Goal: Task Accomplishment & Management: Manage account settings

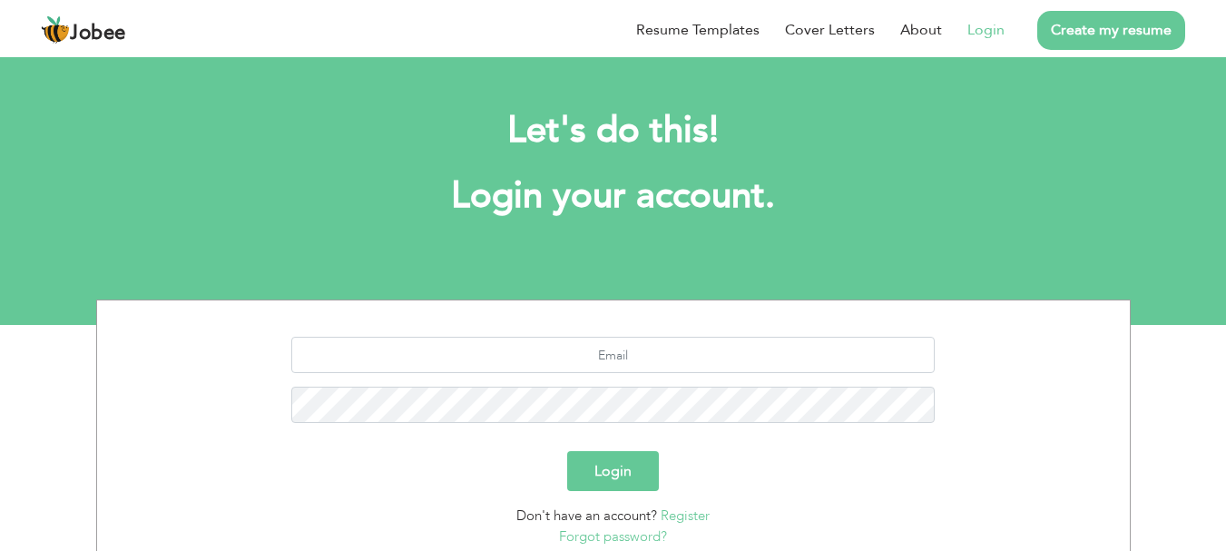
click at [975, 24] on link "Login" at bounding box center [985, 30] width 37 height 22
click at [653, 369] on input "text" at bounding box center [612, 355] width 643 height 36
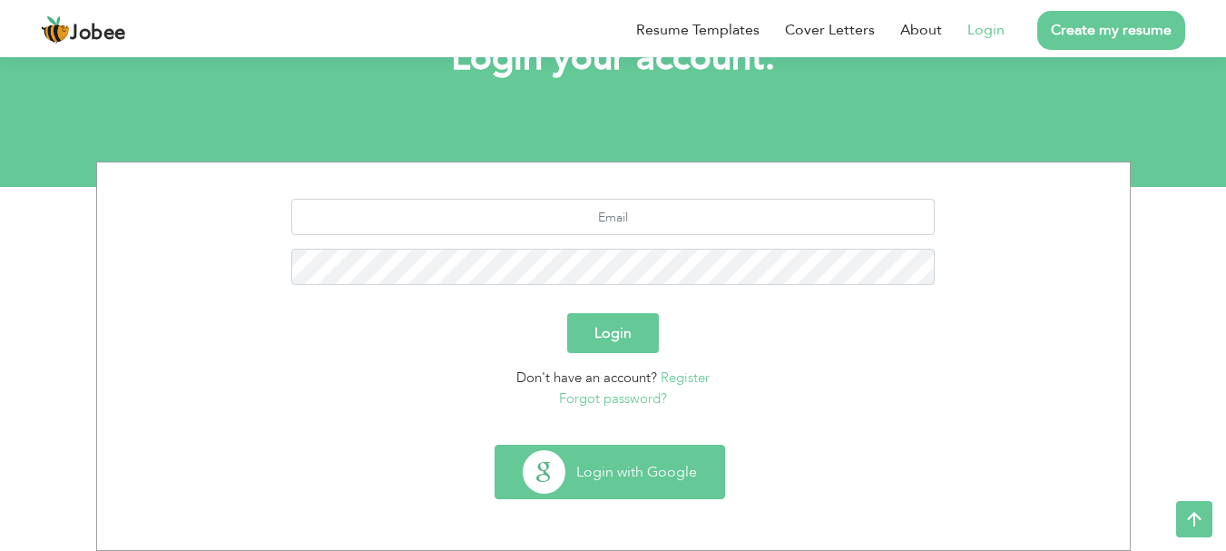
click at [610, 474] on button "Login with Google" at bounding box center [610, 472] width 229 height 53
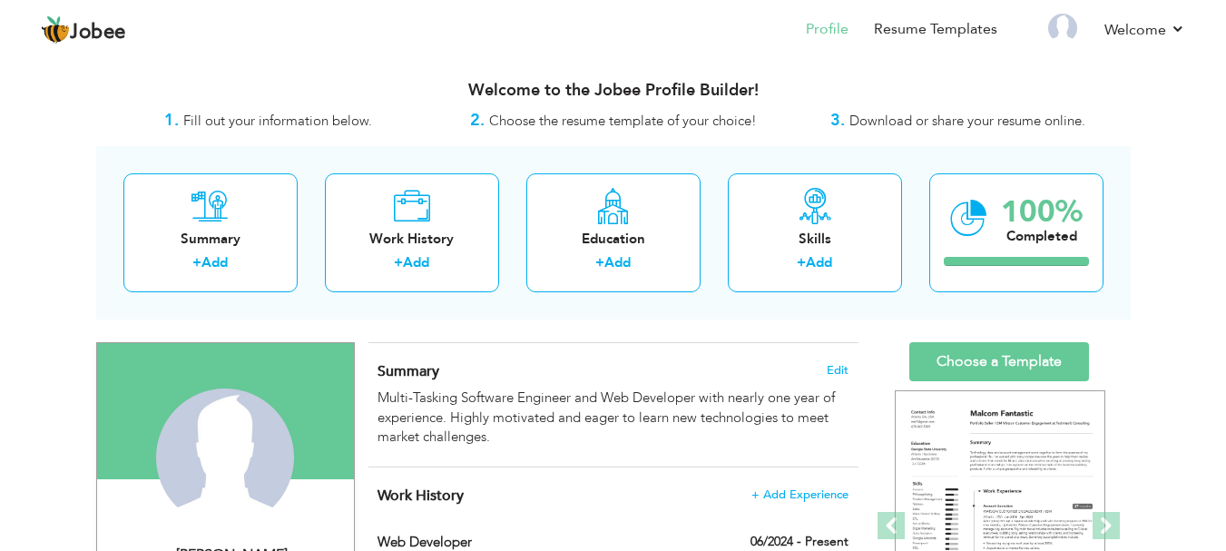
scroll to position [132, 0]
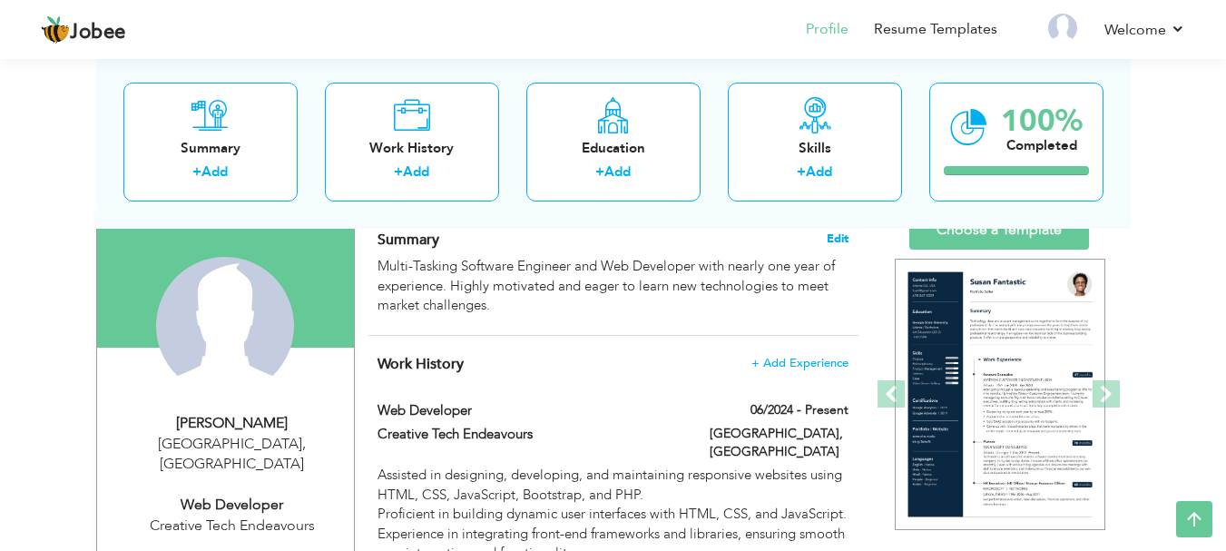
click at [830, 240] on span "Edit" at bounding box center [838, 238] width 22 height 13
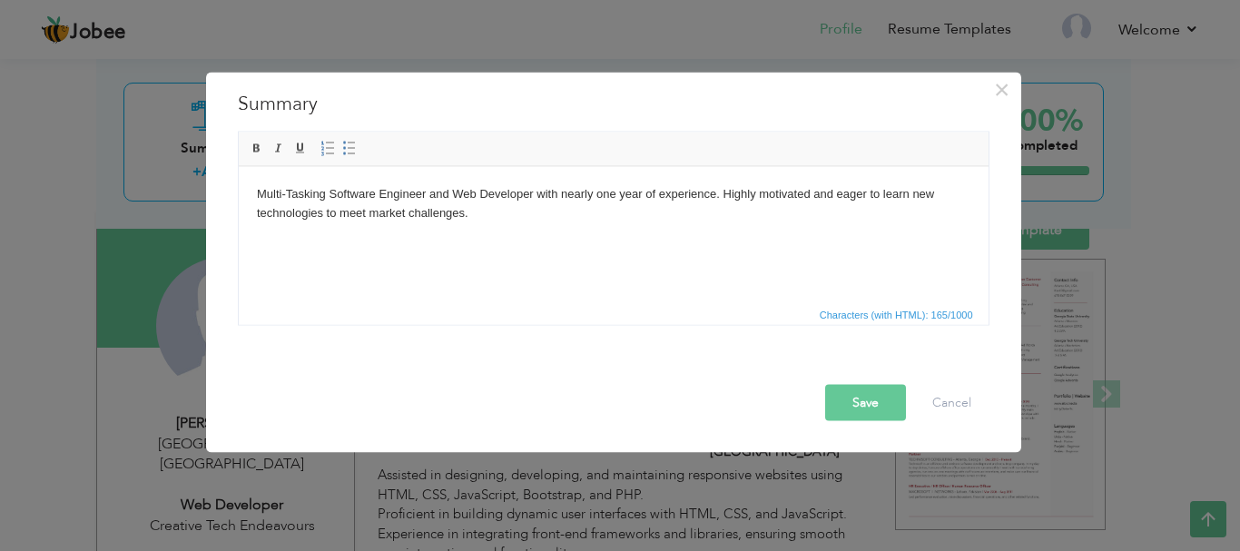
click at [574, 191] on body "Multi-Tasking Software Engineer and Web Developer with nearly one year of exper…" at bounding box center [612, 203] width 713 height 38
click at [867, 400] on button "Save" at bounding box center [865, 402] width 81 height 36
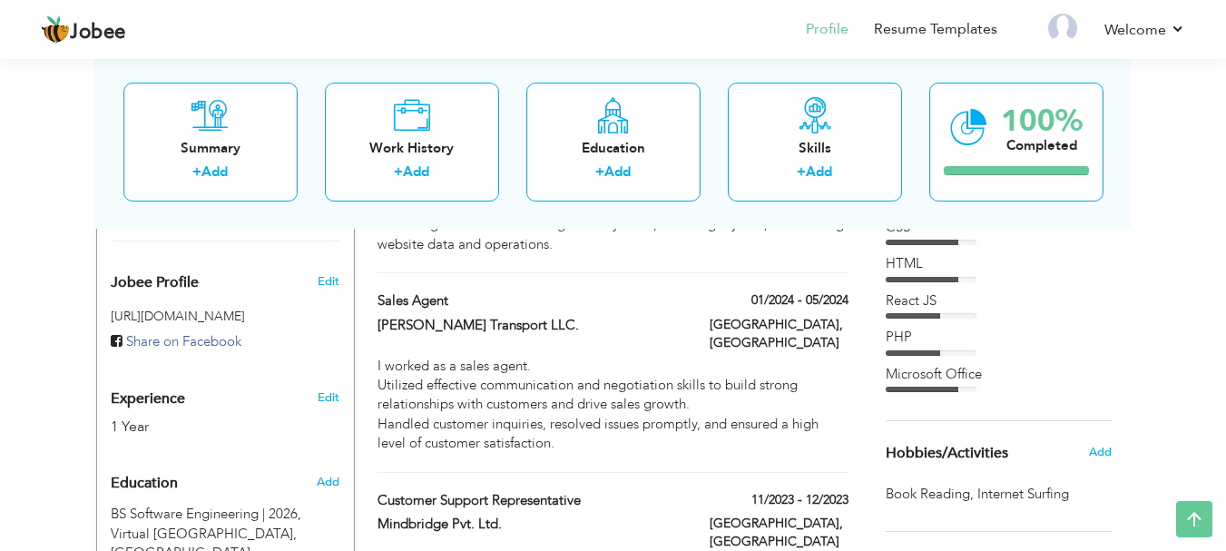
scroll to position [810, 0]
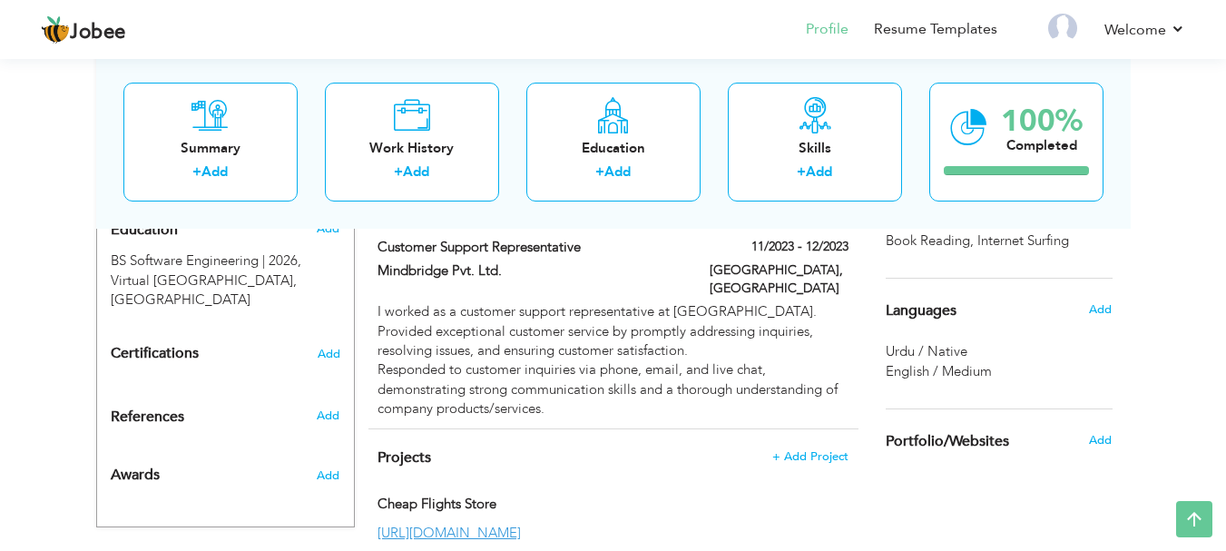
drag, startPoint x: 1213, startPoint y: 378, endPoint x: 1239, endPoint y: 419, distance: 48.1
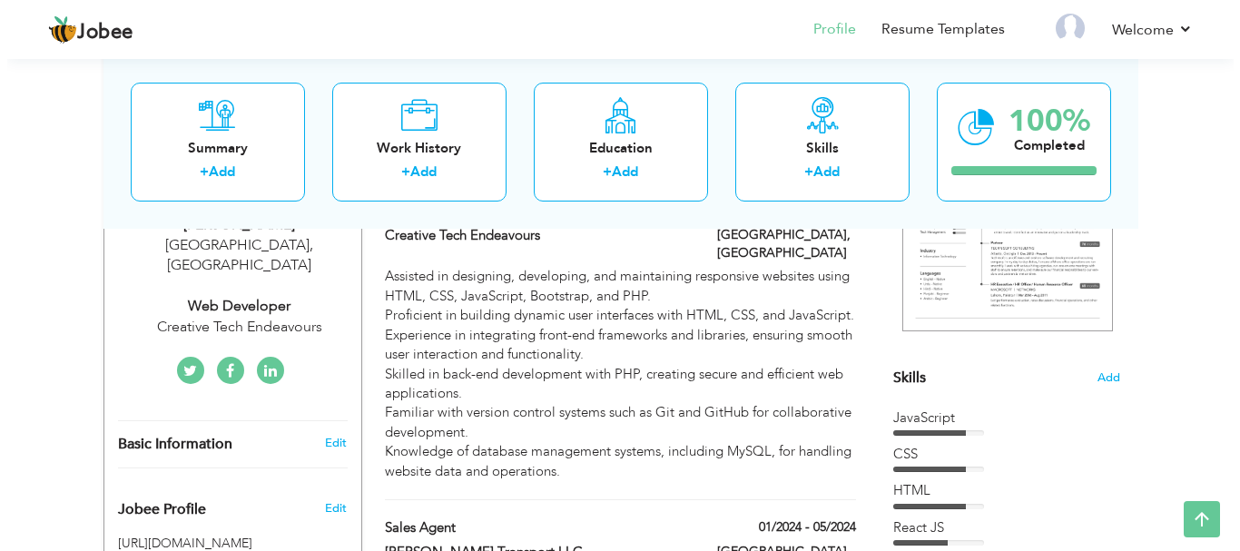
scroll to position [338, 0]
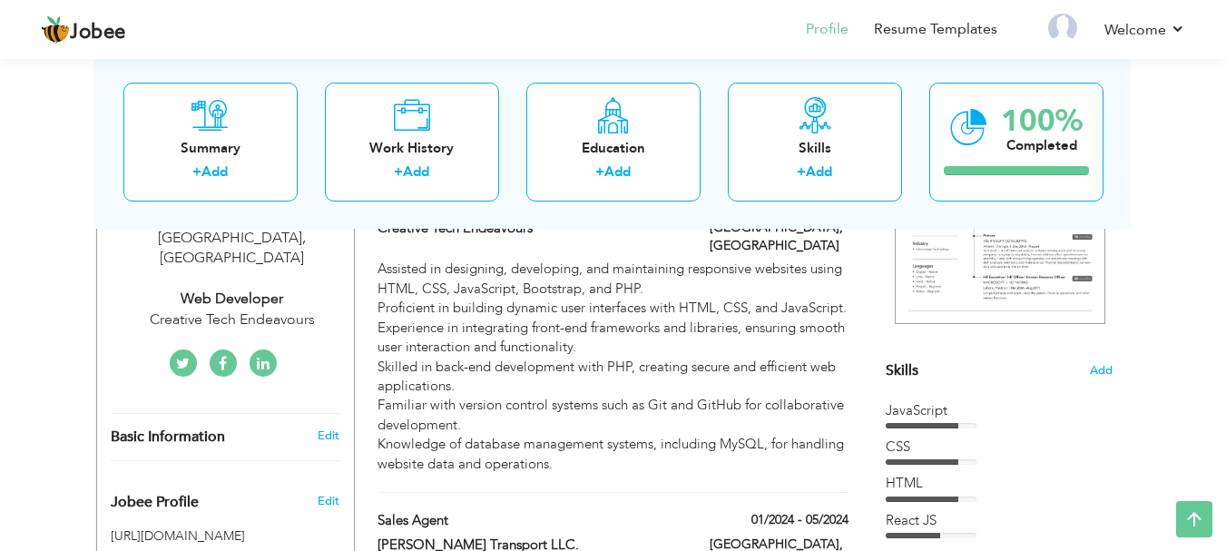
click at [208, 309] on div "Creative Tech Endeavours" at bounding box center [232, 319] width 243 height 21
type input "Amna"
type input "Khalid"
type input "03037549294"
select select "number:166"
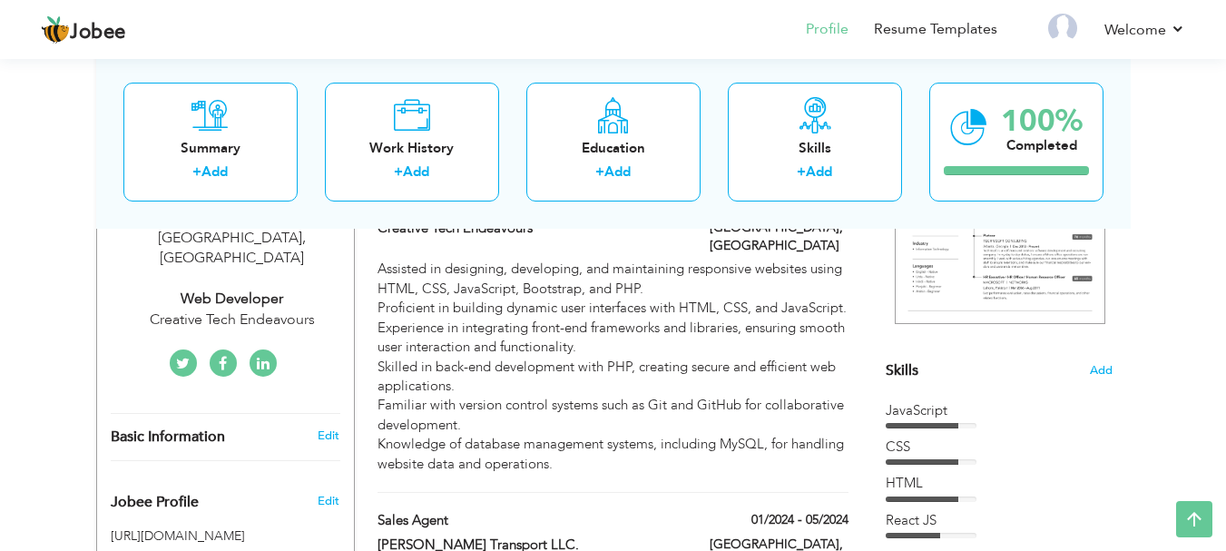
type input "Lahore"
select select "number:3"
type input "Creative Tech Endeavours"
type input "Web Developer"
type input "https://www.linkedin.com/in/amna-khalid-436a06251/"
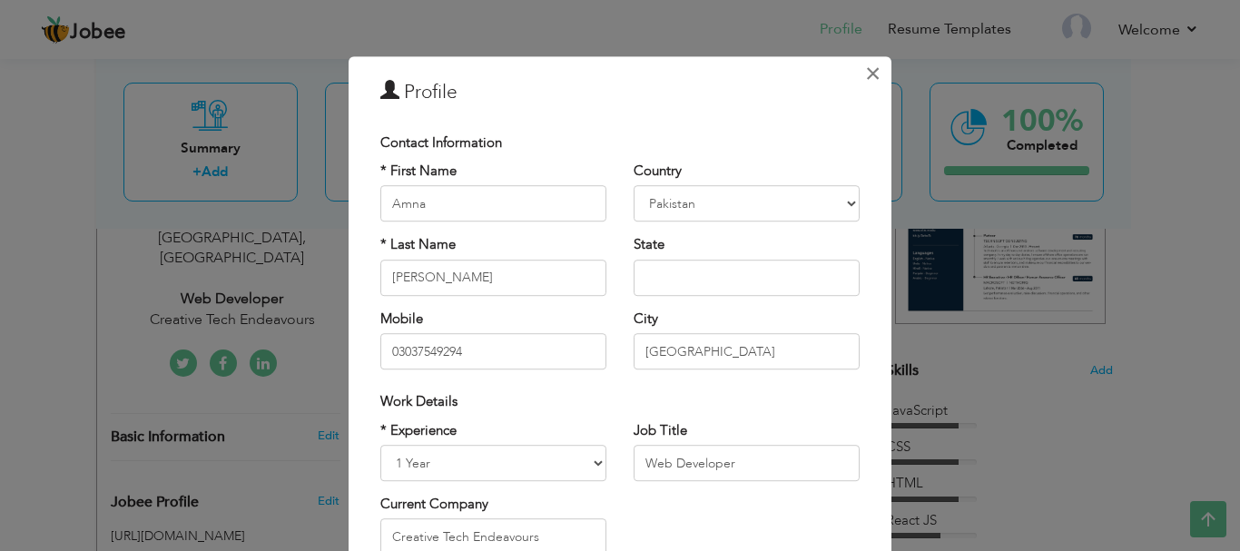
click at [865, 74] on span "×" at bounding box center [872, 73] width 15 height 33
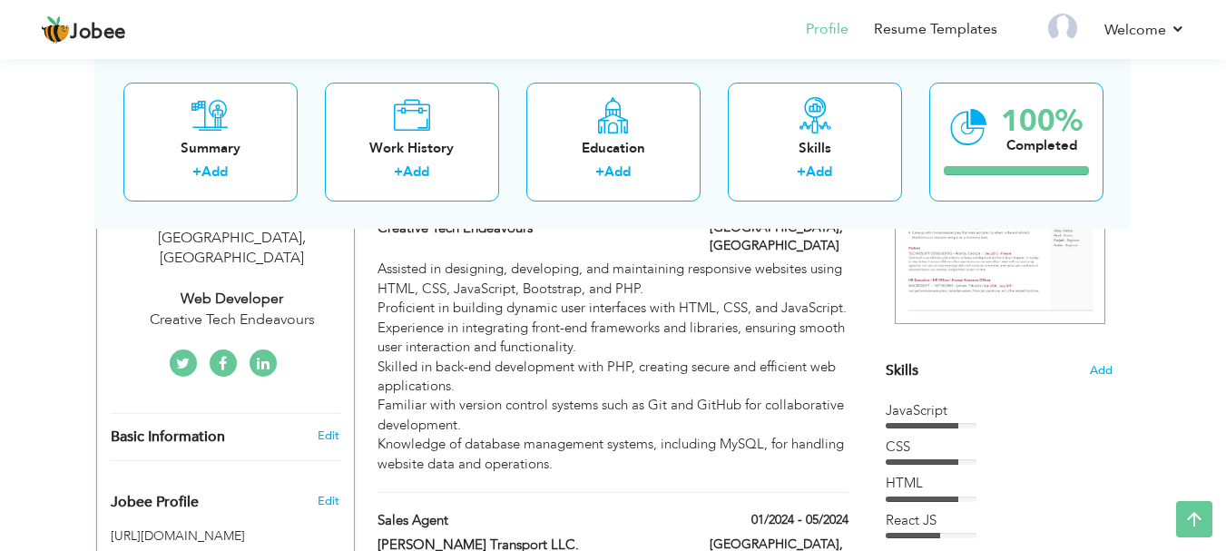
click at [266, 309] on div "Creative Tech Endeavours" at bounding box center [232, 319] width 243 height 21
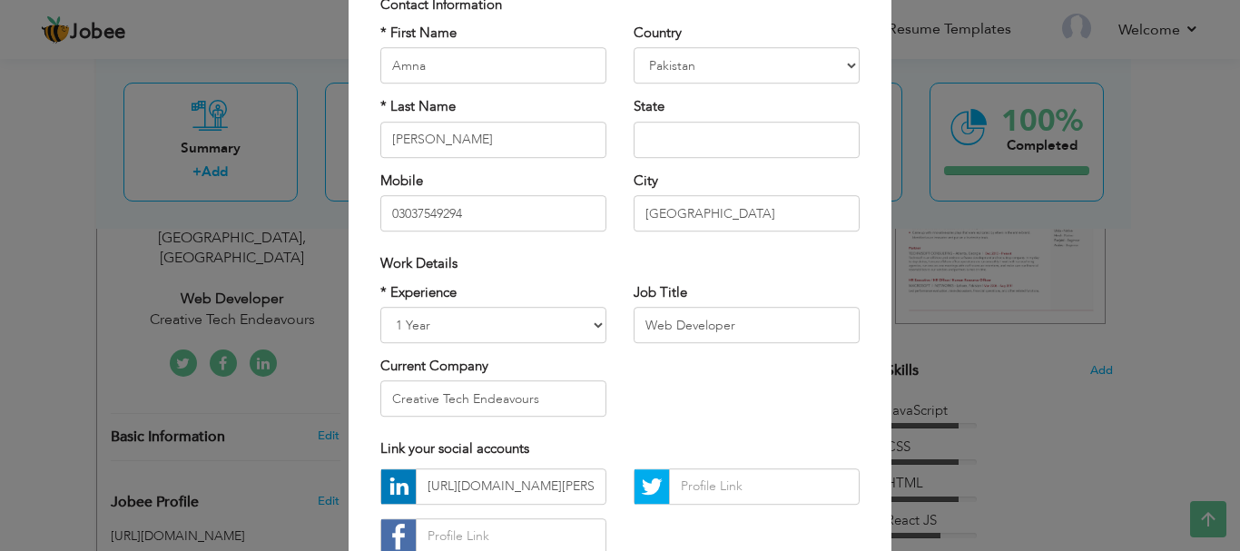
scroll to position [173, 0]
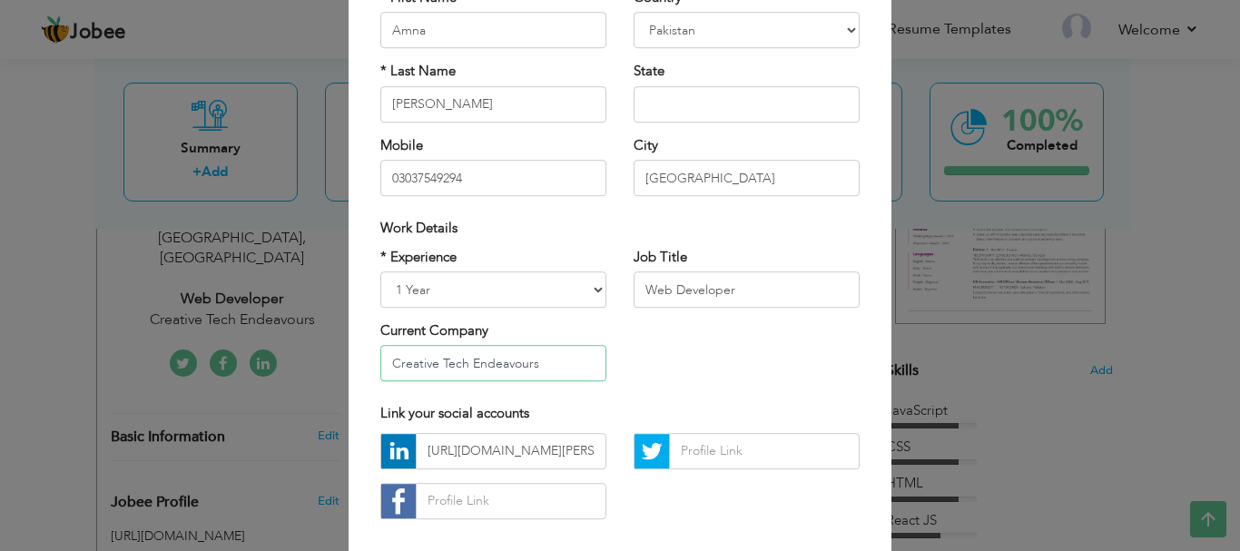
drag, startPoint x: 549, startPoint y: 375, endPoint x: 434, endPoint y: 359, distance: 116.3
click at [434, 359] on input "Creative Tech Endeavours" at bounding box center [493, 364] width 226 height 36
type input "Creative Sol House"
click at [670, 396] on div "Link your social accounts" at bounding box center [620, 414] width 506 height 37
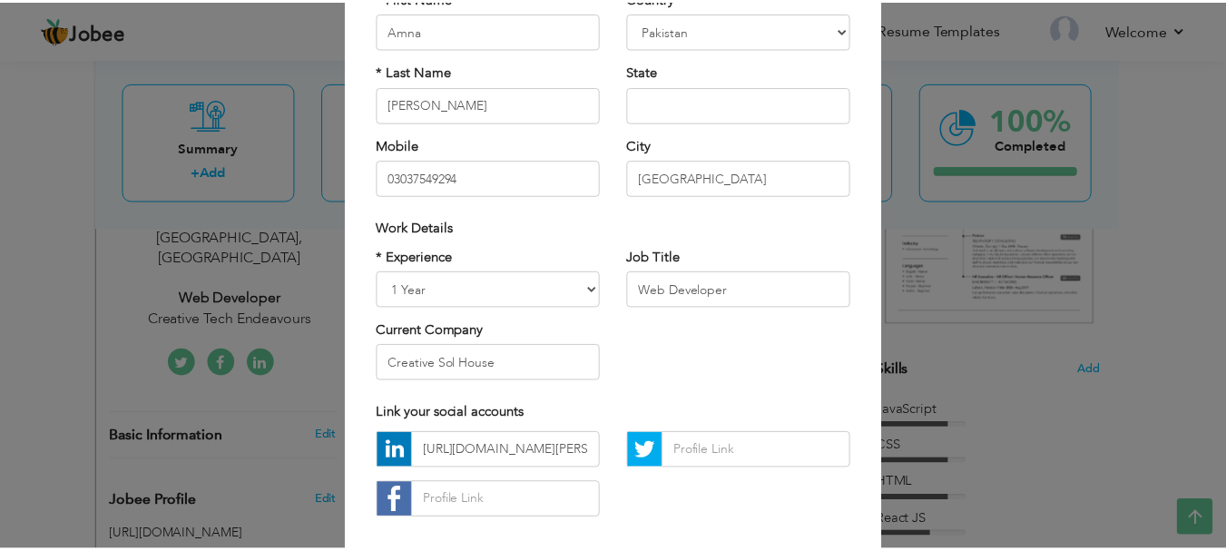
scroll to position [265, 0]
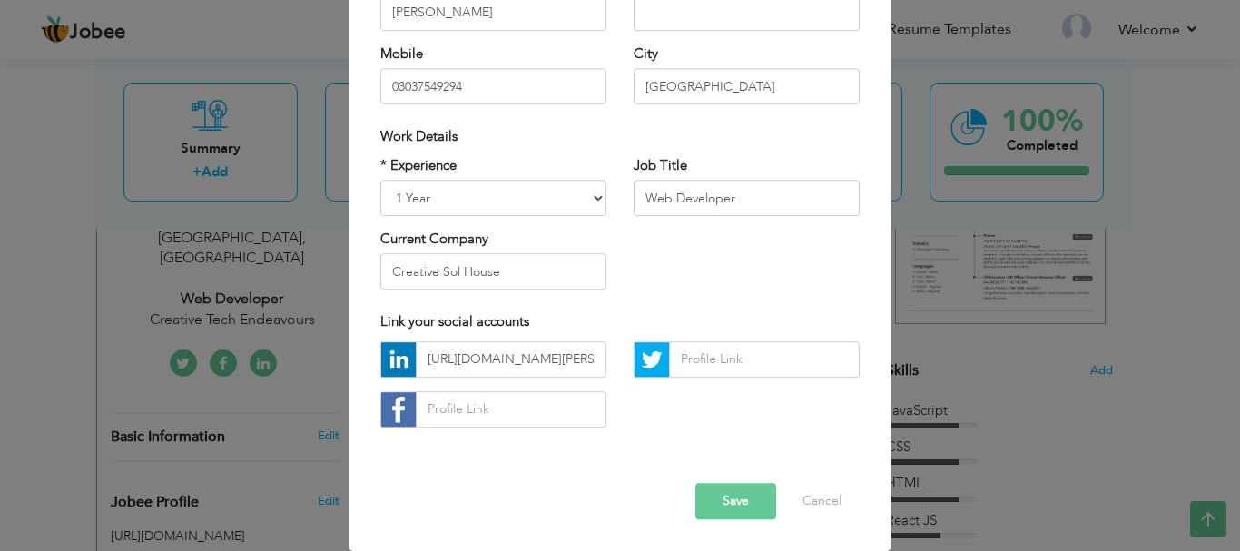
click at [745, 507] on button "Save" at bounding box center [735, 501] width 81 height 36
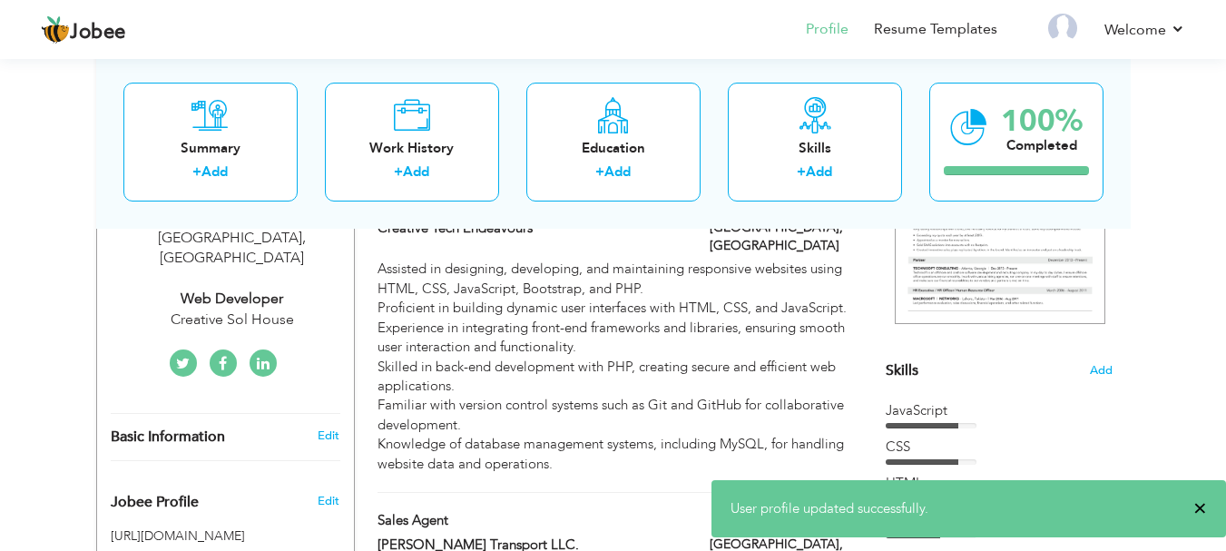
click at [1202, 516] on span "×" at bounding box center [1200, 508] width 14 height 18
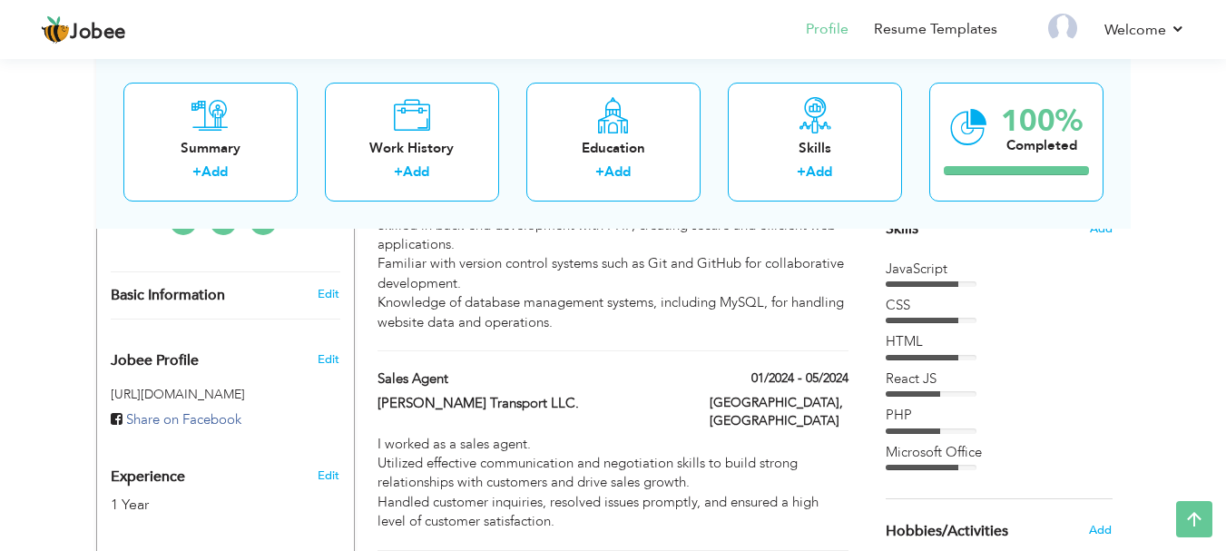
scroll to position [427, 0]
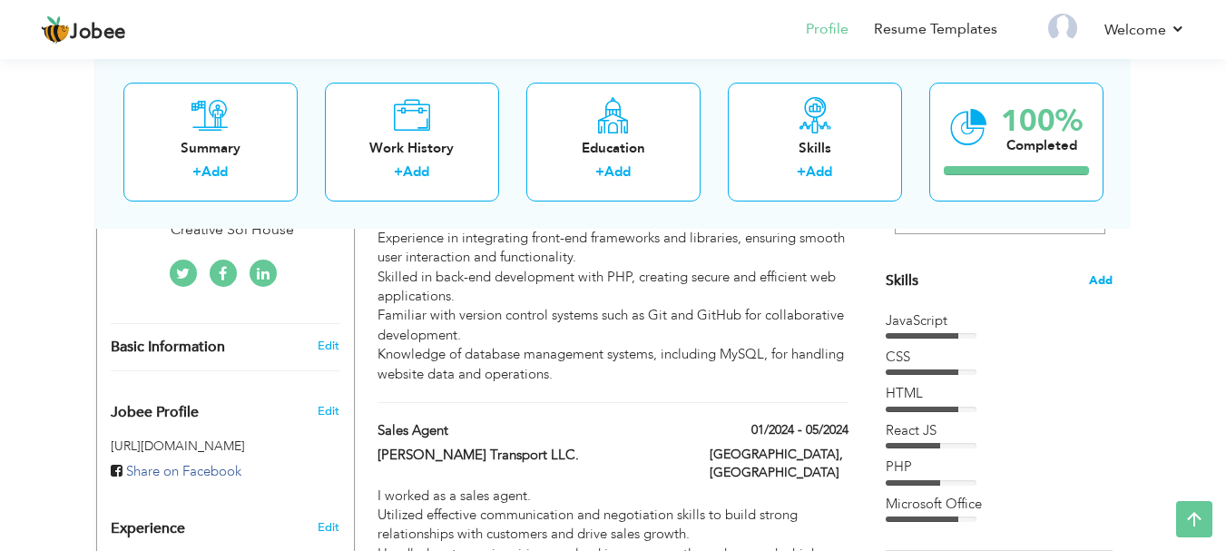
click at [1103, 276] on span "Add" at bounding box center [1101, 280] width 24 height 17
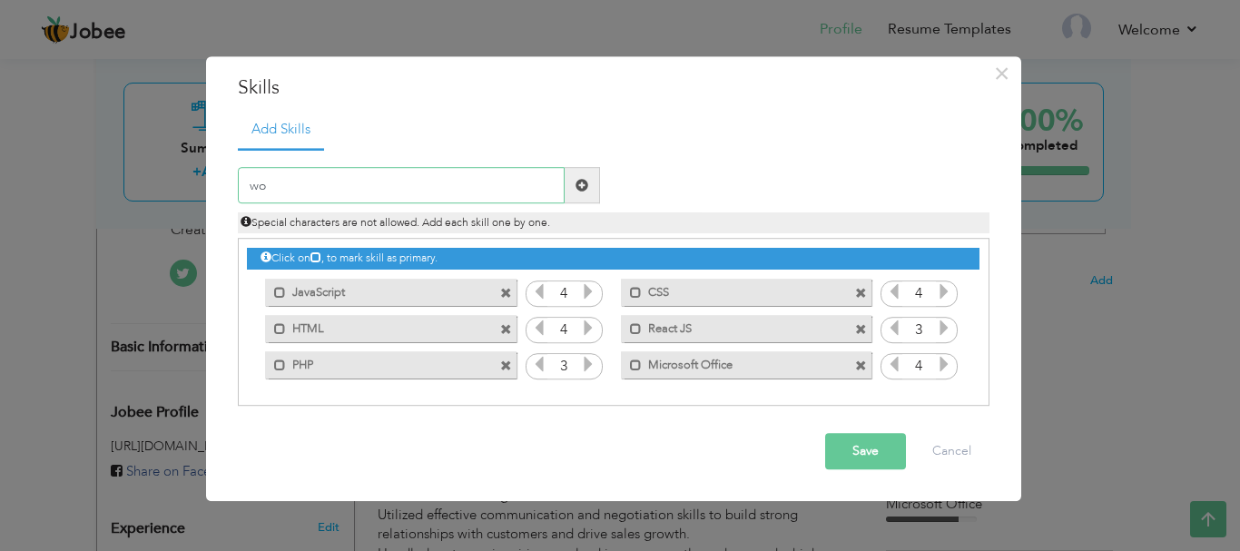
type input "w"
type input "Wordpress"
click at [575, 187] on span at bounding box center [581, 185] width 13 height 13
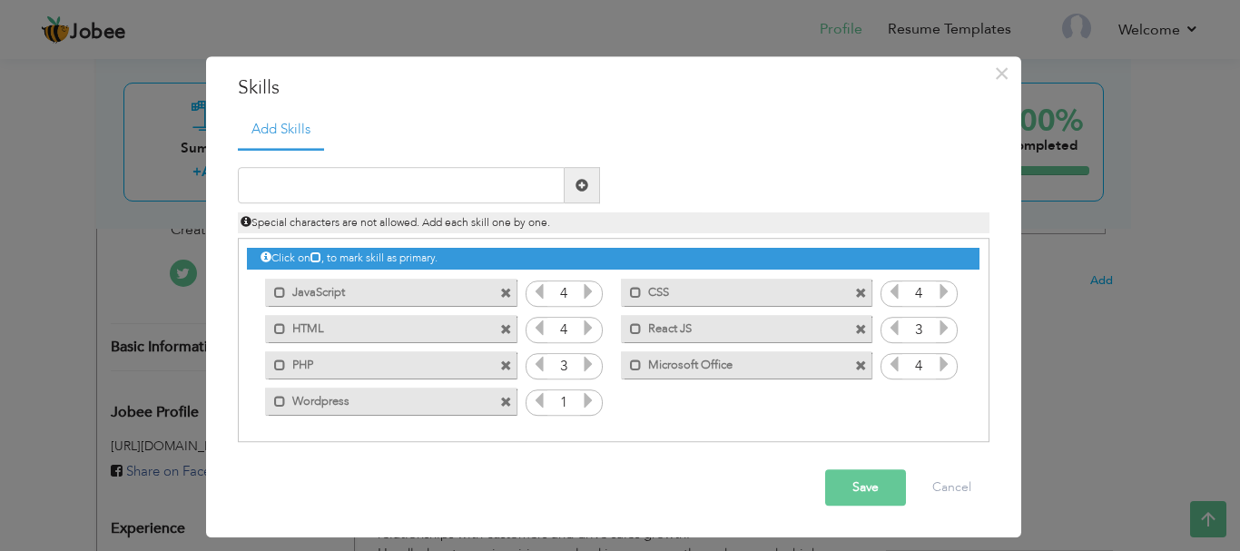
click at [589, 400] on icon at bounding box center [588, 401] width 16 height 16
click at [583, 406] on icon at bounding box center [588, 401] width 16 height 16
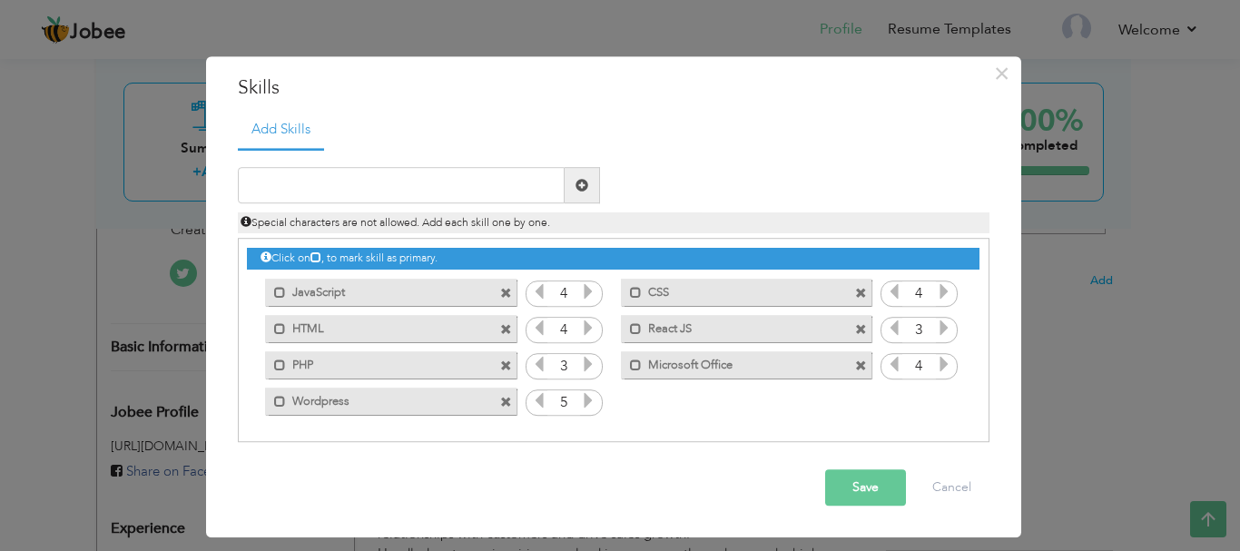
click at [531, 401] on icon at bounding box center [539, 401] width 16 height 16
click at [860, 328] on span at bounding box center [861, 330] width 12 height 12
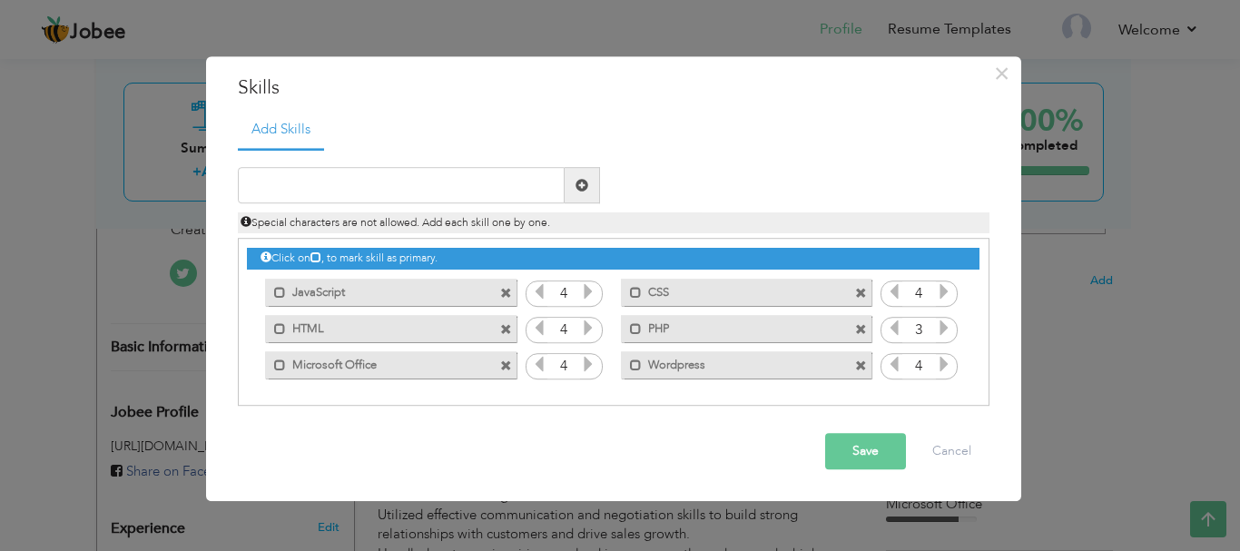
click at [860, 447] on button "Save" at bounding box center [865, 452] width 81 height 36
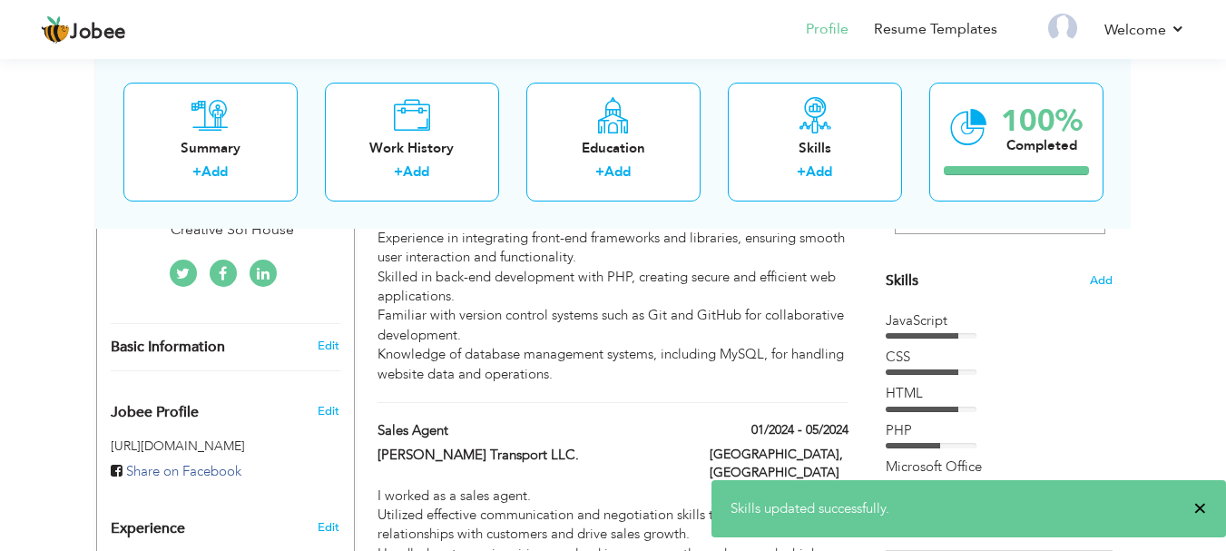
click at [1193, 509] on span "×" at bounding box center [1200, 508] width 14 height 18
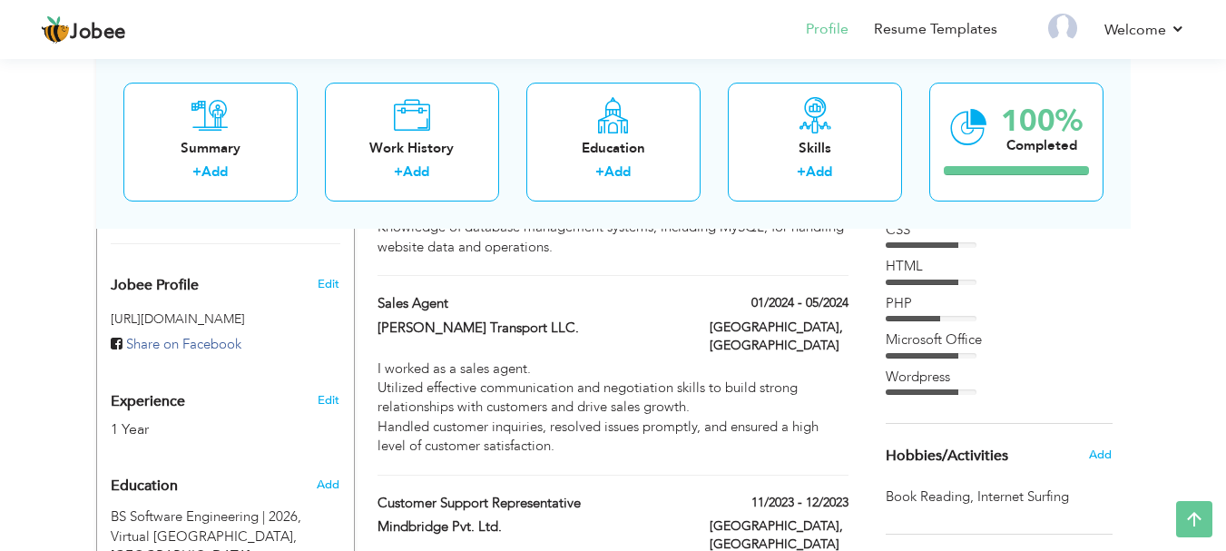
scroll to position [401, 0]
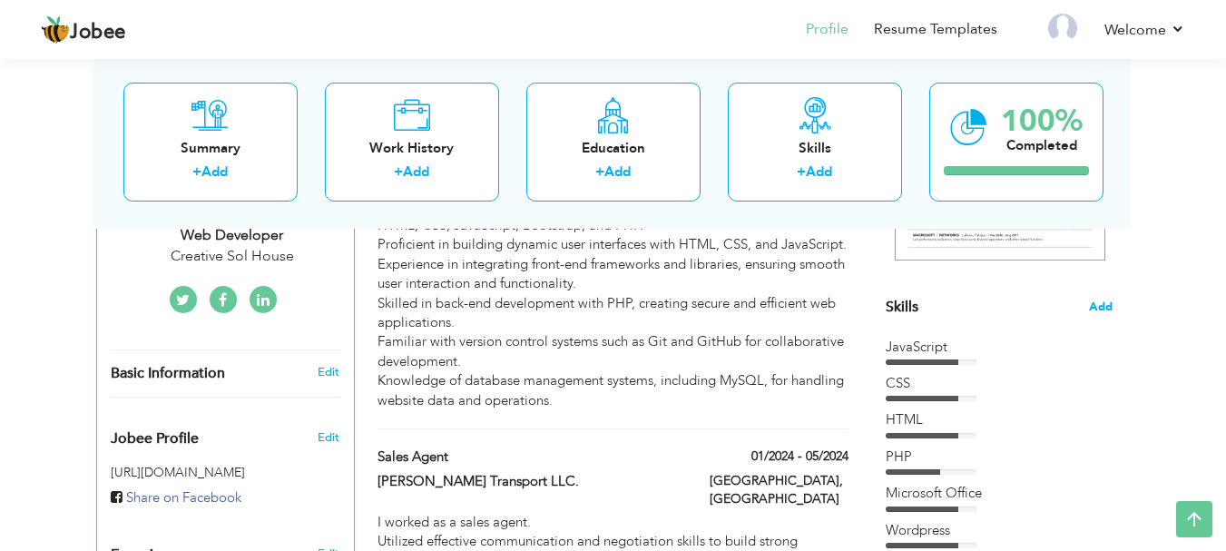
click at [1098, 299] on span "Add" at bounding box center [1101, 307] width 24 height 17
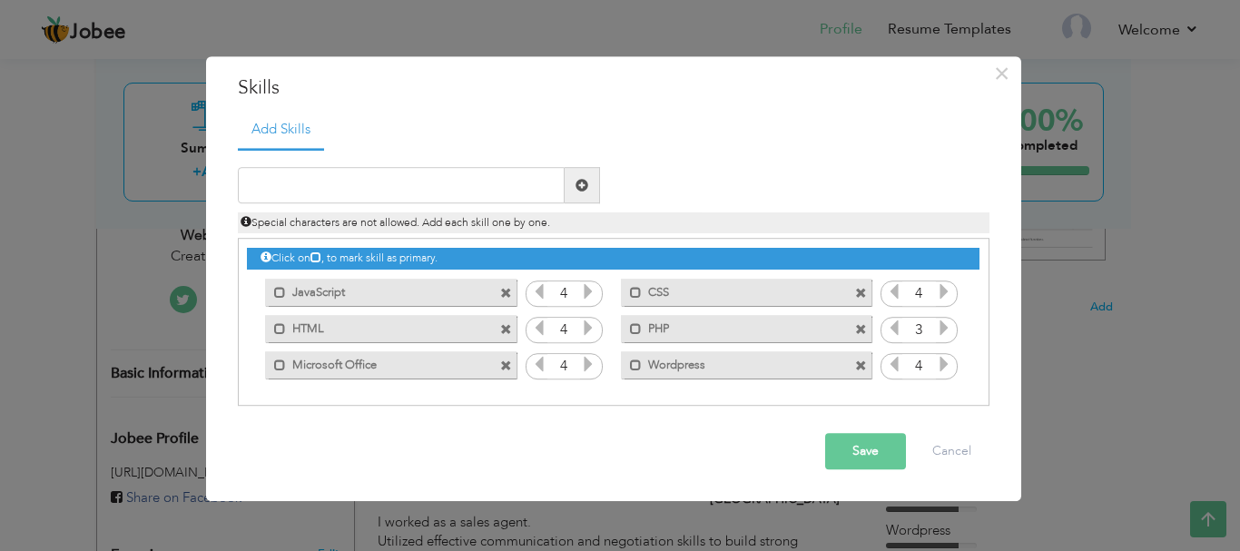
drag, startPoint x: 771, startPoint y: 363, endPoint x: 749, endPoint y: 238, distance: 127.1
click at [749, 239] on div "Click on , to mark skill as primary." at bounding box center [613, 323] width 751 height 168
click at [943, 450] on button "Cancel" at bounding box center [951, 452] width 75 height 36
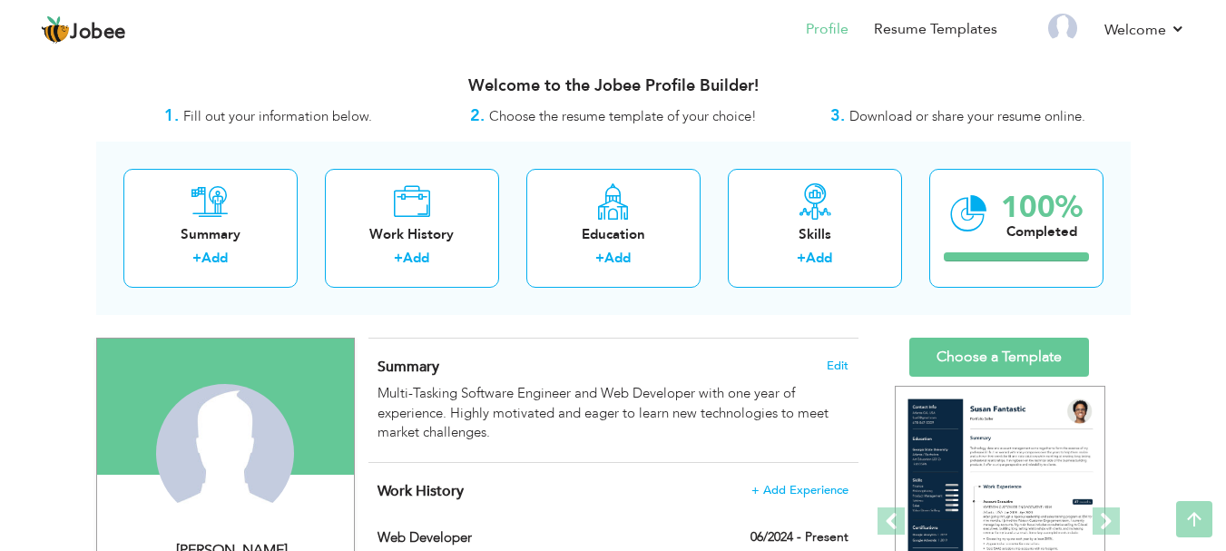
scroll to position [0, 0]
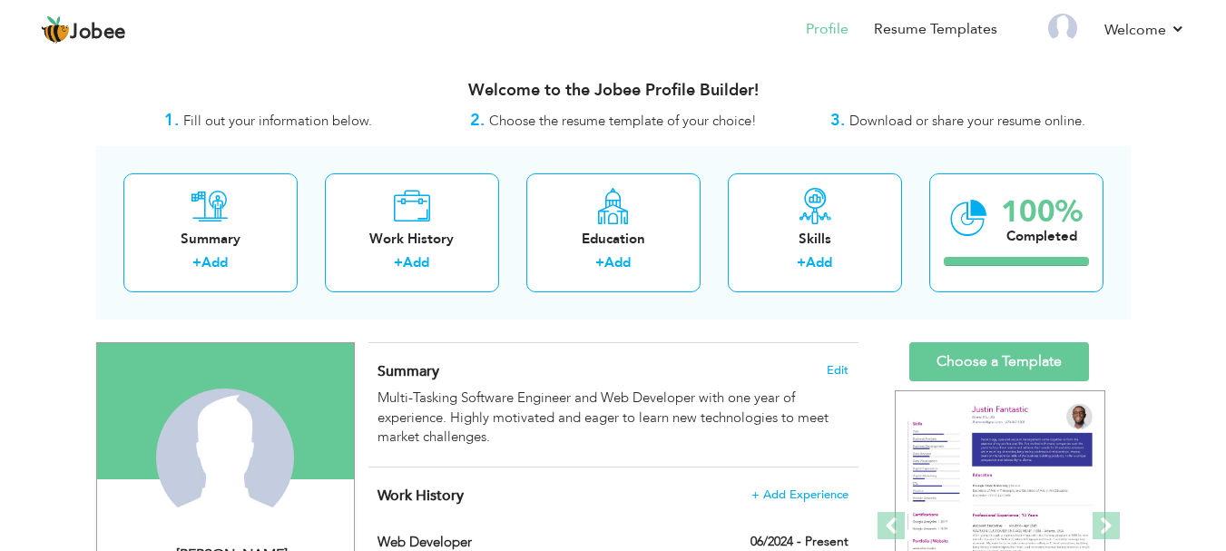
click at [850, 364] on div "Summary Edit Multi-Tasking Software Engineer and Web Developer with one year of…" at bounding box center [613, 404] width 490 height 123
click at [837, 367] on span "Edit" at bounding box center [838, 370] width 22 height 13
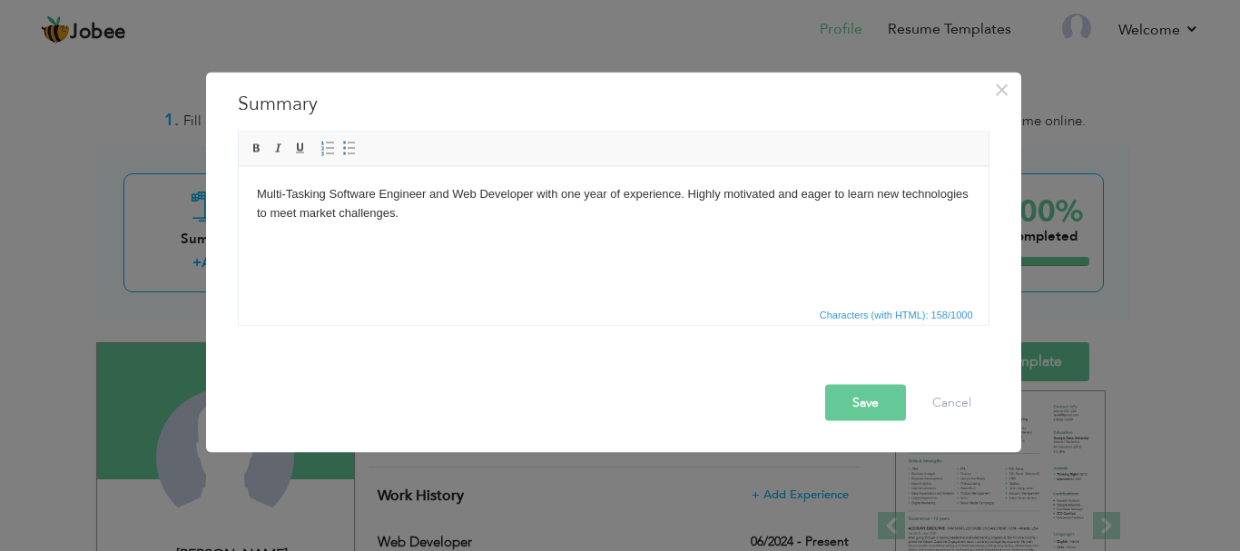
click at [689, 191] on body "Multi-Tasking Software Engineer and Web Developer with one year of experience. …" at bounding box center [612, 203] width 713 height 38
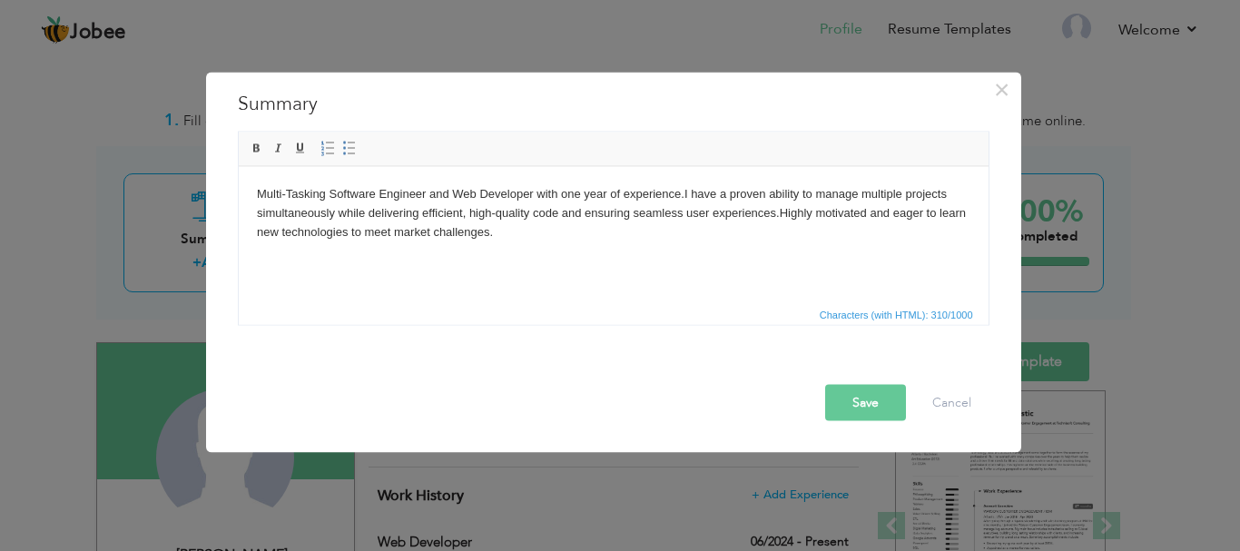
click at [685, 197] on body "Multi-Tasking Software Engineer and Web Developer with one year of experience. …" at bounding box center [612, 212] width 713 height 56
click at [692, 194] on body "Multi-Tasking Software Engineer and Web Developer with one year of experience. …" at bounding box center [612, 212] width 713 height 56
click at [751, 193] on body "Multi-Tasking Software Engineer and Web Developer with one year of experience. …" at bounding box center [612, 212] width 713 height 56
click at [755, 249] on html "Multi-Tasking Software Engineer and Web Developer with one year of experience. …" at bounding box center [613, 212] width 750 height 93
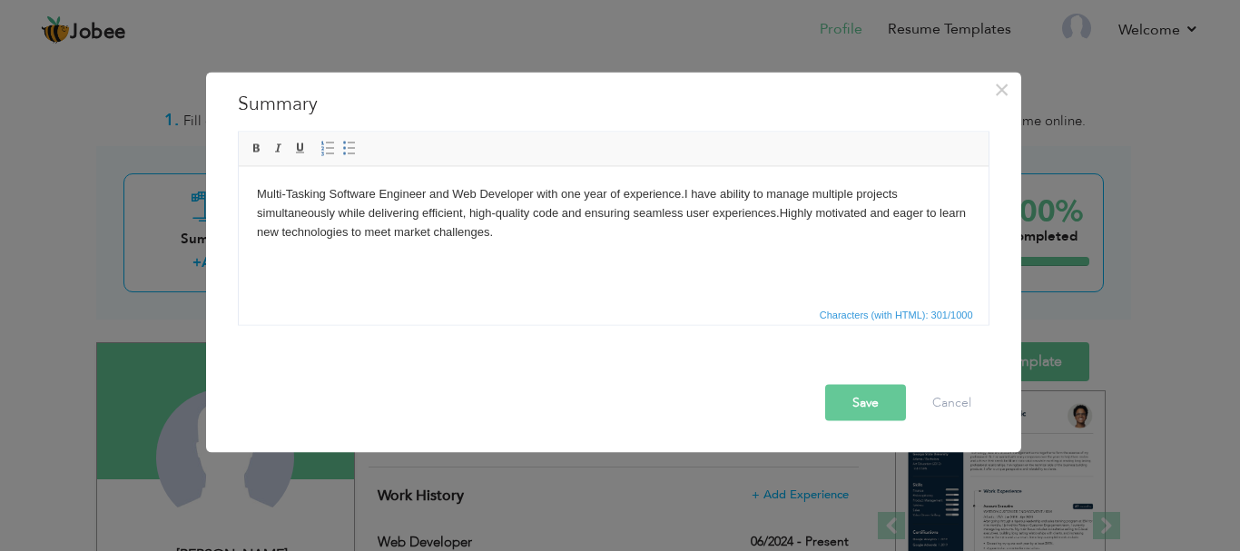
click at [755, 249] on html "Multi-Tasking Software Engineer and Web Developer with one year of experience. …" at bounding box center [613, 212] width 750 height 93
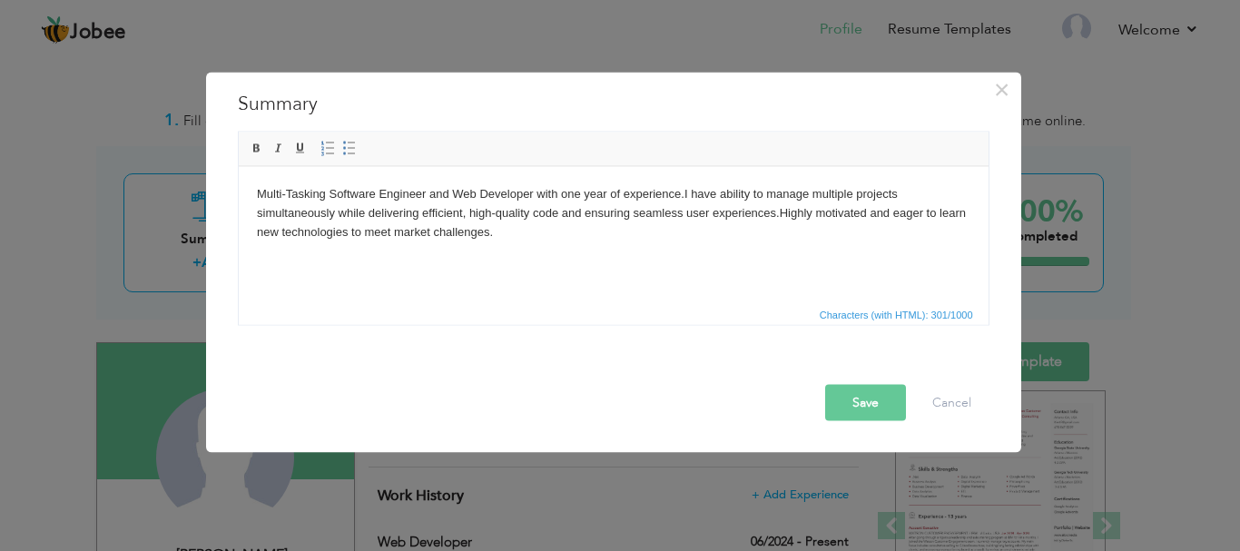
click at [855, 402] on button "Save" at bounding box center [865, 402] width 81 height 36
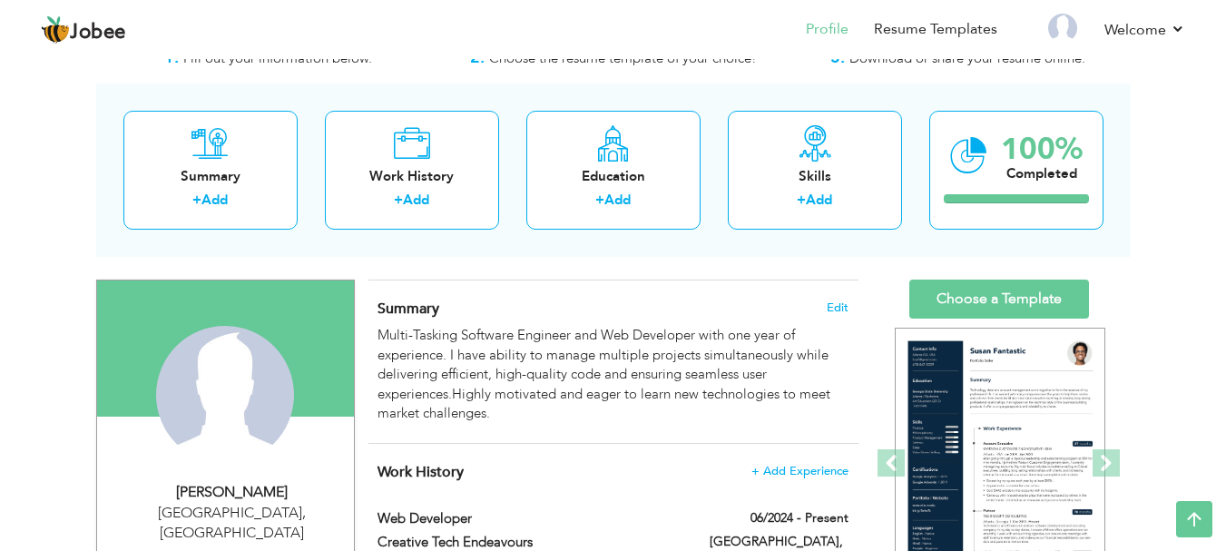
scroll to position [37, 0]
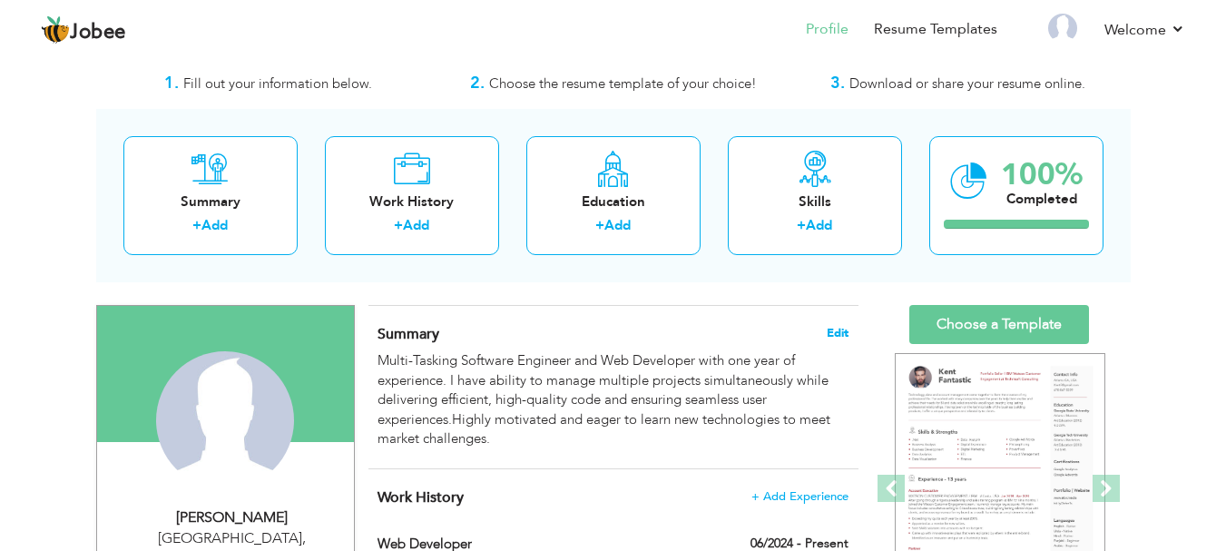
click at [842, 329] on span "Edit" at bounding box center [838, 333] width 22 height 13
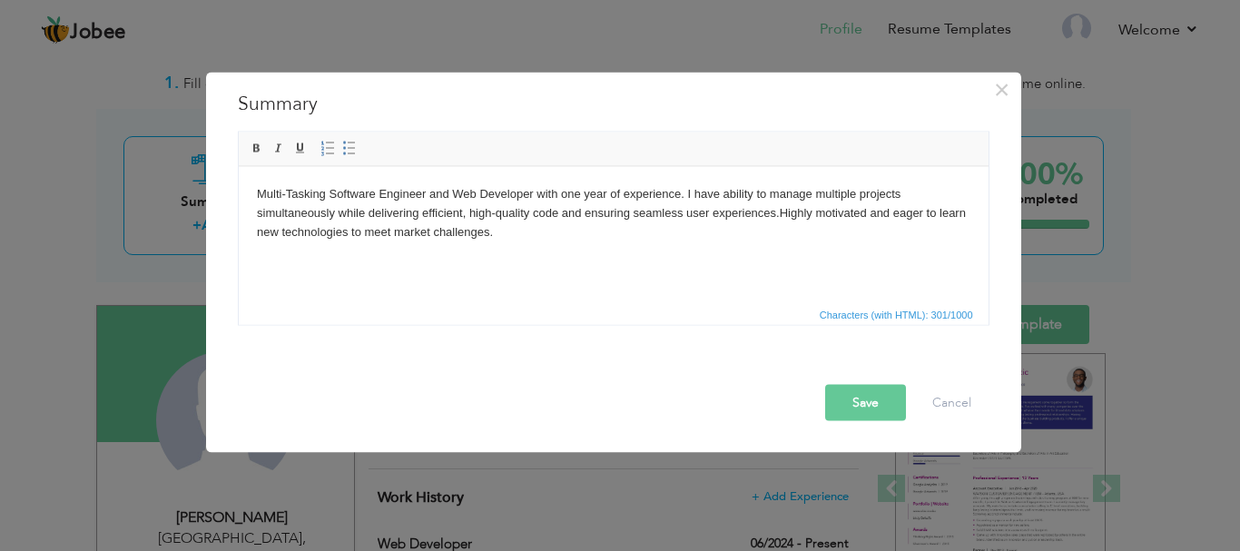
click at [547, 216] on body "Multi-Tasking Software Engineer and Web Developer with one year of experience. …" at bounding box center [612, 212] width 713 height 56
click at [870, 405] on button "Save" at bounding box center [865, 402] width 81 height 36
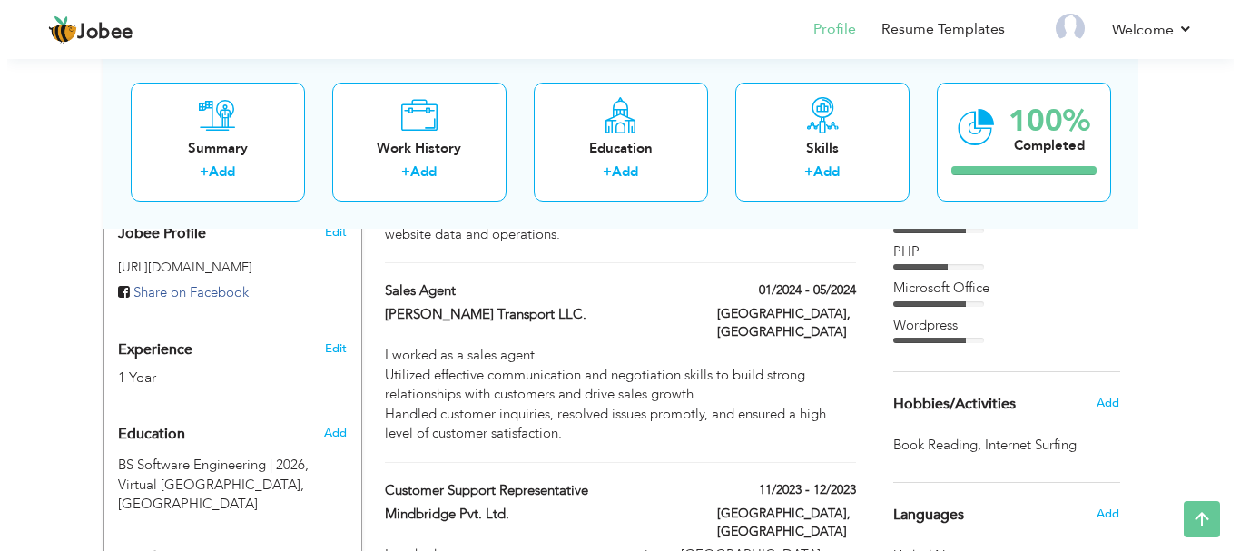
scroll to position [609, 0]
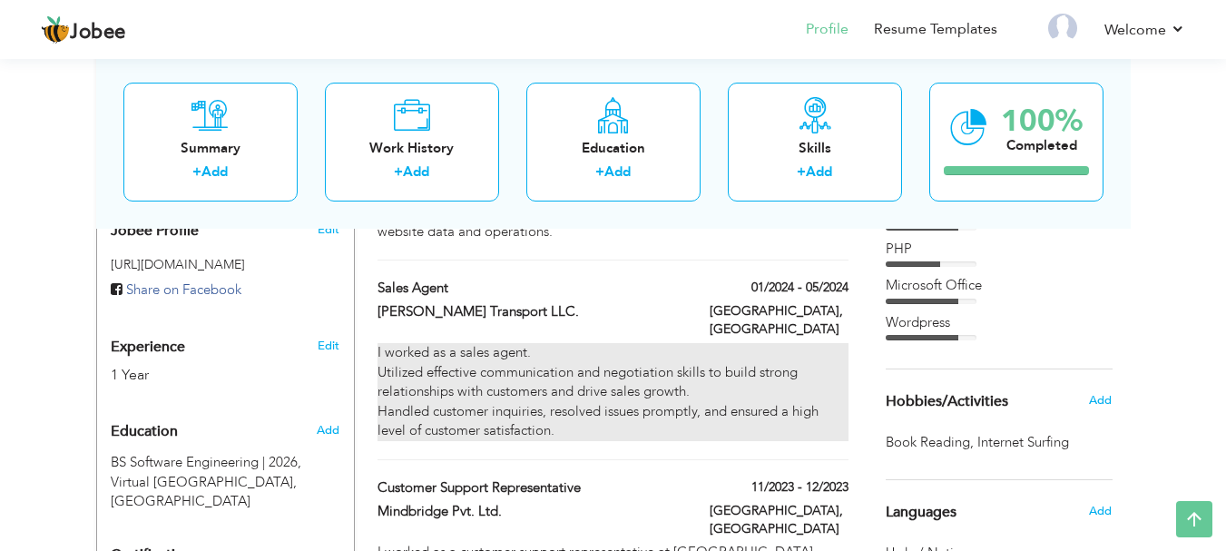
click at [606, 343] on div "I worked as a sales agent. Utilized effective communication and negotiation ski…" at bounding box center [613, 391] width 470 height 97
type input "Sales Agent"
type input "Kholia Transport LLC."
type input "01/2024"
type input "05/2024"
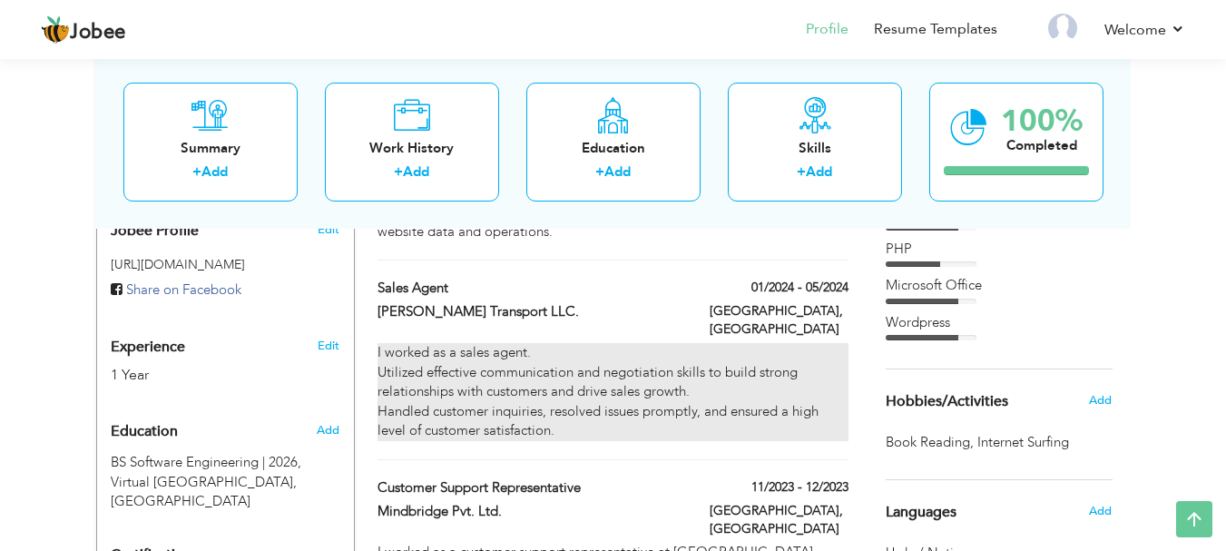
type input "Pakistan"
type input "Lahore"
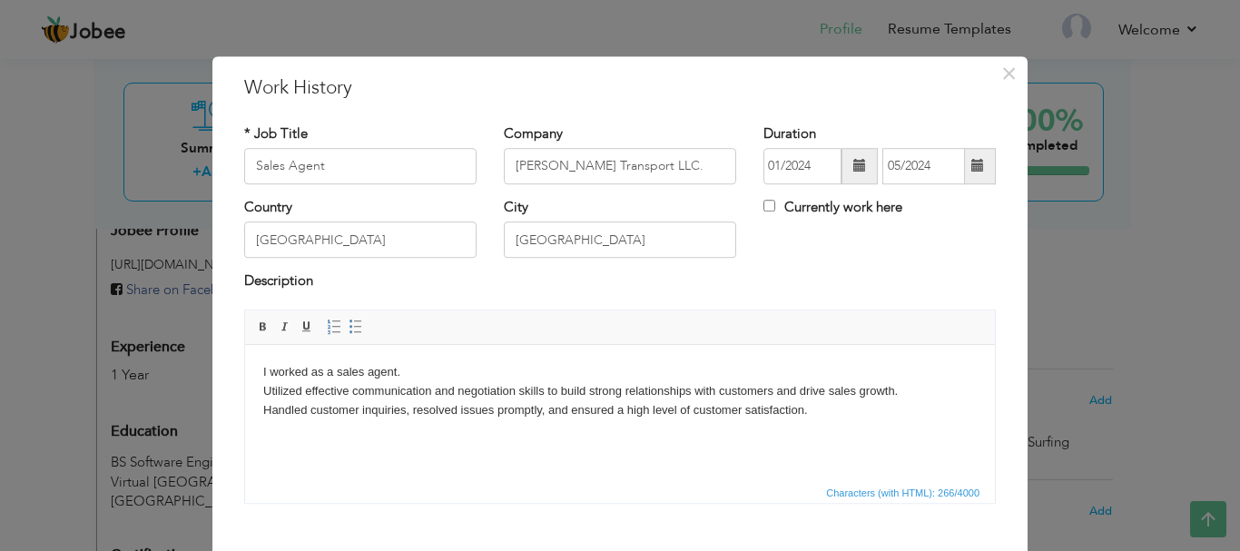
click at [486, 411] on body "I worked as a sales agent. Utilized effective communication and negotiation ski…" at bounding box center [619, 390] width 713 height 56
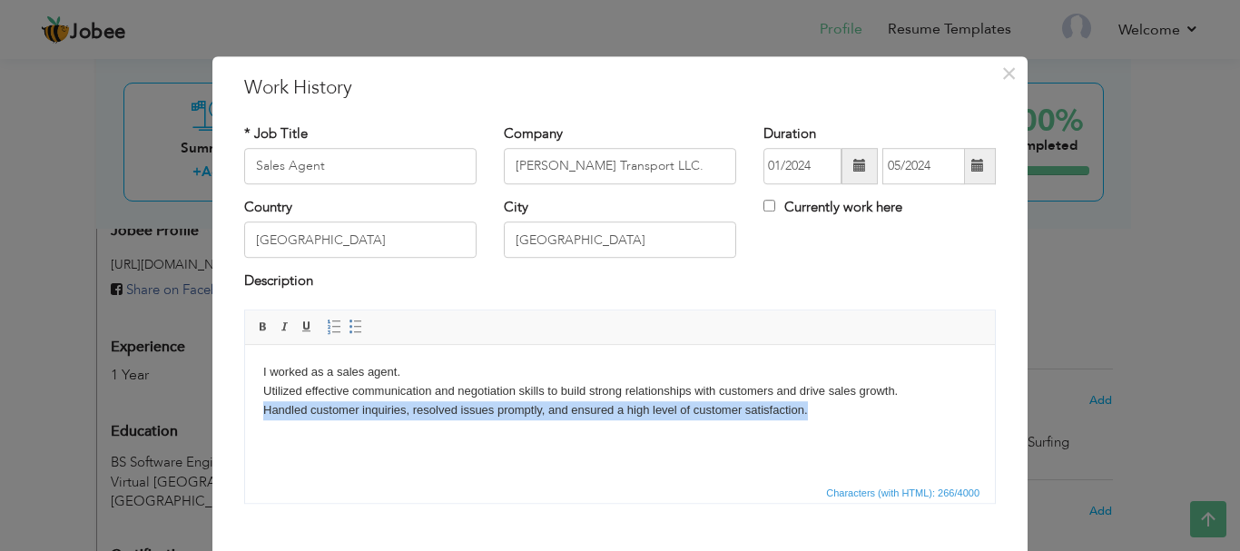
click at [486, 411] on body "I worked as a sales agent. Utilized effective communication and negotiation ski…" at bounding box center [619, 390] width 713 height 56
click at [894, 431] on html "I worked as a sales agent. Utilized effective communication and negotiation ski…" at bounding box center [620, 390] width 750 height 93
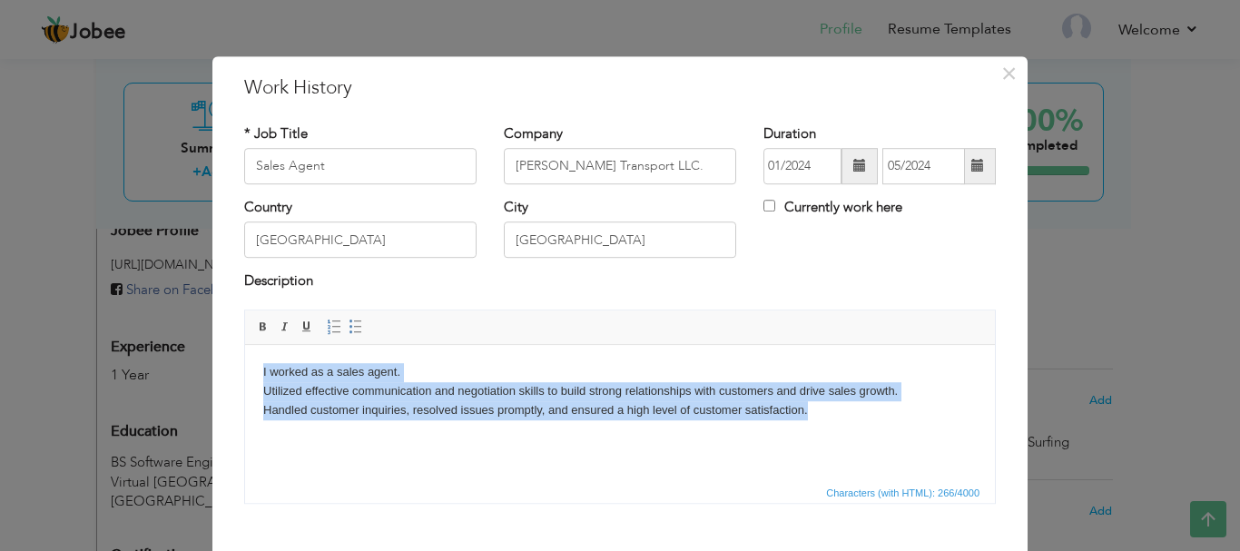
drag, startPoint x: 894, startPoint y: 431, endPoint x: 175, endPoint y: 349, distance: 723.4
click at [245, 349] on html "I worked as a sales agent. Utilized effective communication and negotiation ski…" at bounding box center [620, 390] width 750 height 93
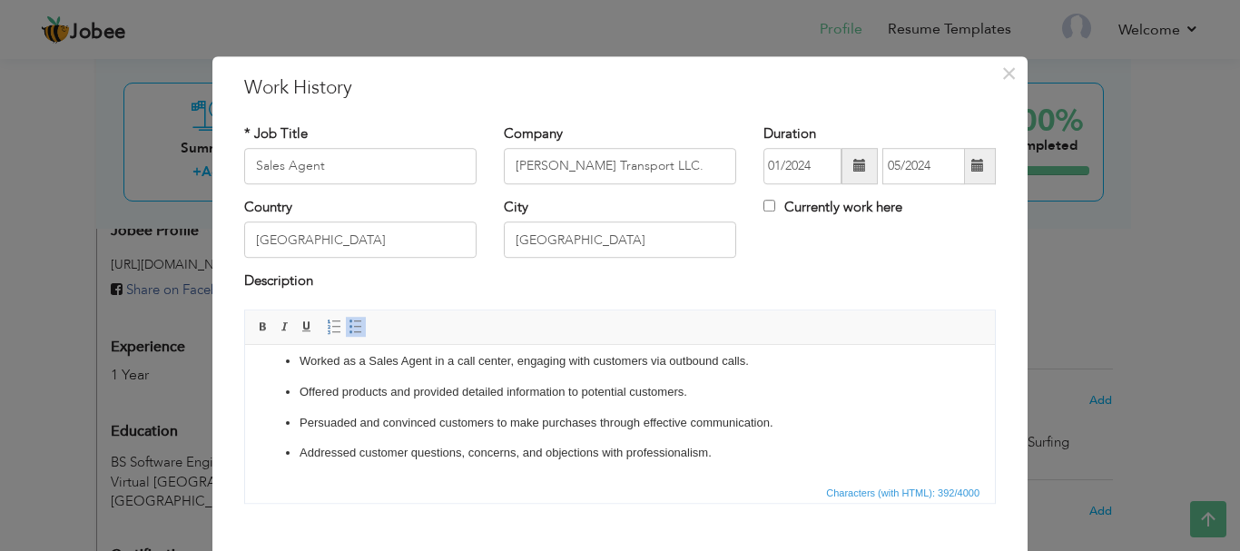
scroll to position [0, 0]
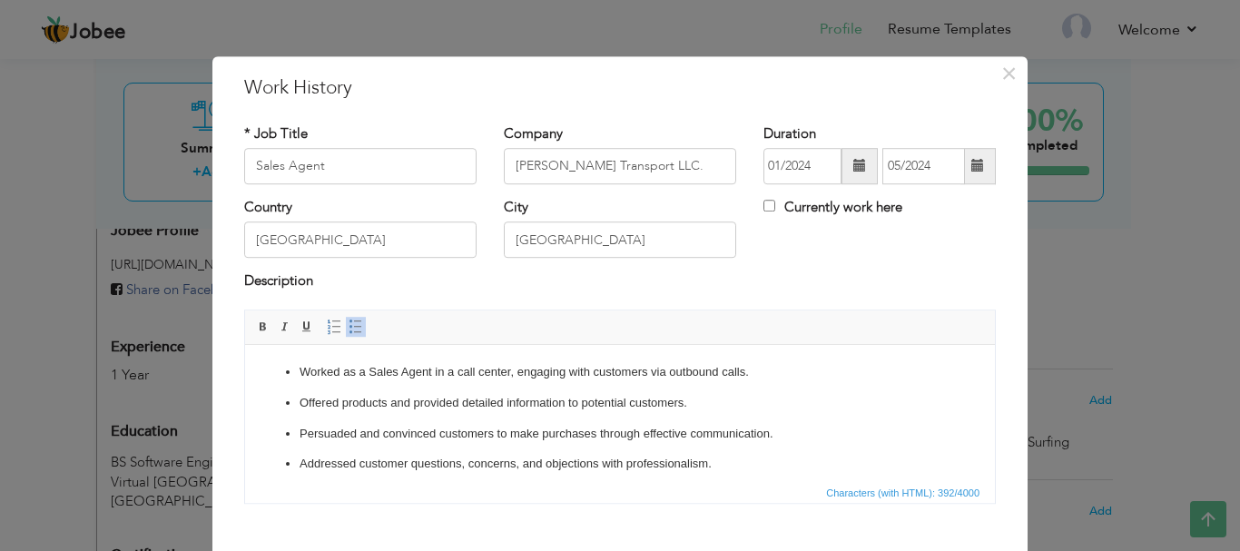
drag, startPoint x: 987, startPoint y: 395, endPoint x: 1233, endPoint y: 663, distance: 364.2
click at [304, 374] on p "Worked as a Sales Agent in a call center, engaging with customers via outbound …" at bounding box center [619, 371] width 641 height 19
click at [300, 391] on body "Worked as a Sales Agent in a call center, engaging with customers via outbound …" at bounding box center [619, 417] width 713 height 111
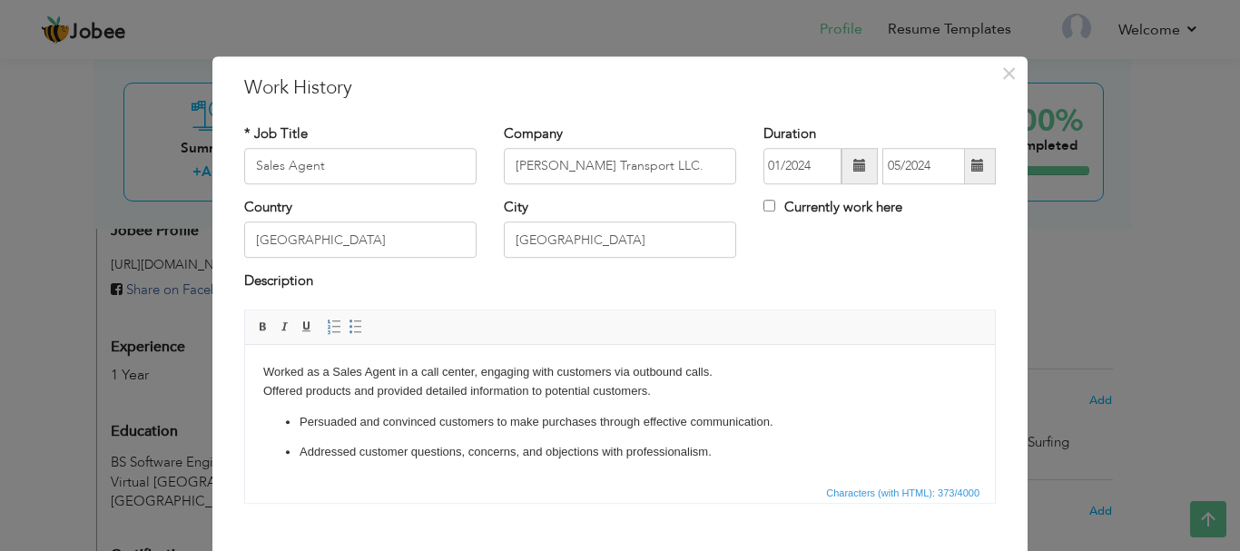
click at [301, 427] on p "Persuaded and convinced customers to make purchases through effective communica…" at bounding box center [619, 421] width 641 height 19
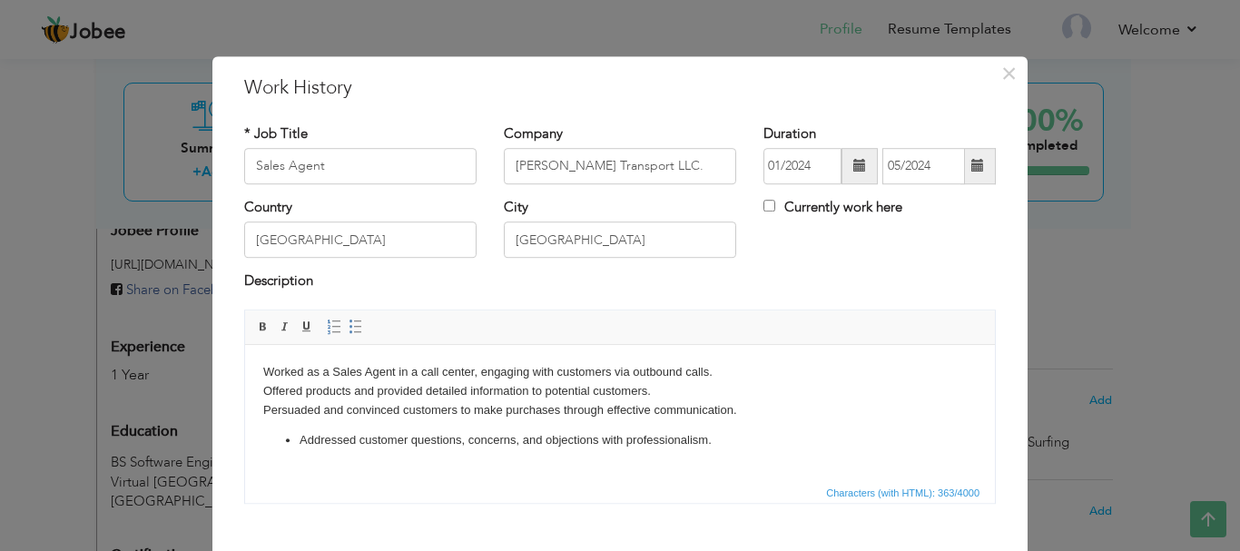
click at [301, 432] on p "Addressed customer questions, concerns, and objections with professionalism." at bounding box center [619, 439] width 641 height 19
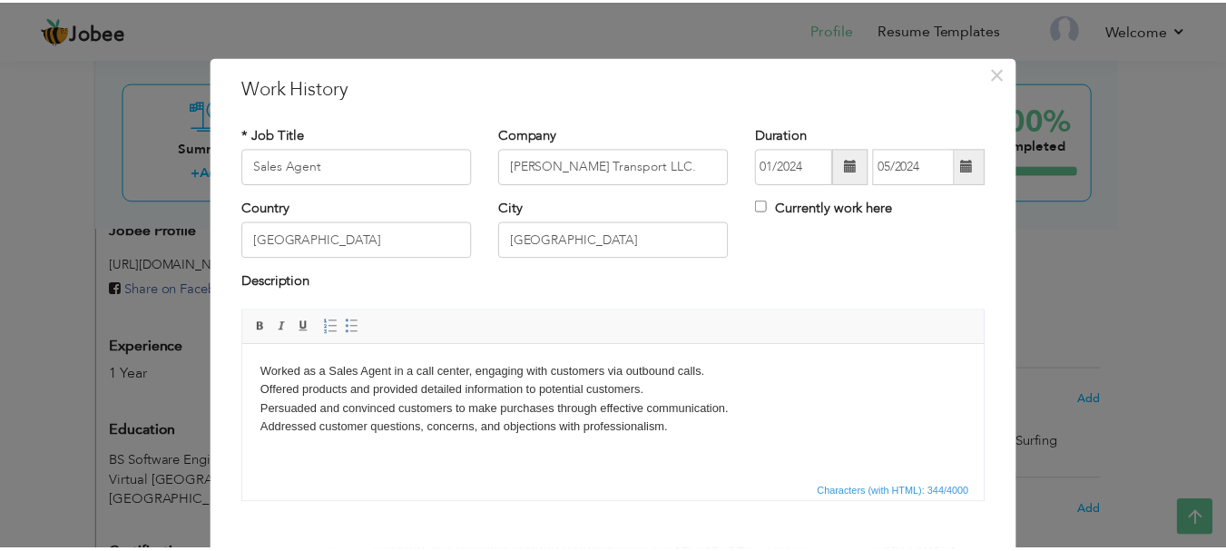
scroll to position [100, 0]
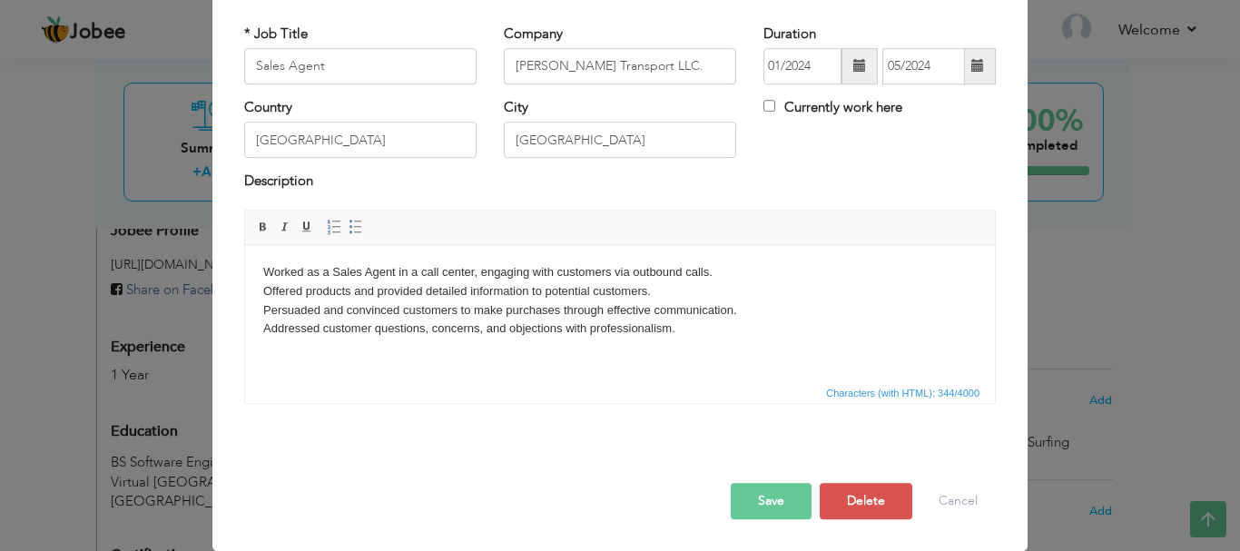
click at [741, 510] on button "Save" at bounding box center [771, 501] width 81 height 36
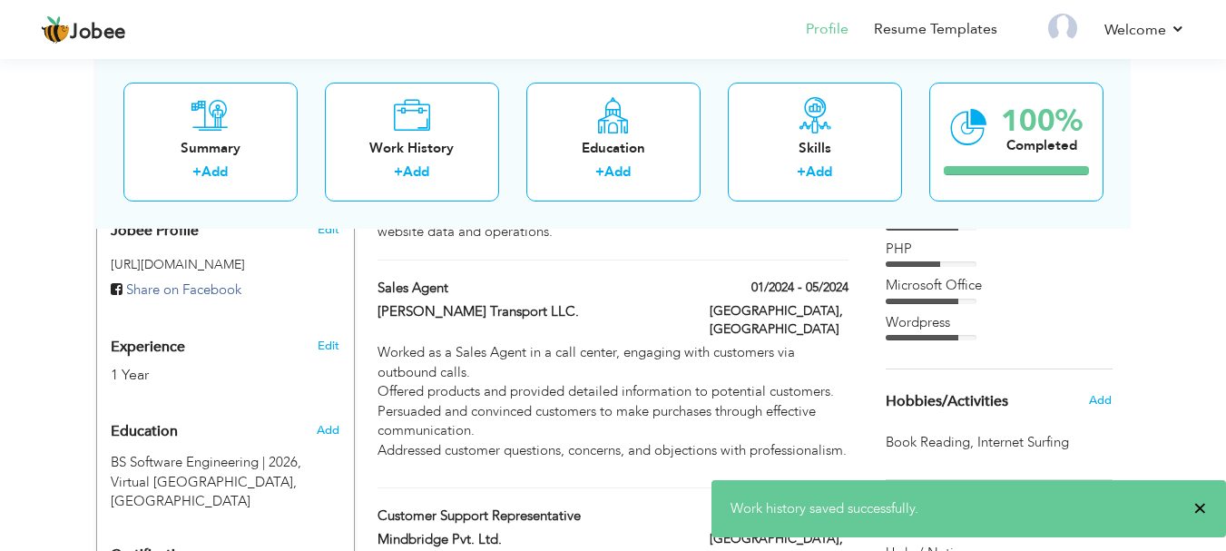
click at [1199, 502] on span "×" at bounding box center [1200, 508] width 14 height 18
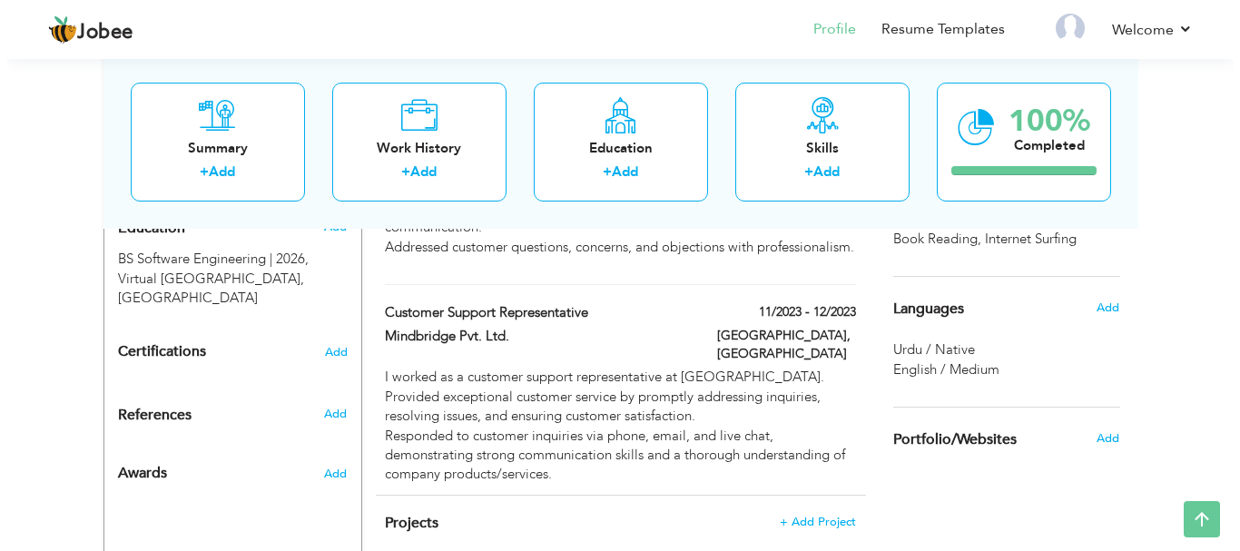
scroll to position [808, 0]
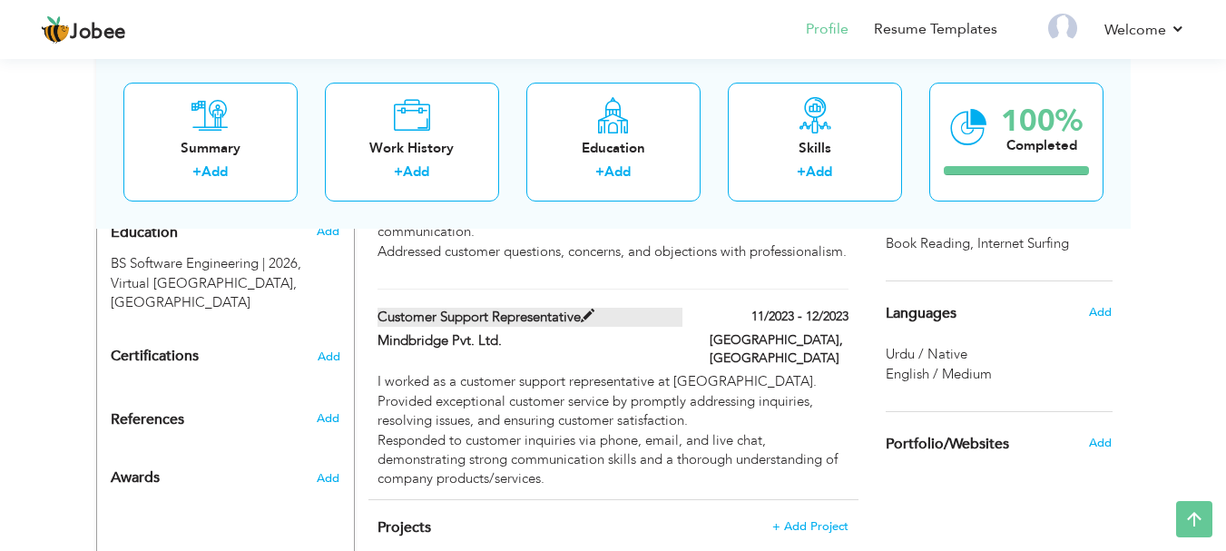
click at [446, 308] on label "Customer support Representative" at bounding box center [530, 317] width 305 height 19
type input "Customer support Representative"
type input "Mindbridge Pvt. Ltd."
type input "11/2023"
type input "12/2023"
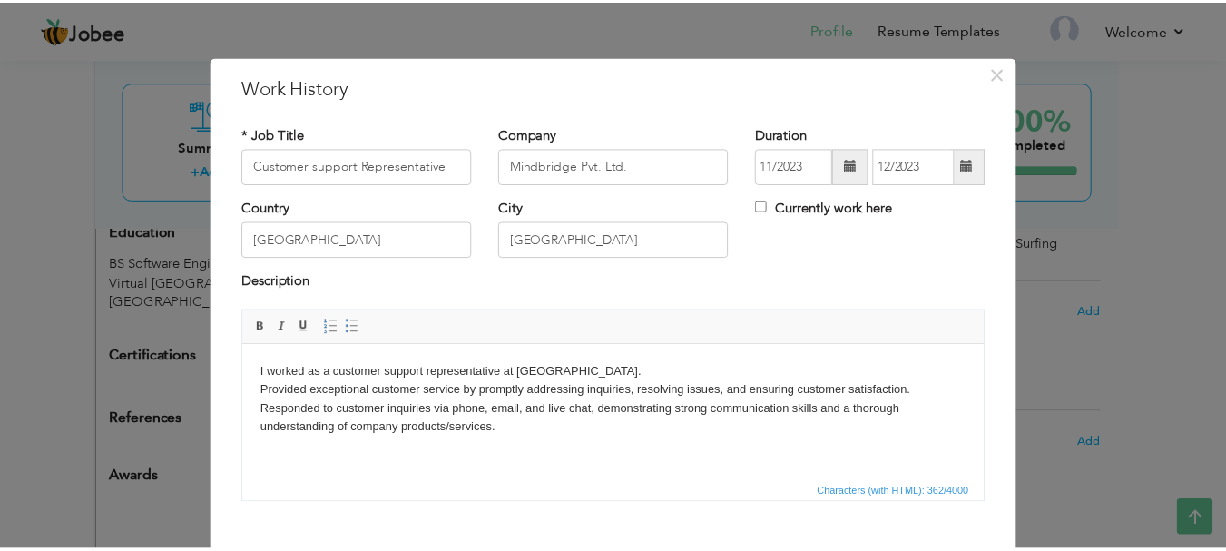
scroll to position [100, 0]
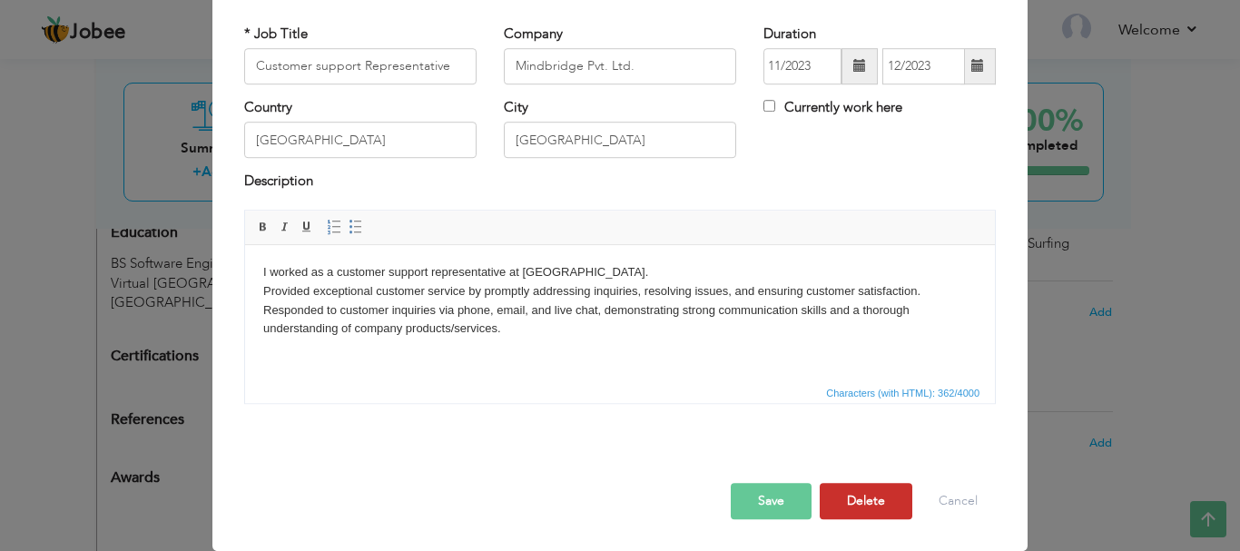
click at [864, 497] on button "Delete" at bounding box center [866, 501] width 93 height 36
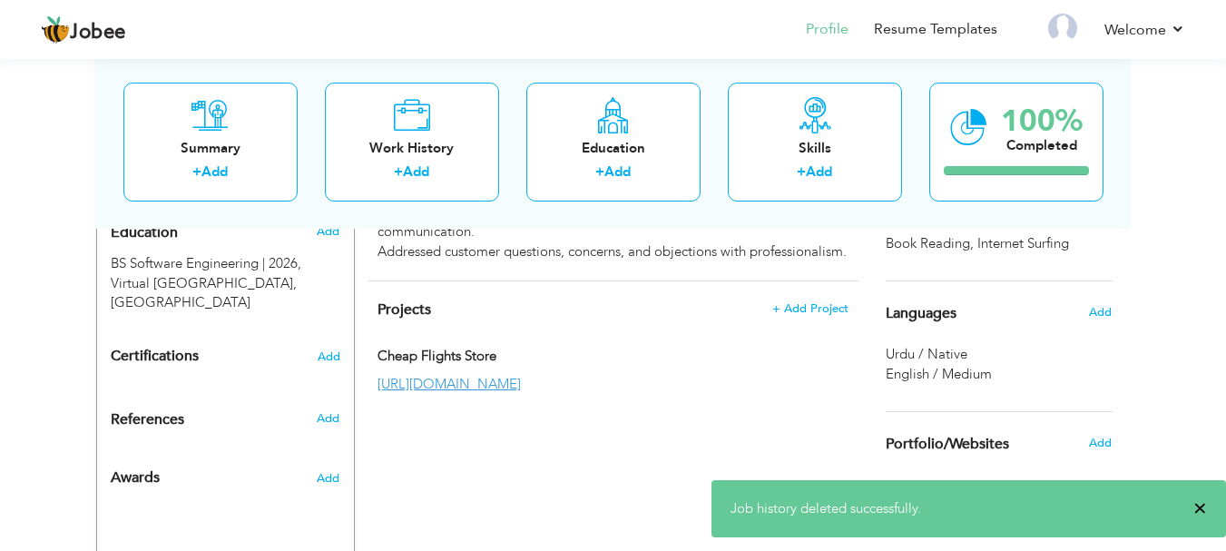
click at [1203, 515] on span "×" at bounding box center [1200, 508] width 14 height 18
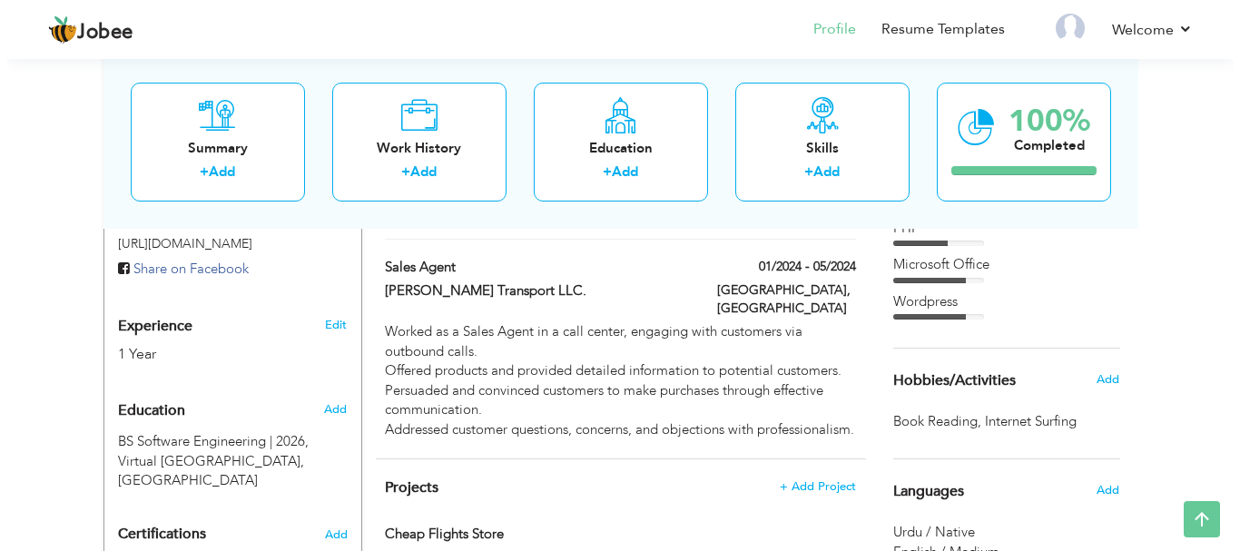
scroll to position [609, 0]
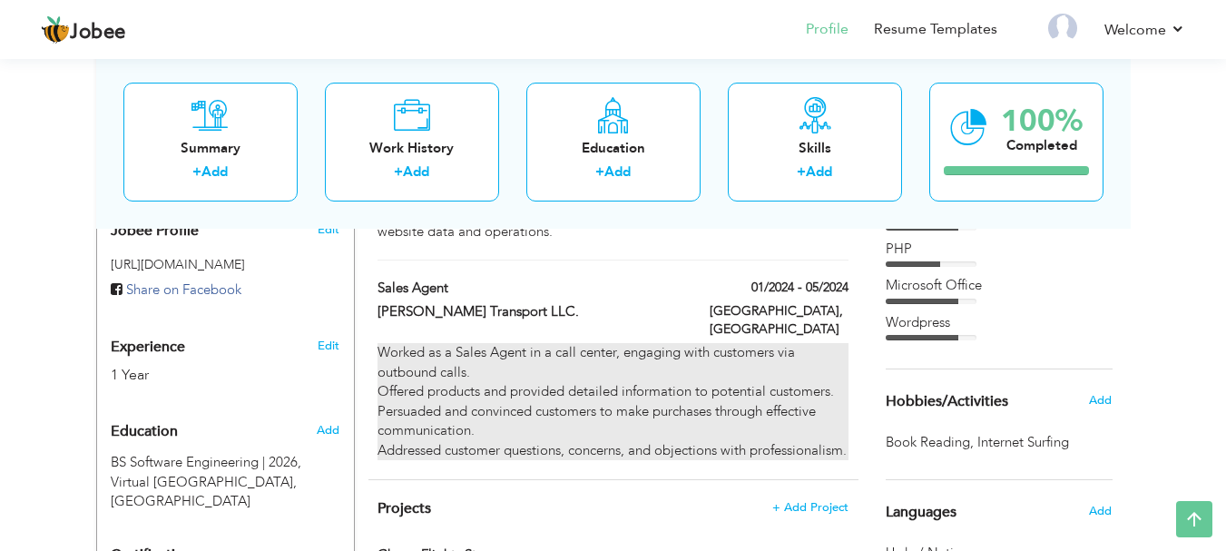
click at [762, 343] on p "Worked as a Sales Agent in a call center, engaging with customers via outbound …" at bounding box center [613, 401] width 470 height 117
type input "Sales Agent"
type input "Kholia Transport LLC."
type input "01/2024"
type input "05/2024"
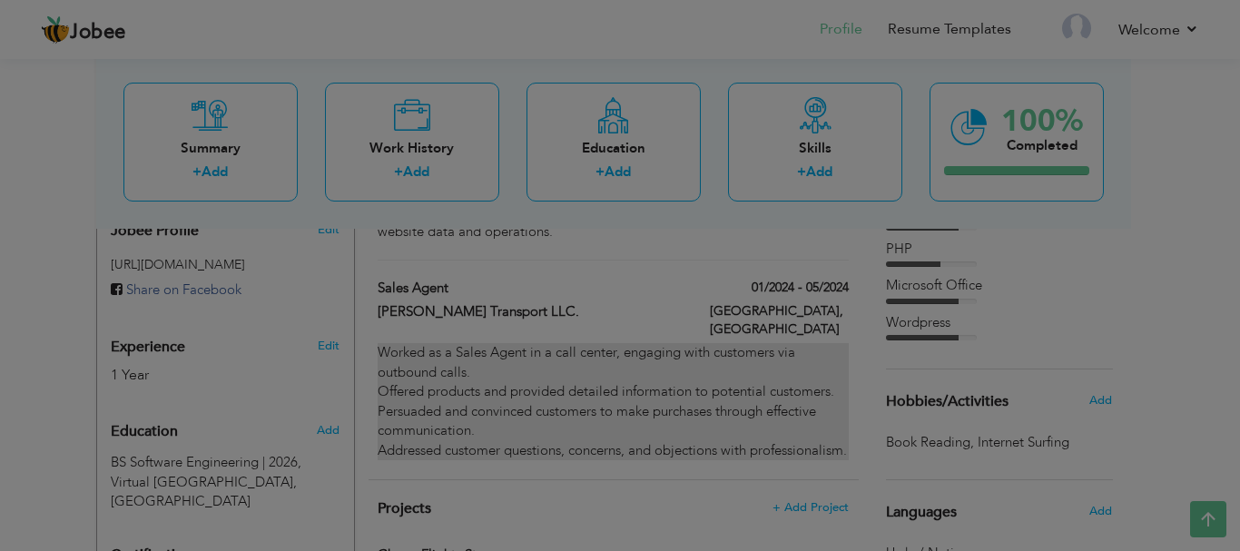
scroll to position [0, 0]
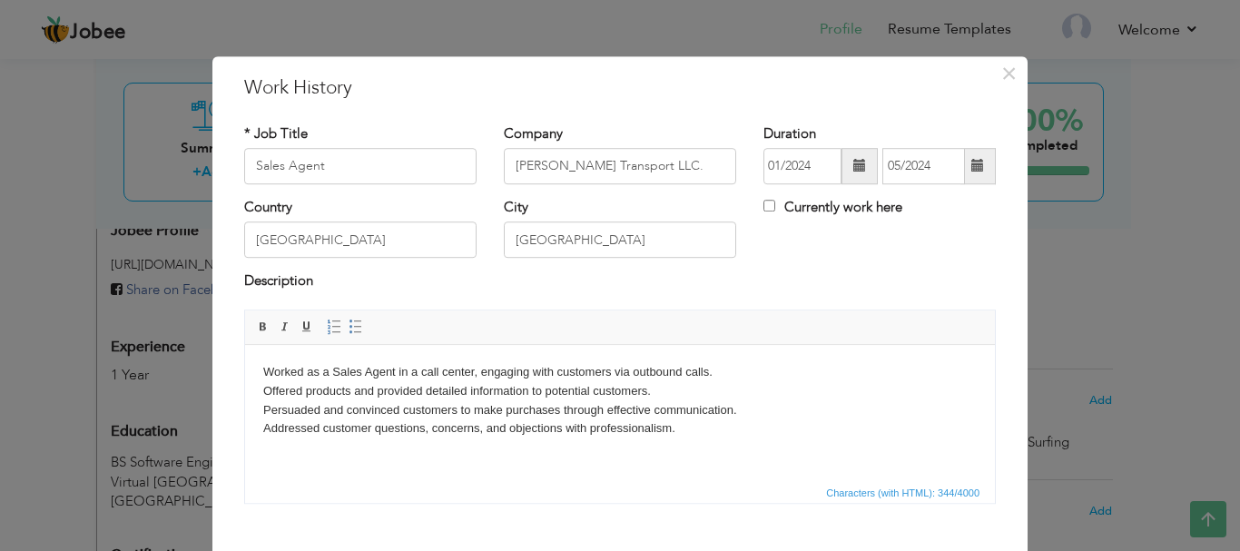
click at [394, 369] on p "Worked as a Sales Agent in a call center, engaging with customers via outbound …" at bounding box center [619, 399] width 713 height 75
drag, startPoint x: 394, startPoint y: 369, endPoint x: 475, endPoint y: 370, distance: 80.8
click at [475, 370] on p "Worked as a Sales Agent in a call center, engaging with customers via outbound …" at bounding box center [619, 399] width 713 height 75
drag, startPoint x: 692, startPoint y: 426, endPoint x: 562, endPoint y: 437, distance: 131.1
click at [562, 437] on p "Worked as a Sales Agent, engaging with customers via outbound calls. Offered pr…" at bounding box center [619, 399] width 713 height 75
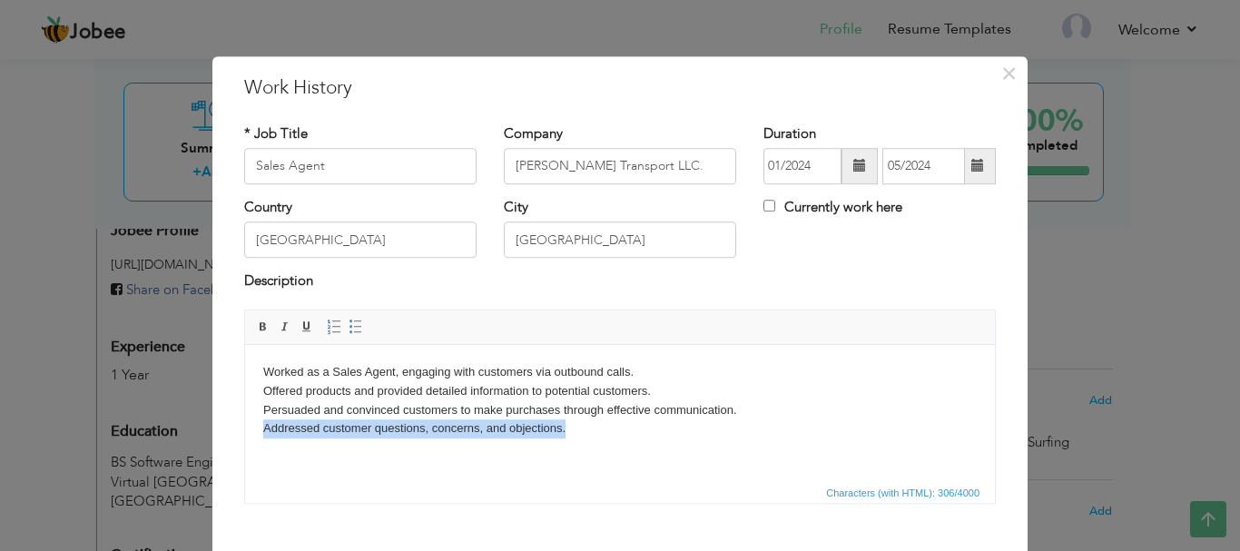
drag, startPoint x: 584, startPoint y: 427, endPoint x: 421, endPoint y: 777, distance: 386.1
click at [245, 432] on html "Worked as a Sales Agent, engaging with customers via outbound calls. Offered pr…" at bounding box center [620, 400] width 750 height 112
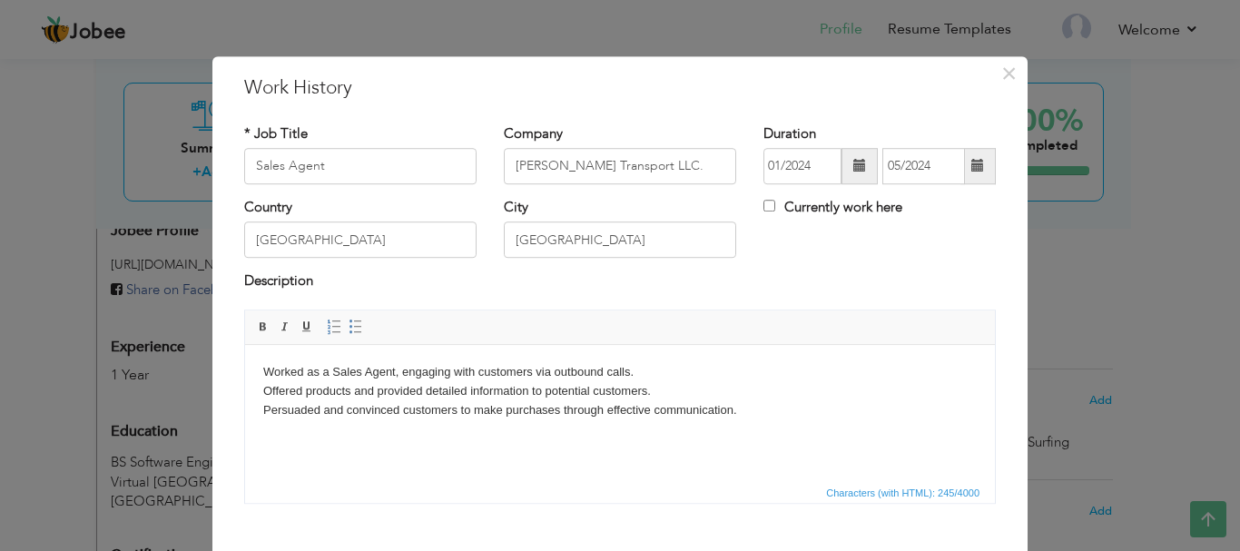
click at [694, 388] on p "Worked as a Sales Agent, engaging with customers via outbound calls. Offered pr…" at bounding box center [619, 390] width 713 height 56
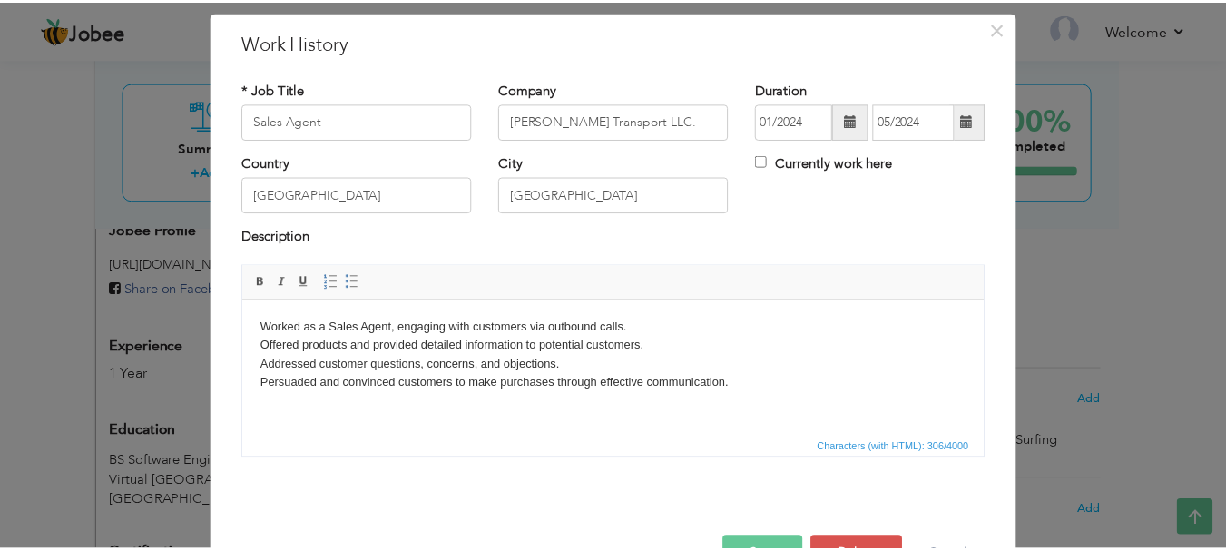
scroll to position [100, 0]
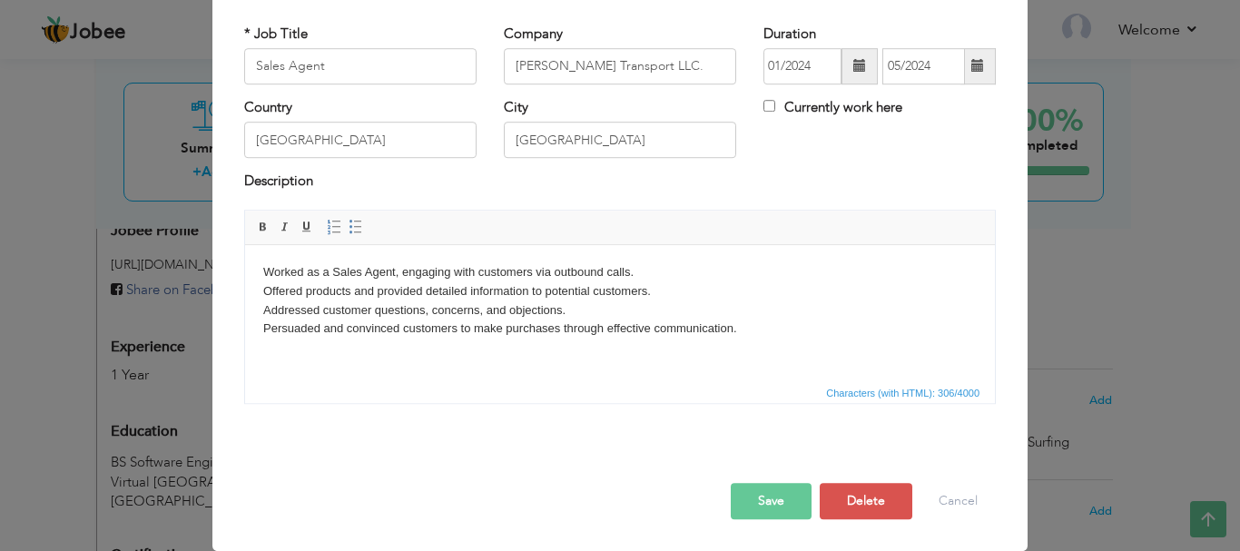
click at [767, 496] on button "Save" at bounding box center [771, 501] width 81 height 36
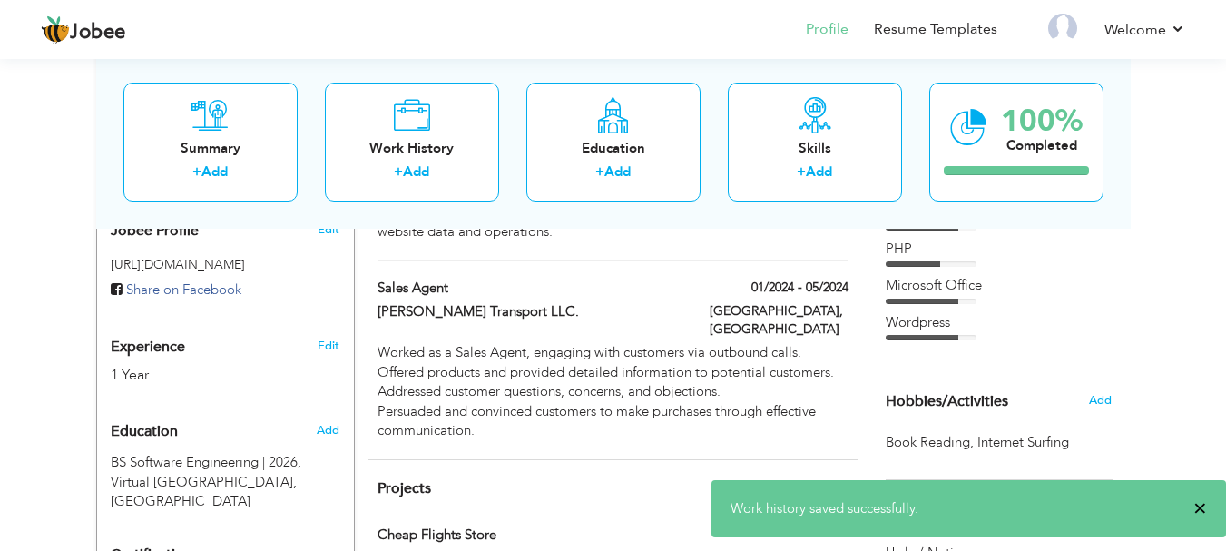
click at [1199, 507] on span "×" at bounding box center [1200, 508] width 14 height 18
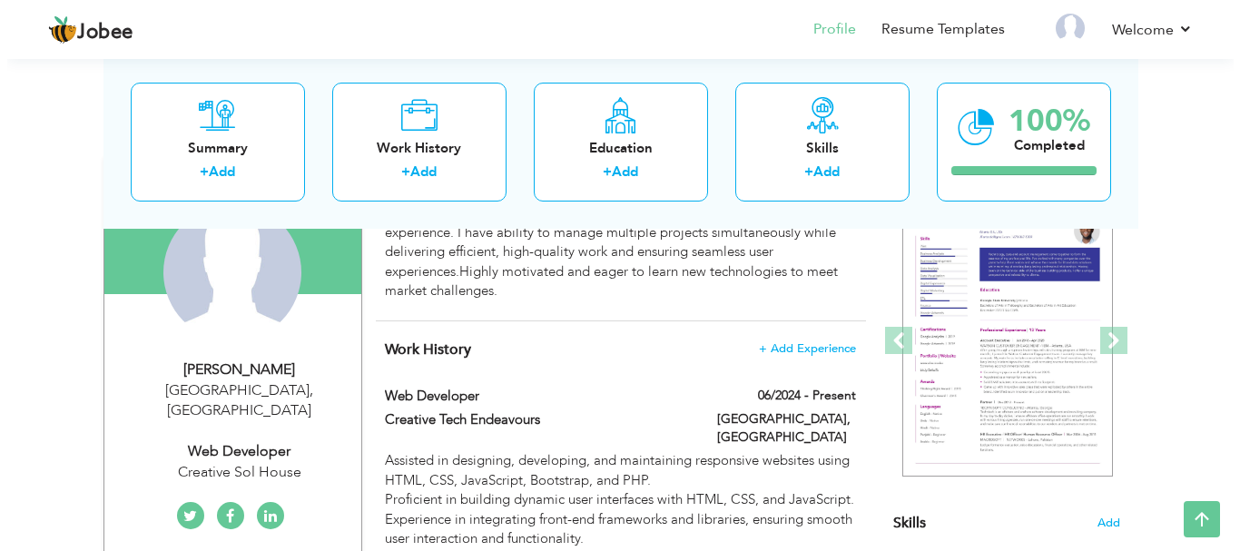
scroll to position [181, 0]
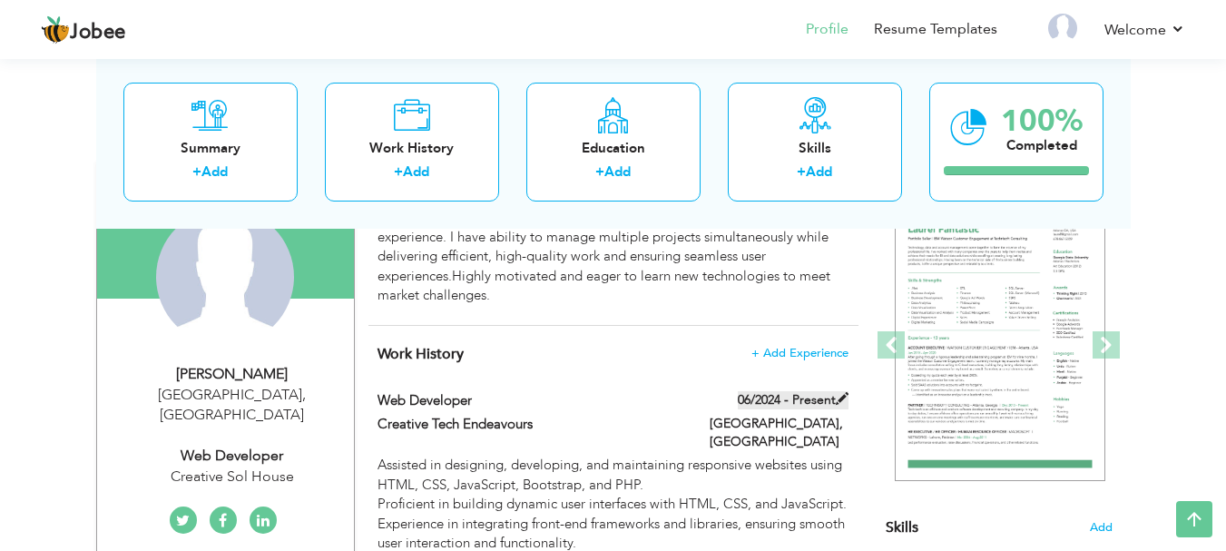
click at [808, 398] on label "06/2024 - Present" at bounding box center [793, 400] width 111 height 18
type input "Web Developer"
type input "Creative Tech Endeavours"
type input "06/2024"
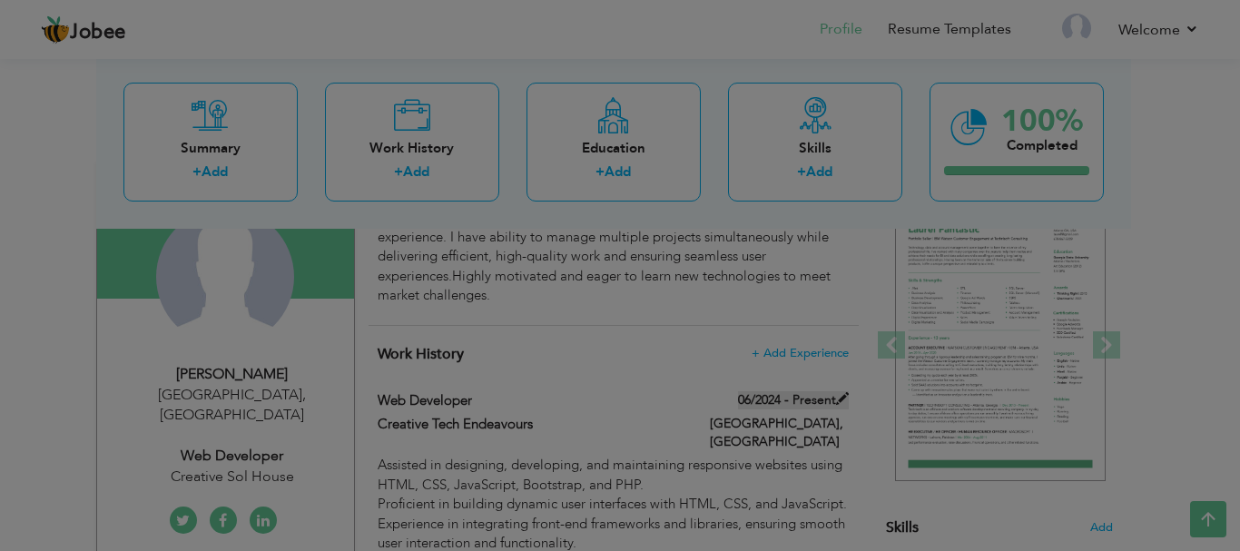
scroll to position [0, 0]
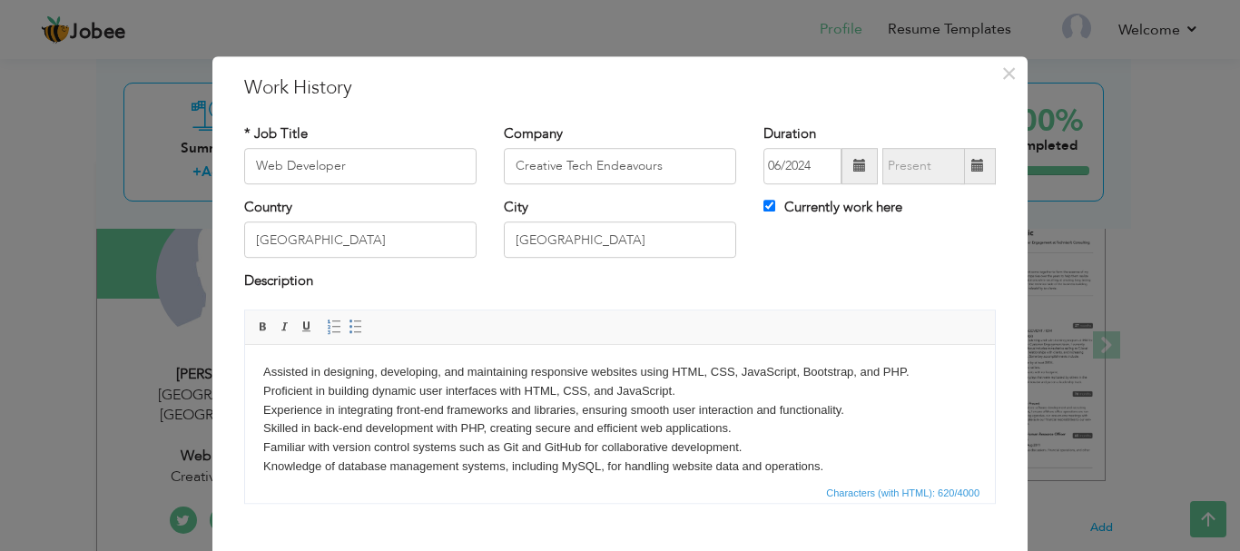
click at [971, 162] on span at bounding box center [977, 166] width 13 height 13
click at [755, 210] on div "Currently work here" at bounding box center [880, 216] width 260 height 37
click at [763, 209] on input "Currently work here" at bounding box center [769, 206] width 12 height 12
checkbox input "false"
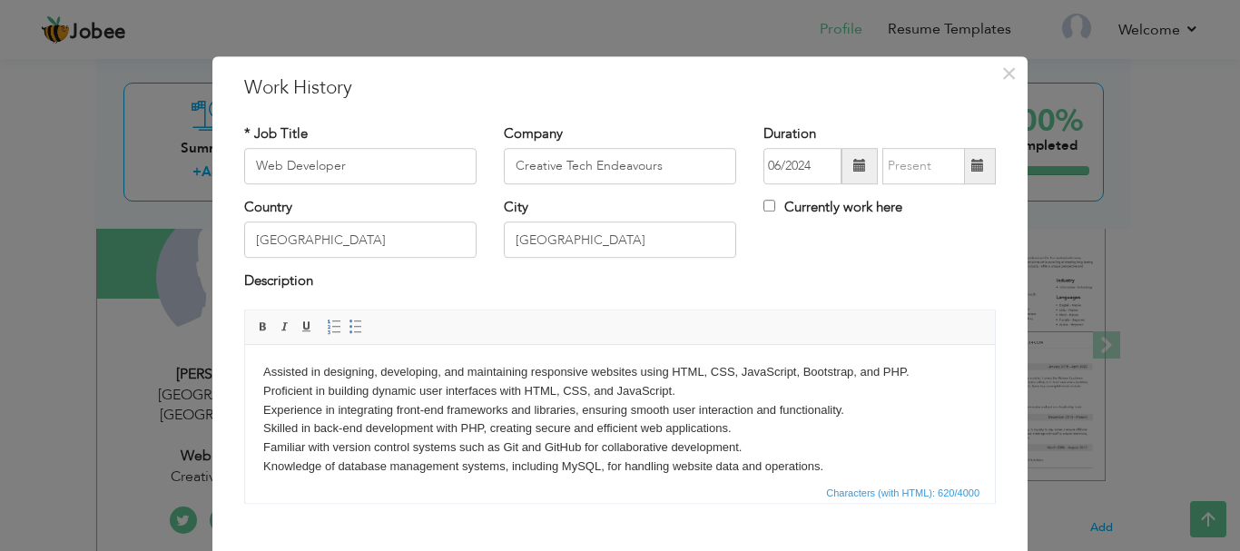
click at [971, 163] on span at bounding box center [977, 166] width 13 height 13
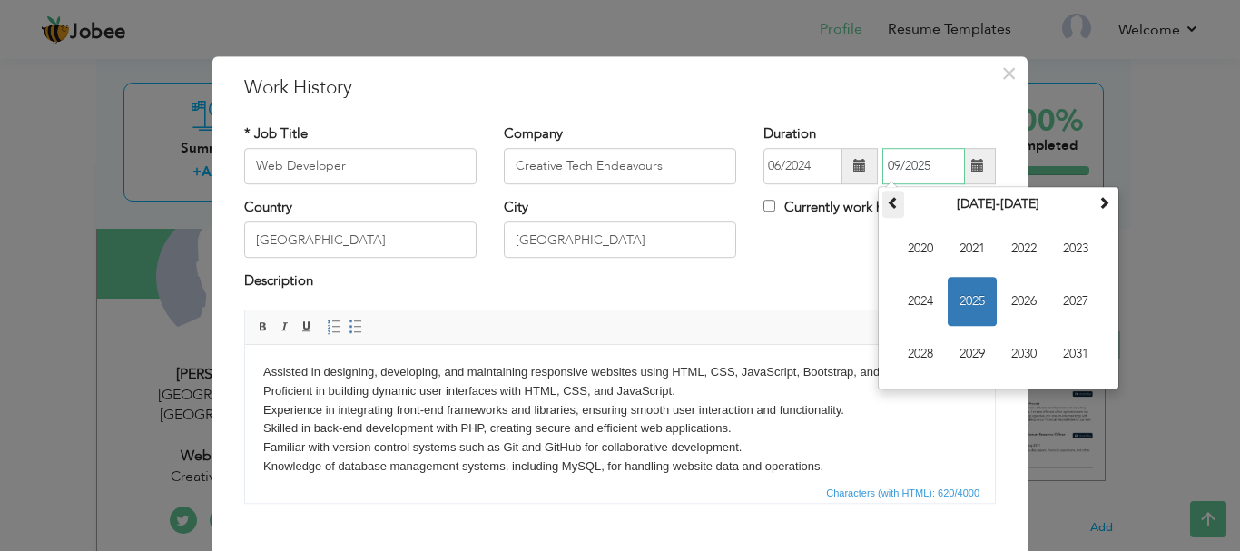
click at [887, 204] on span at bounding box center [893, 202] width 13 height 13
click at [1103, 198] on span at bounding box center [1103, 202] width 13 height 13
click at [963, 300] on span "2025" at bounding box center [971, 301] width 49 height 49
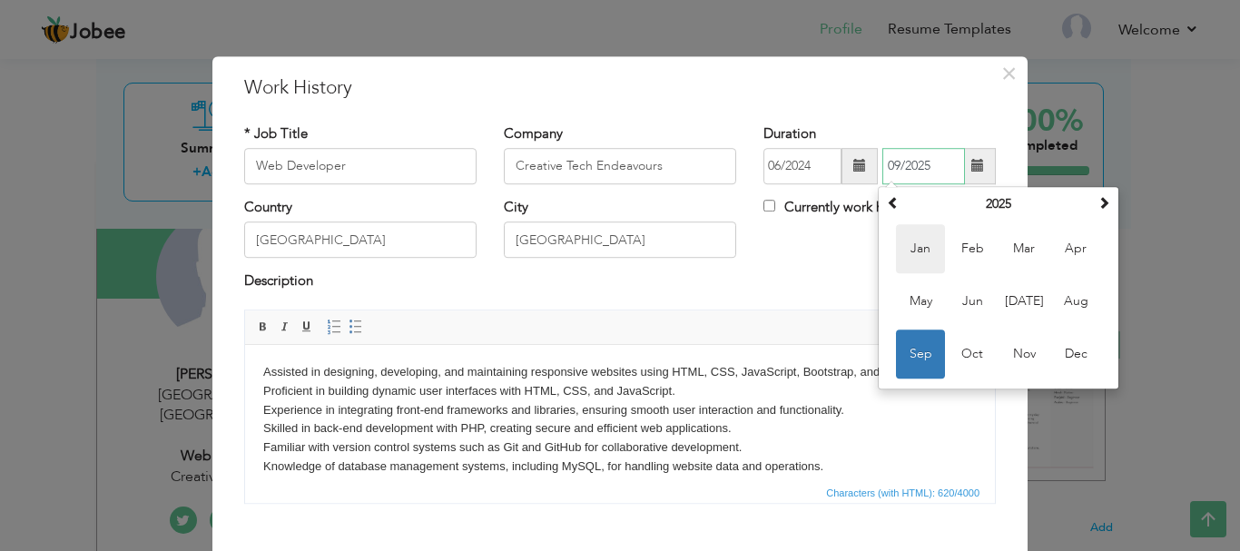
click at [920, 250] on span "Jan" at bounding box center [920, 248] width 49 height 49
type input "01/2025"
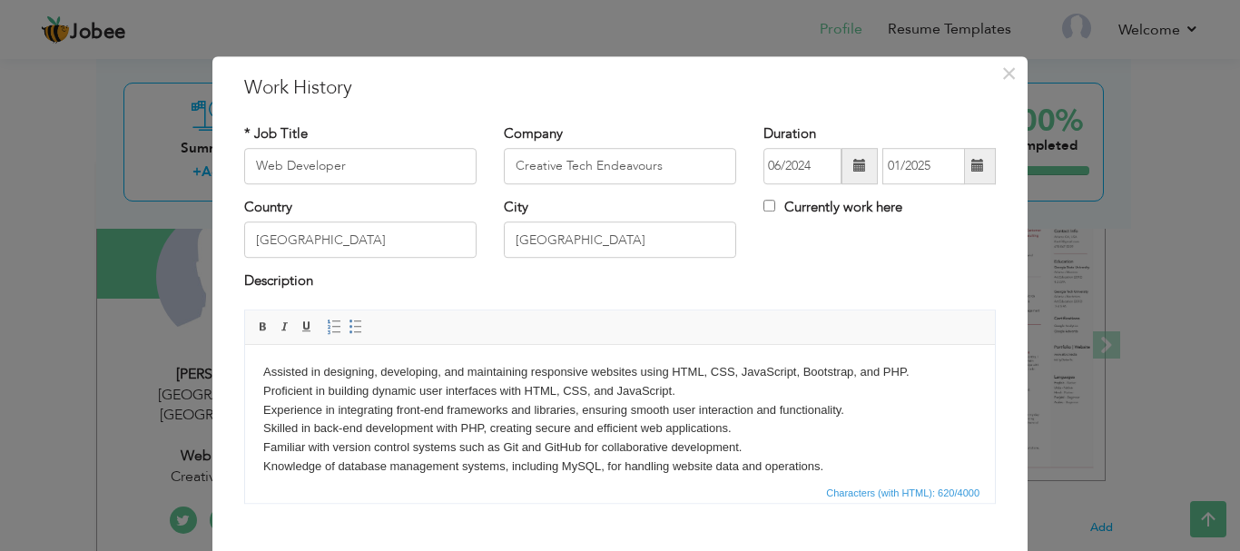
click at [920, 250] on div "Country Pakistan City Lahore Currently work here" at bounding box center [620, 235] width 779 height 74
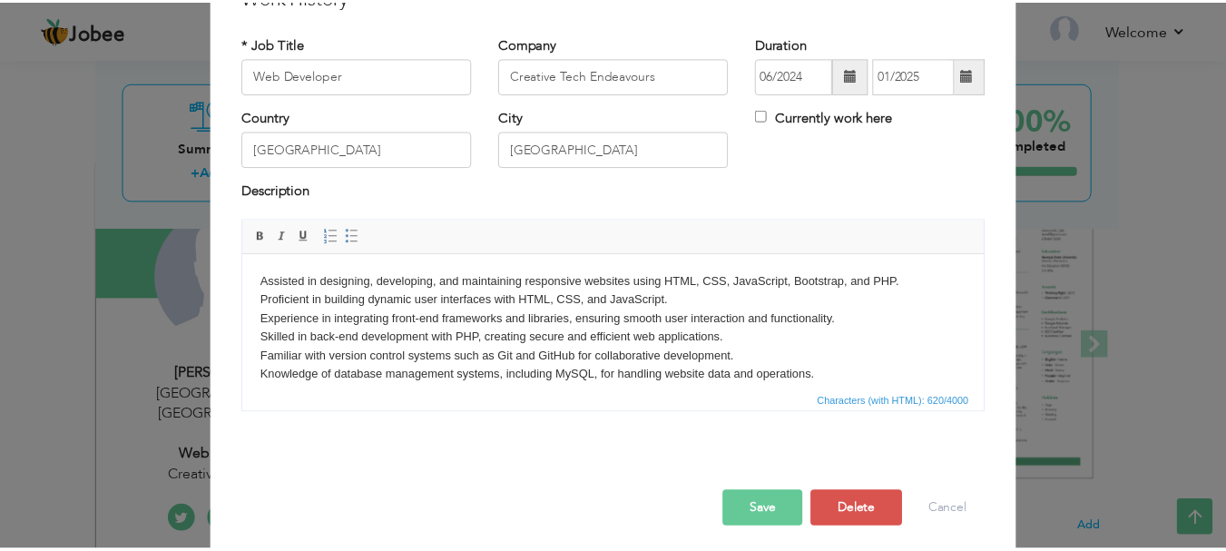
scroll to position [100, 0]
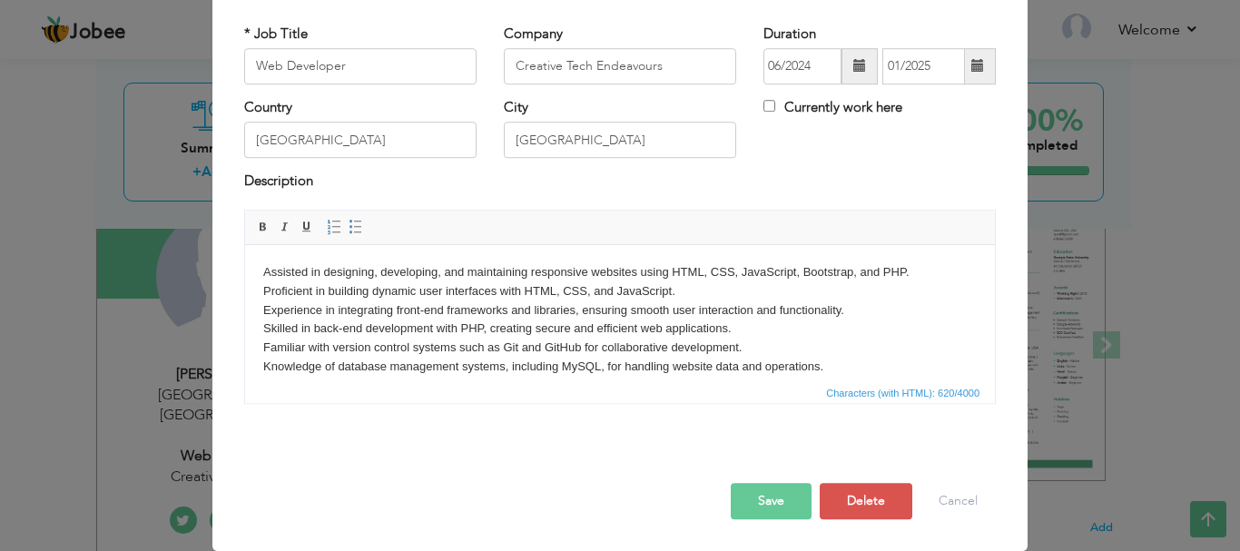
click at [757, 502] on button "Save" at bounding box center [771, 501] width 81 height 36
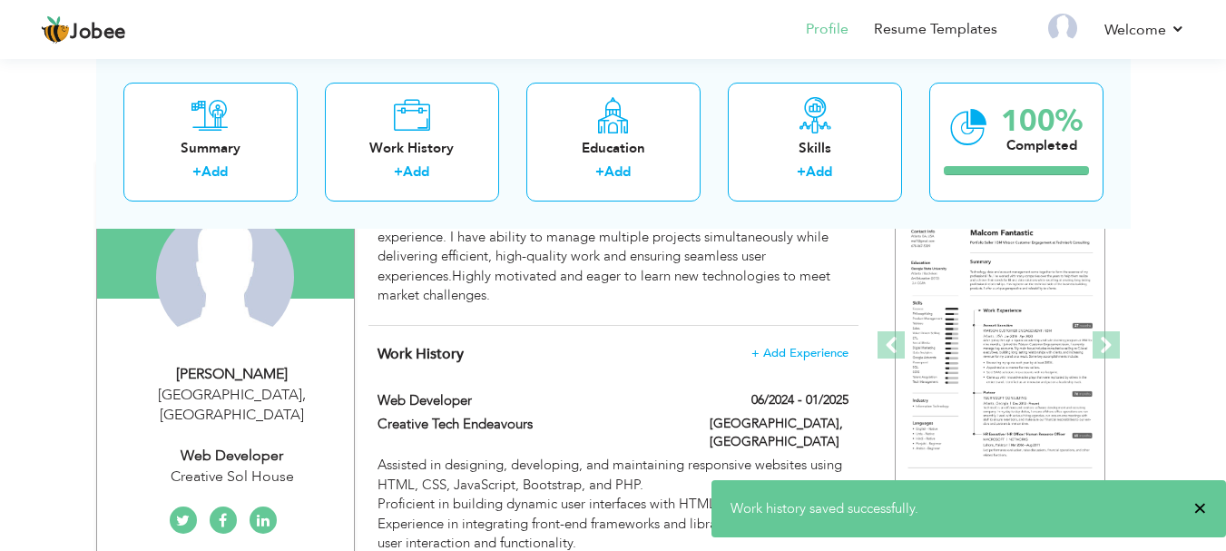
click at [1203, 509] on span "×" at bounding box center [1200, 508] width 14 height 18
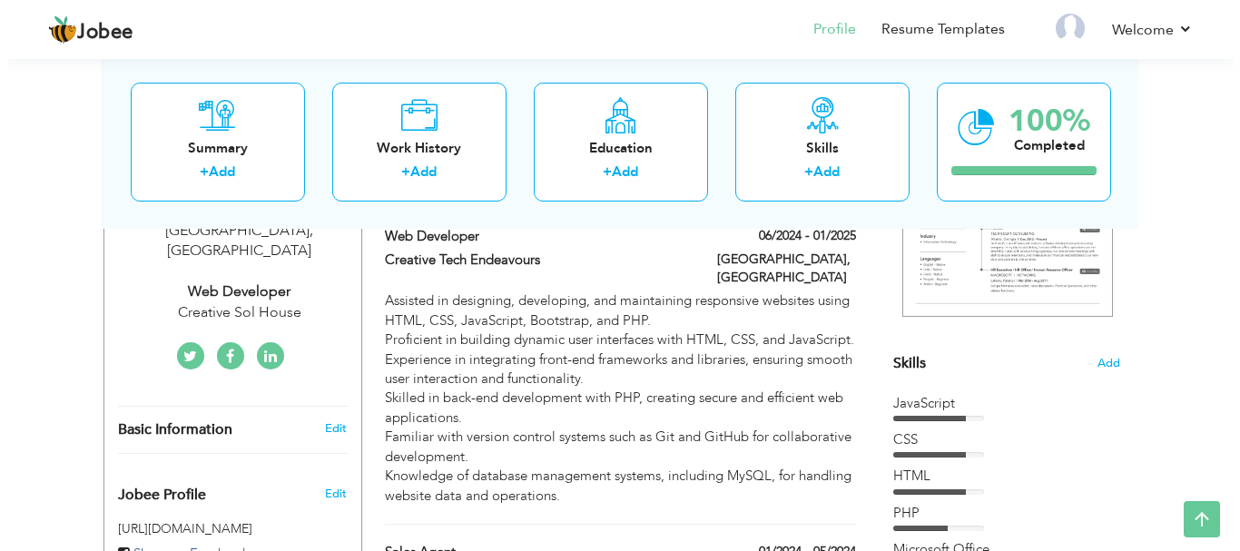
scroll to position [339, 0]
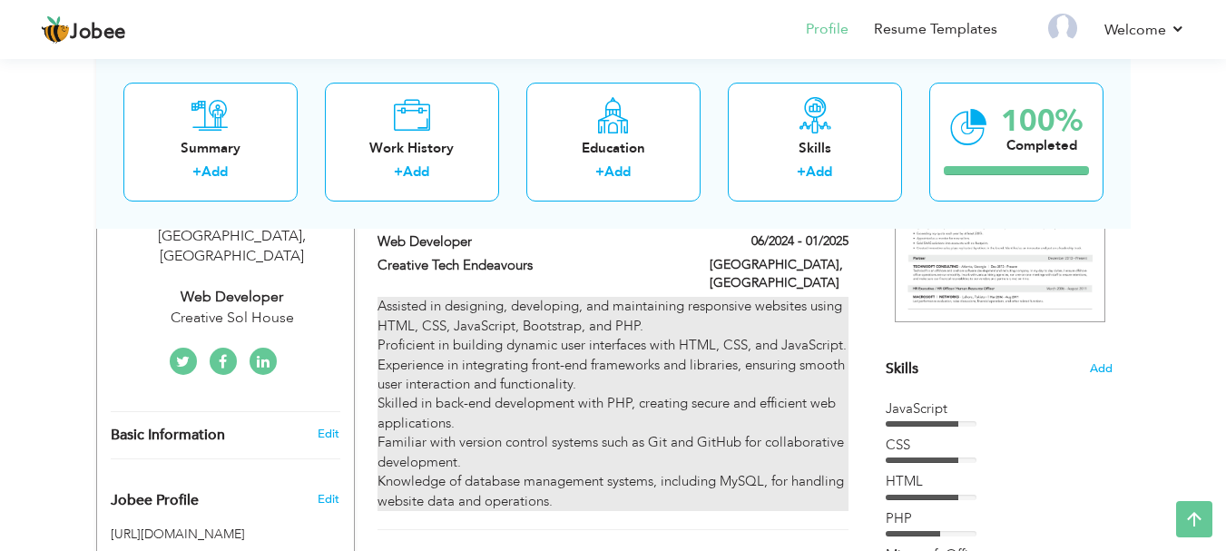
click at [738, 422] on div "Assisted in designing, developing, and maintaining responsive websites using HT…" at bounding box center [613, 404] width 470 height 214
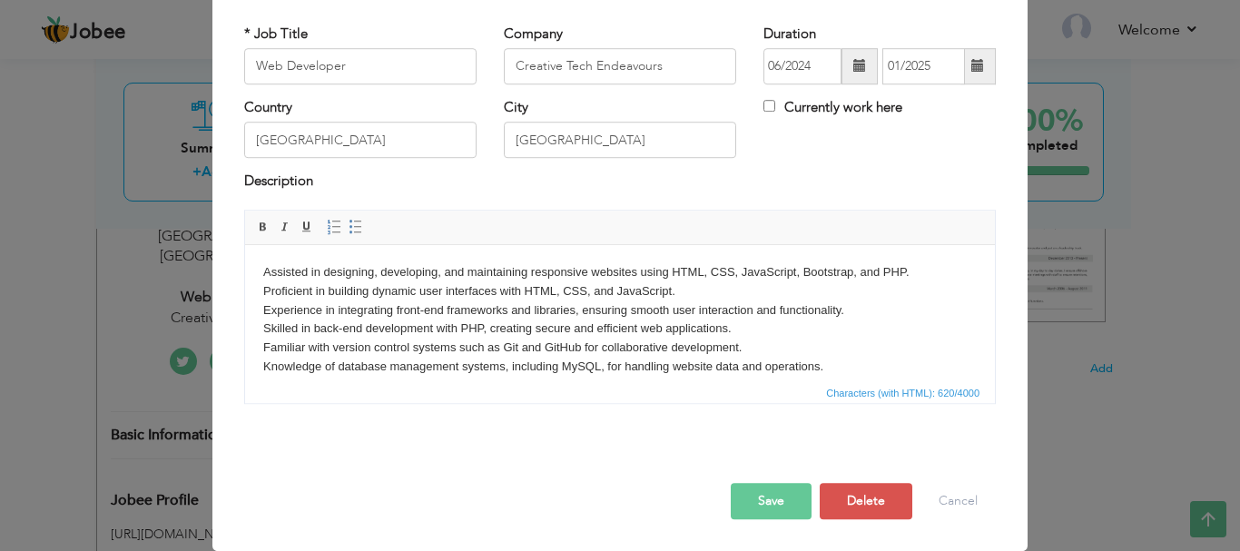
scroll to position [0, 0]
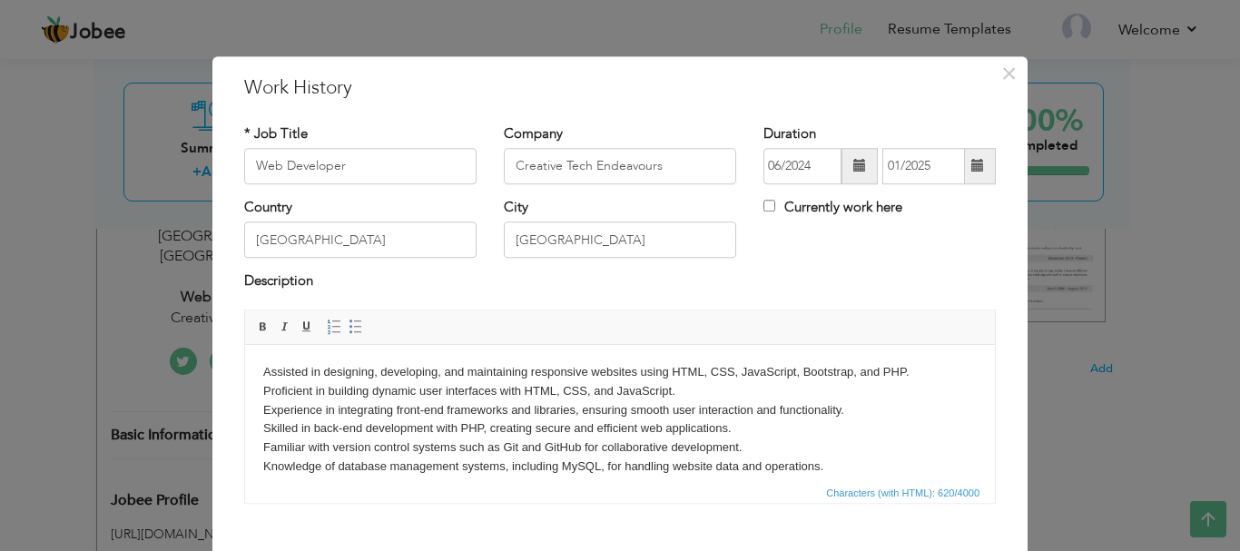
click at [790, 440] on body "Assisted in designing, developing, and maintaining responsive websites using HT…" at bounding box center [619, 418] width 713 height 113
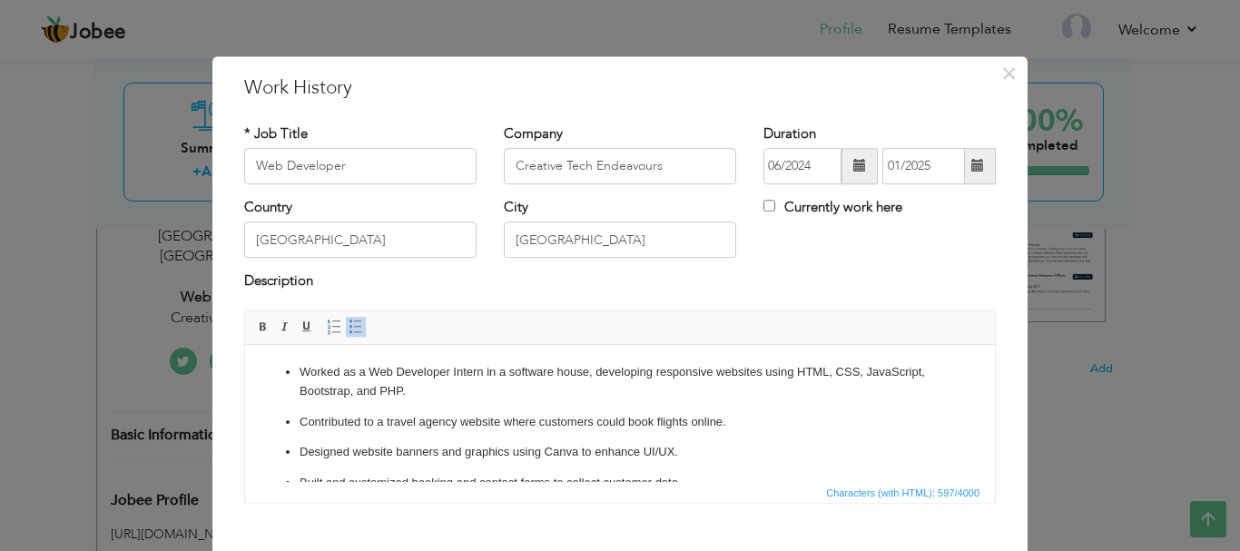
drag, startPoint x: 991, startPoint y: 439, endPoint x: 1216, endPoint y: 660, distance: 315.1
click at [302, 366] on p "Worked as a Web Developer Intern in a software house, developing responsive web…" at bounding box center [619, 381] width 641 height 38
click at [298, 417] on ul "Contributed to a travel agency website where customers could book flights onlin…" at bounding box center [619, 477] width 713 height 130
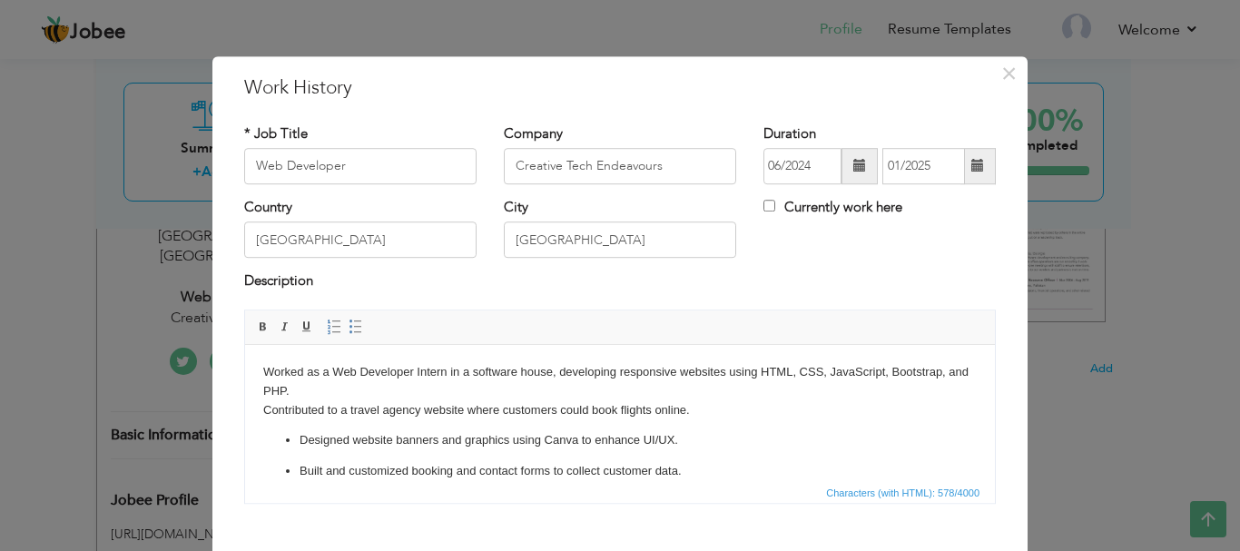
click at [298, 437] on ul "Designed website banners and graphics using Canva to enhance UI/UX. Built and c…" at bounding box center [619, 479] width 713 height 99
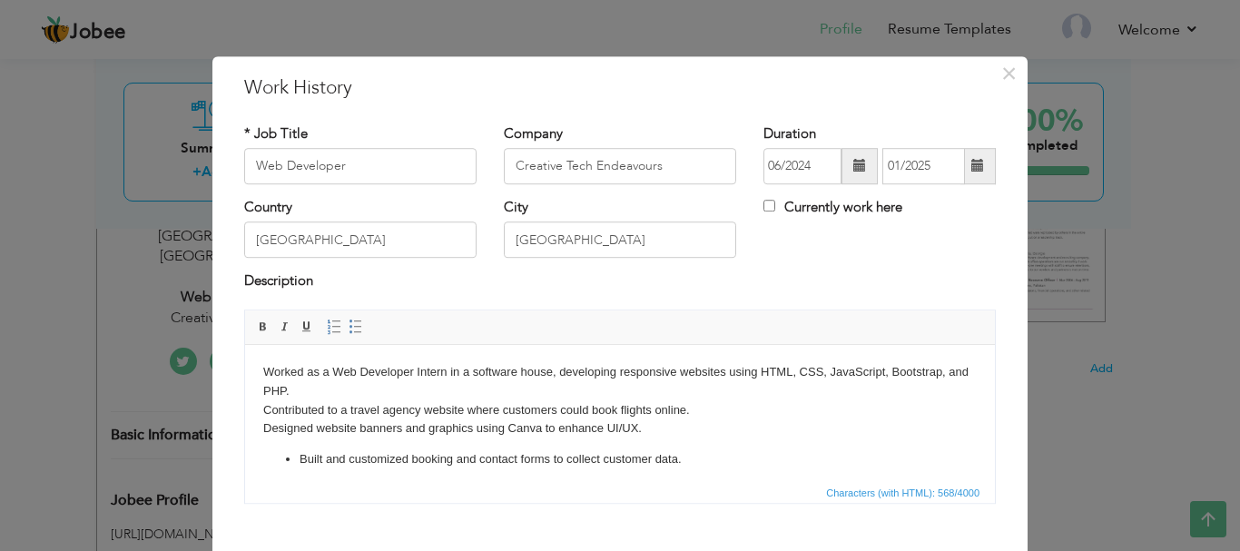
click at [299, 459] on p "Built and customized booking and contact forms to collect customer data." at bounding box center [619, 458] width 641 height 19
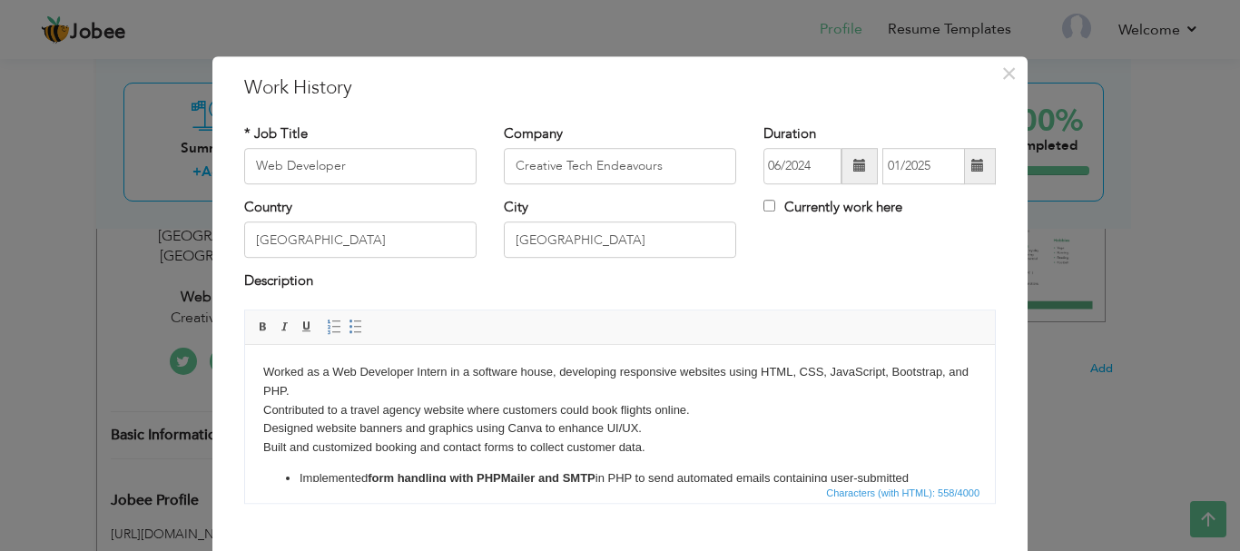
click at [298, 476] on ul "Implemented form handling with PHPMailer and SMTP in PHP to send automated emai…" at bounding box center [619, 487] width 713 height 38
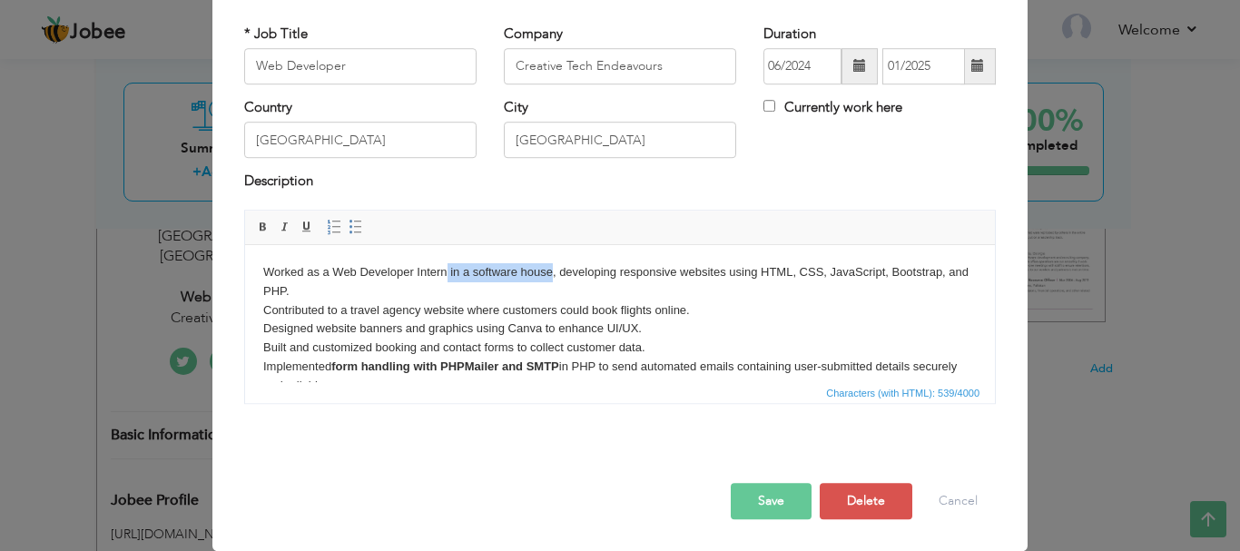
drag, startPoint x: 447, startPoint y: 269, endPoint x: 549, endPoint y: 268, distance: 101.6
click at [549, 268] on p "Worked as a Web Developer Intern in a software house, developing responsive web…" at bounding box center [619, 328] width 713 height 133
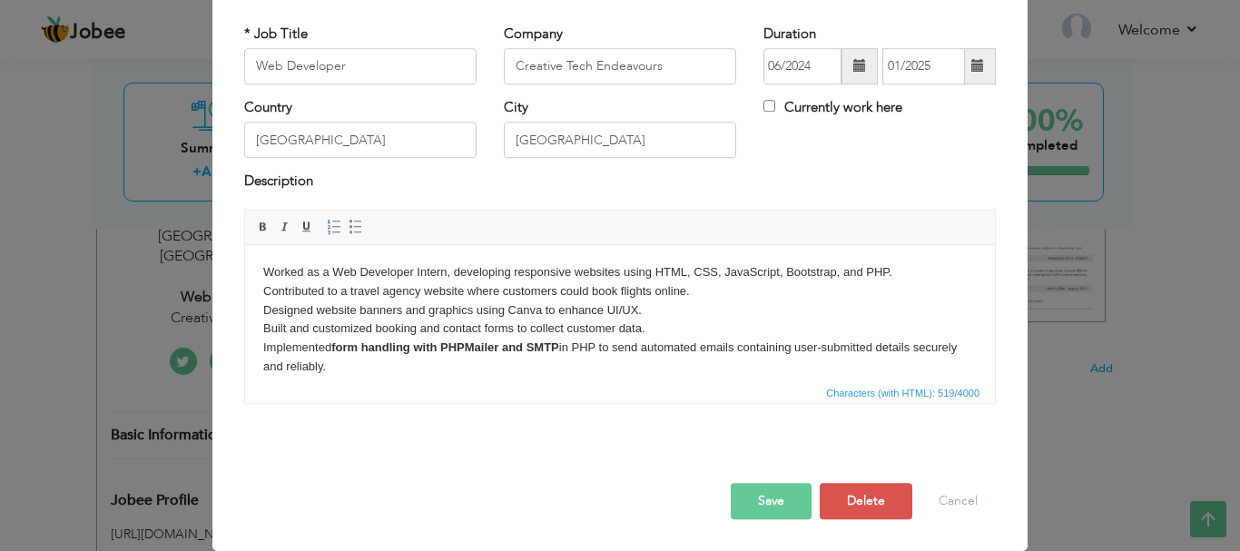
click at [346, 290] on p "Worked as a Web Developer Intern, developing responsive websites using HTML, CS…" at bounding box center [619, 318] width 713 height 113
click at [451, 290] on p "Worked as a Web Developer Intern, developing responsive websites using HTML, CS…" at bounding box center [619, 318] width 713 height 113
click at [745, 294] on p "Worked as a Web Developer Intern, developing responsive websites using HTML, CS…" at bounding box center [619, 318] width 713 height 113
click at [641, 324] on p "Worked as a Web Developer Intern, developing responsive websites using HTML, CS…" at bounding box center [619, 318] width 713 height 113
click at [734, 322] on p "Worked as a Web Developer Intern, developing responsive websites using HTML, CS…" at bounding box center [619, 318] width 713 height 113
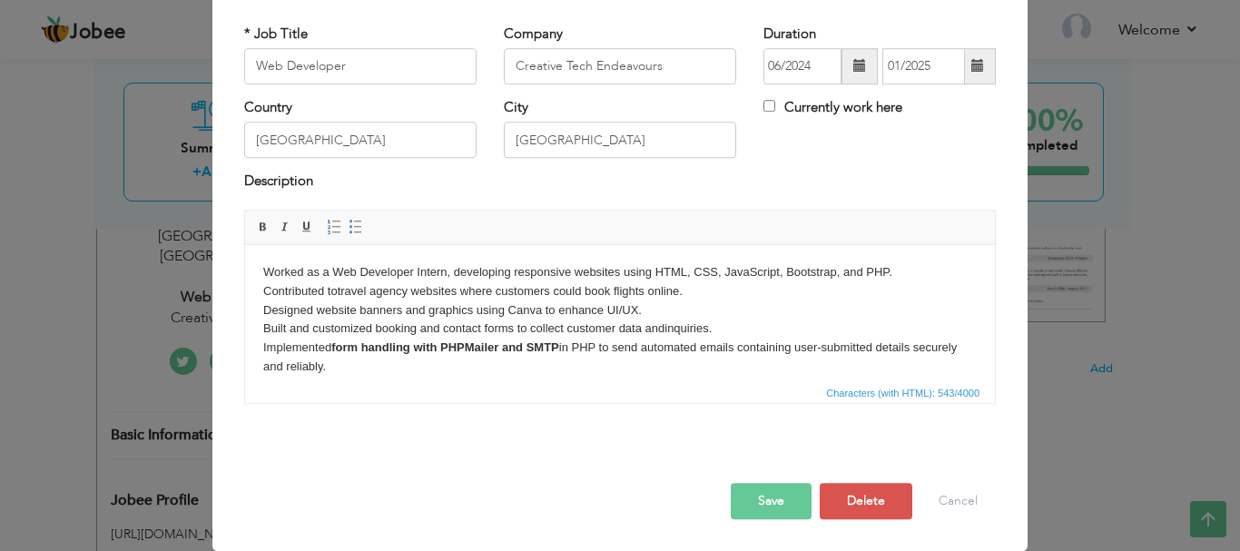
click at [722, 301] on p "Worked as a Web Developer Intern, developing responsive websites using HTML, CS…" at bounding box center [619, 318] width 713 height 113
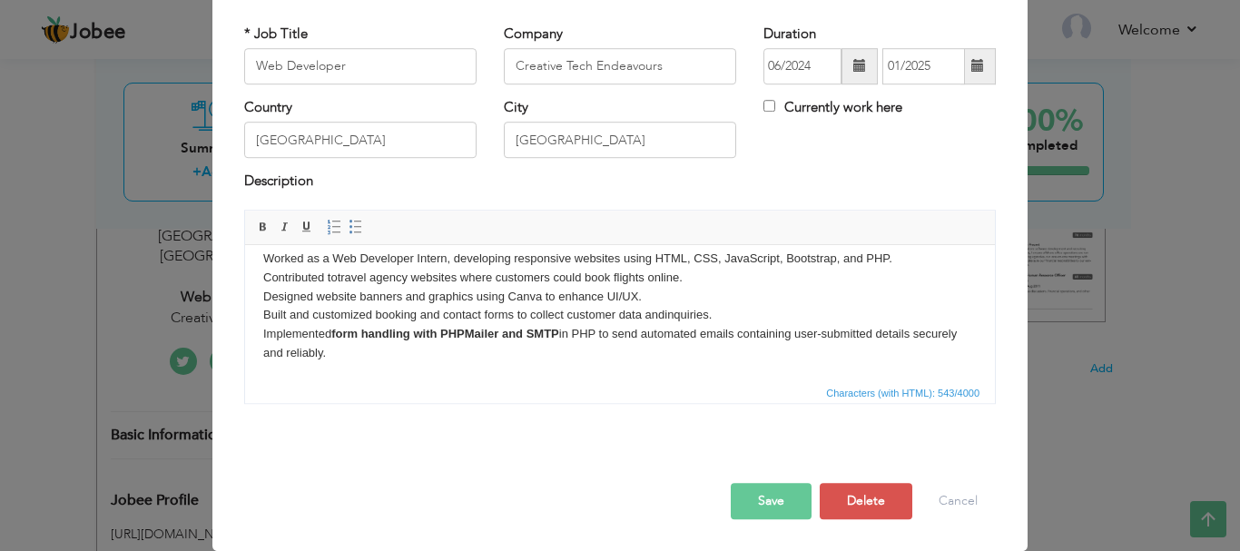
drag, startPoint x: 389, startPoint y: 367, endPoint x: 258, endPoint y: 339, distance: 134.6
click at [258, 339] on html "Worked as a Web Developer Intern, developing responsive websites using HTML, CS…" at bounding box center [620, 306] width 750 height 150
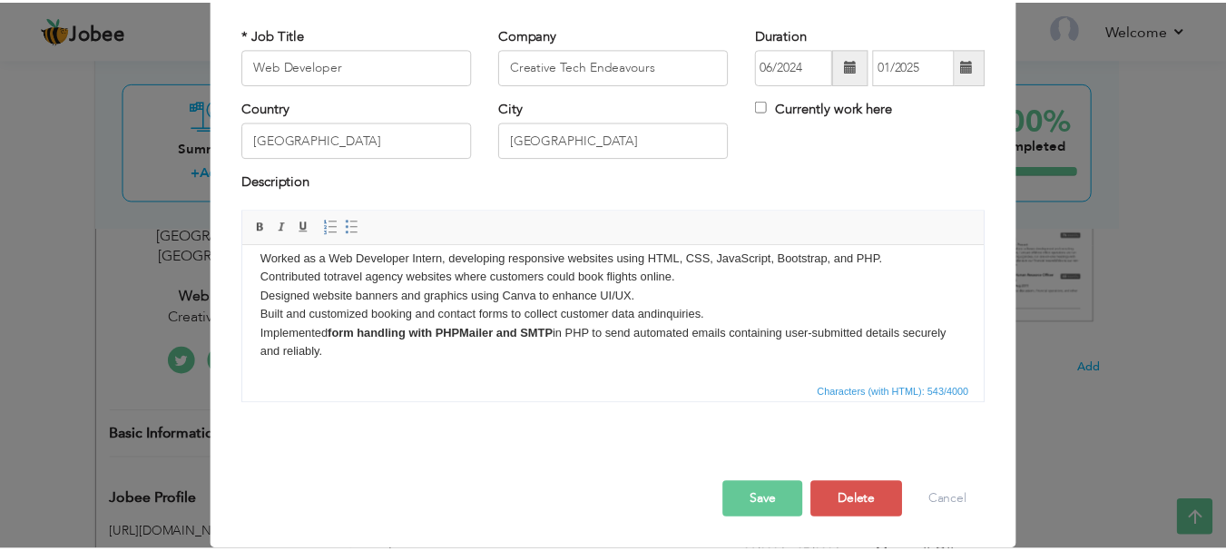
scroll to position [0, 0]
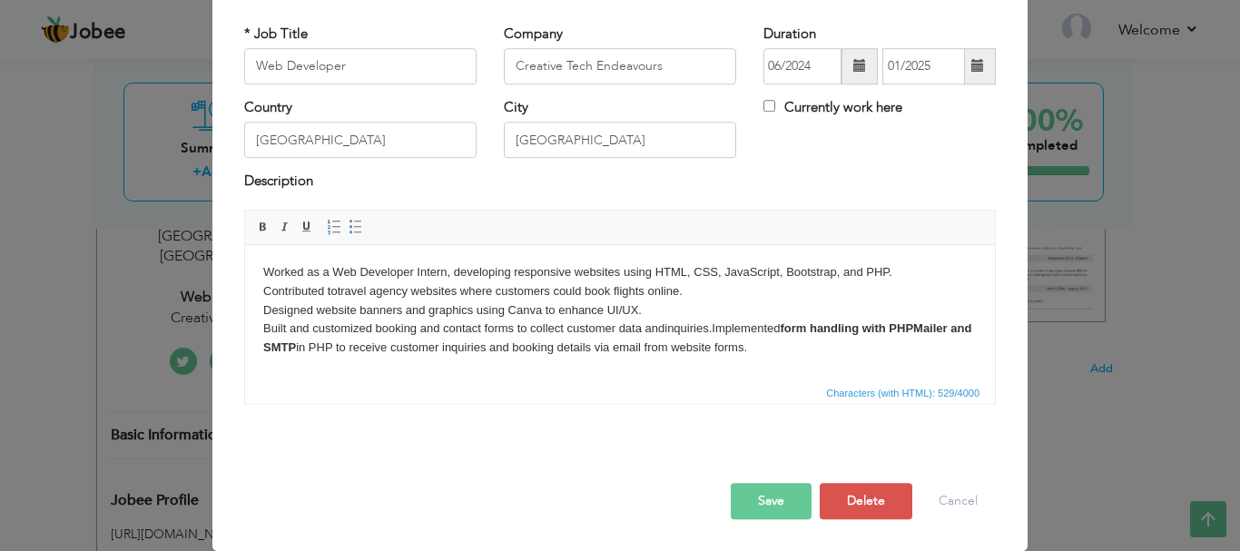
click at [714, 331] on p "Worked as a Web Developer Intern, developing responsive websites using HTML, CS…" at bounding box center [619, 309] width 713 height 94
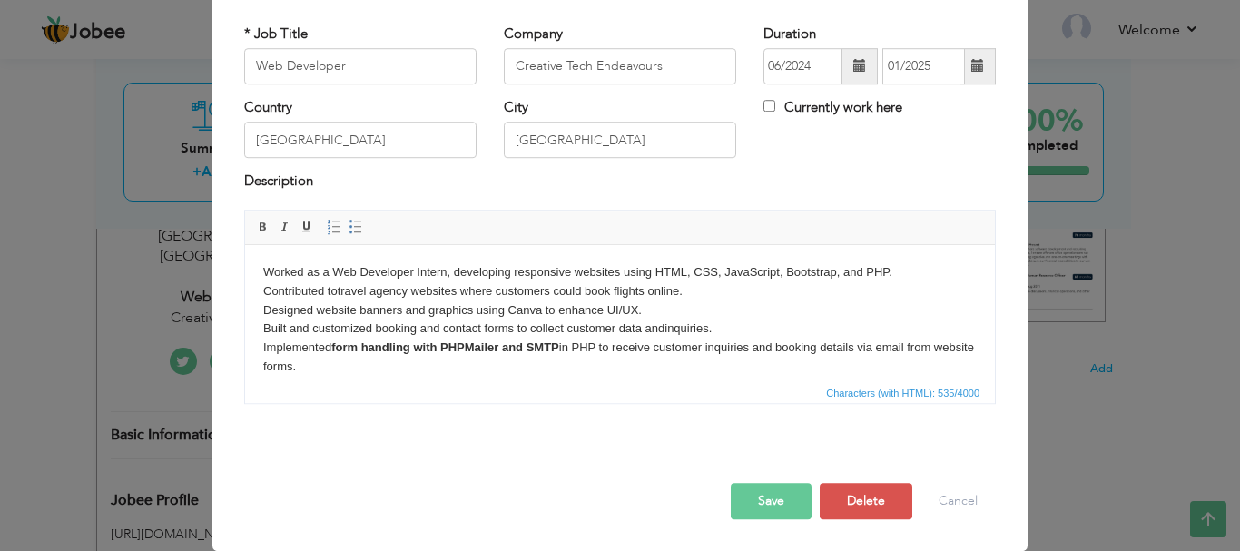
click at [559, 343] on strong "form handling with PHPMailer and SMTP" at bounding box center [445, 346] width 228 height 14
drag, startPoint x: 559, startPoint y: 343, endPoint x: 336, endPoint y: 346, distance: 223.3
click at [336, 346] on strong "form handling with PHPMailer and SMTP" at bounding box center [445, 346] width 228 height 14
click at [256, 226] on span at bounding box center [263, 227] width 15 height 15
click at [491, 382] on span "Characters (with HTML): 518/4000" at bounding box center [620, 392] width 750 height 22
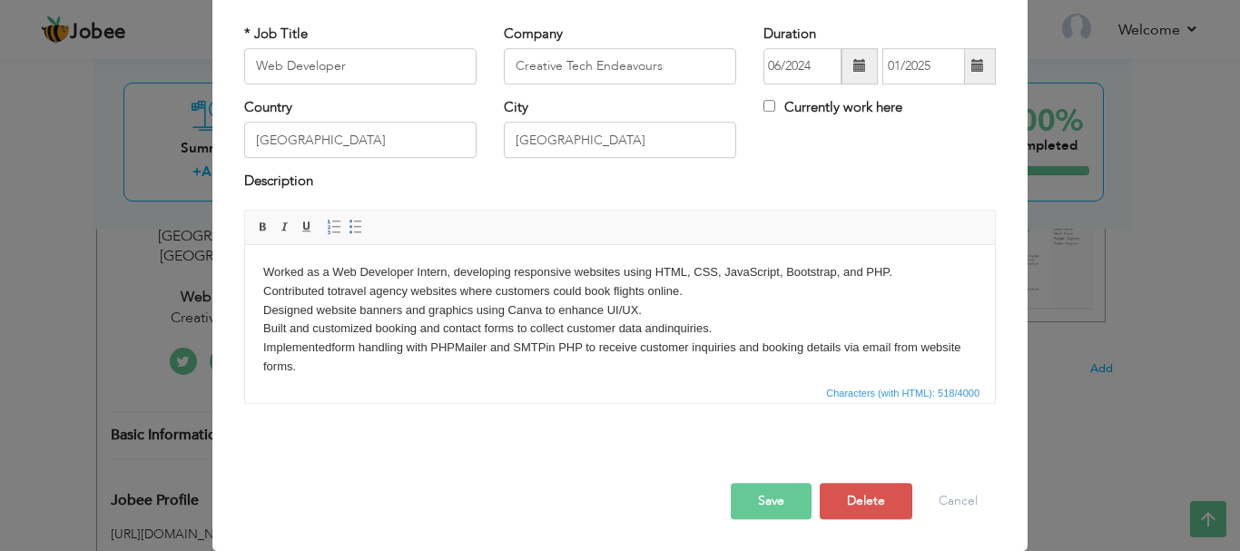
click at [491, 382] on span "Characters (with HTML): 518/4000" at bounding box center [620, 392] width 750 height 22
click at [459, 360] on p "Worked as a Web Developer Intern, developing responsive websites using HTML, CS…" at bounding box center [619, 318] width 713 height 113
click at [749, 503] on button "Save" at bounding box center [771, 501] width 81 height 36
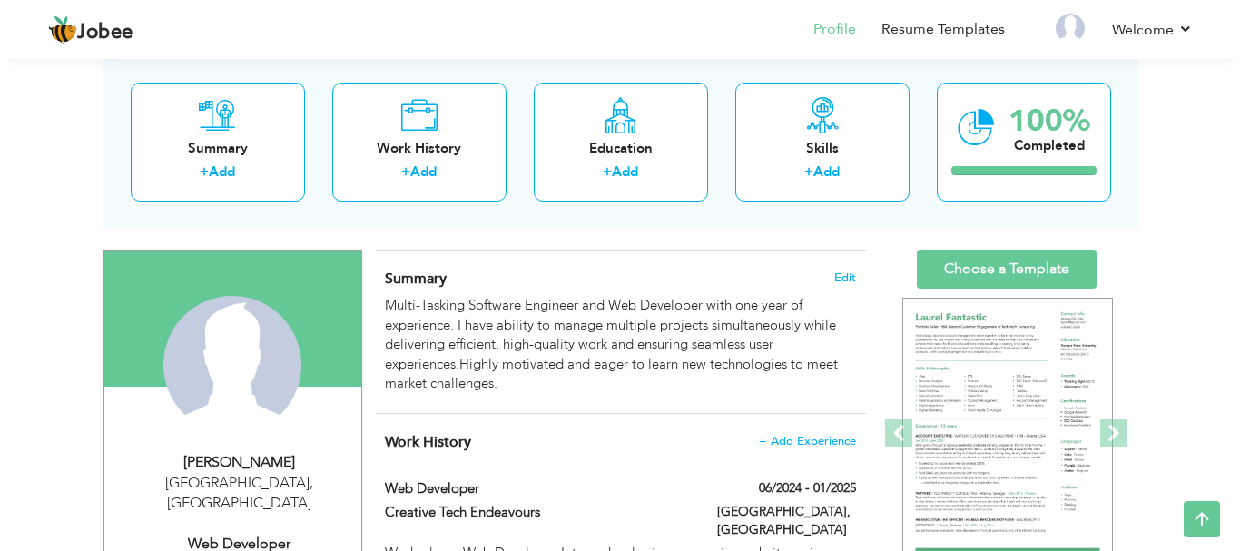
scroll to position [73, 0]
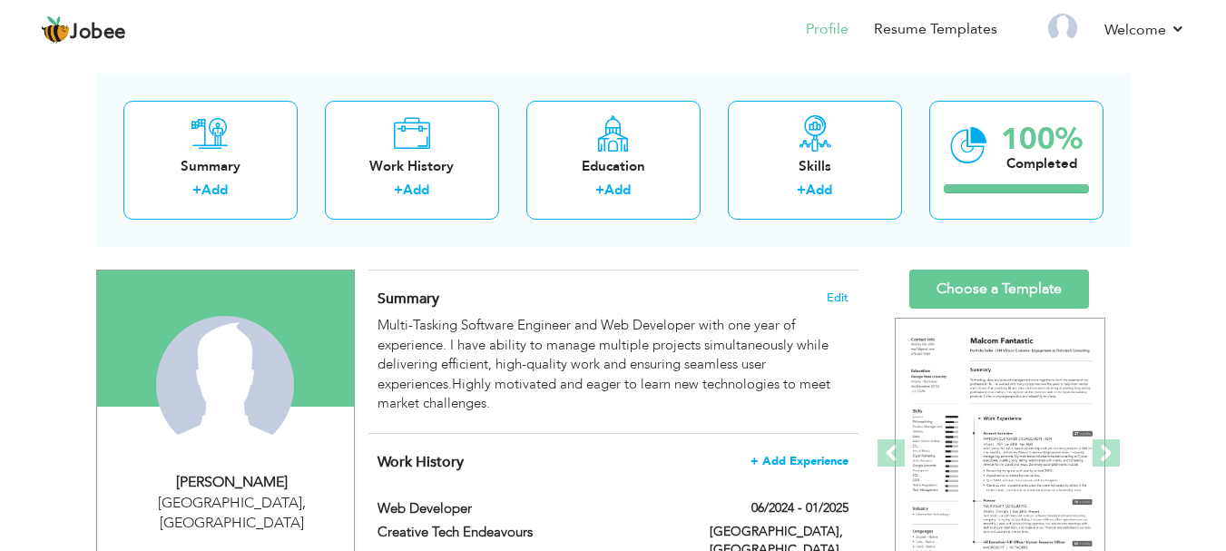
click at [819, 458] on span "+ Add Experience" at bounding box center [800, 461] width 98 height 13
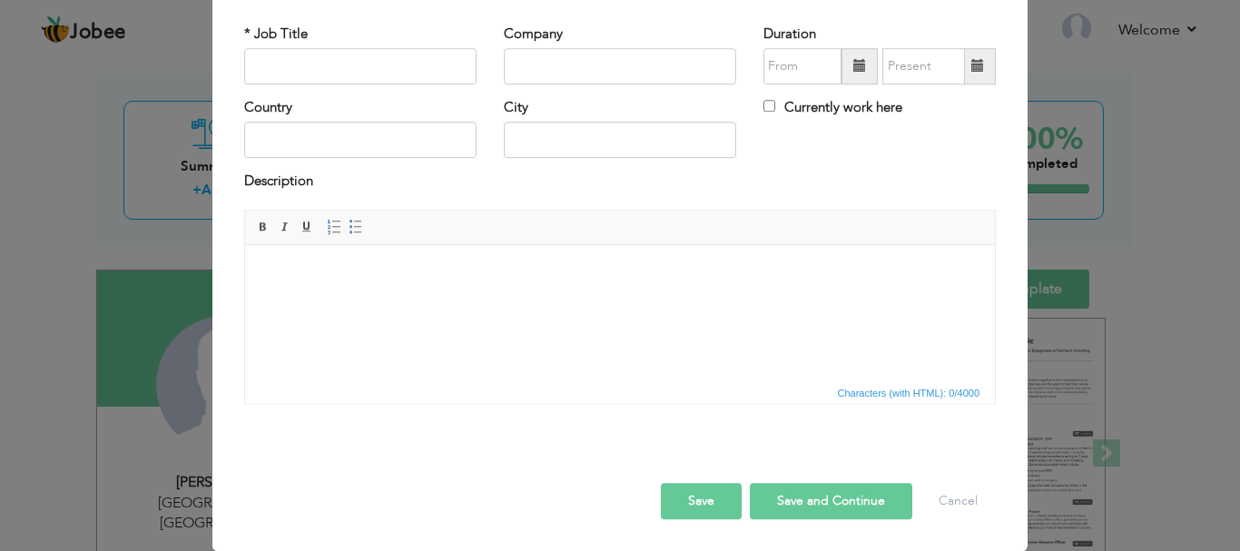
scroll to position [0, 0]
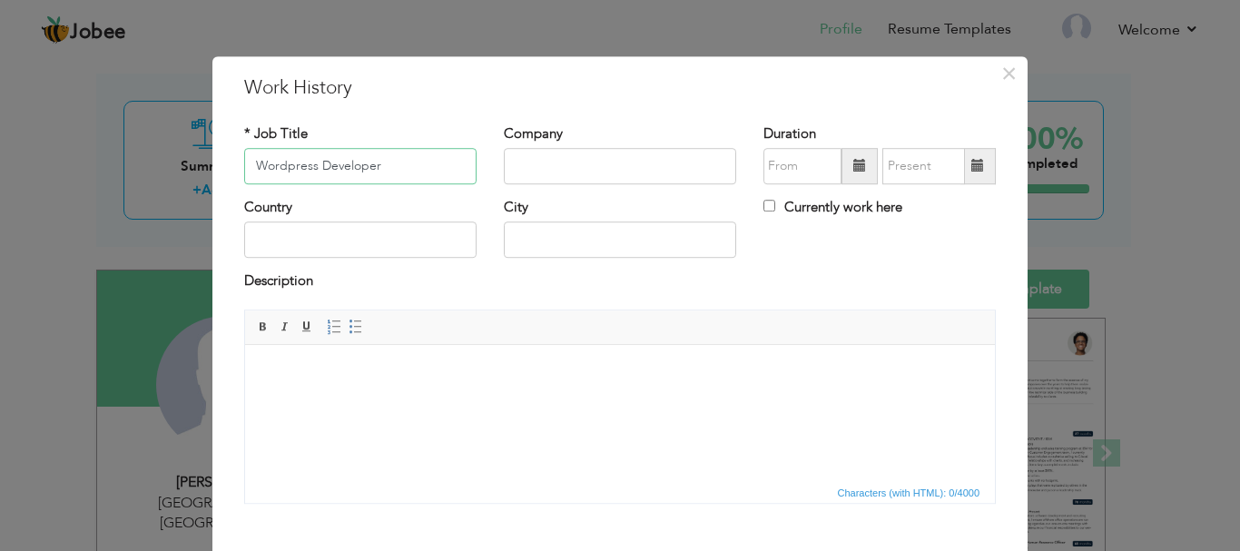
type input "Wordpress Developer"
click at [529, 167] on input "text" at bounding box center [620, 166] width 232 height 36
type input "Creative Sol House"
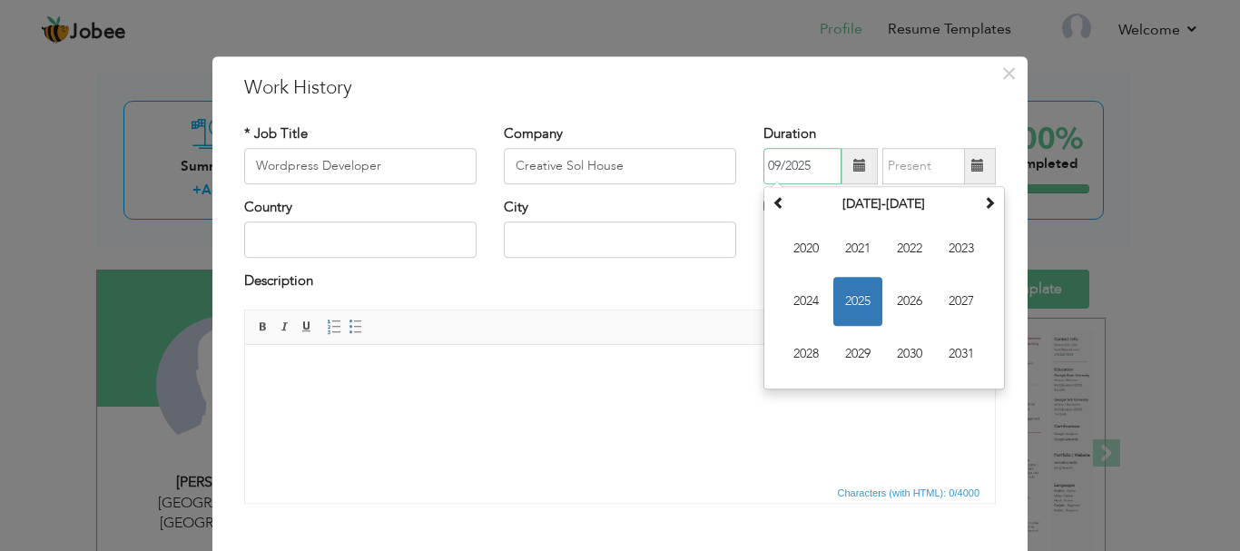
click at [787, 163] on input "09/2025" at bounding box center [802, 166] width 78 height 36
click at [856, 296] on span "2025" at bounding box center [857, 301] width 49 height 49
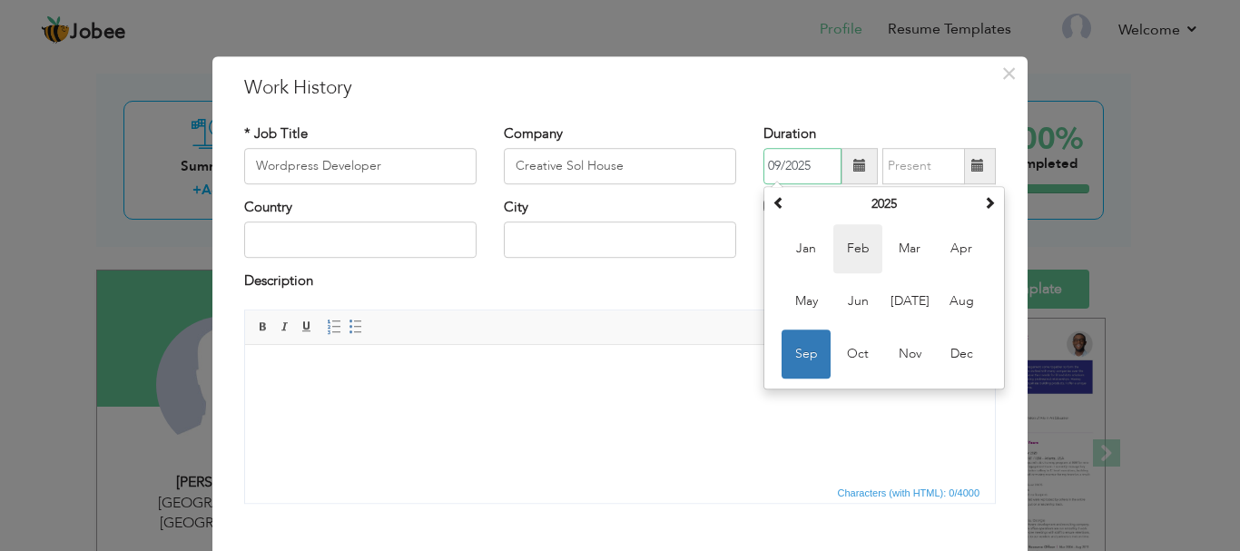
click at [853, 232] on span "Feb" at bounding box center [857, 248] width 49 height 49
type input "02/2025"
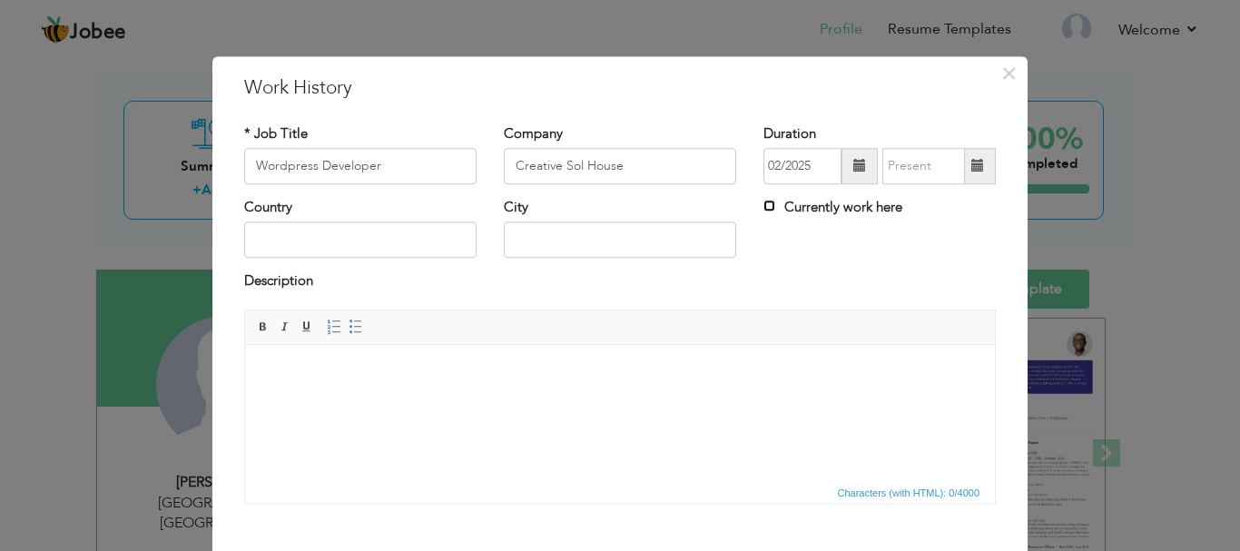
click at [763, 207] on input "Currently work here" at bounding box center [769, 206] width 12 height 12
checkbox input "true"
click at [576, 250] on input "text" at bounding box center [620, 240] width 232 height 36
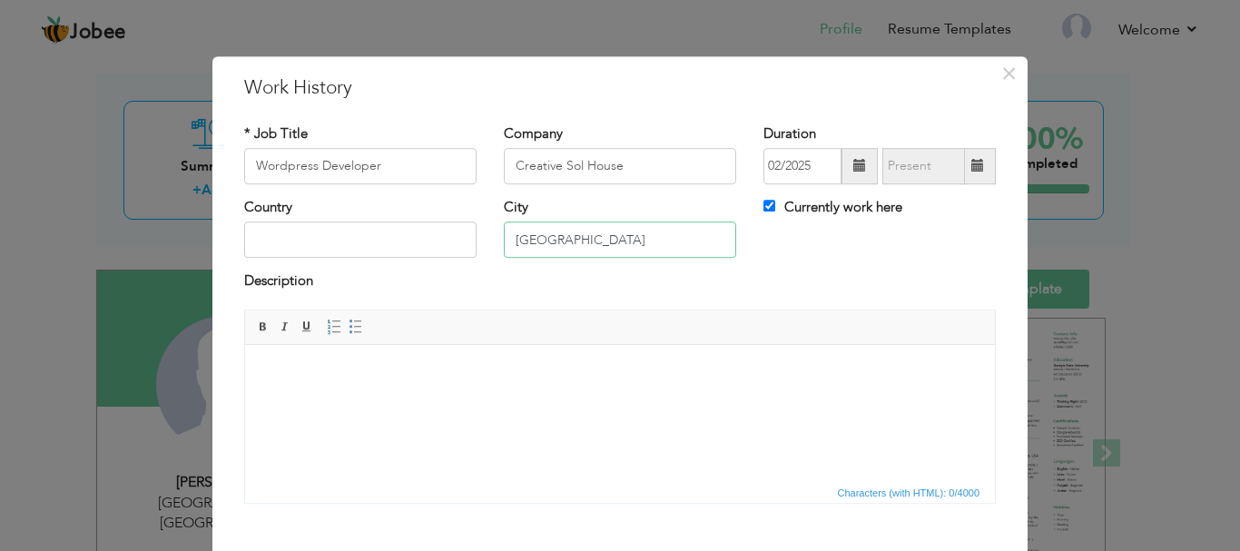
type input "Lahore"
click at [322, 250] on input "text" at bounding box center [360, 240] width 232 height 36
type input "Pakistan"
click at [346, 399] on html at bounding box center [620, 371] width 750 height 55
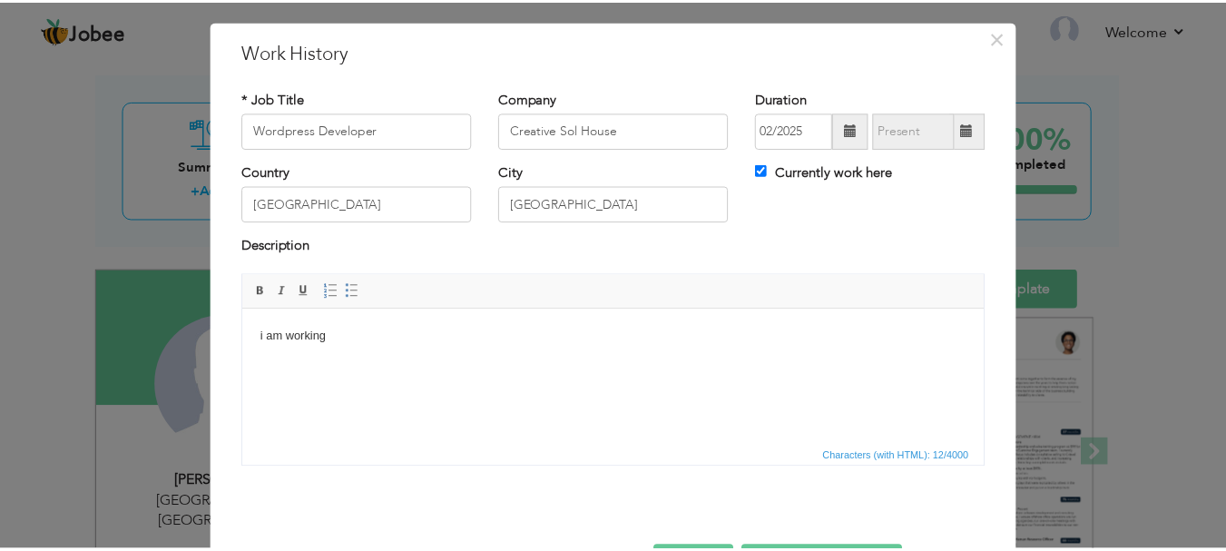
scroll to position [100, 0]
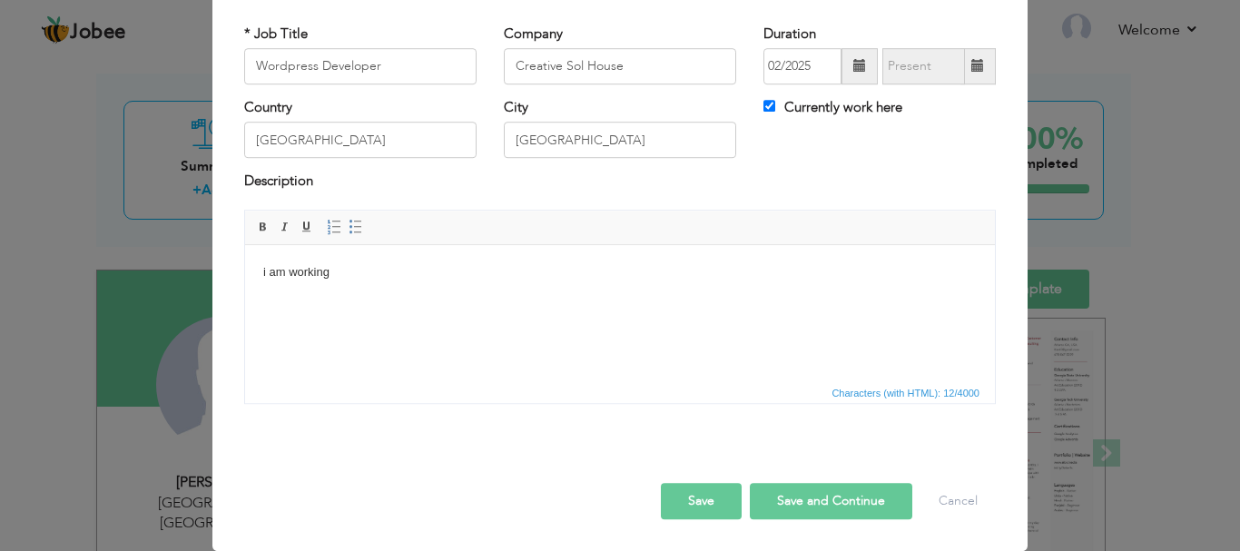
click at [703, 500] on button "Save" at bounding box center [701, 501] width 81 height 36
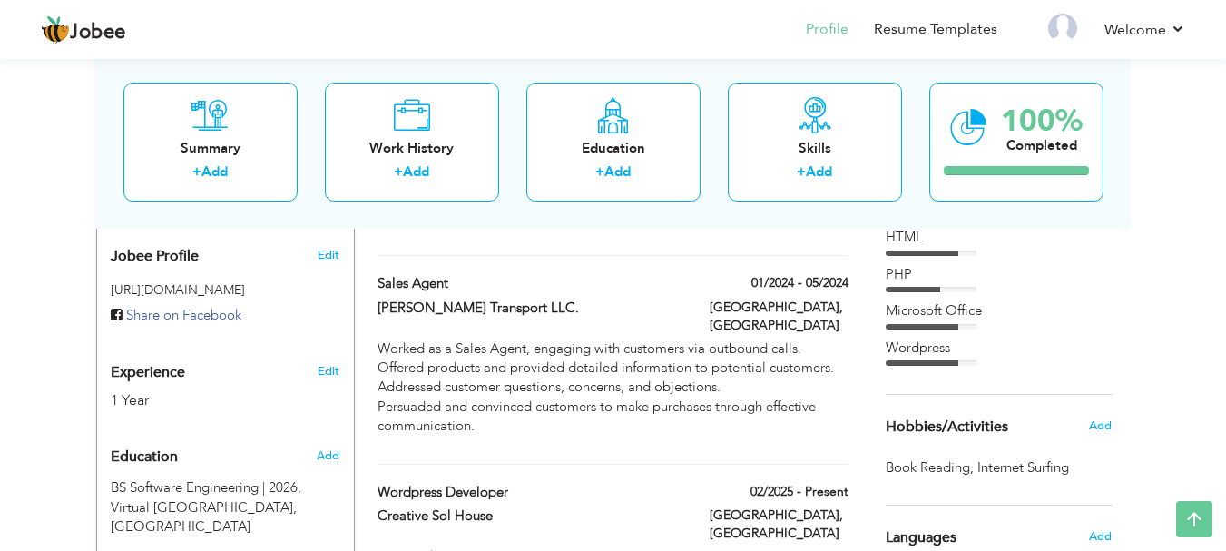
scroll to position [573, 0]
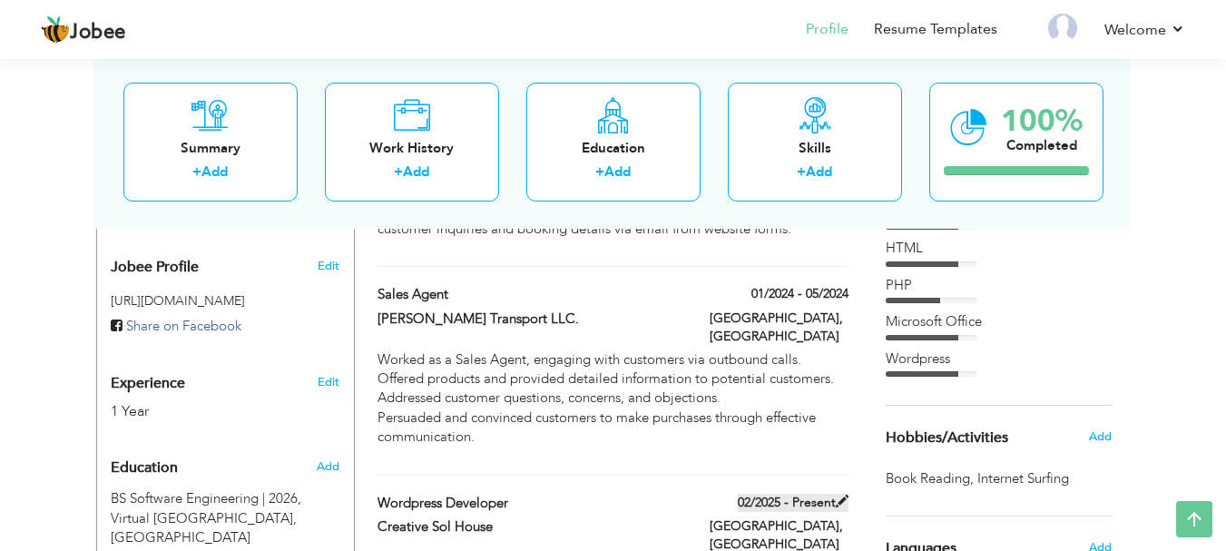
drag, startPoint x: 359, startPoint y: 448, endPoint x: 768, endPoint y: 476, distance: 409.4
click at [768, 476] on div "CV Import Profile Strength 0% Select an Item from right menu Work History * Job…" at bounding box center [613, 310] width 517 height 1083
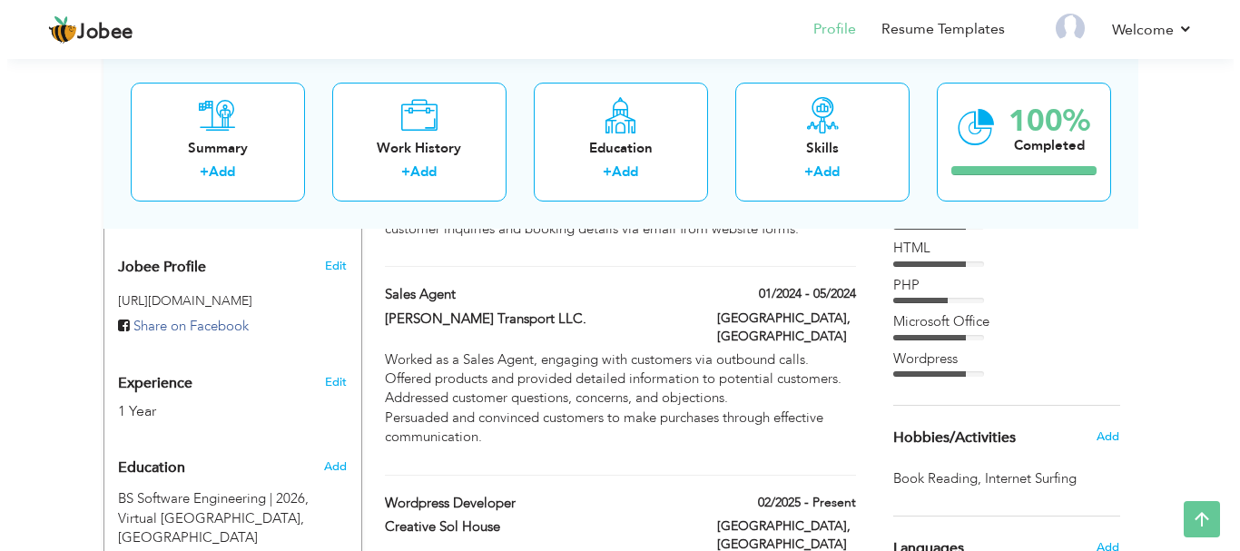
scroll to position [570, 0]
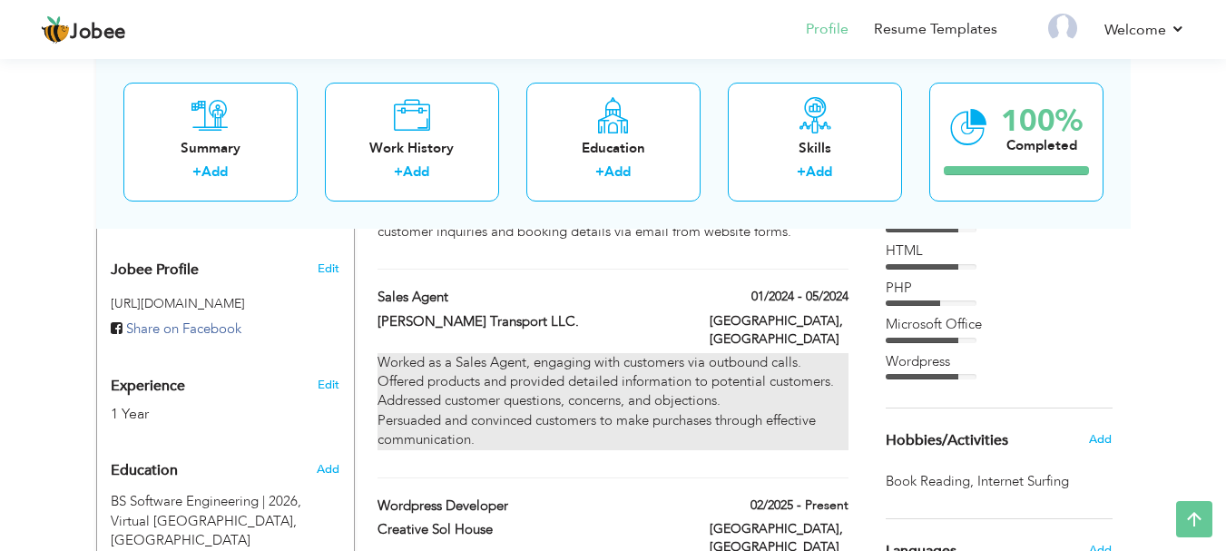
click at [830, 353] on p "Worked as a Sales Agent, engaging with customers via outbound calls. Offered pr…" at bounding box center [613, 401] width 470 height 97
type input "Sales Agent"
type input "Kholia Transport LLC."
type input "01/2024"
type input "05/2024"
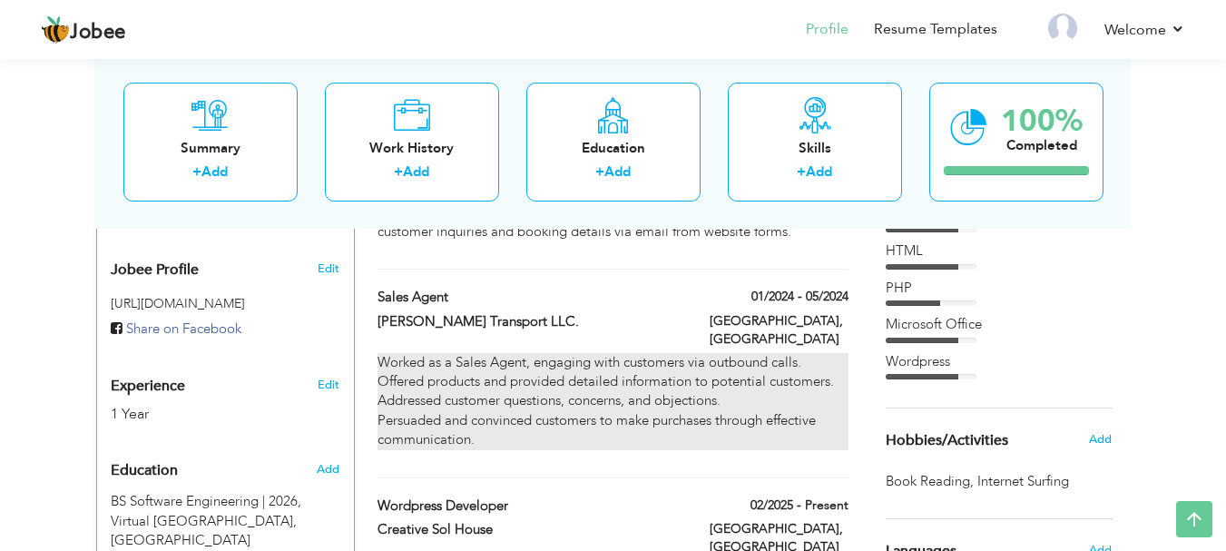
checkbox input "false"
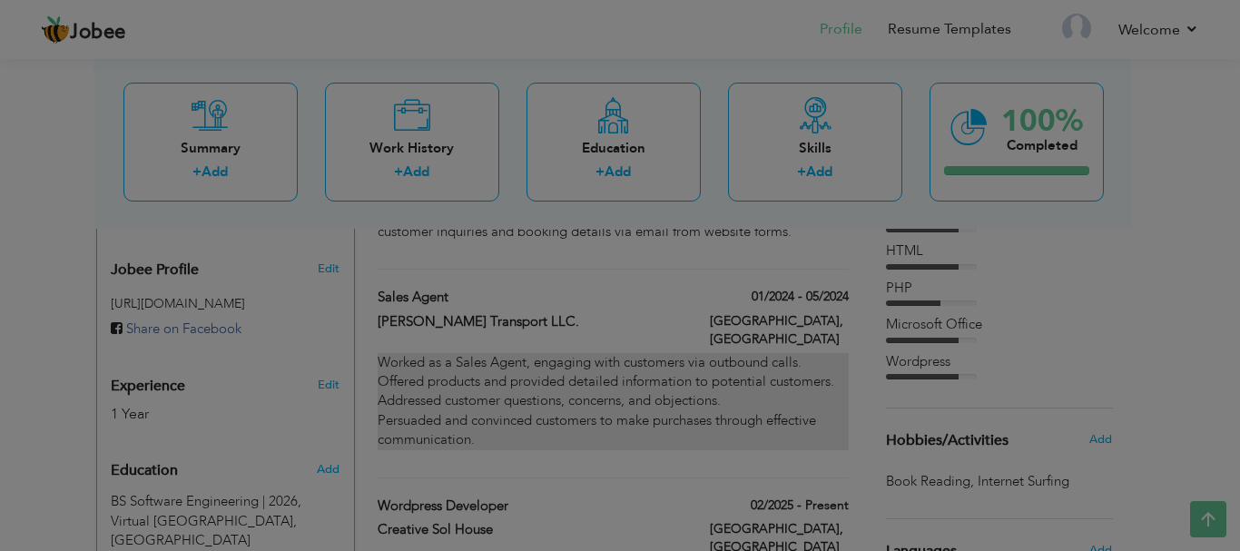
scroll to position [0, 0]
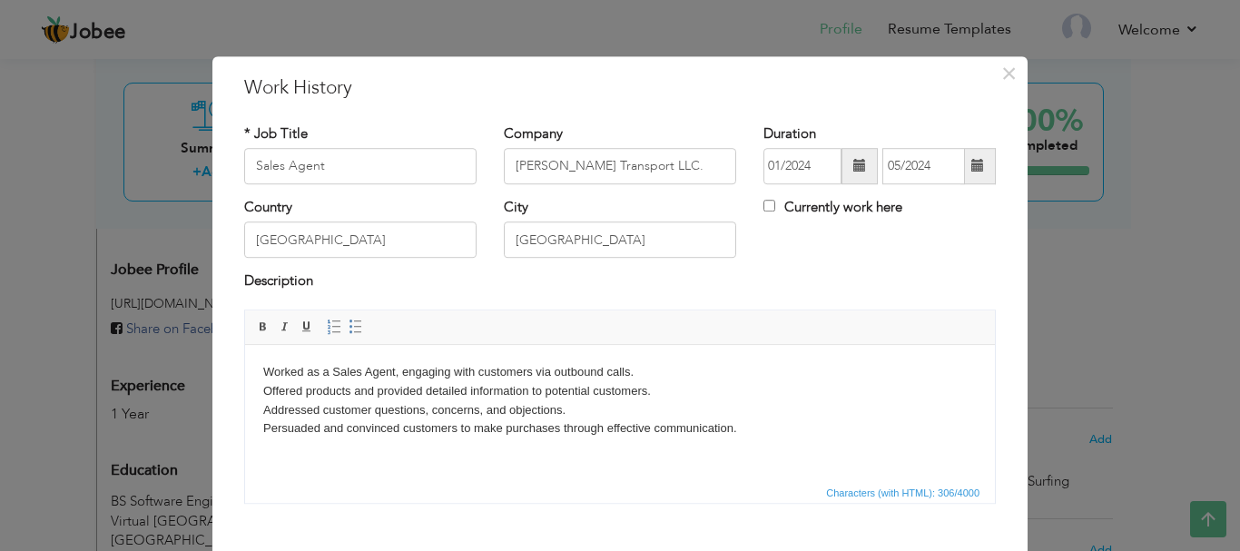
click at [580, 424] on p "Worked as a Sales Agent, engaging with customers via outbound calls. Offered pr…" at bounding box center [619, 399] width 713 height 75
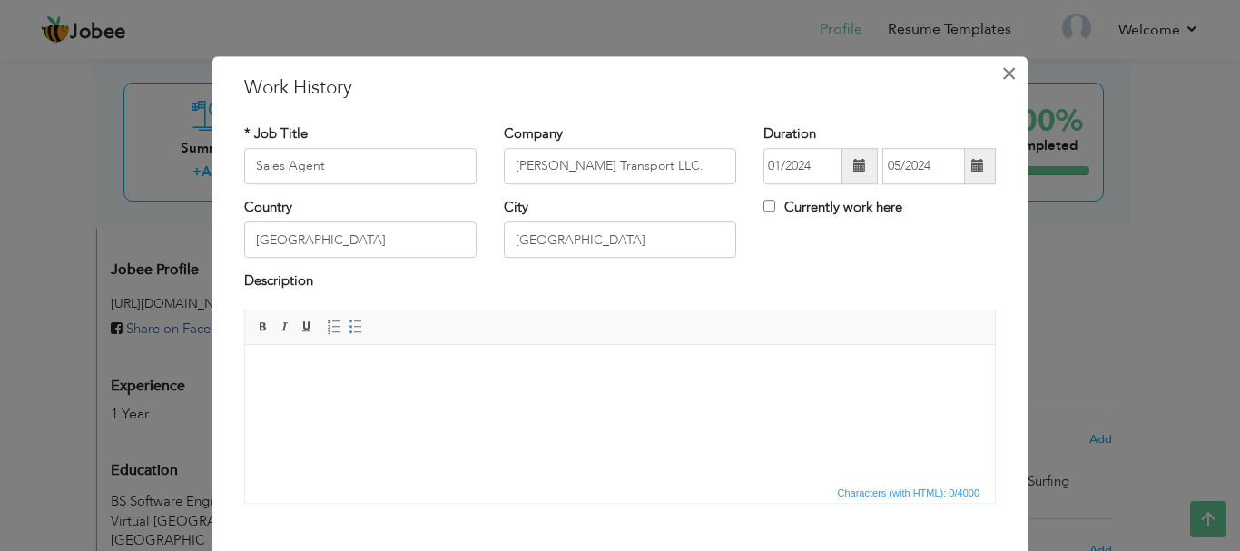
click at [1002, 80] on span "×" at bounding box center [1008, 73] width 15 height 33
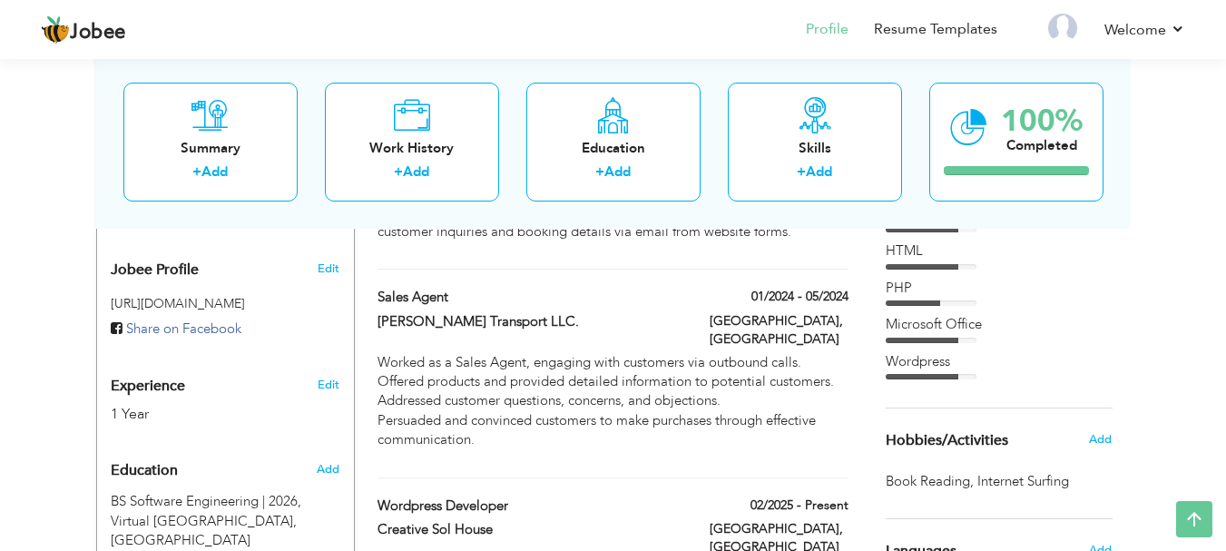
type input "Wordpress Developer"
type input "Creative Sol House"
type input "02/2025"
checkbox input "true"
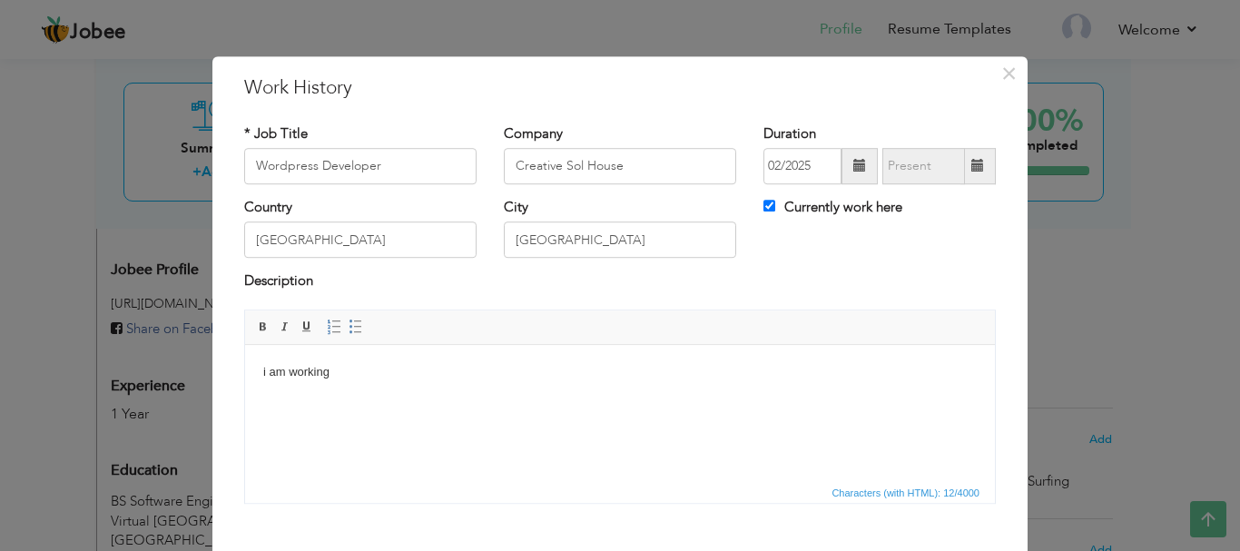
click at [483, 399] on html "i am working" at bounding box center [620, 371] width 750 height 55
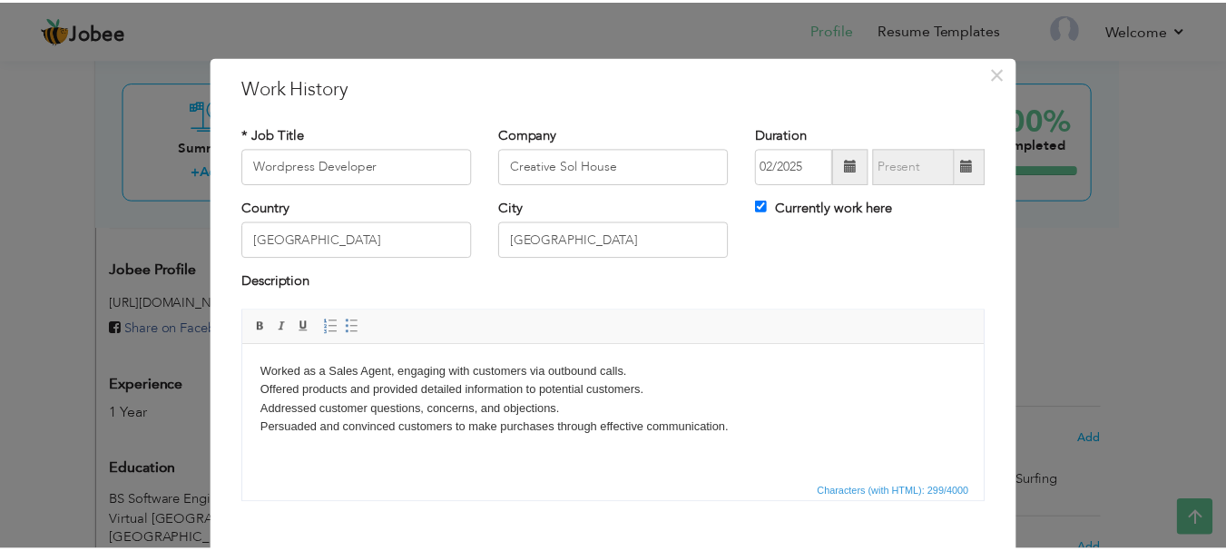
scroll to position [100, 0]
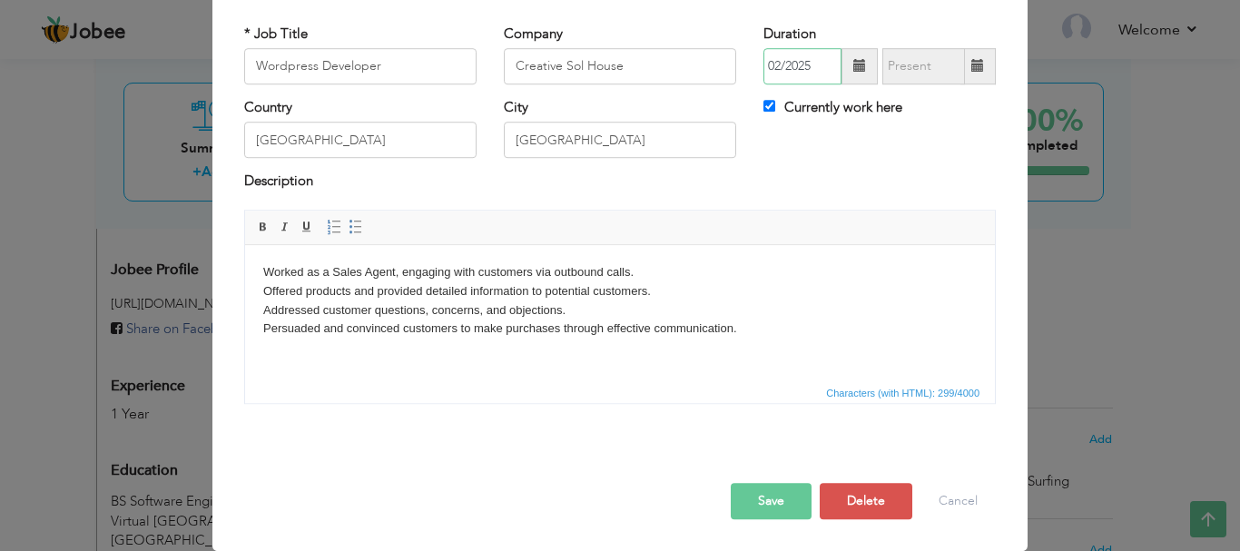
click at [797, 71] on input "02/2025" at bounding box center [802, 66] width 78 height 36
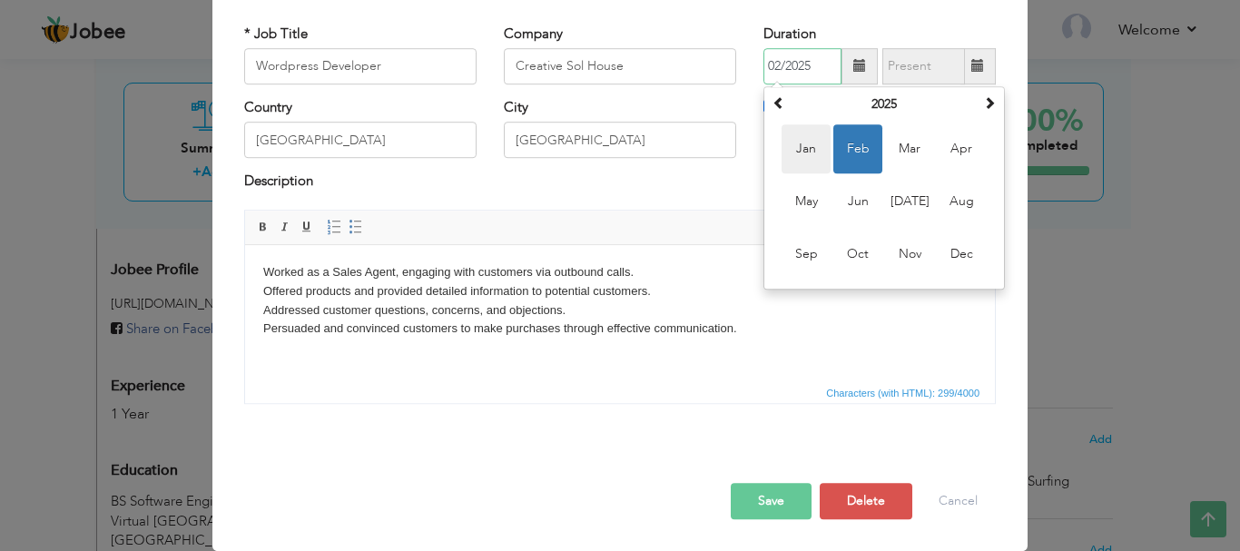
click at [787, 155] on span "Jan" at bounding box center [805, 148] width 49 height 49
type input "01/2025"
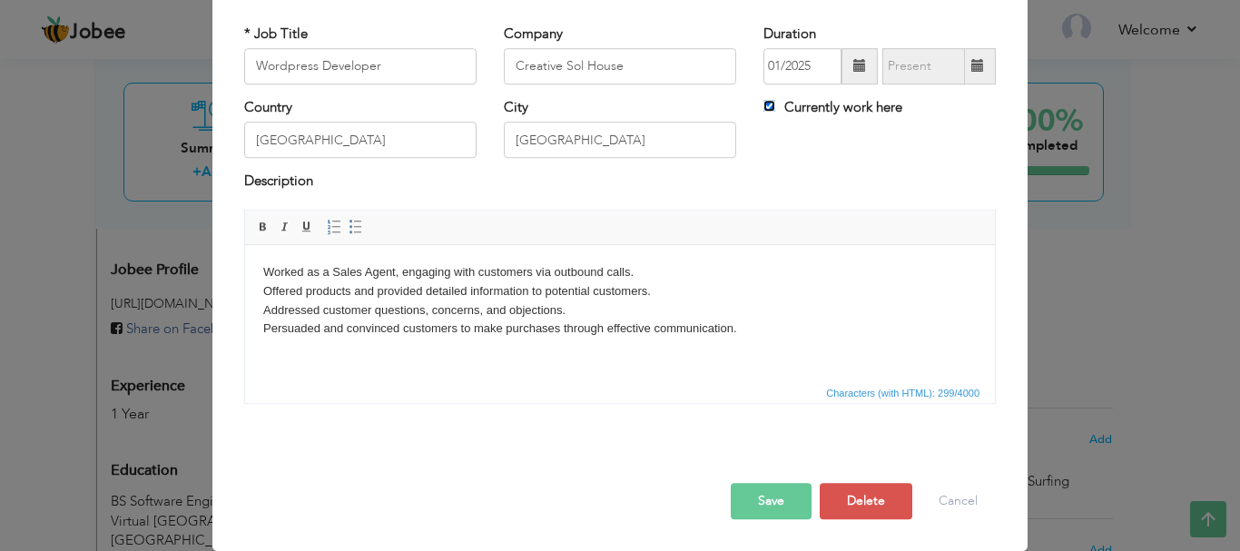
click at [763, 106] on input "Currently work here" at bounding box center [769, 106] width 12 height 12
checkbox input "false"
click at [904, 77] on input "text" at bounding box center [923, 66] width 83 height 36
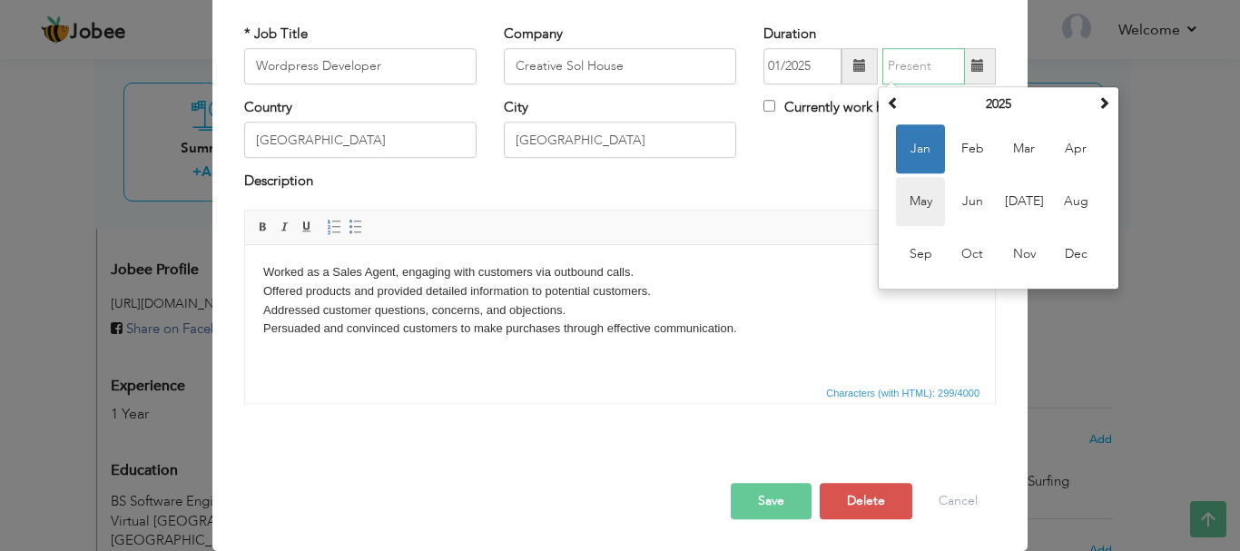
click at [918, 198] on span "May" at bounding box center [920, 201] width 49 height 49
type input "05/2025"
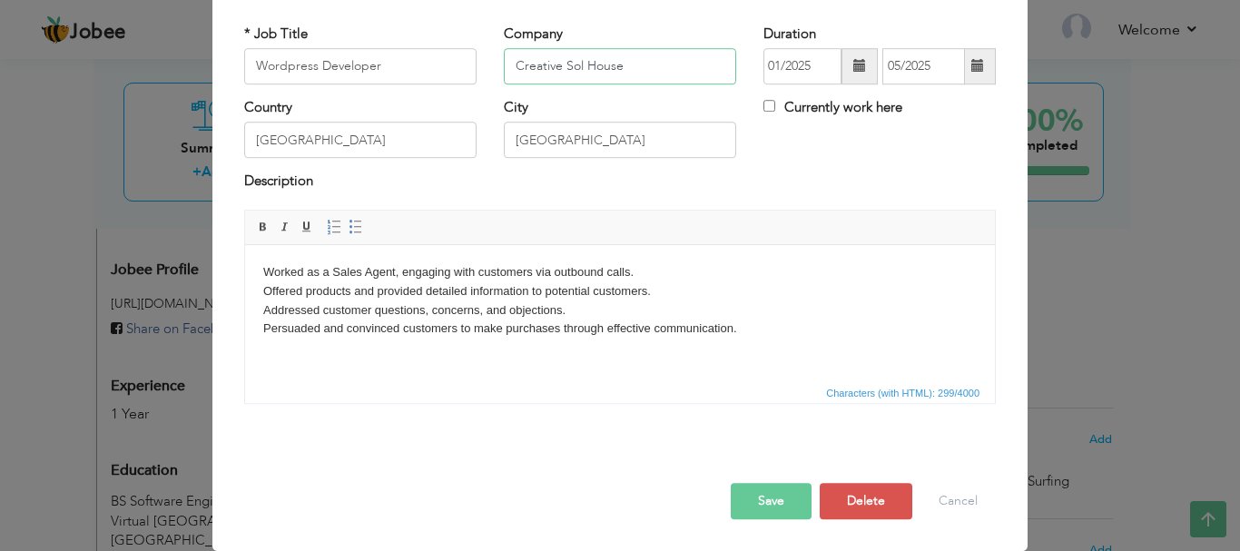
click at [527, 79] on input "Creative Sol House" at bounding box center [620, 66] width 232 height 36
click at [525, 175] on div "Description" at bounding box center [619, 184] width 751 height 24
click at [757, 506] on button "Save" at bounding box center [771, 501] width 81 height 36
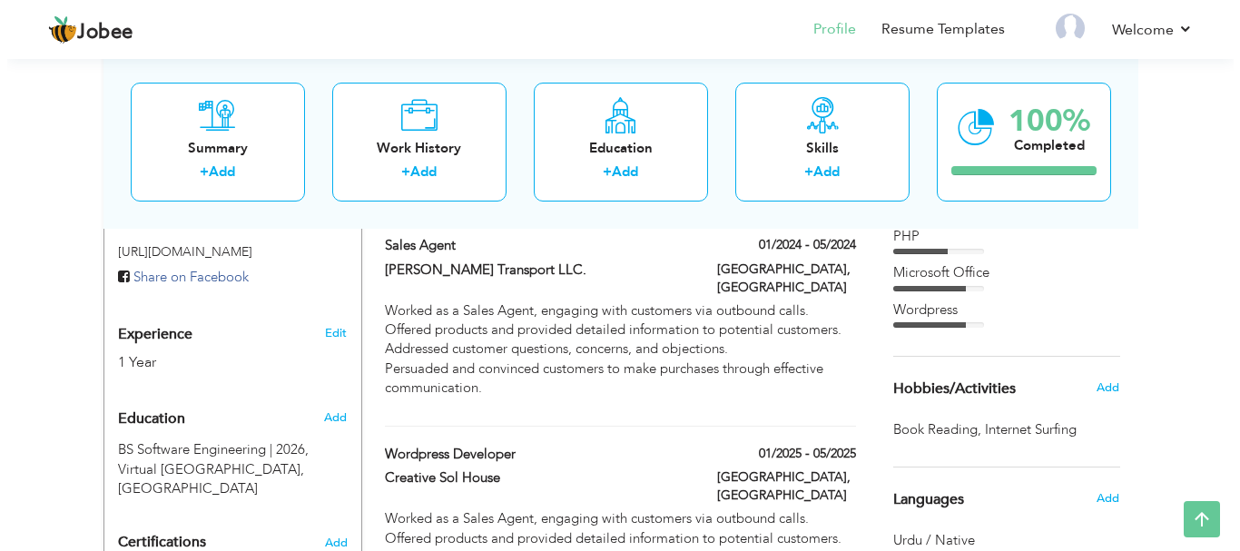
scroll to position [619, 0]
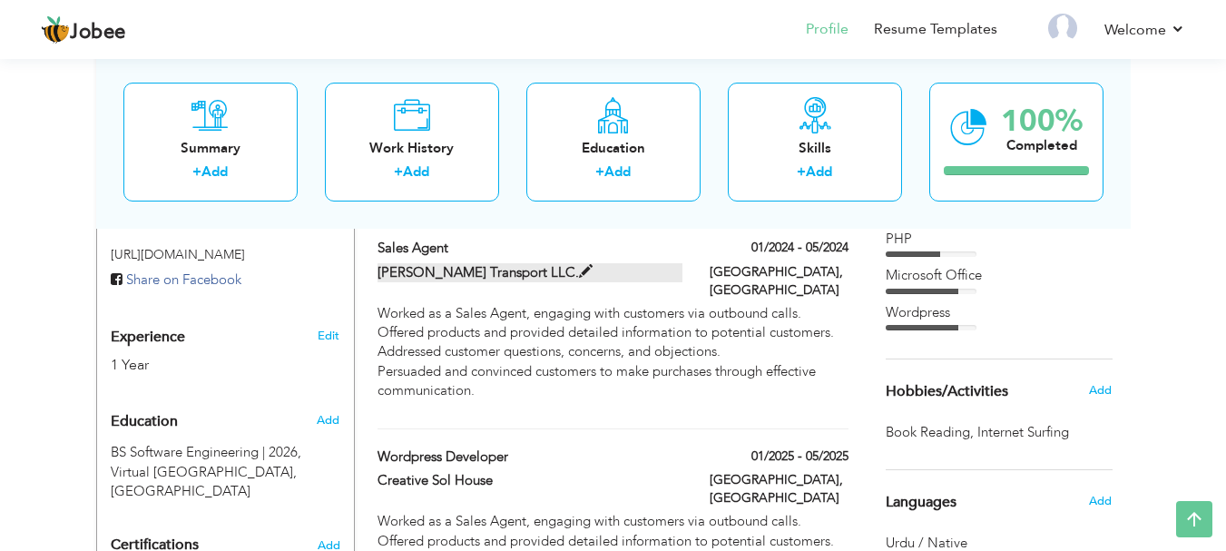
click at [473, 263] on label "Kholia Transport LLC." at bounding box center [530, 272] width 305 height 19
type input "Sales Agent"
type input "Kholia Transport LLC."
type input "01/2024"
type input "05/2024"
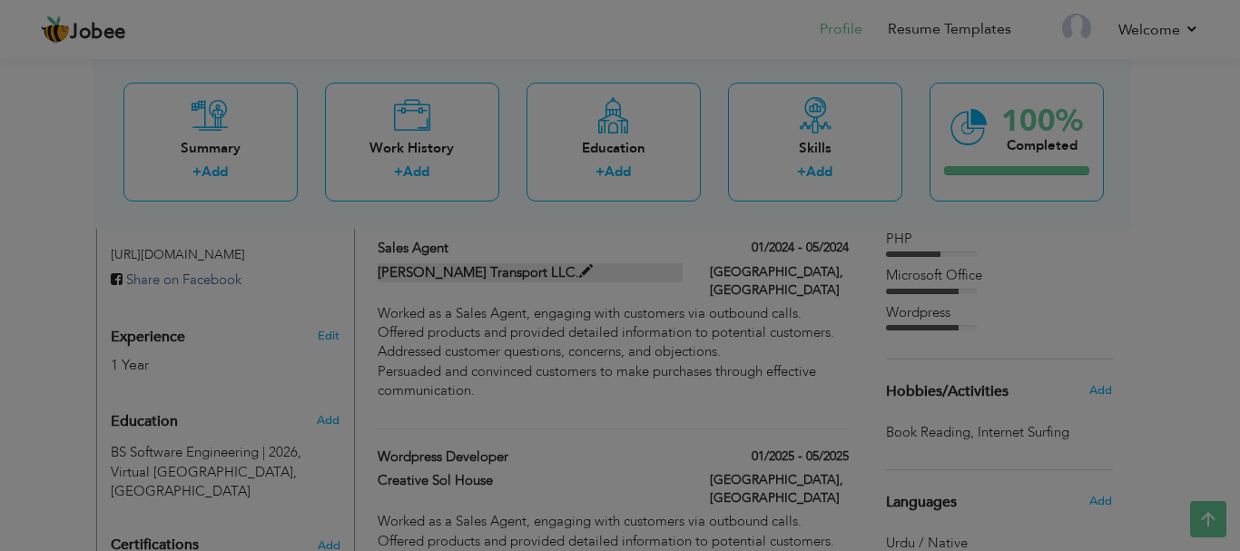
scroll to position [0, 0]
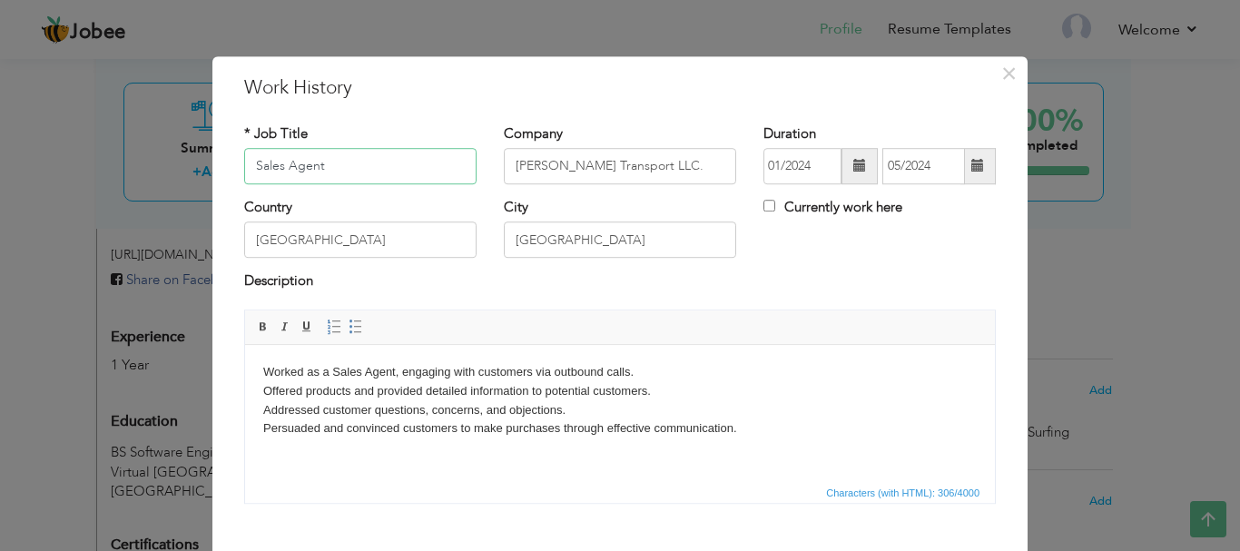
click at [349, 166] on input "Sales Agent" at bounding box center [360, 166] width 232 height 36
click at [1004, 73] on span "×" at bounding box center [1008, 73] width 15 height 33
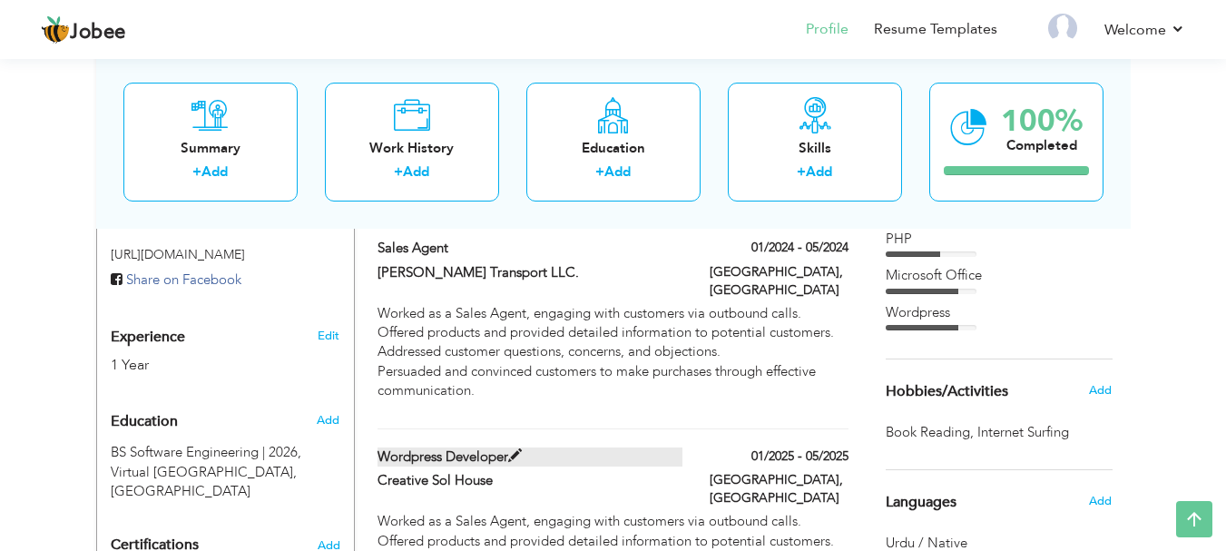
click at [506, 447] on label "Wordpress Developer" at bounding box center [530, 456] width 305 height 19
type input "Wordpress Developer"
type input "Creative Sol House"
type input "01/2025"
type input "05/2025"
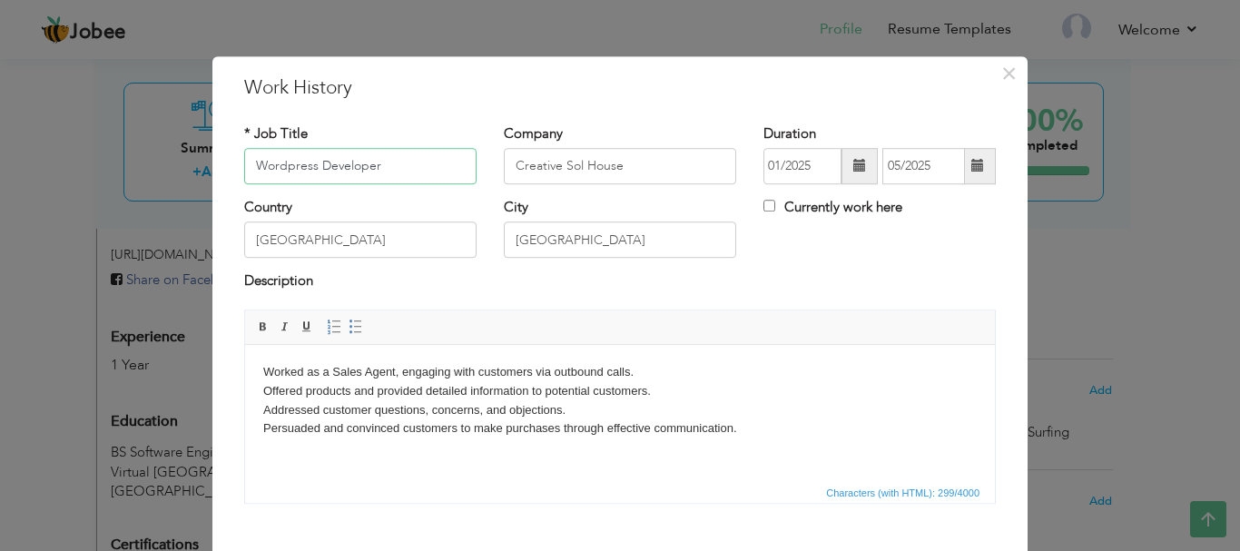
click at [340, 167] on input "Wordpress Developer" at bounding box center [360, 166] width 232 height 36
paste input "Sales Agent"
type input "Sales Agent"
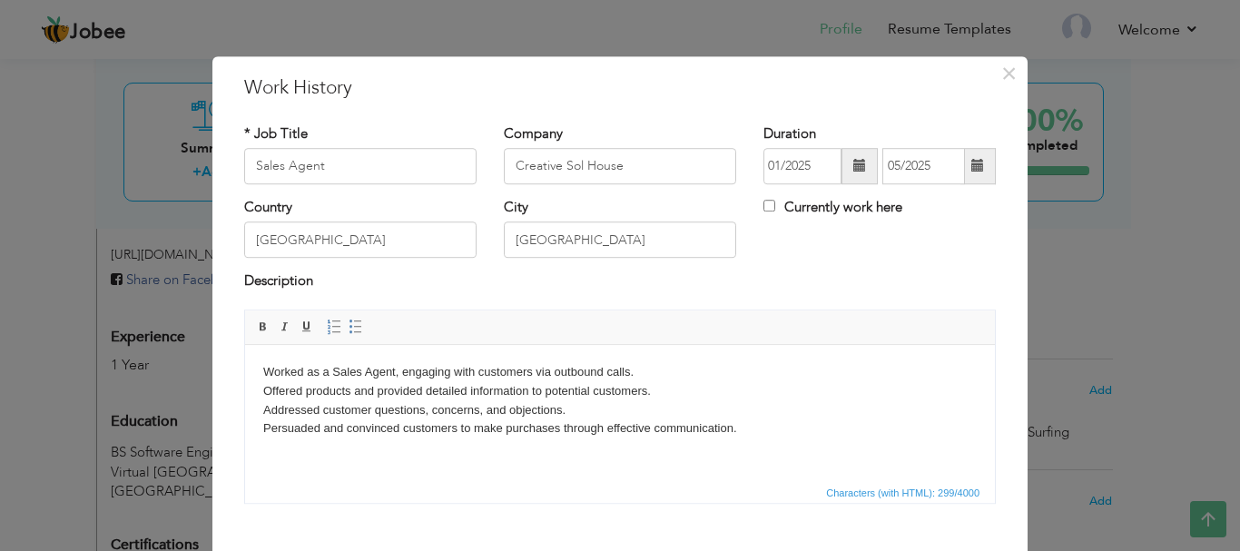
scroll to position [100, 0]
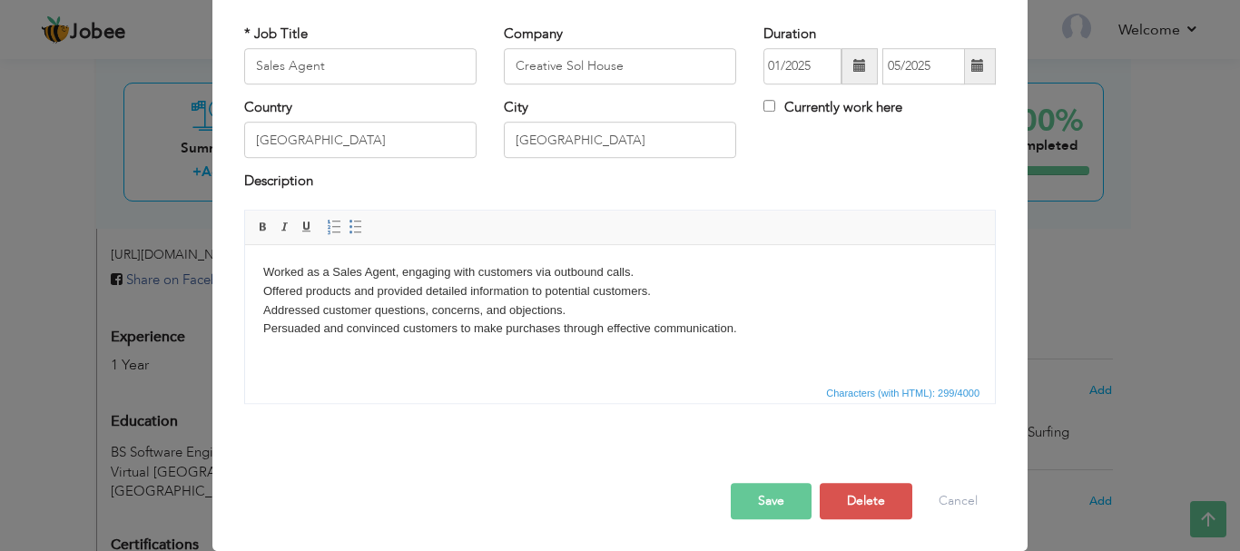
click at [774, 496] on button "Save" at bounding box center [771, 501] width 81 height 36
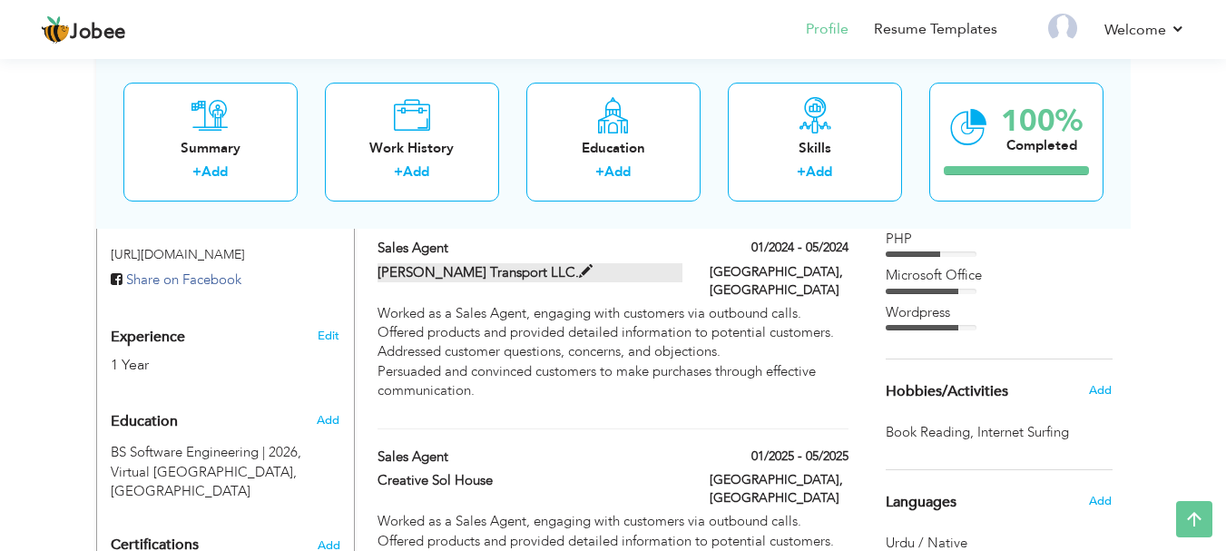
click at [454, 263] on label "Kholia Transport LLC." at bounding box center [530, 272] width 305 height 19
type input "Kholia Transport LLC."
type input "01/2024"
type input "05/2024"
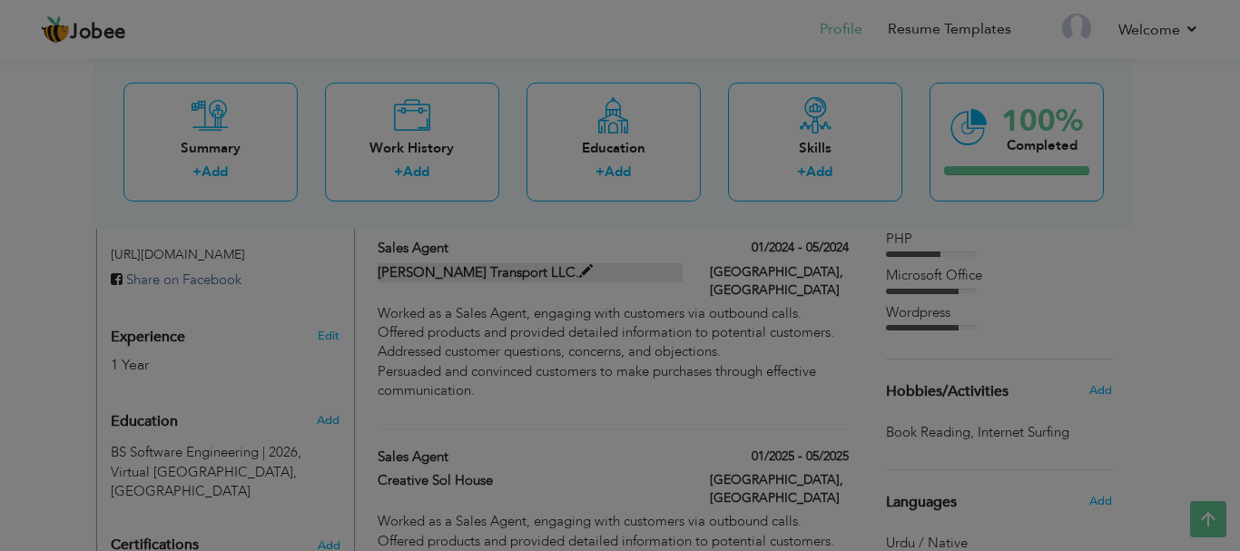
scroll to position [0, 0]
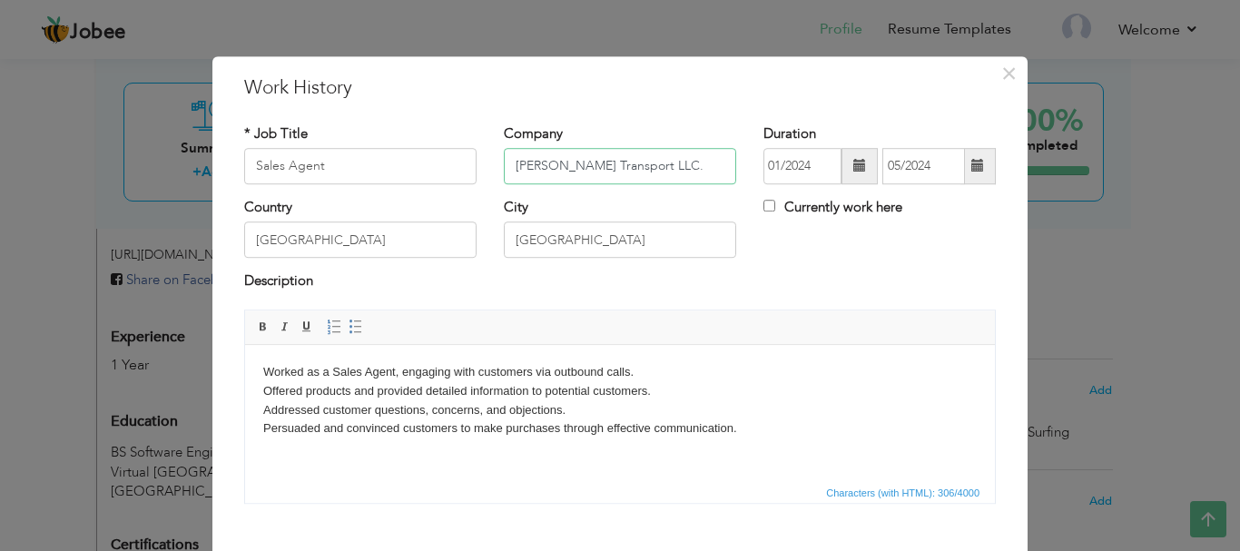
click at [566, 159] on input "Kholia Transport LLC." at bounding box center [620, 166] width 232 height 36
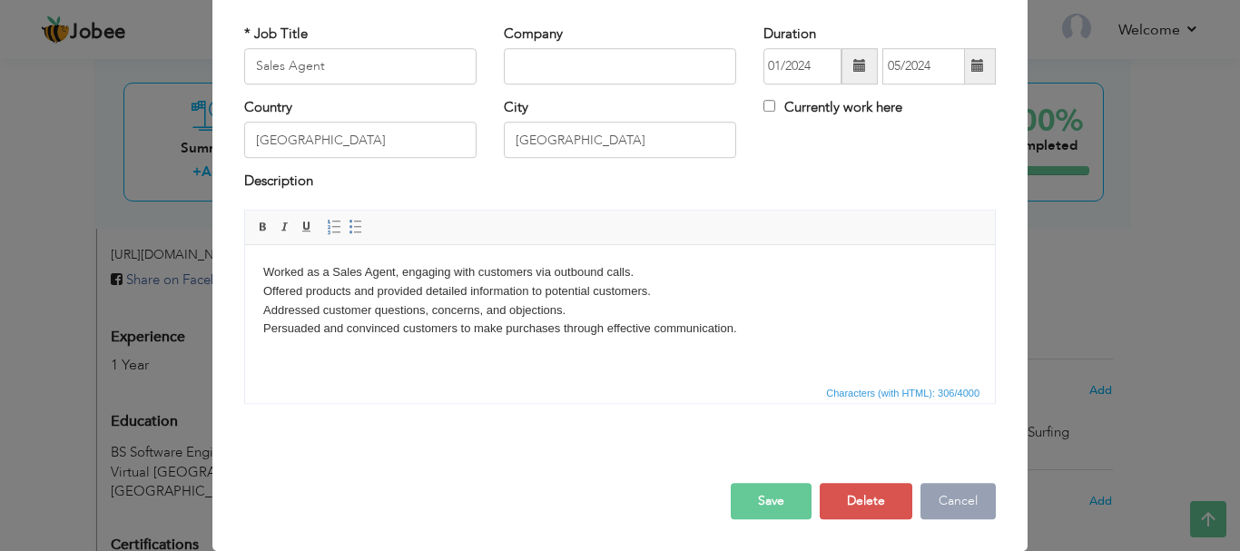
click at [949, 491] on button "Cancel" at bounding box center [957, 501] width 75 height 36
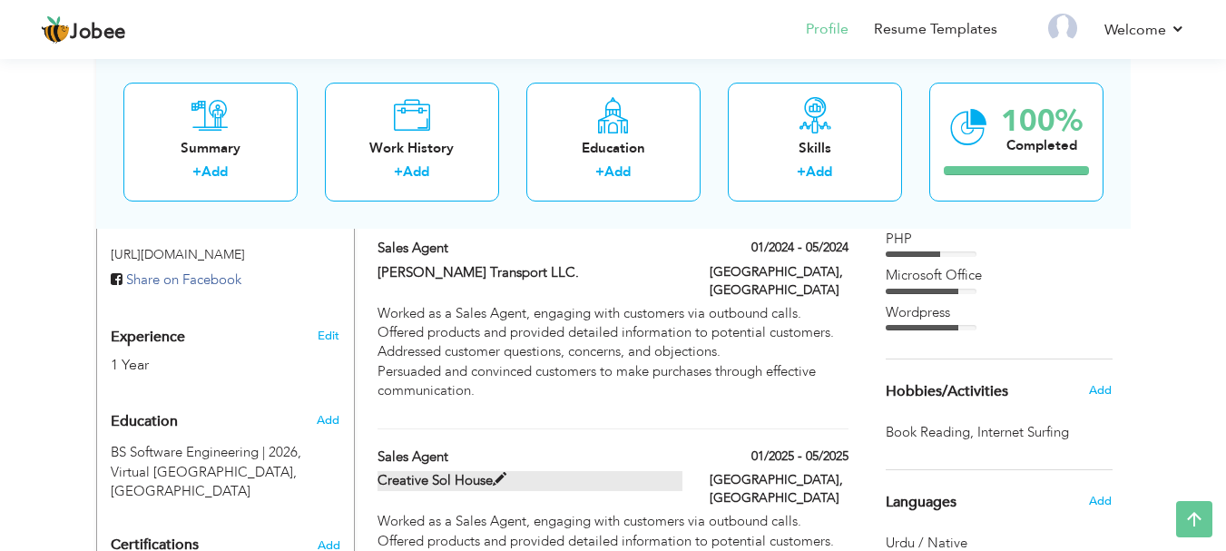
click at [497, 471] on label "Creative Sol House" at bounding box center [530, 480] width 305 height 19
type input "Creative Sol House"
type input "01/2025"
type input "05/2025"
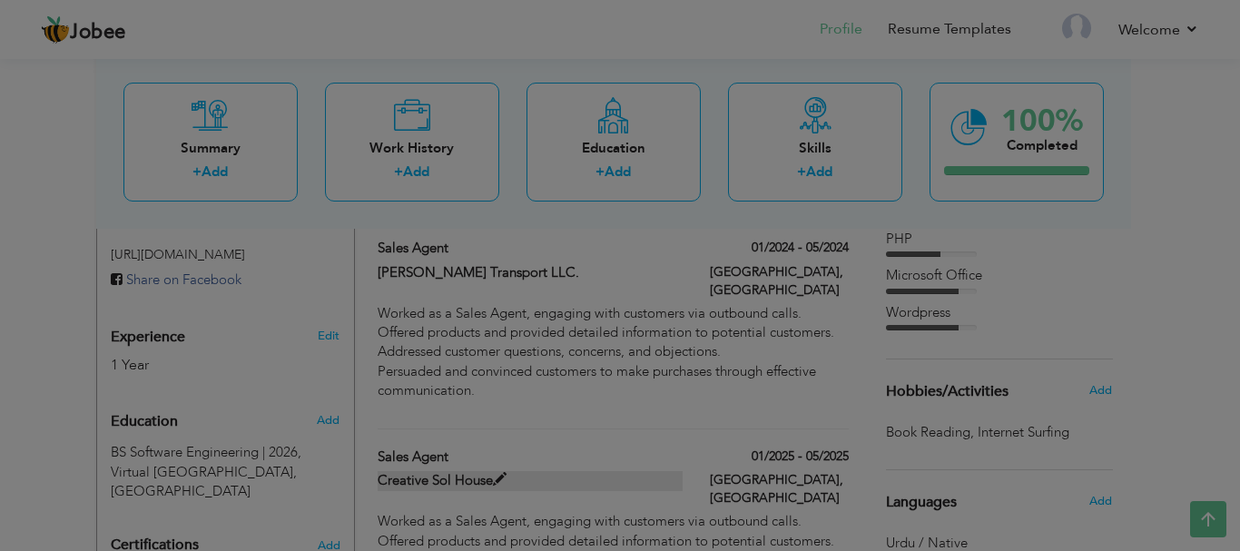
scroll to position [0, 0]
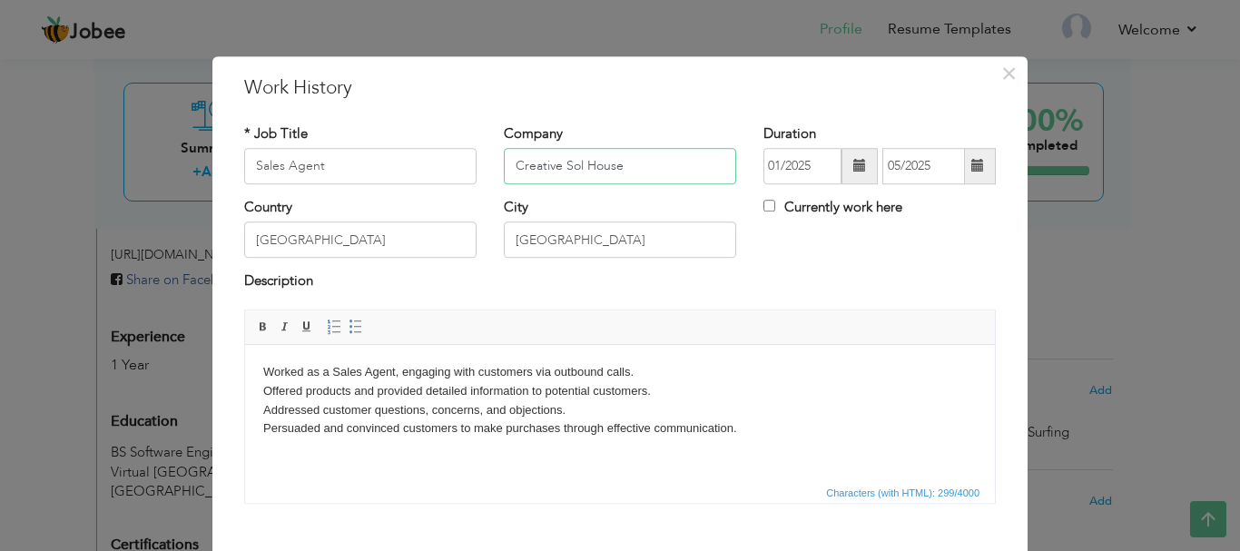
click at [535, 164] on input "Creative Sol House" at bounding box center [620, 166] width 232 height 36
paste input "Kholia Transport LLC."
type input "Kholia Transport LLC."
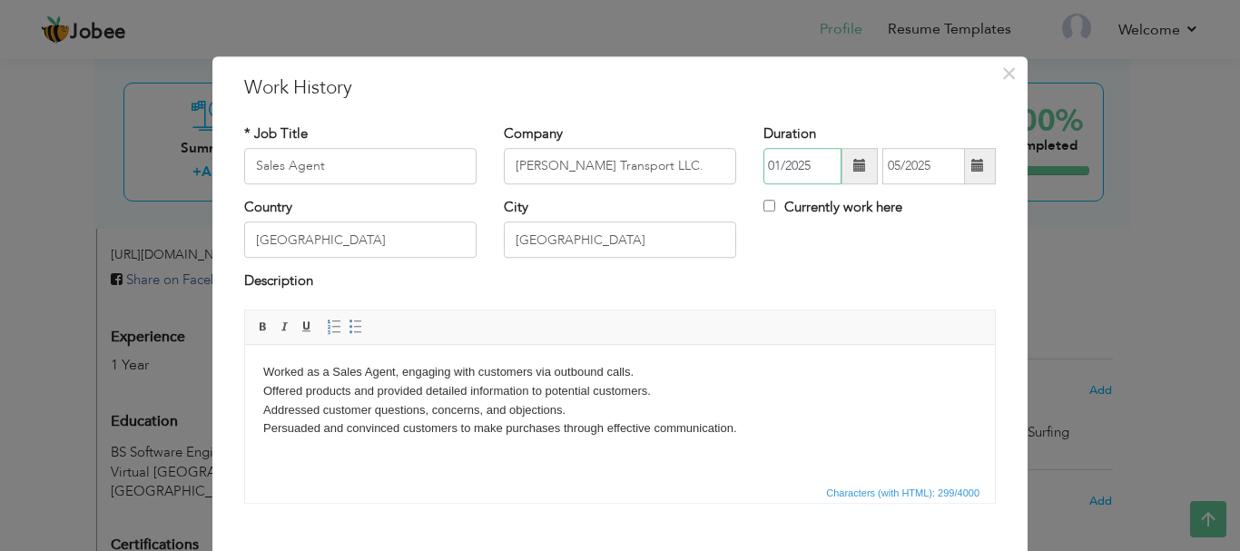
click at [800, 165] on input "01/2025" at bounding box center [802, 166] width 78 height 36
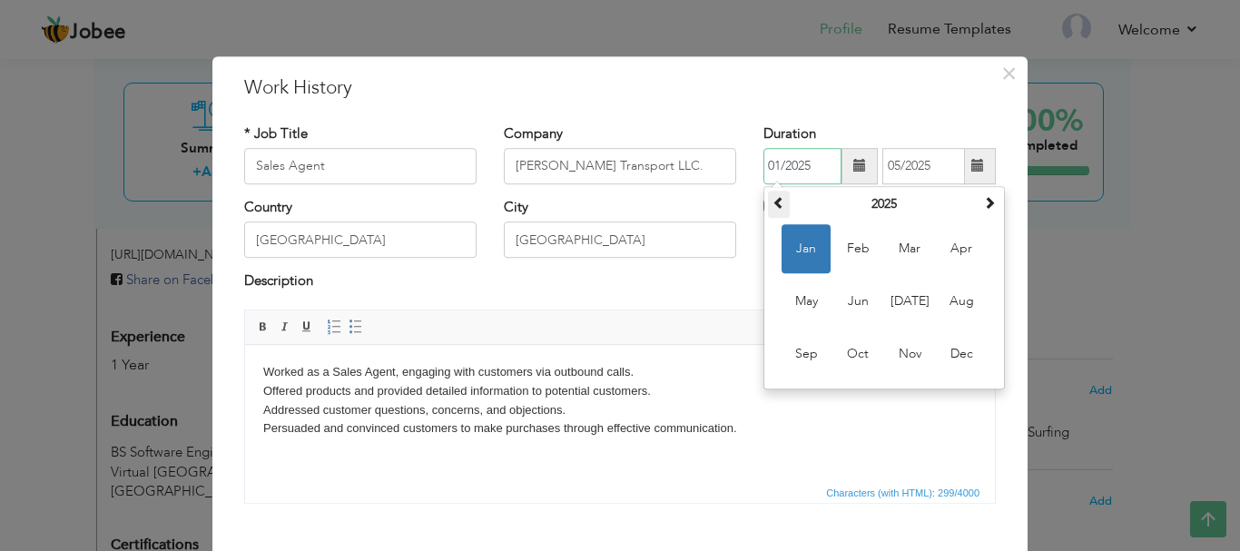
click at [772, 205] on span at bounding box center [778, 202] width 13 height 13
click at [803, 254] on span "Jan" at bounding box center [805, 248] width 49 height 49
type input "01/2024"
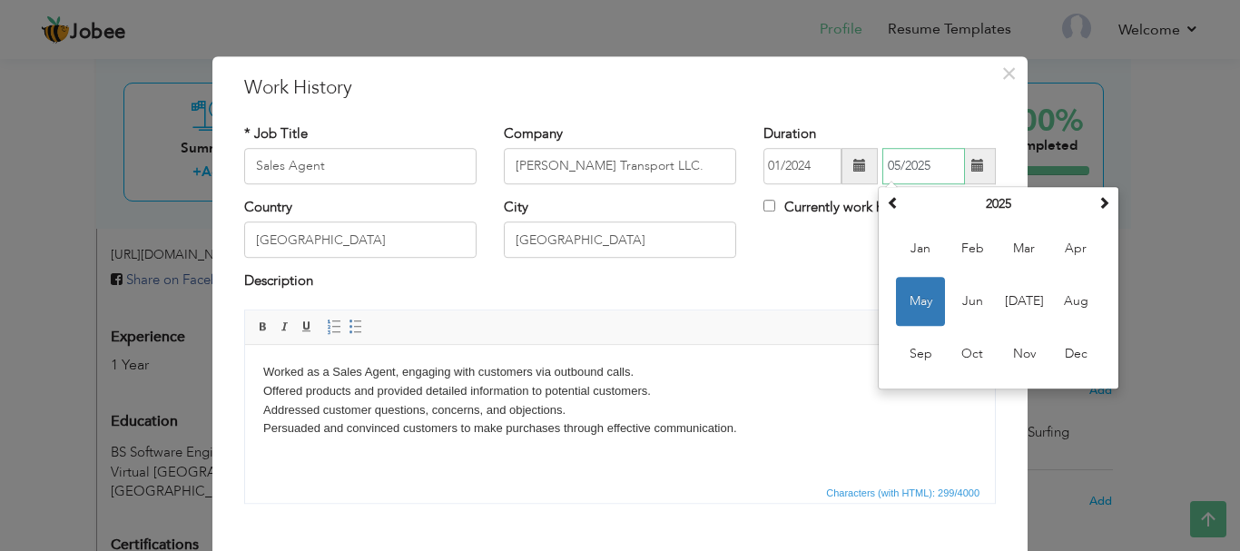
click at [918, 168] on input "05/2025" at bounding box center [923, 166] width 83 height 36
click at [888, 211] on th at bounding box center [893, 204] width 22 height 27
click at [903, 308] on span "May" at bounding box center [920, 301] width 49 height 49
type input "05/2024"
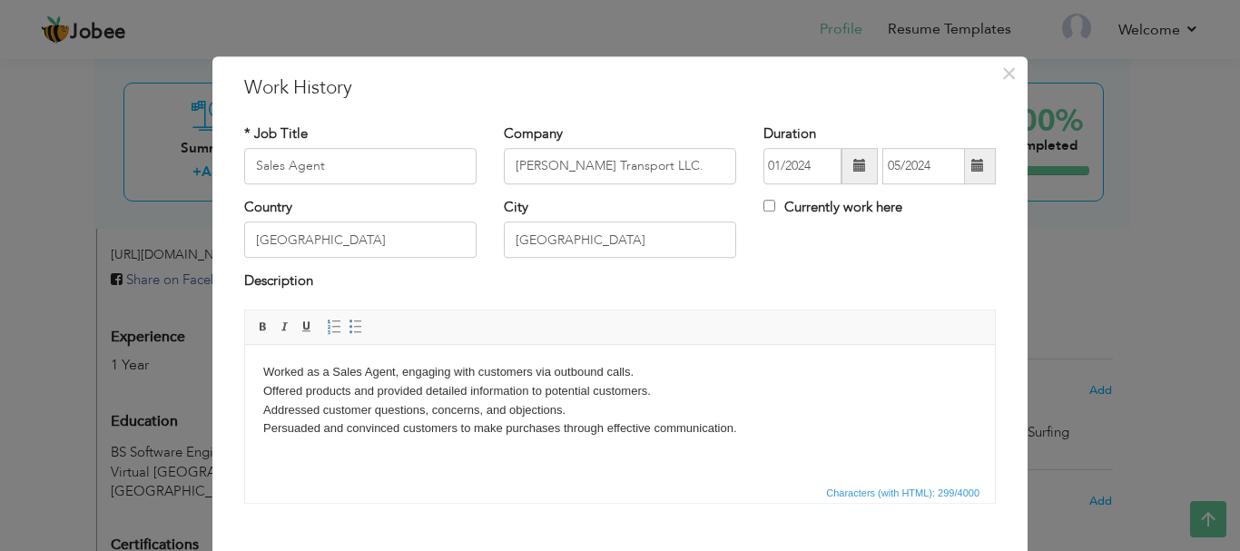
click at [820, 276] on div "Description" at bounding box center [619, 284] width 751 height 24
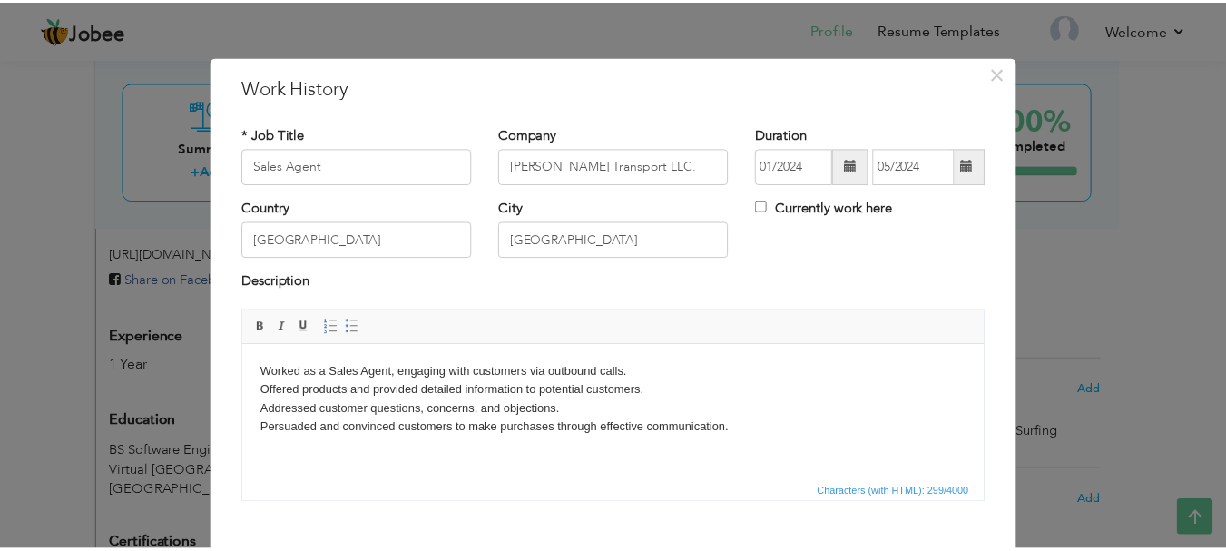
scroll to position [100, 0]
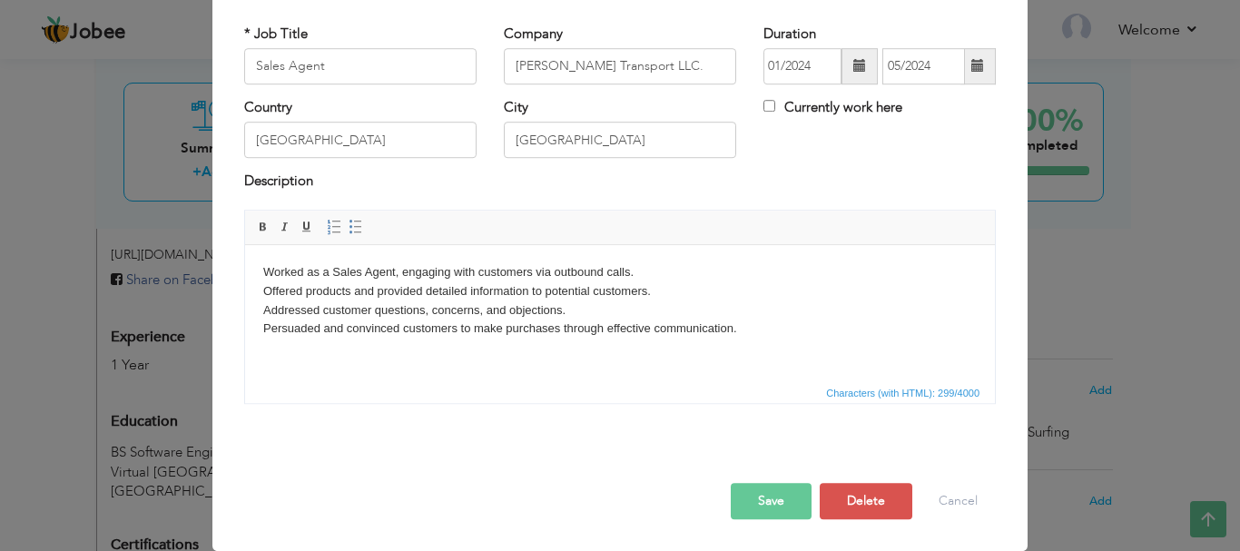
click at [754, 493] on button "Save" at bounding box center [771, 501] width 81 height 36
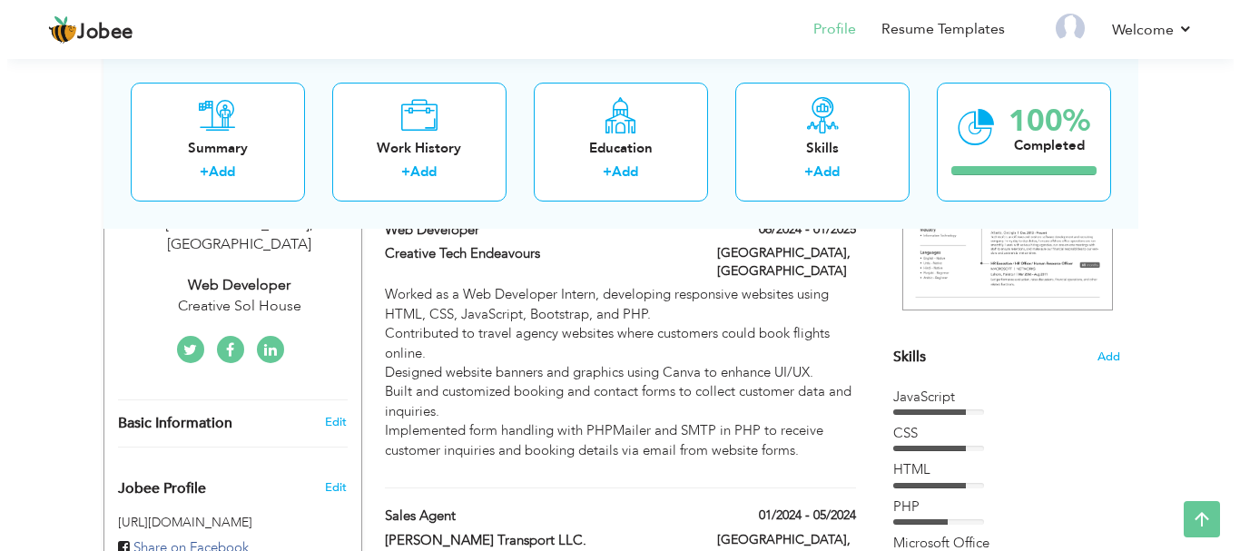
scroll to position [348, 0]
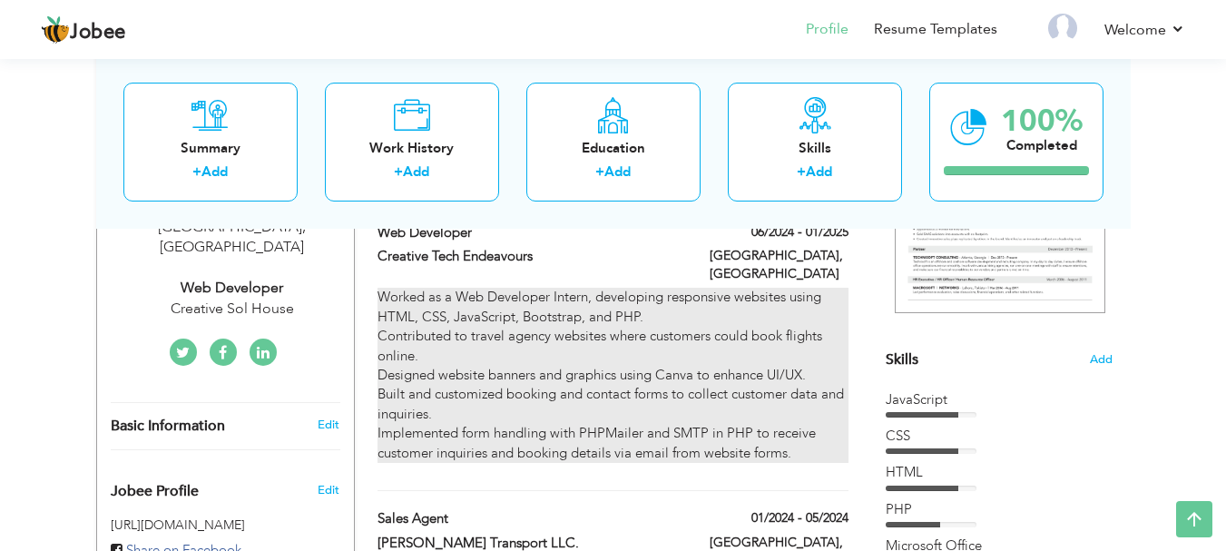
click at [792, 334] on p "Worked as a Web Developer Intern, developing responsive websites using HTML, CS…" at bounding box center [613, 375] width 470 height 175
type input "Web Developer"
type input "Creative Tech Endeavours"
type input "06/2024"
type input "01/2025"
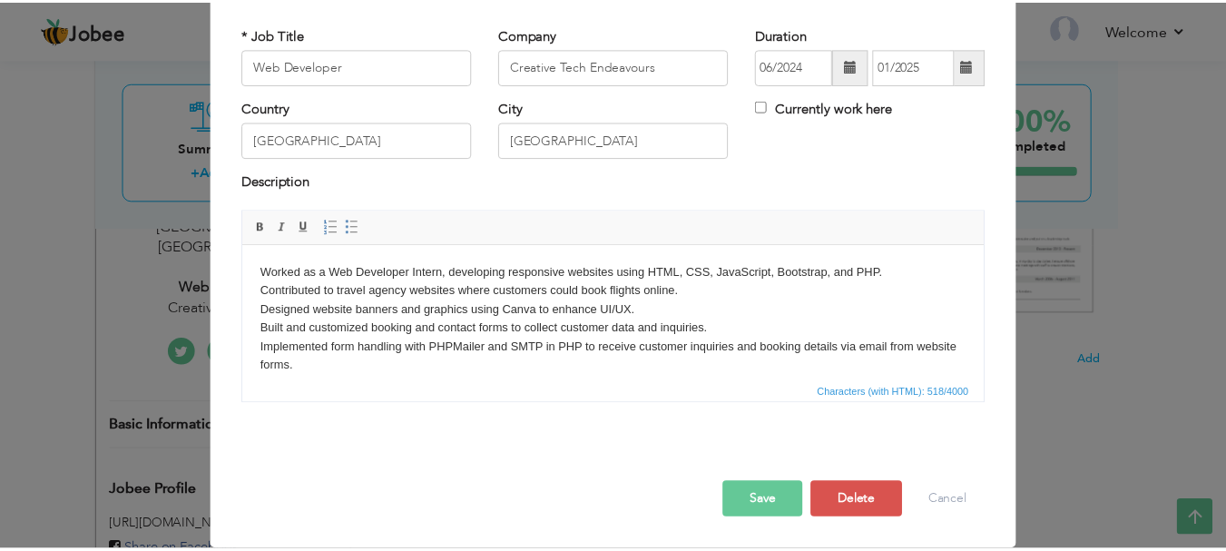
scroll to position [0, 0]
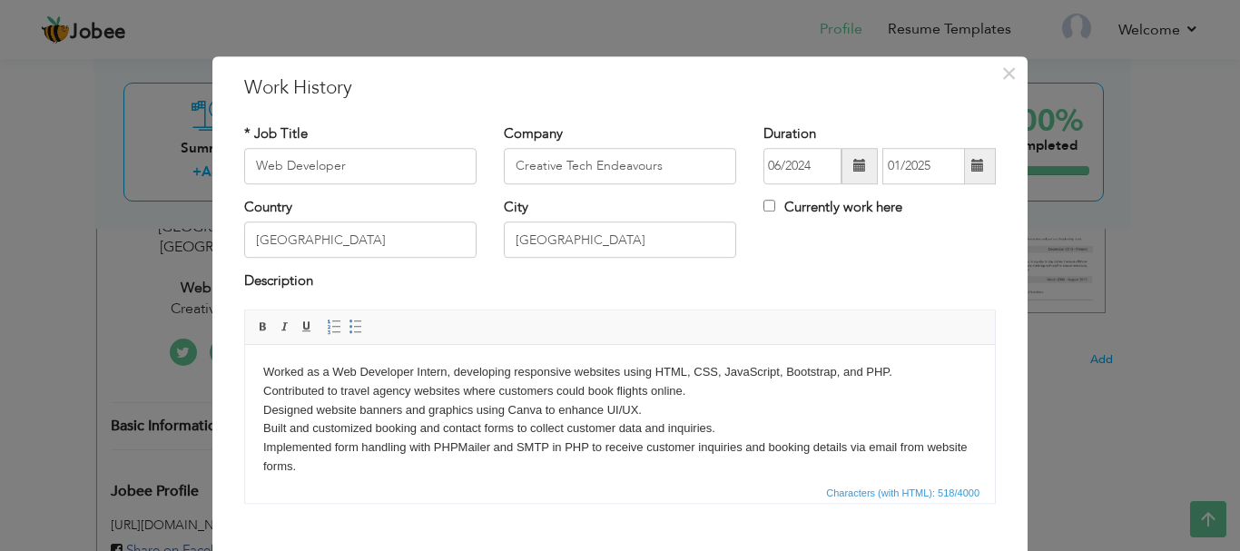
click at [761, 404] on p "Worked as a Web Developer Intern, developing responsive websites using HTML, CS…" at bounding box center [619, 418] width 713 height 113
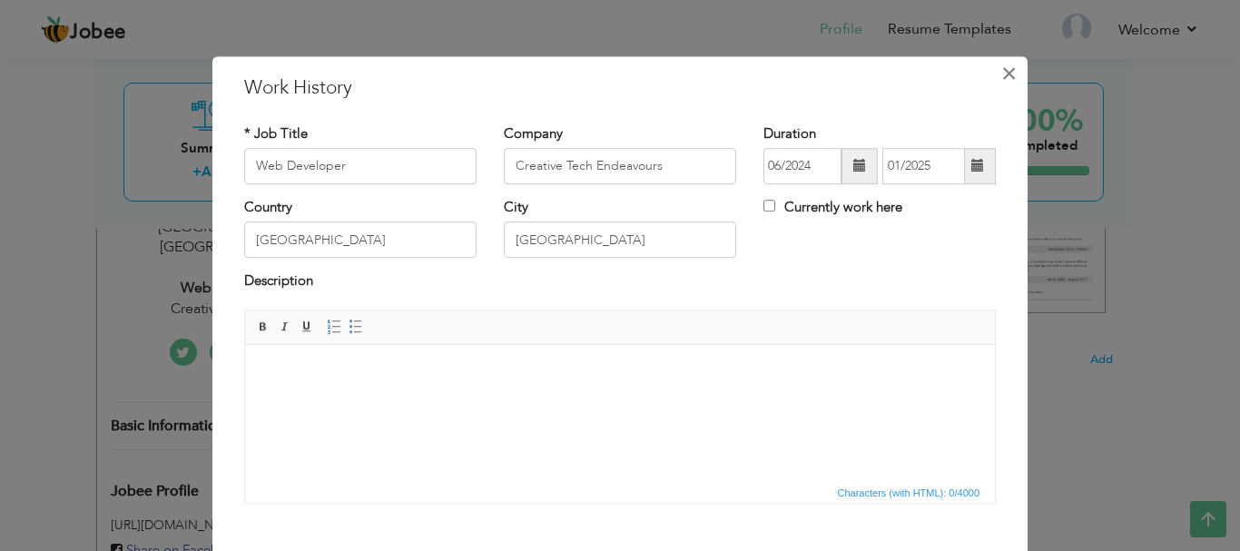
click at [1001, 68] on span "×" at bounding box center [1008, 73] width 15 height 33
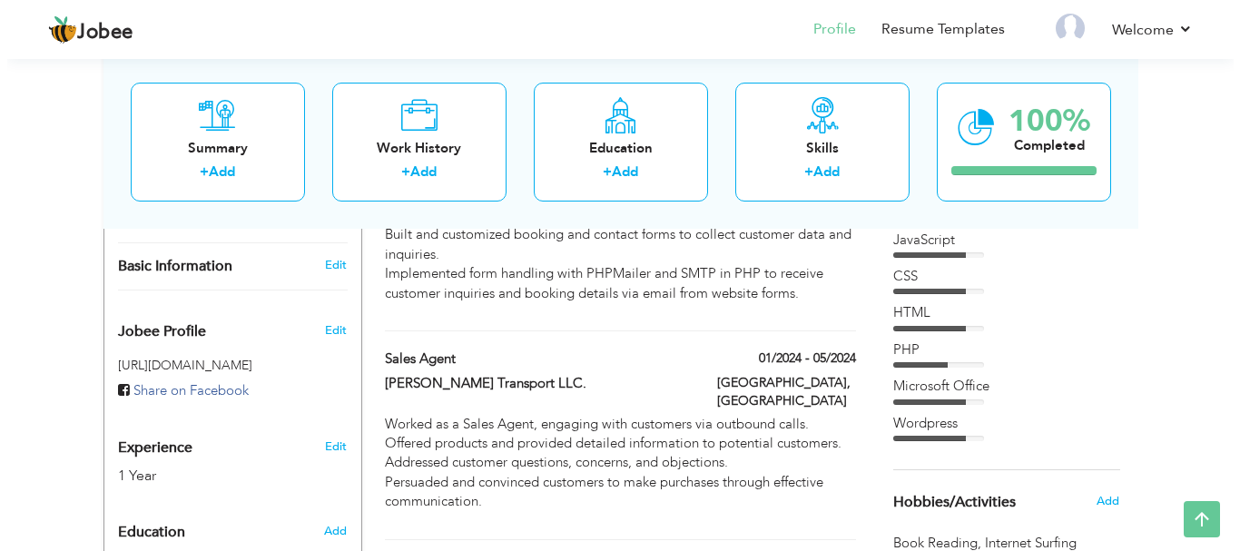
scroll to position [501, 0]
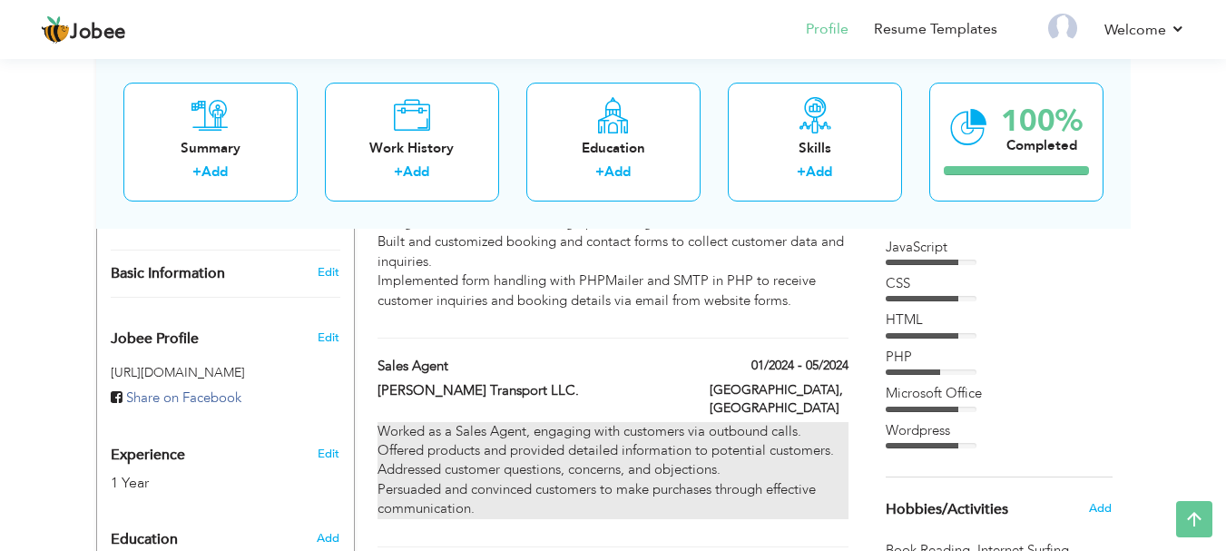
click at [764, 422] on p "Worked as a Sales Agent, engaging with customers via outbound calls. Offered pr…" at bounding box center [613, 470] width 470 height 97
type input "Sales Agent"
type input "Kholia Transport LLC."
type input "01/2024"
type input "05/2024"
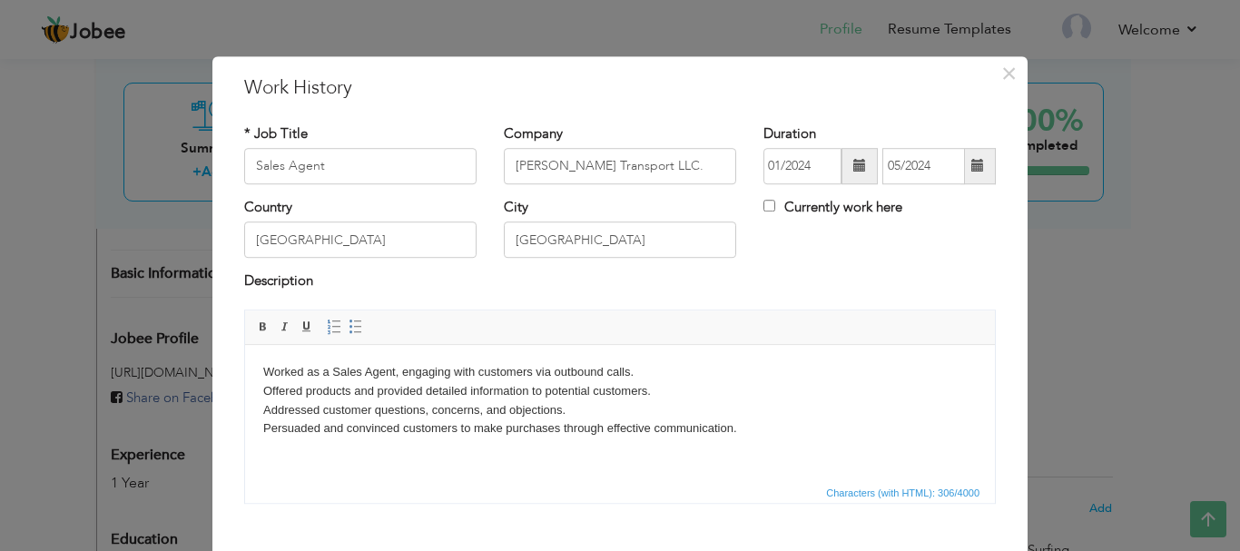
click at [594, 396] on p "Worked as a Sales Agent, engaging with customers via outbound calls. Offered pr…" at bounding box center [619, 399] width 713 height 75
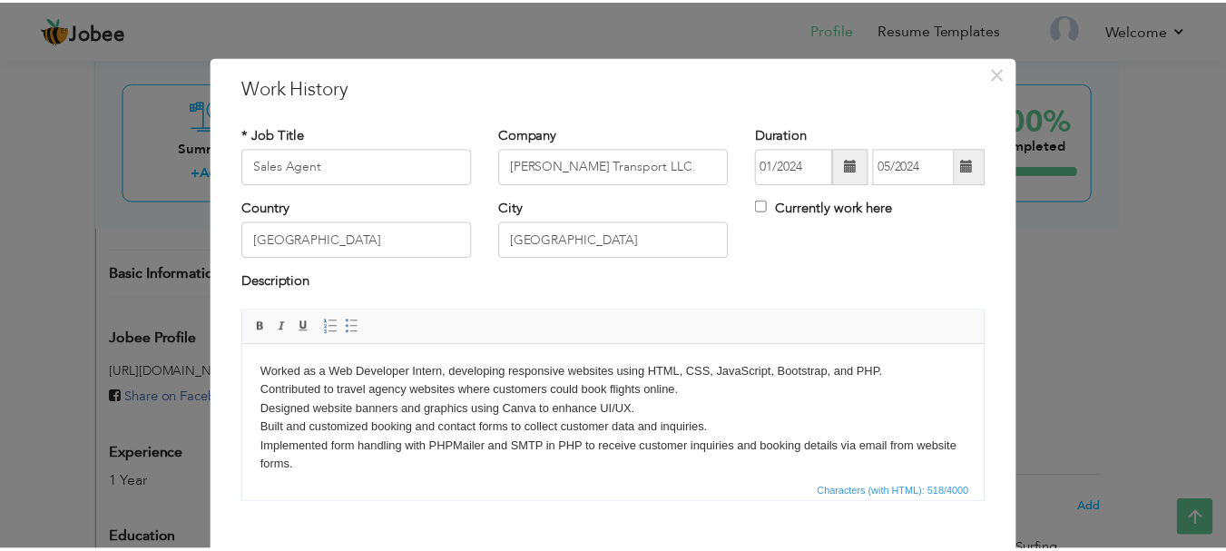
scroll to position [100, 0]
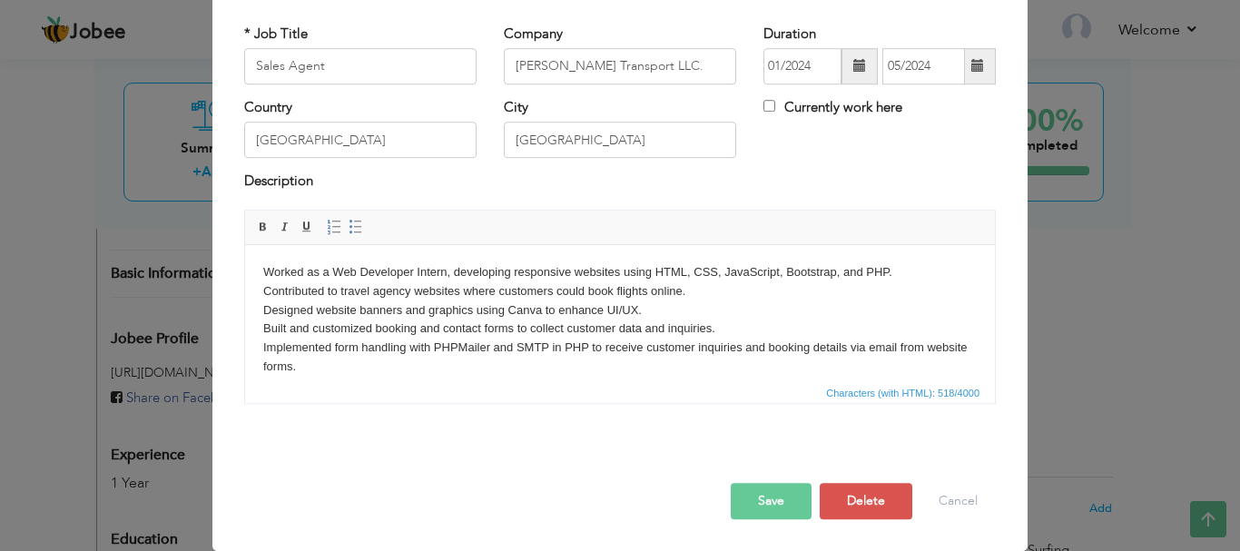
click at [774, 490] on button "Save" at bounding box center [771, 501] width 81 height 36
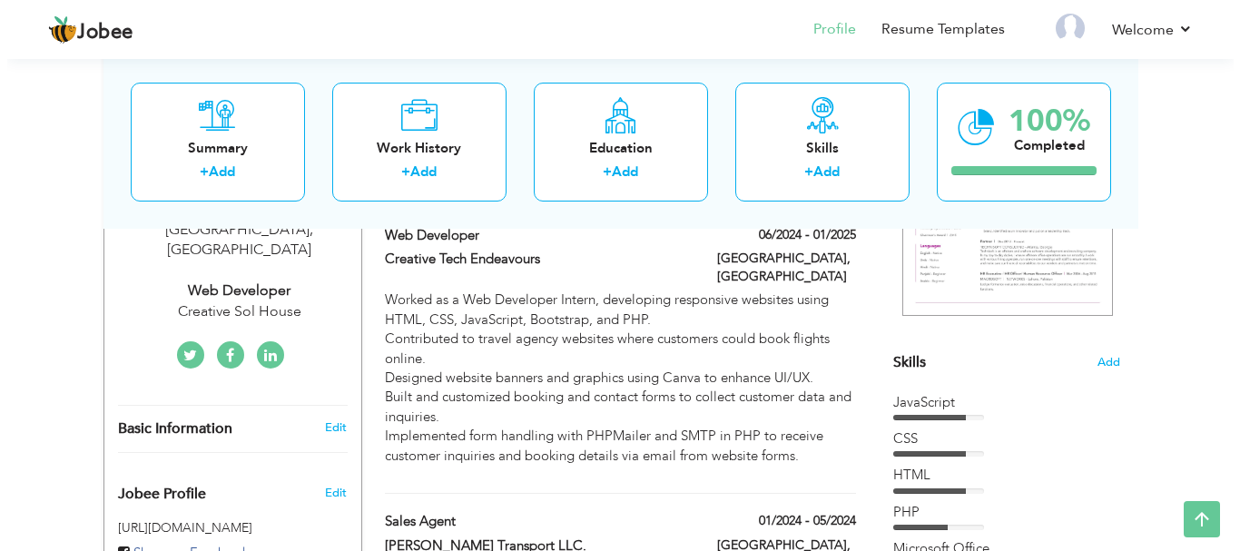
scroll to position [343, 0]
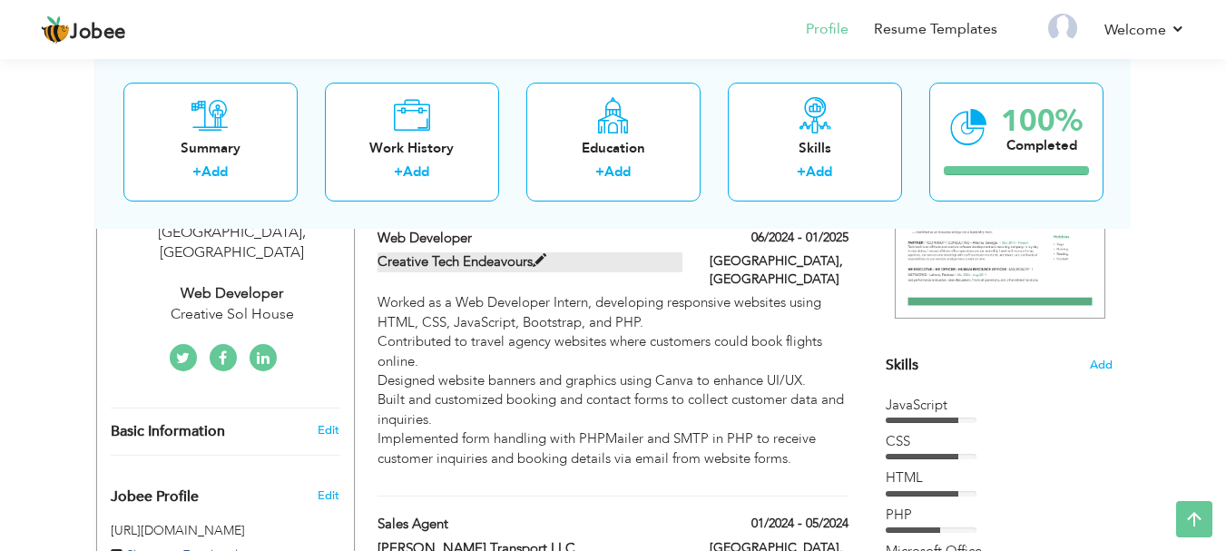
click at [417, 260] on label "Creative Tech Endeavours" at bounding box center [530, 261] width 305 height 19
type input "Web Developer"
type input "Creative Tech Endeavours"
type input "06/2024"
type input "01/2025"
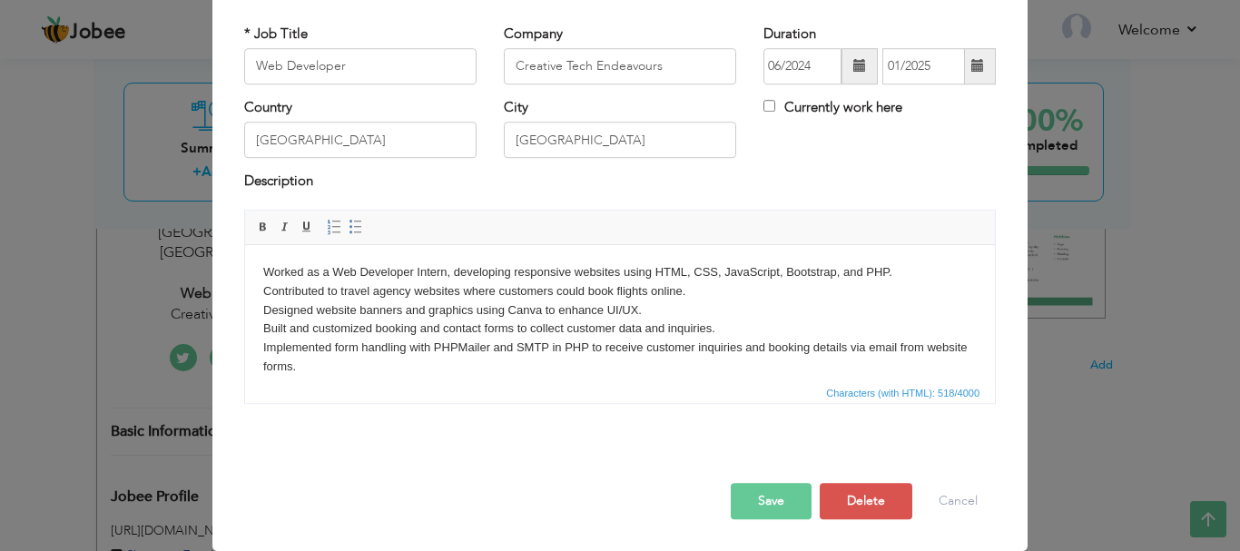
scroll to position [0, 0]
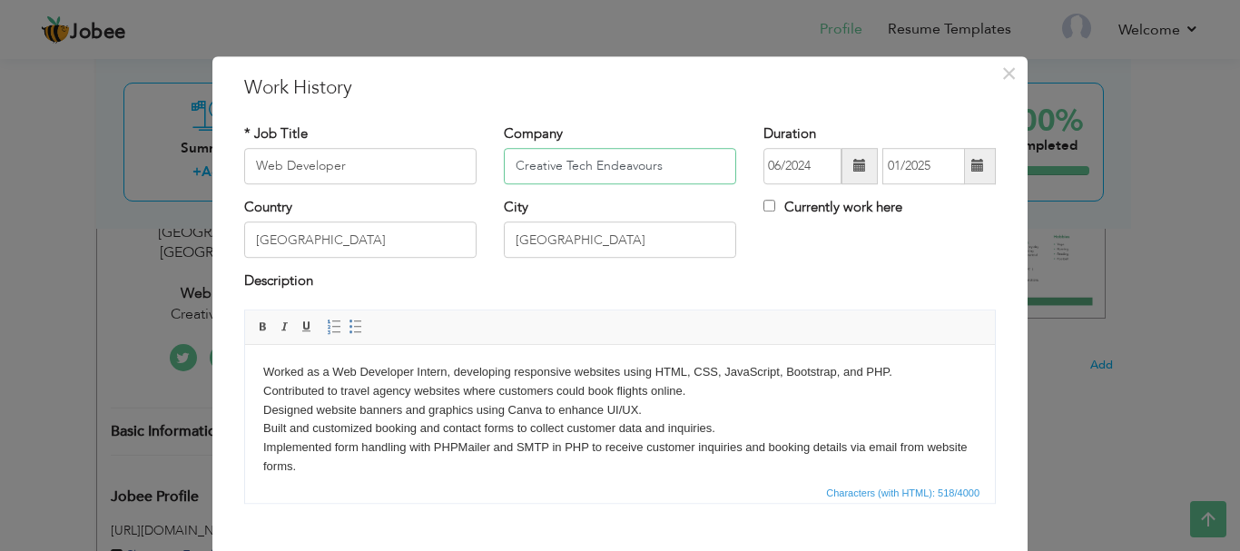
click at [636, 148] on input "Creative Tech Endeavours" at bounding box center [620, 166] width 232 height 36
click at [1001, 66] on span "×" at bounding box center [1008, 73] width 15 height 33
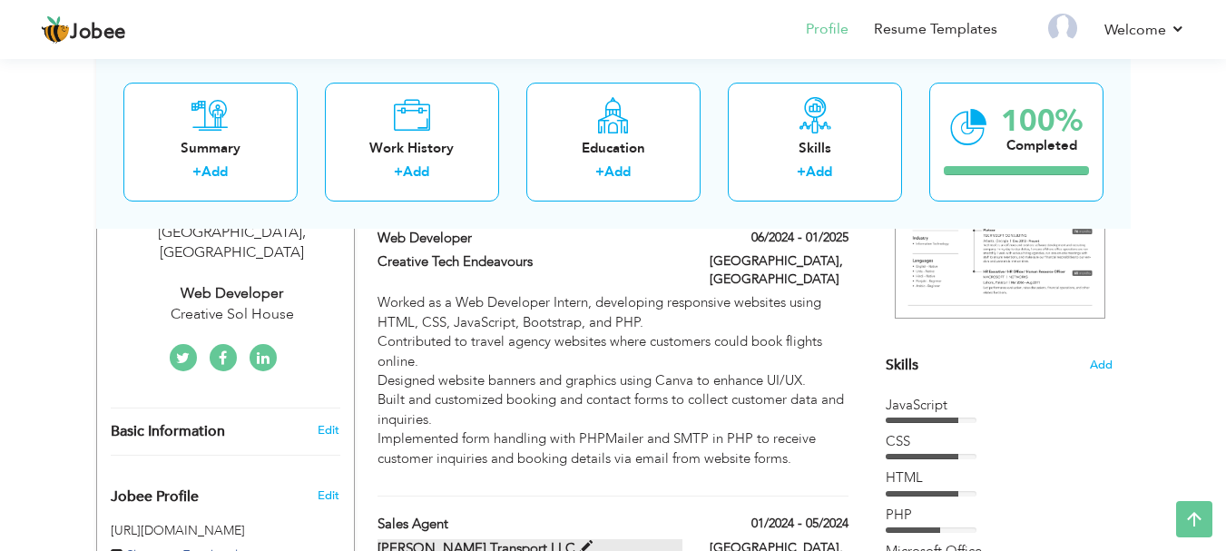
click at [494, 539] on label "Kholia Transport LLC." at bounding box center [530, 548] width 305 height 19
type input "Sales Agent"
type input "Kholia Transport LLC."
type input "01/2024"
type input "05/2024"
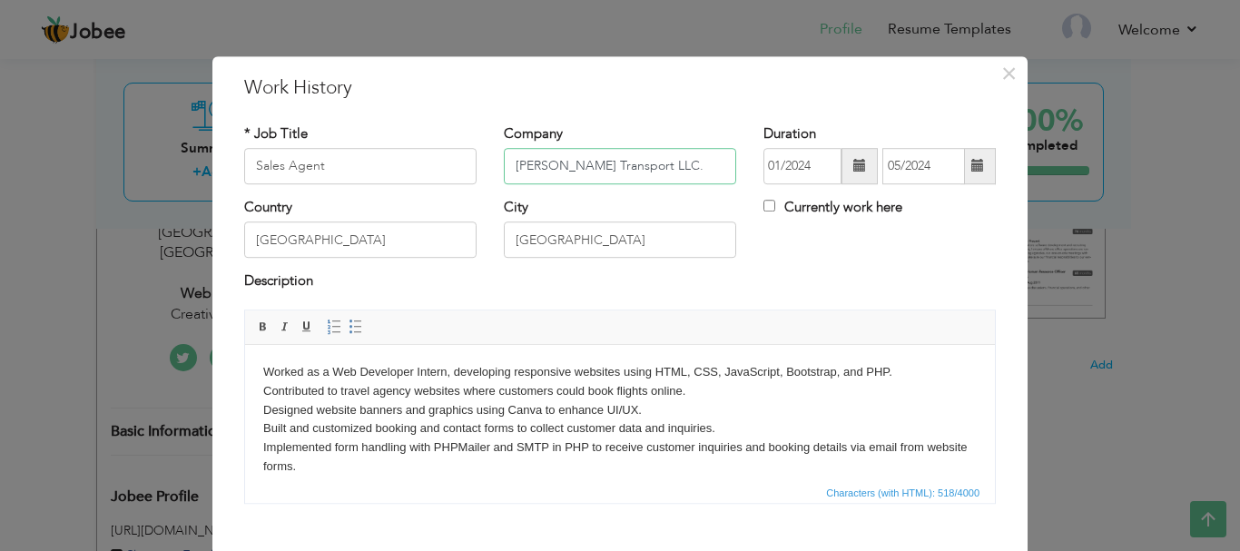
click at [573, 155] on input "Kholia Transport LLC." at bounding box center [620, 166] width 232 height 36
paste input "Creative Tech Endeavours"
type input "Creative Tech Endeavours"
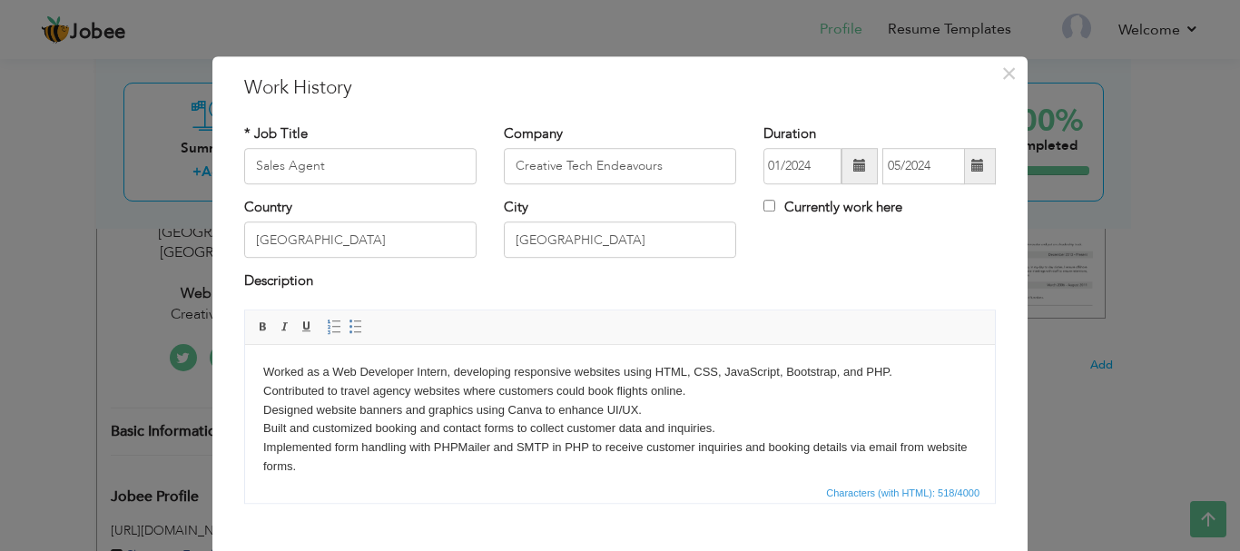
scroll to position [100, 0]
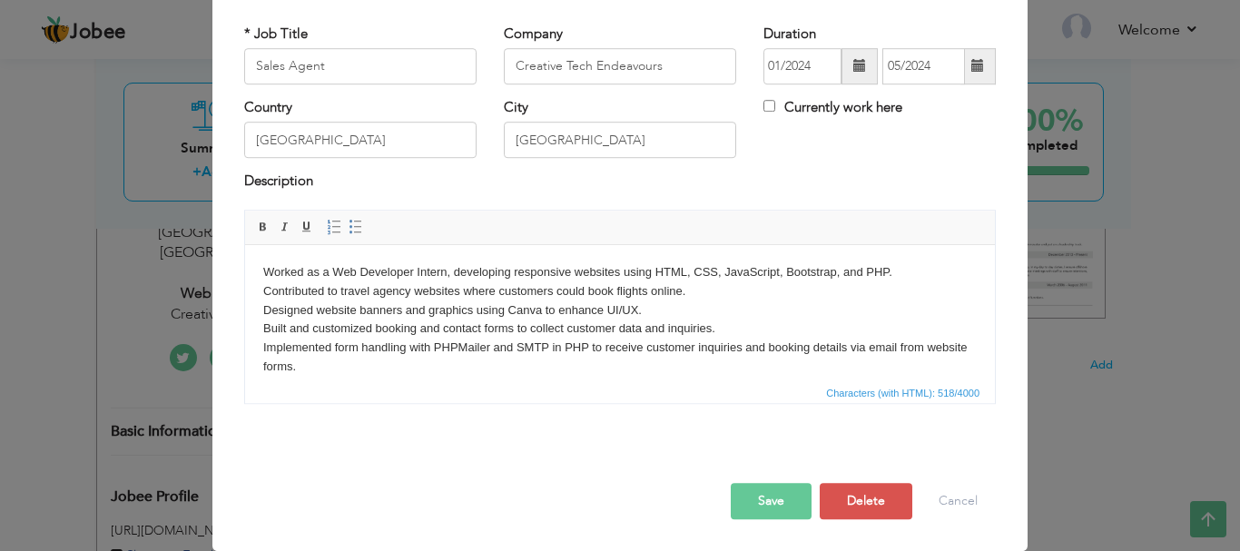
click at [776, 517] on button "Save" at bounding box center [771, 501] width 81 height 36
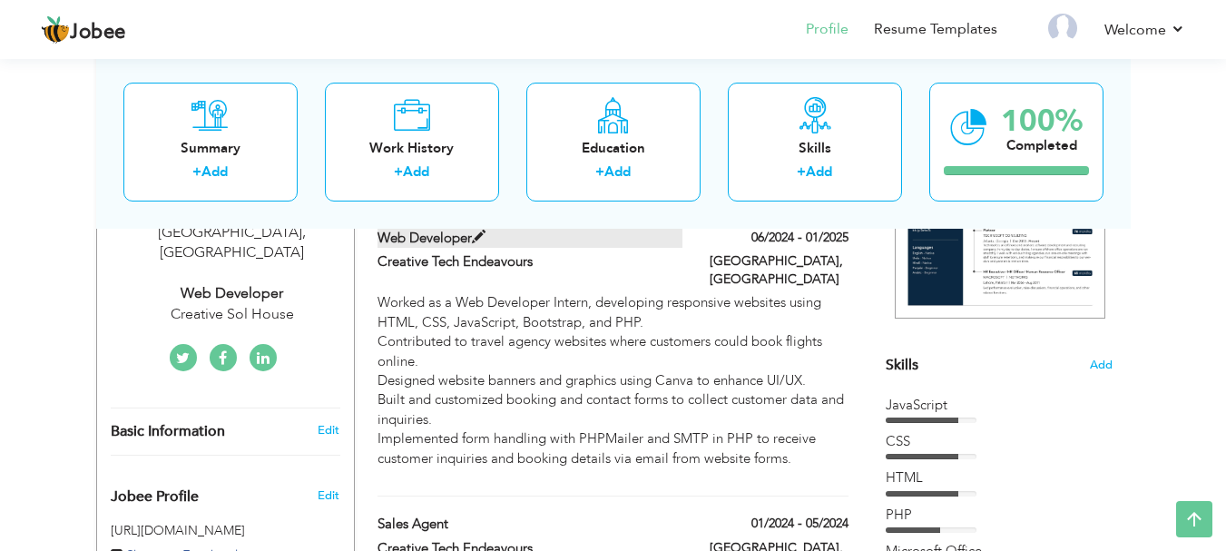
click at [473, 231] on span at bounding box center [479, 238] width 14 height 14
type input "Web Developer"
type input "06/2024"
type input "01/2025"
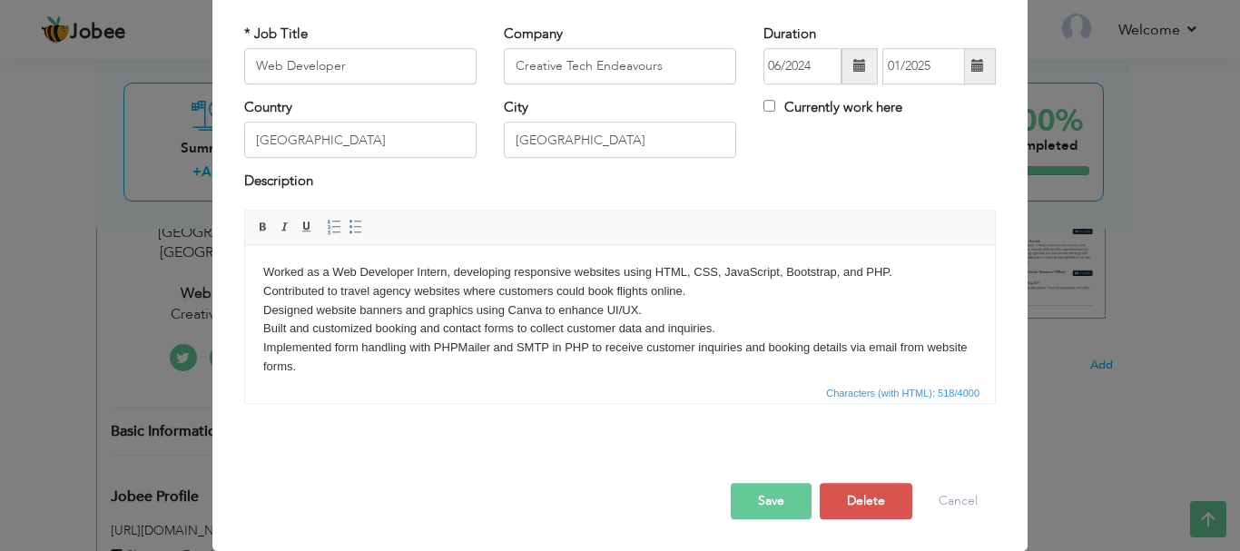
scroll to position [0, 0]
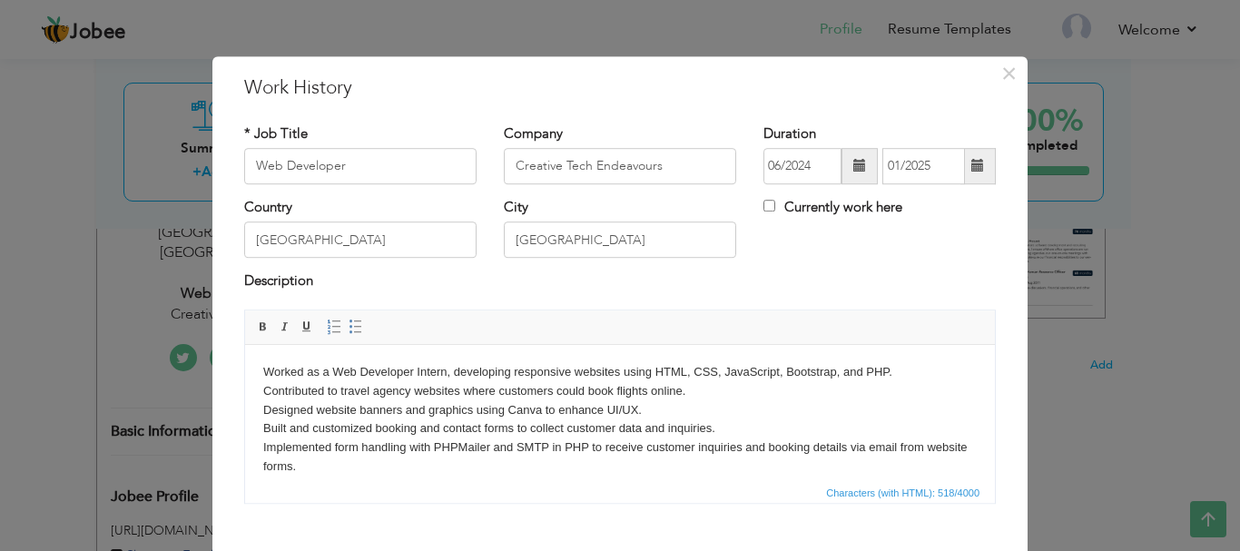
click at [395, 191] on div "* Job Title Web Developer" at bounding box center [361, 161] width 260 height 74
click at [374, 170] on input "Web Developer" at bounding box center [360, 166] width 232 height 36
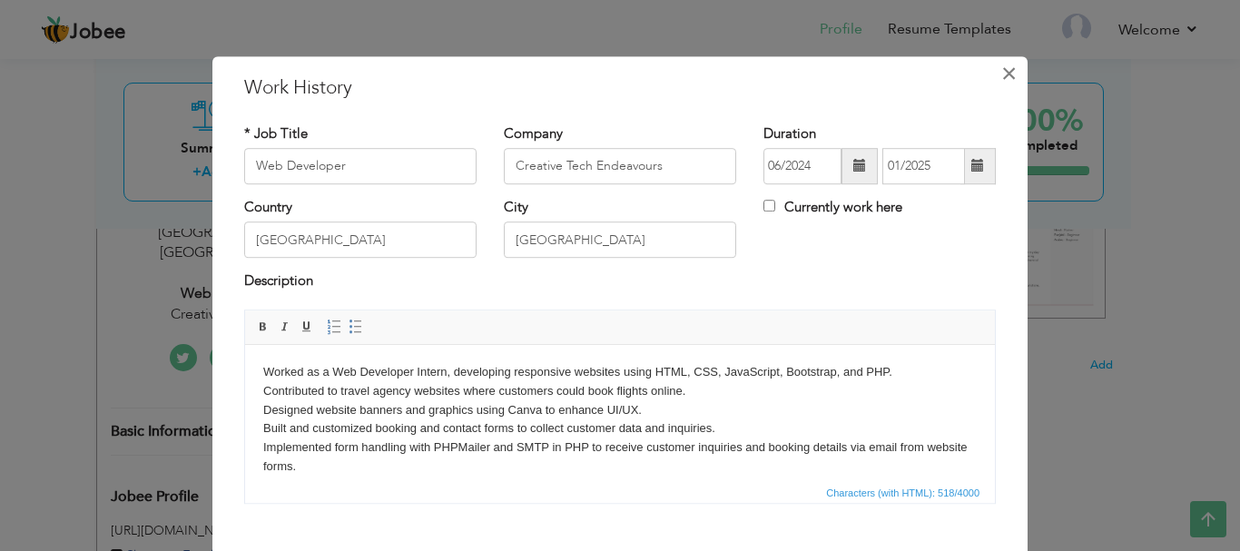
click at [994, 84] on button "×" at bounding box center [1008, 73] width 29 height 29
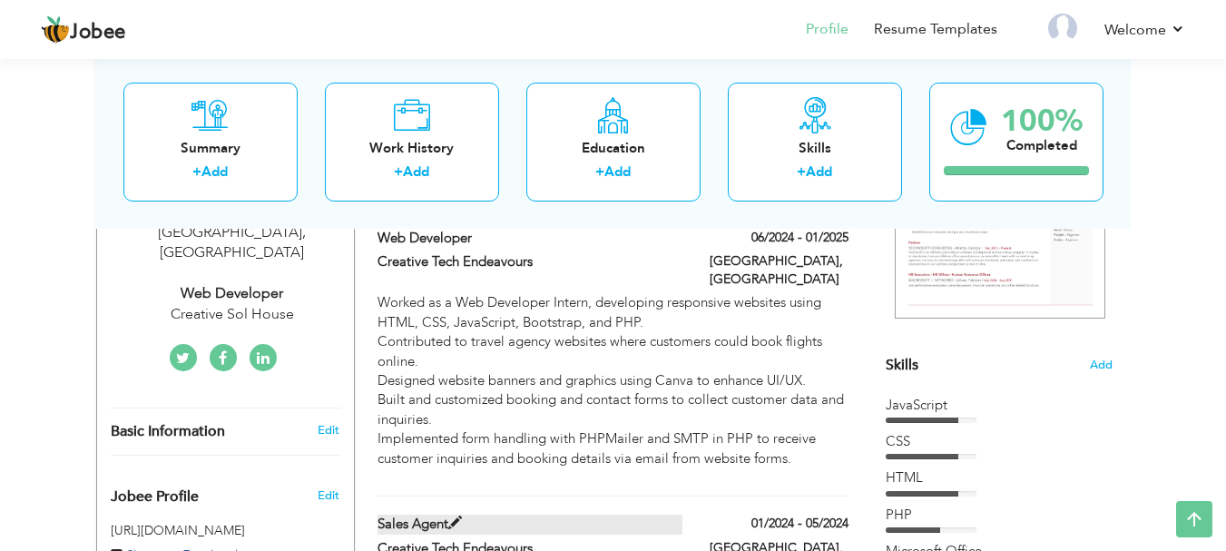
click at [431, 515] on label "Sales Agent" at bounding box center [530, 524] width 305 height 19
type input "Sales Agent"
type input "01/2024"
type input "05/2024"
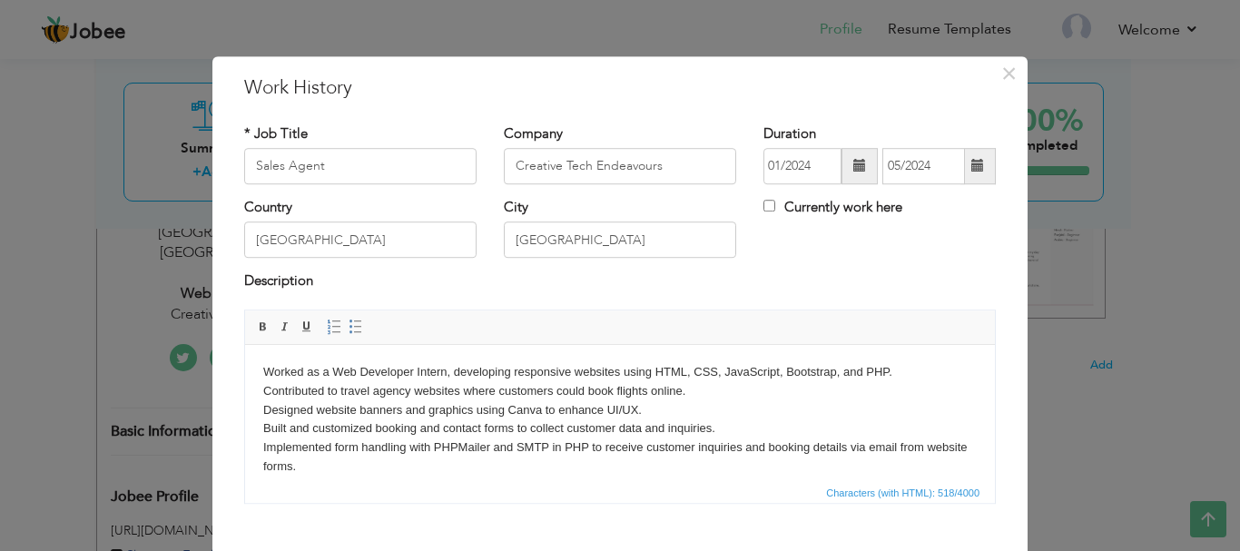
click at [327, 185] on div "* Job Title Sales Agent" at bounding box center [361, 161] width 260 height 74
click at [328, 168] on input "Sales Agent" at bounding box center [360, 166] width 232 height 36
paste input "Web Developer"
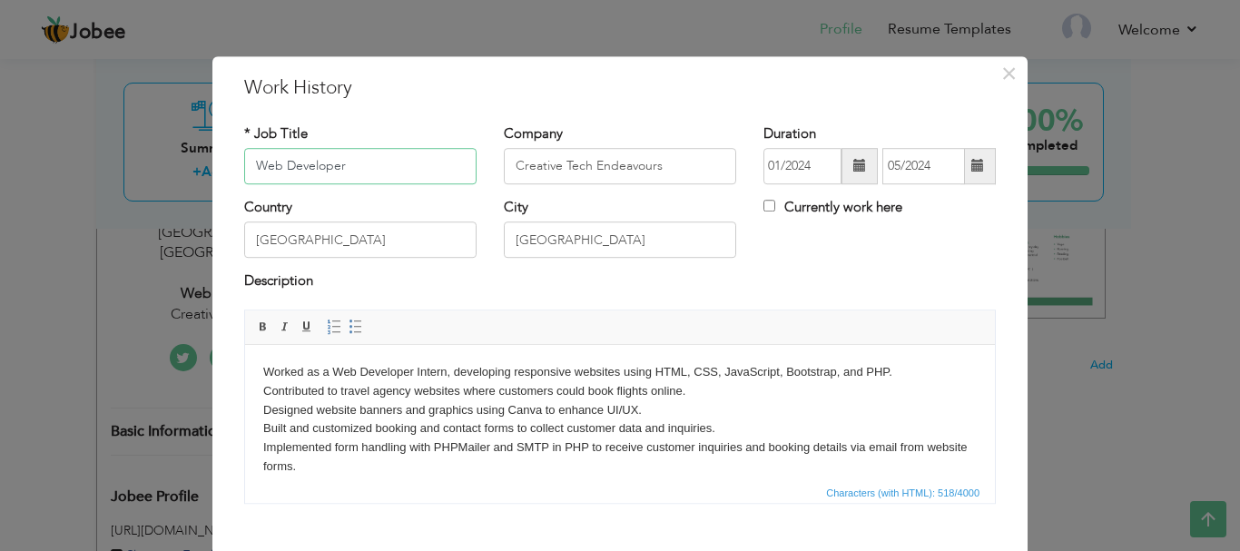
type input "Web Developer"
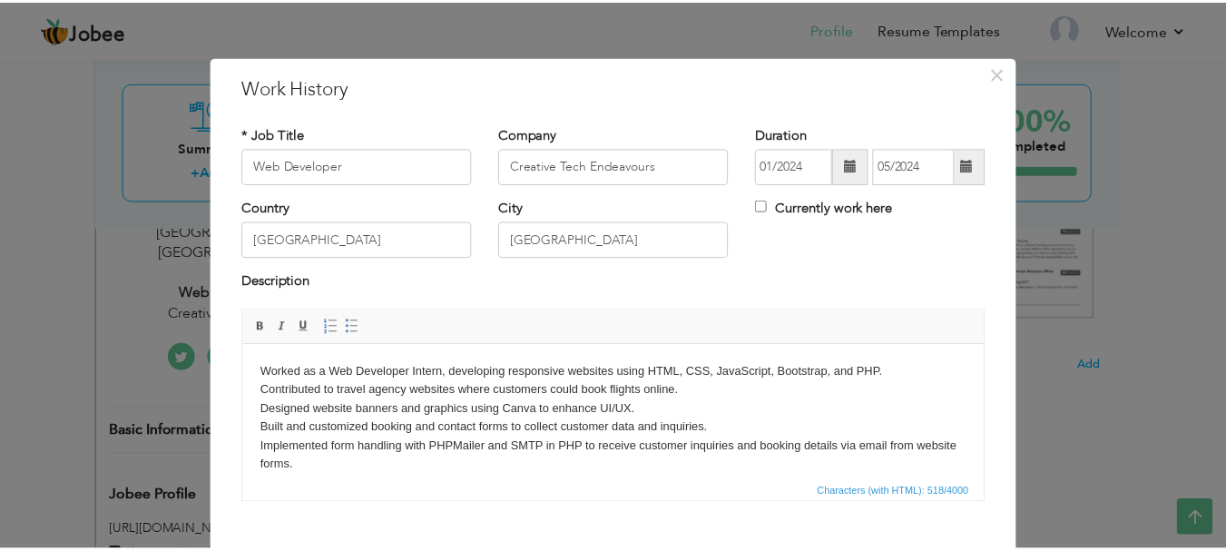
scroll to position [100, 0]
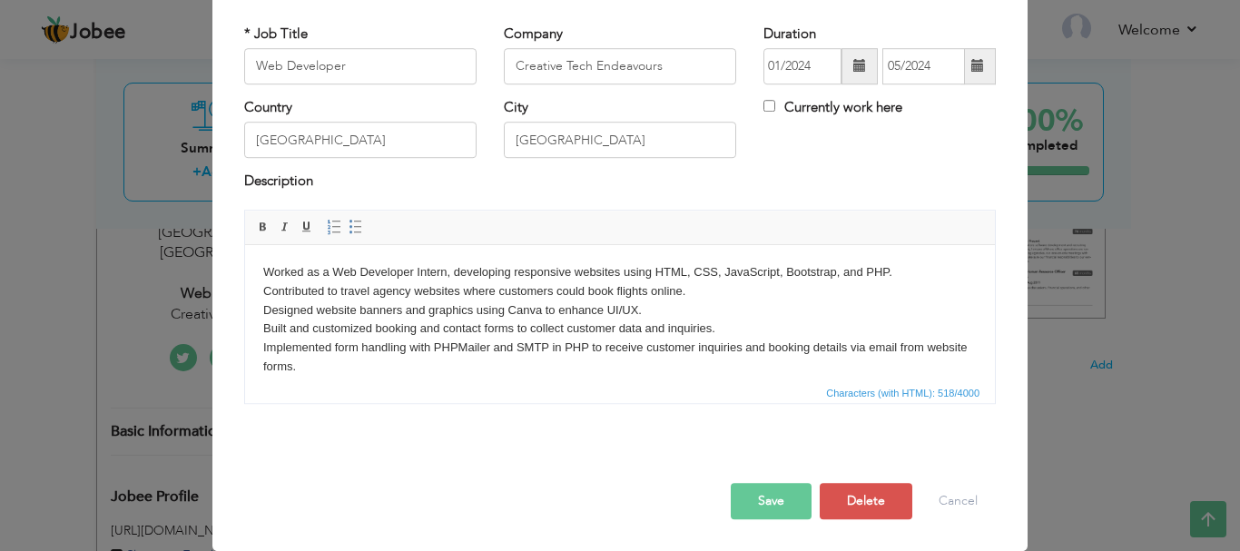
click at [747, 506] on button "Save" at bounding box center [771, 501] width 81 height 36
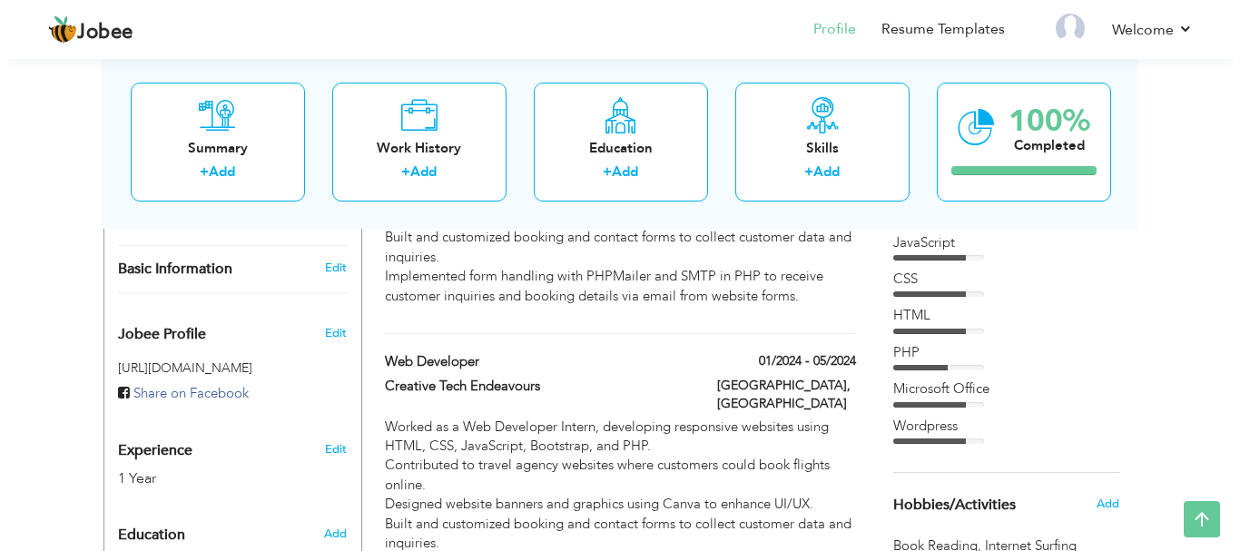
scroll to position [496, 0]
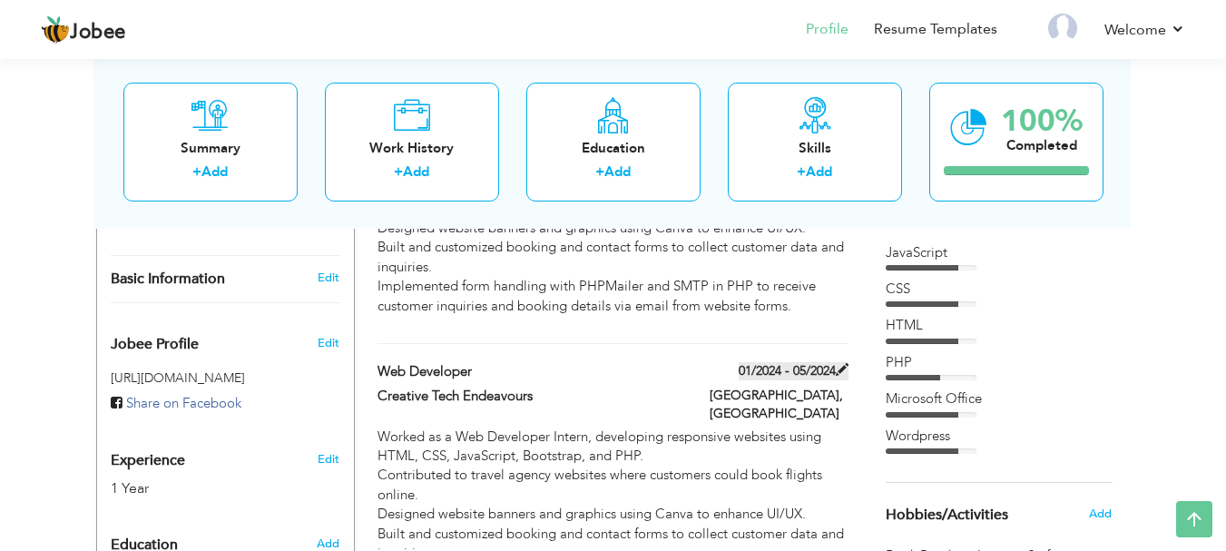
click at [777, 362] on label "01/2024 - 05/2024" at bounding box center [794, 371] width 110 height 18
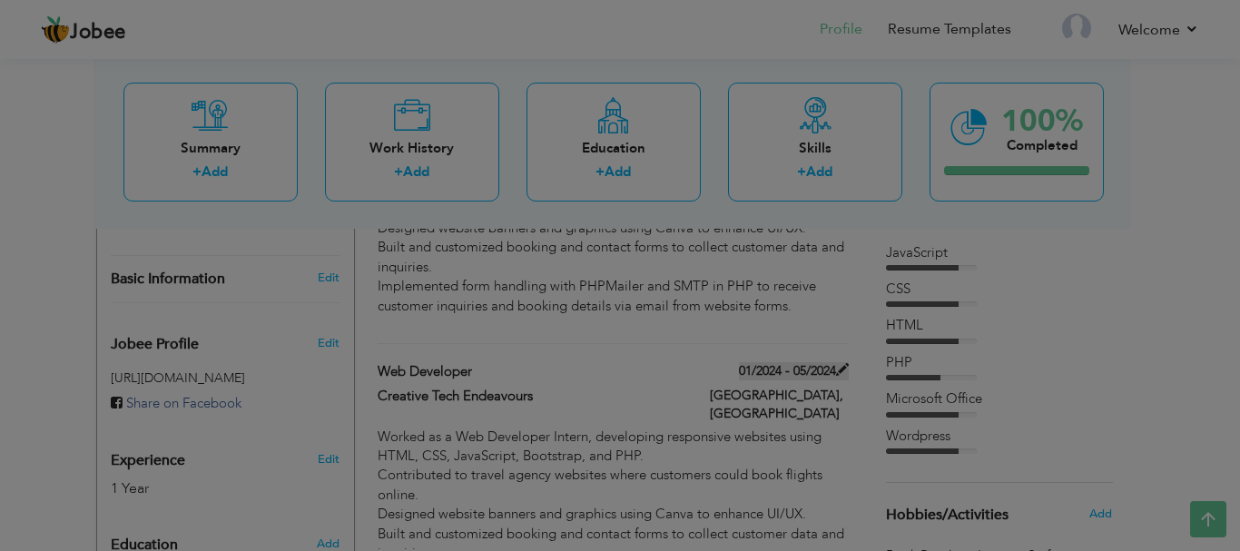
scroll to position [0, 0]
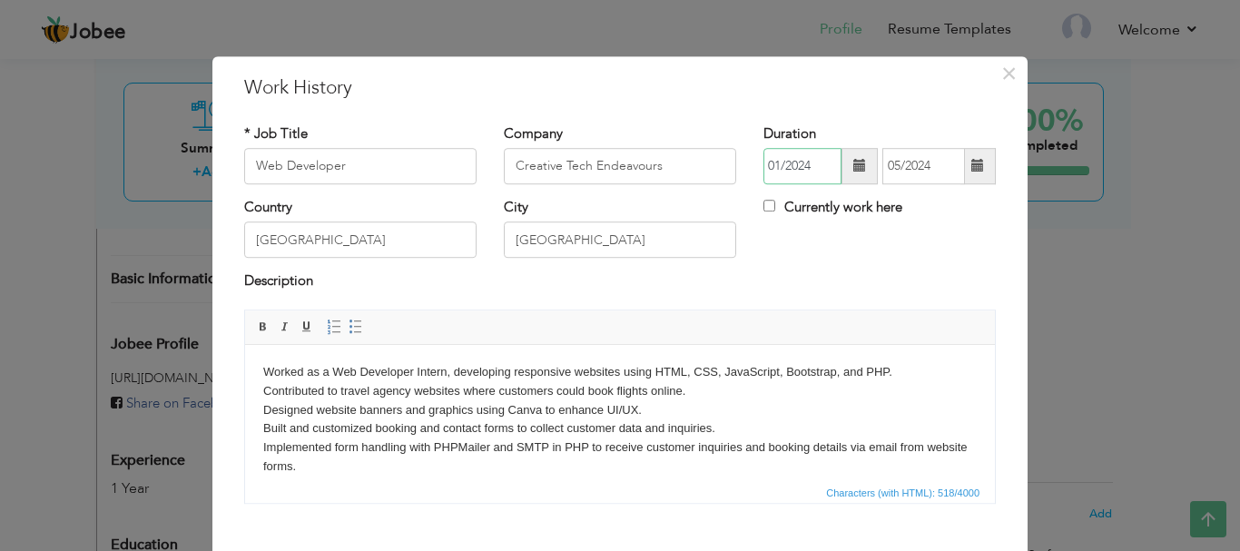
click at [787, 159] on input "01/2024" at bounding box center [802, 166] width 78 height 36
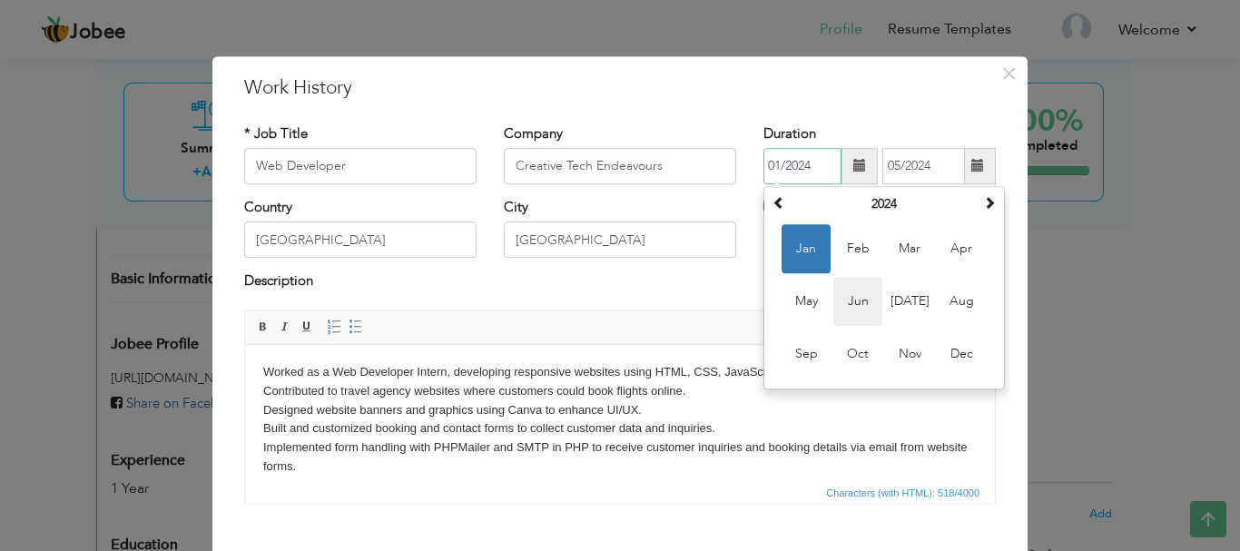
click at [867, 301] on span "Jun" at bounding box center [857, 301] width 49 height 49
type input "06/2024"
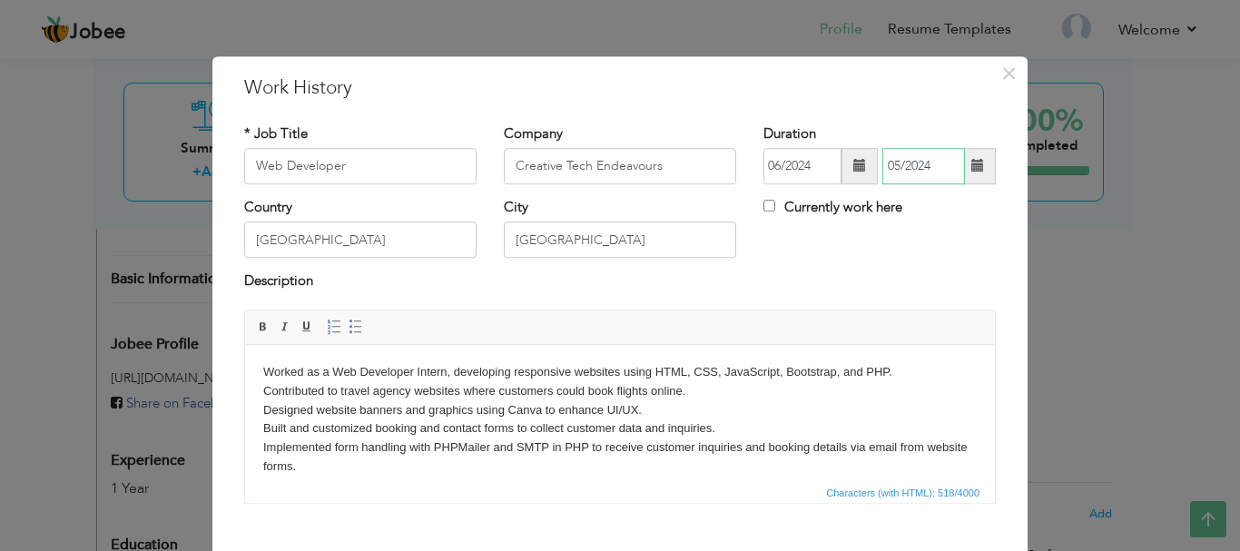
click at [897, 174] on input "05/2024" at bounding box center [923, 166] width 83 height 36
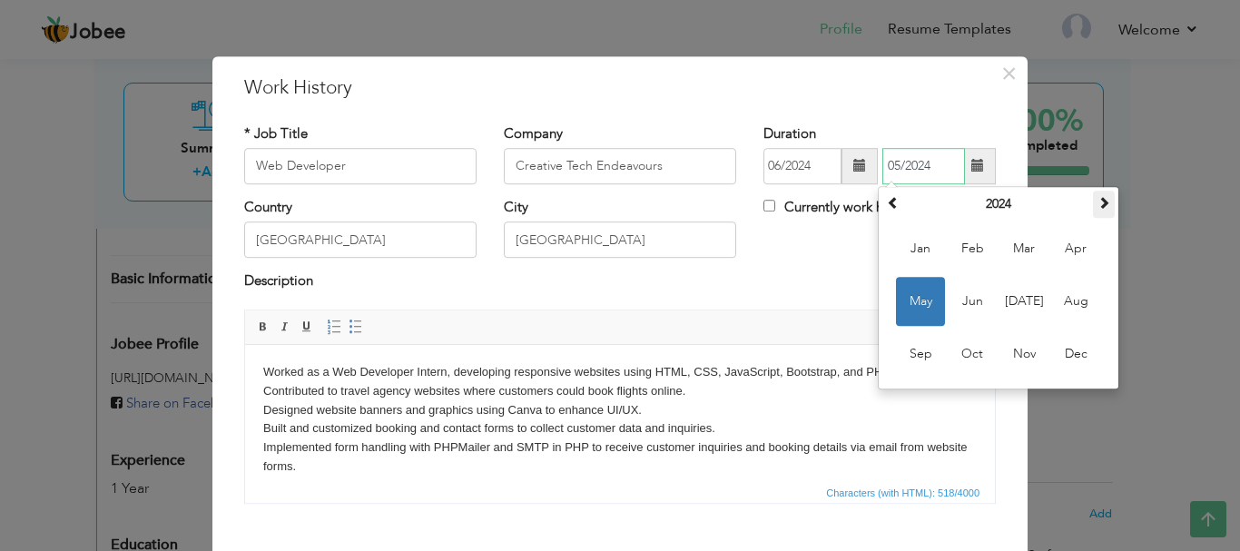
click at [1100, 192] on th at bounding box center [1104, 204] width 22 height 27
click at [917, 244] on span "Jan" at bounding box center [920, 248] width 49 height 49
type input "01/2025"
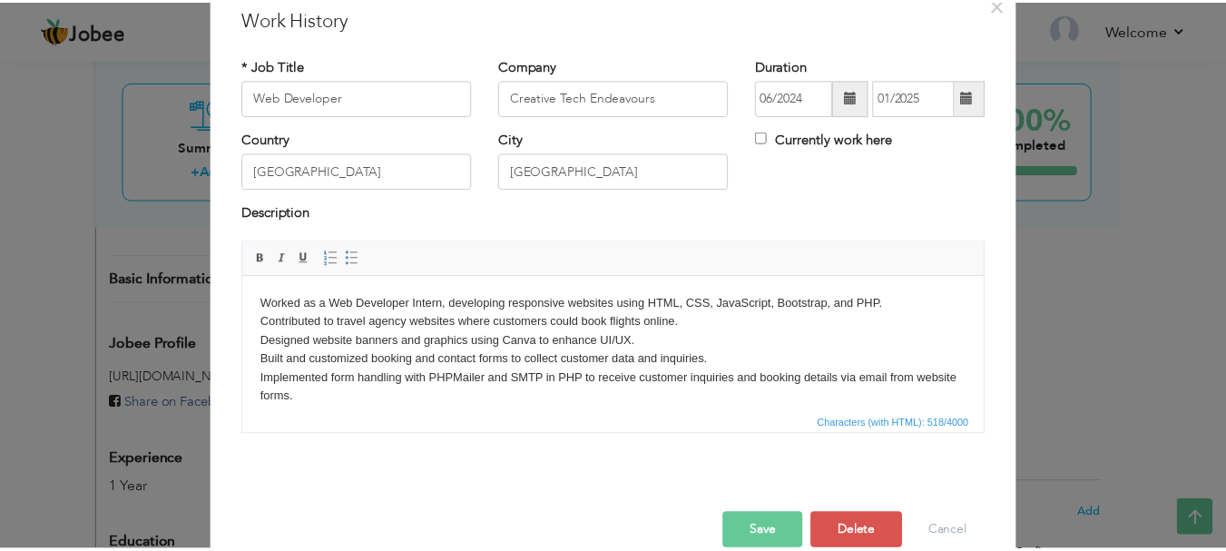
scroll to position [100, 0]
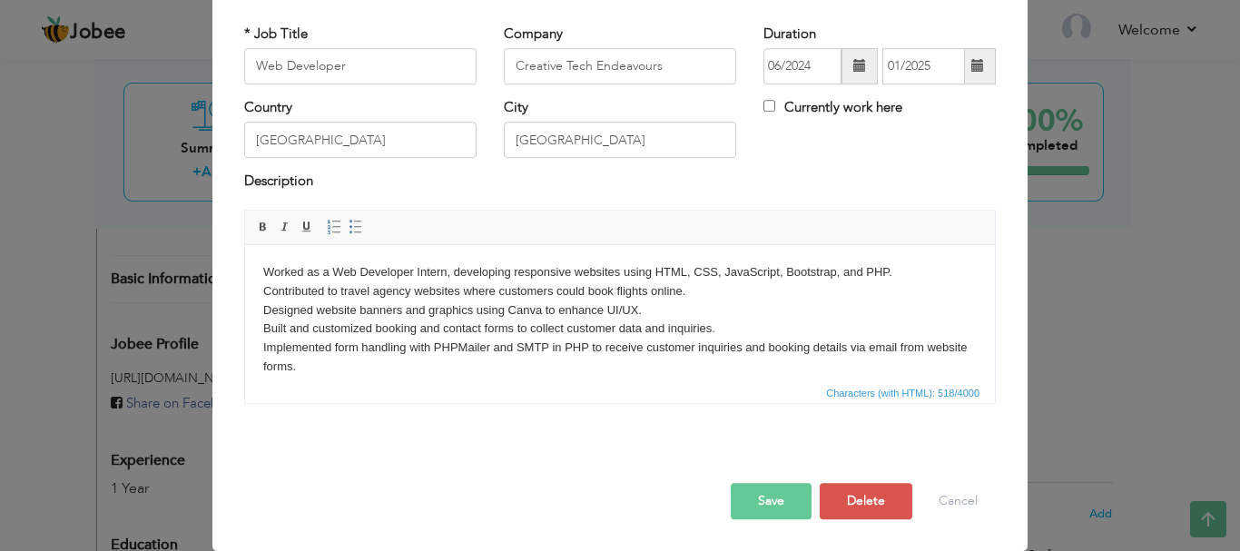
click at [752, 510] on button "Save" at bounding box center [771, 501] width 81 height 36
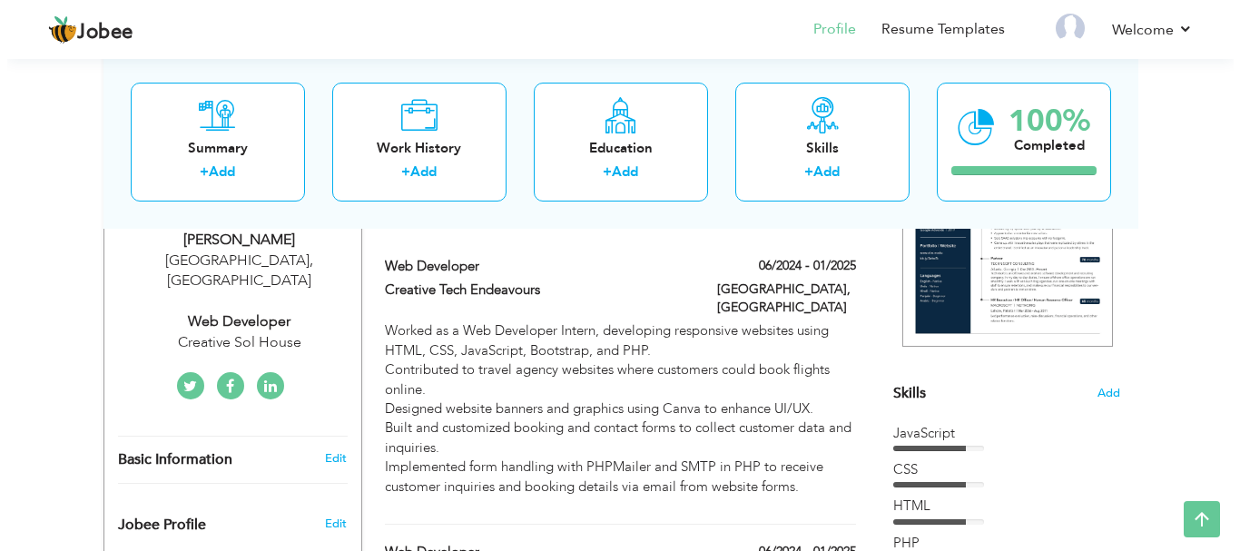
scroll to position [309, 0]
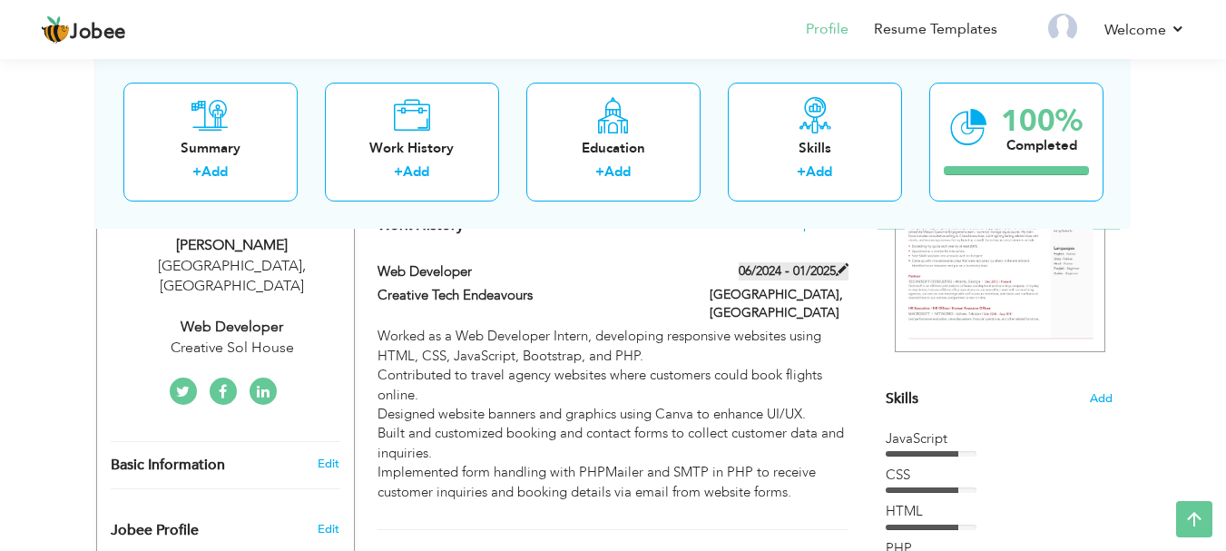
click at [818, 269] on label "06/2024 - 01/2025" at bounding box center [794, 271] width 110 height 18
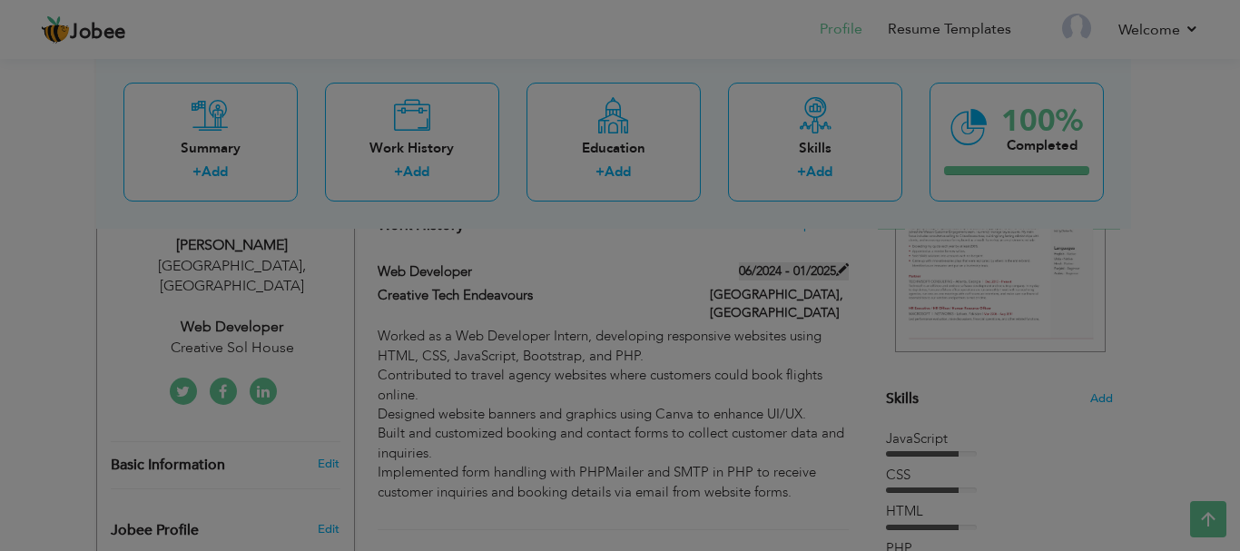
scroll to position [0, 0]
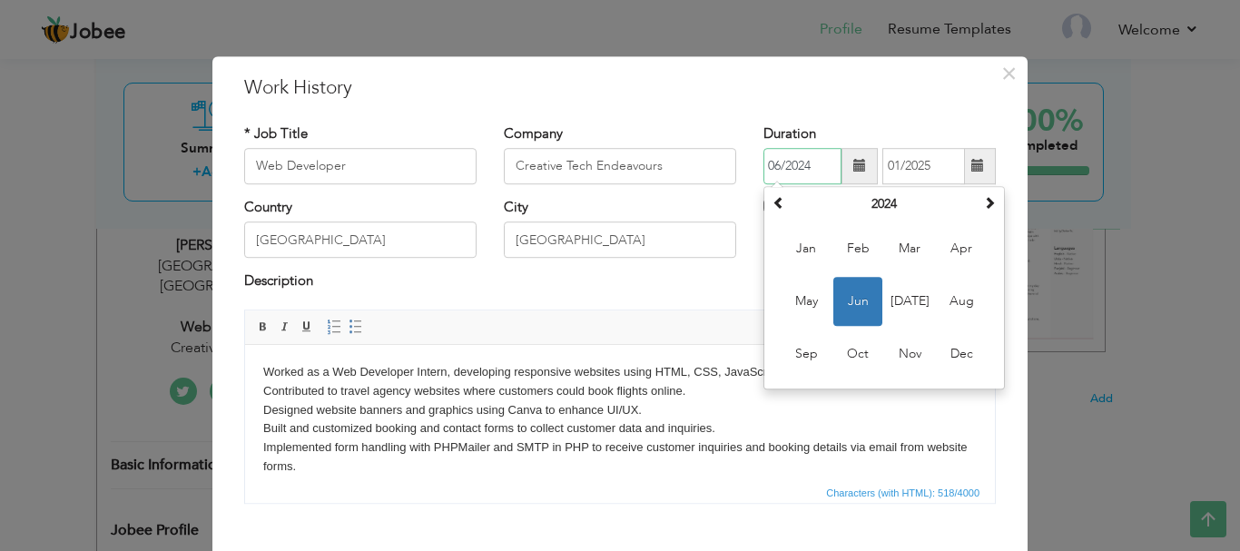
click at [797, 168] on input "06/2024" at bounding box center [802, 166] width 78 height 36
click at [388, 170] on input "Web Developer" at bounding box center [360, 166] width 232 height 36
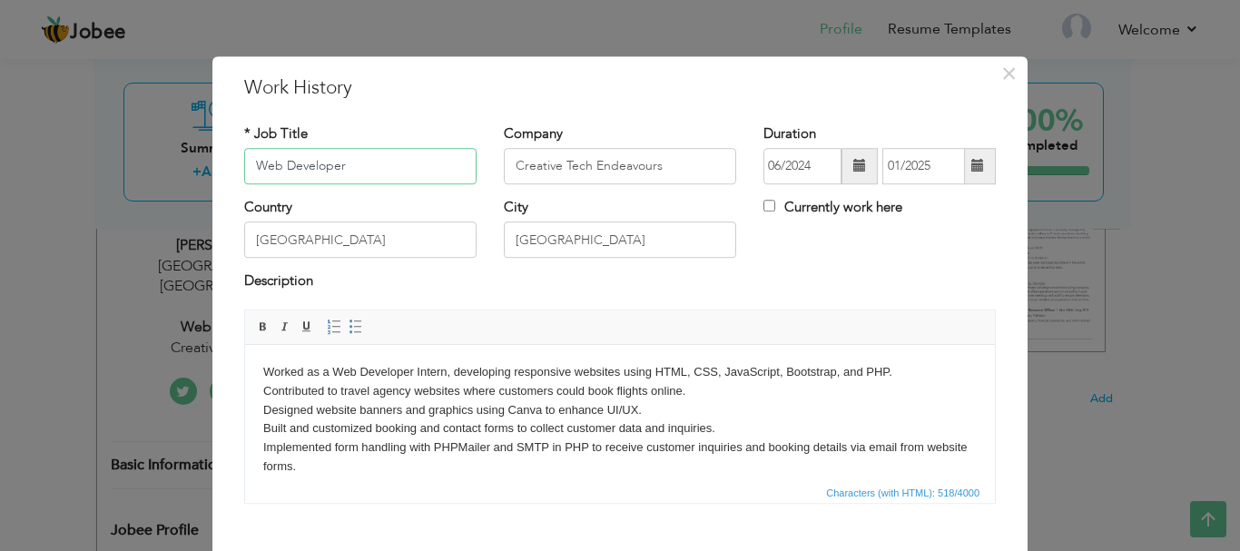
click at [388, 170] on input "Web Developer" at bounding box center [360, 166] width 232 height 36
click at [270, 170] on input "Web Developer" at bounding box center [360, 166] width 232 height 36
click at [278, 170] on input "Web Developer" at bounding box center [360, 166] width 232 height 36
type input "Wordpress Developer"
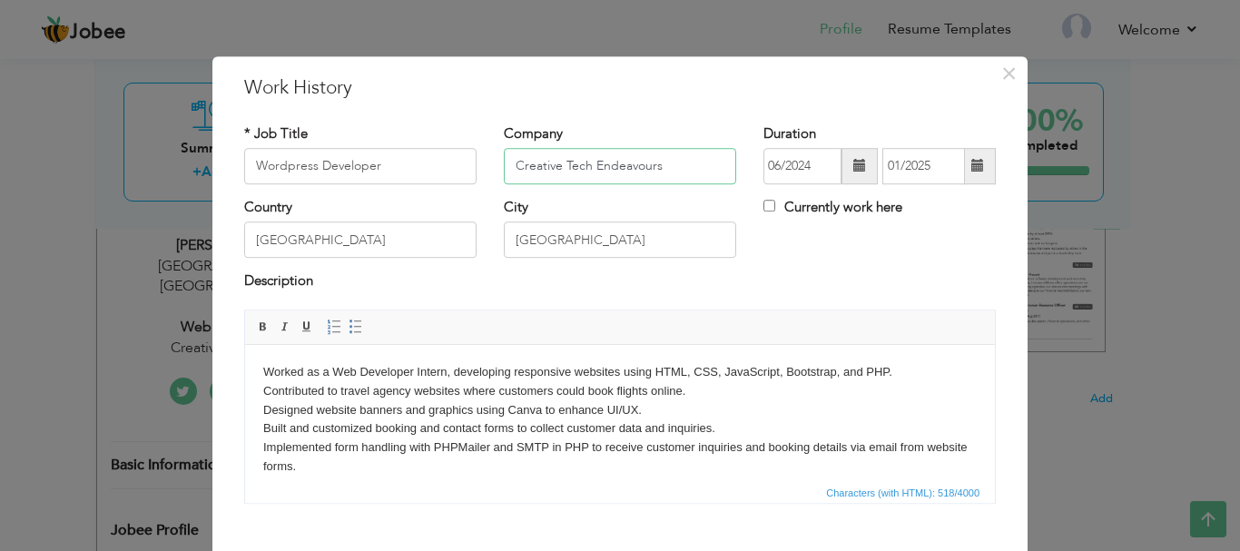
click at [587, 160] on input "Creative Tech Endeavours" at bounding box center [620, 166] width 232 height 36
type input "Creative Sol House"
click at [788, 173] on input "06/2024" at bounding box center [802, 166] width 78 height 36
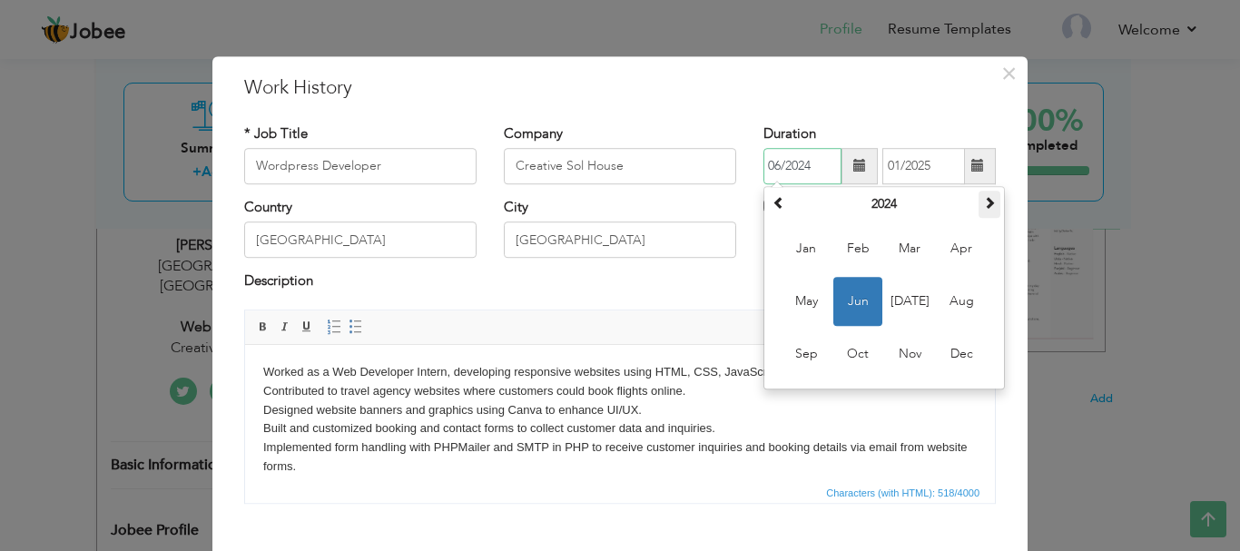
click at [983, 203] on span at bounding box center [989, 202] width 13 height 13
click at [849, 251] on span "Feb" at bounding box center [857, 248] width 49 height 49
type input "02/2025"
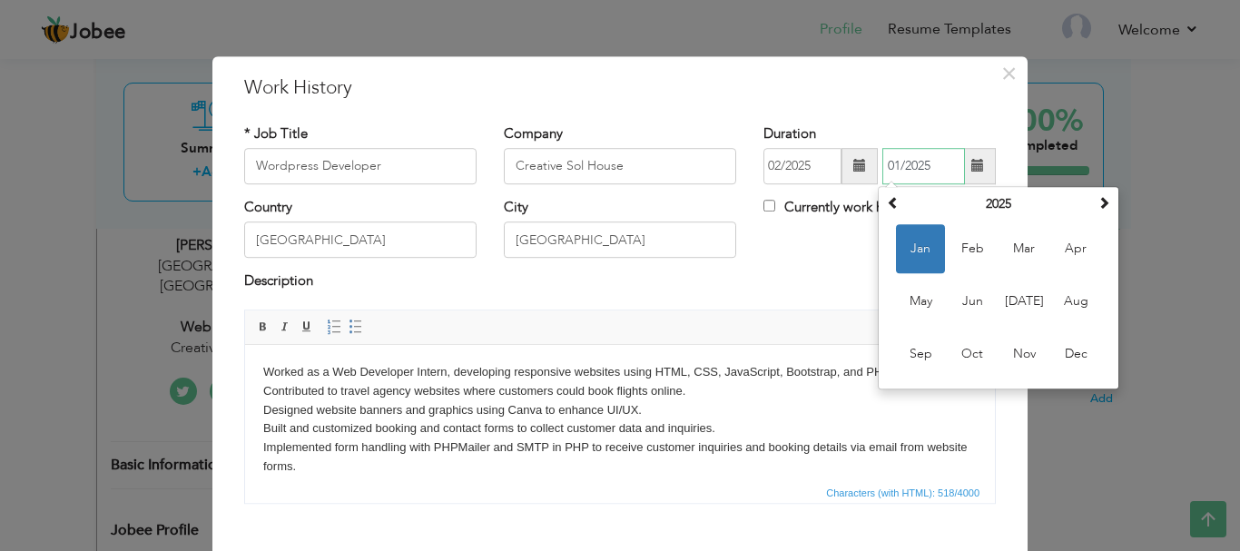
click at [918, 173] on input "01/2025" at bounding box center [923, 166] width 83 height 36
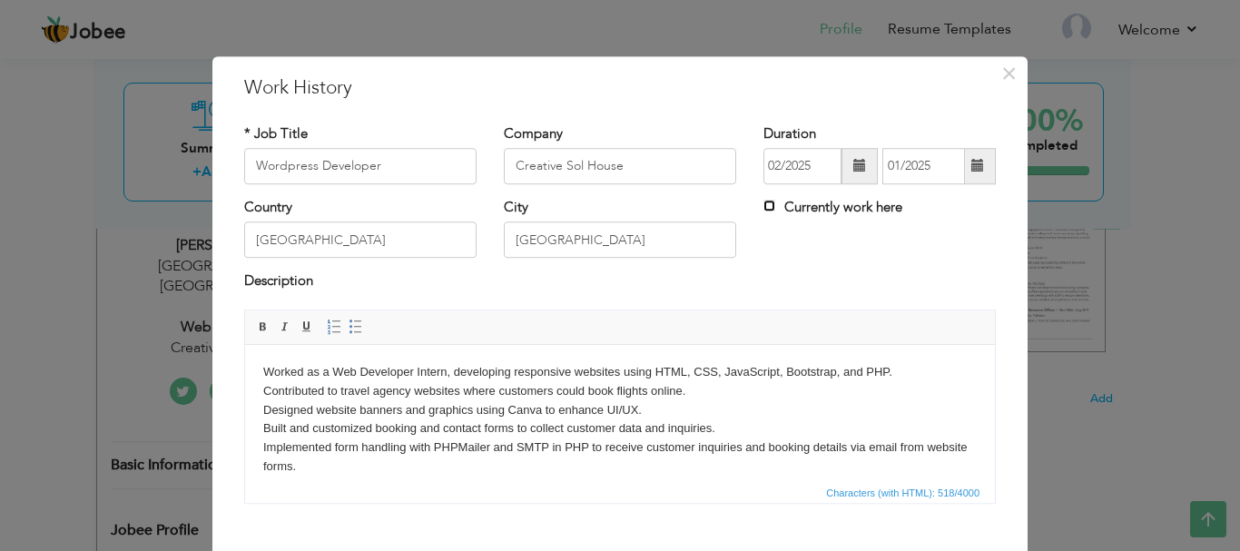
click at [763, 207] on input "Currently work here" at bounding box center [769, 206] width 12 height 12
checkbox input "true"
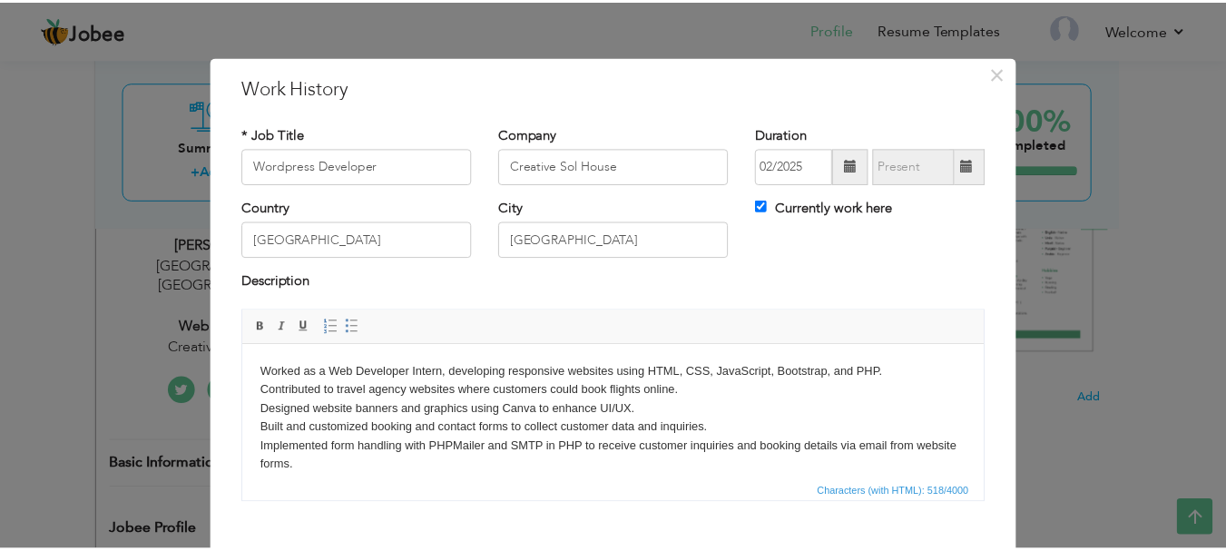
scroll to position [100, 0]
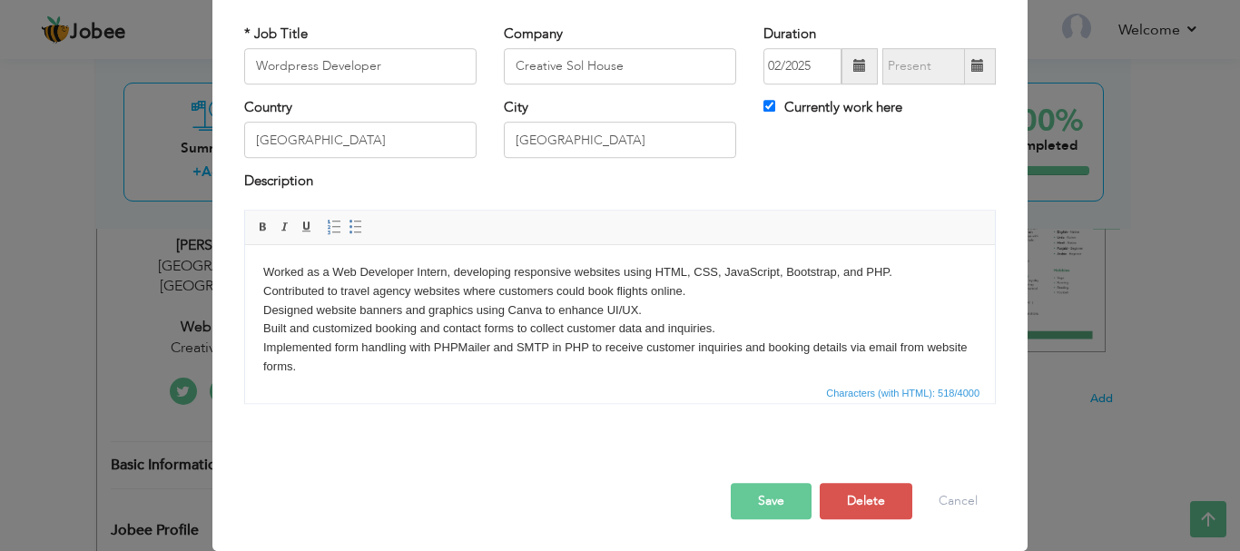
click at [741, 215] on span "Editor toolbars Basic Styles Bold Italic Underline Paragraph Insert/Remove Numb…" at bounding box center [620, 228] width 750 height 34
click at [703, 321] on p "Worked as a Web Developer Intern, developing responsive websites using HTML, CS…" at bounding box center [619, 318] width 713 height 113
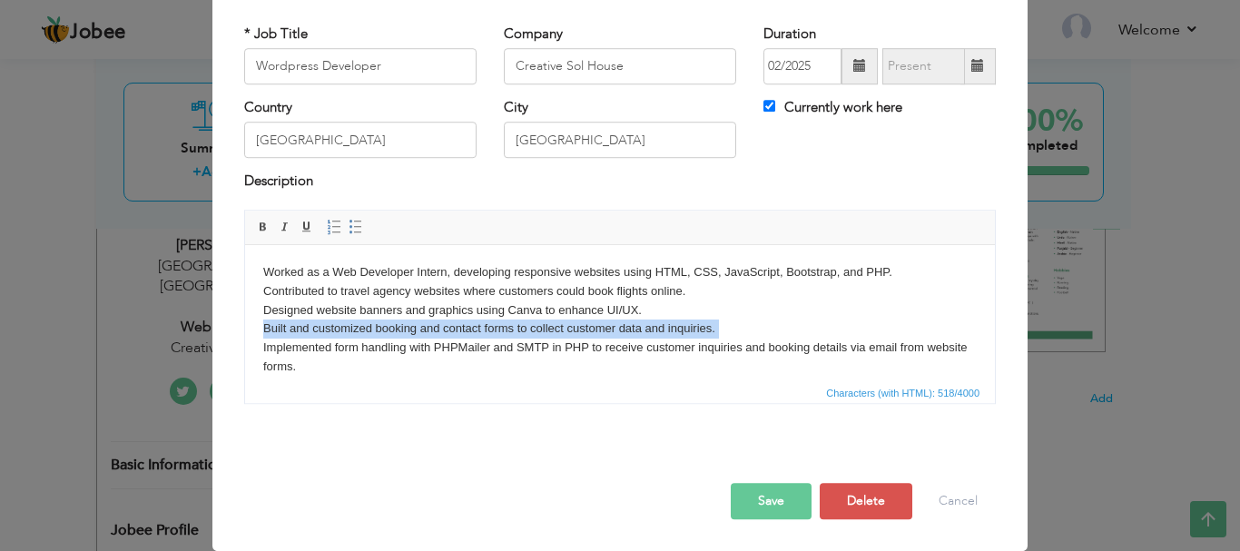
click at [703, 321] on p "Worked as a Web Developer Intern, developing responsive websites using HTML, CS…" at bounding box center [619, 318] width 713 height 113
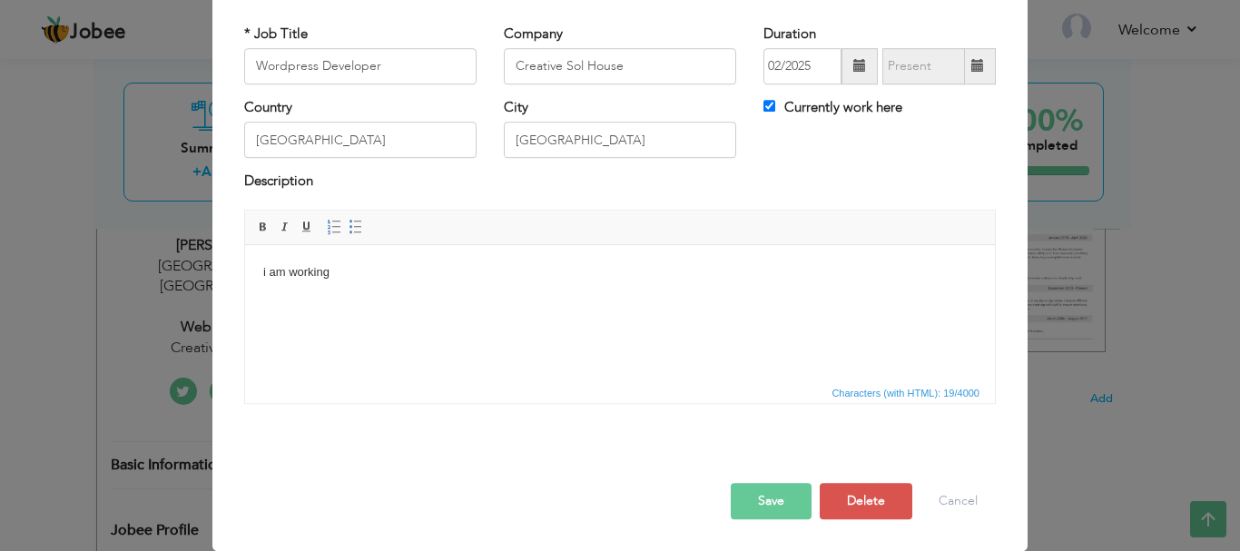
click at [749, 506] on button "Save" at bounding box center [771, 501] width 81 height 36
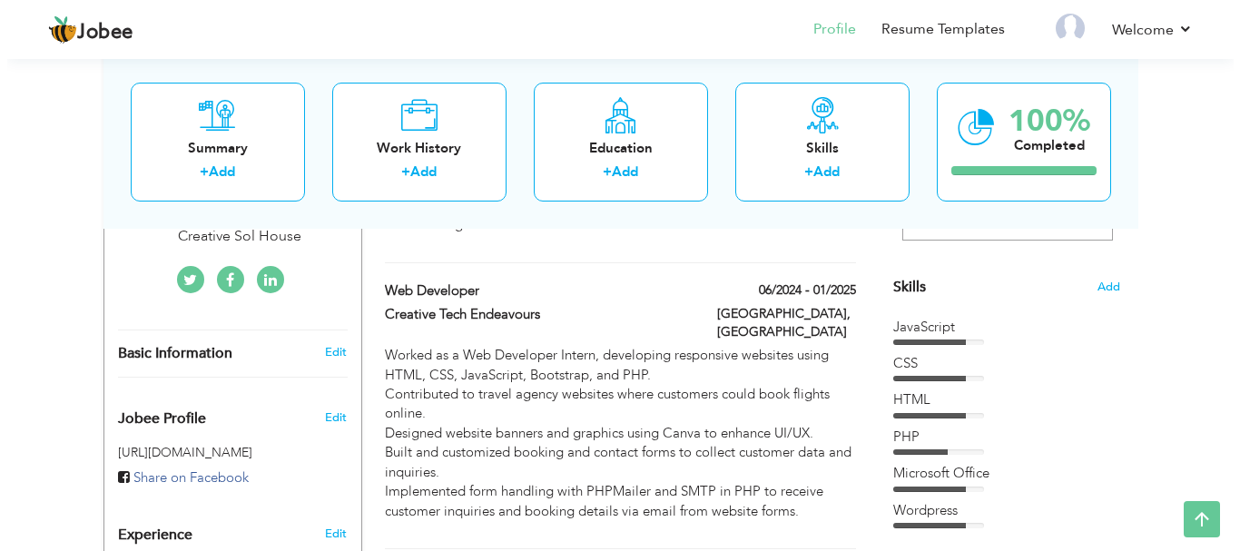
scroll to position [418, 0]
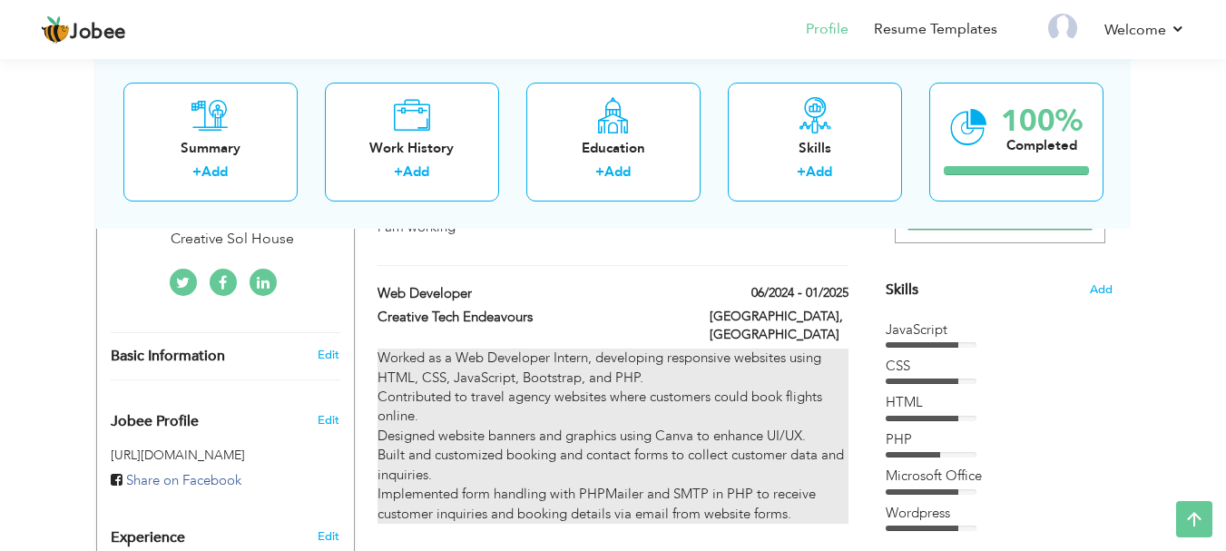
click at [744, 368] on p "Worked as a Web Developer Intern, developing responsive websites using HTML, CS…" at bounding box center [613, 435] width 470 height 175
type input "Web Developer"
type input "Creative Tech Endeavours"
type input "06/2024"
type input "01/2025"
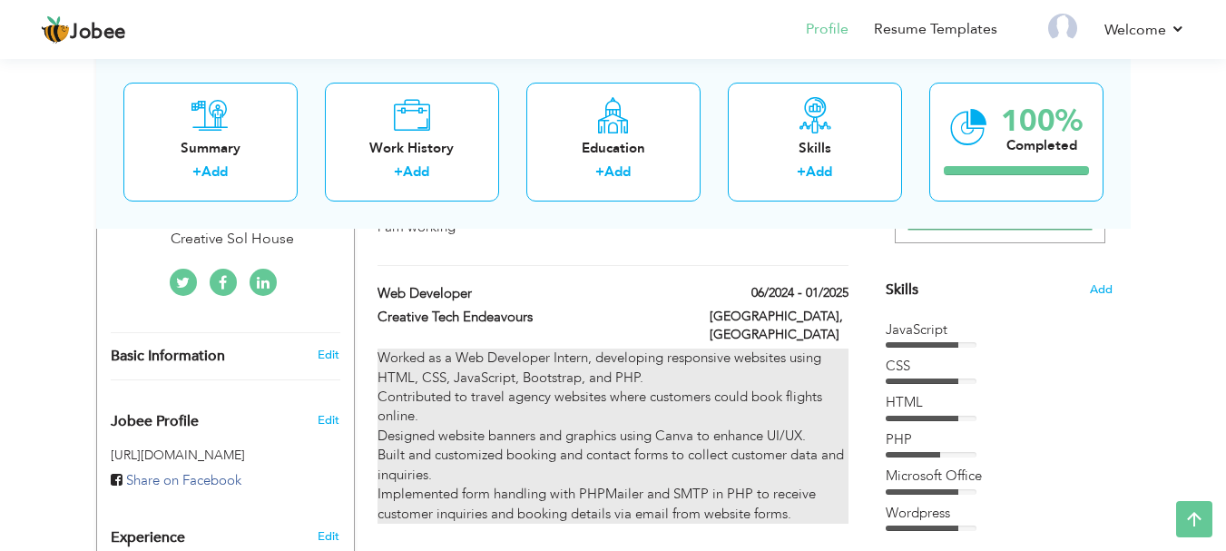
checkbox input "false"
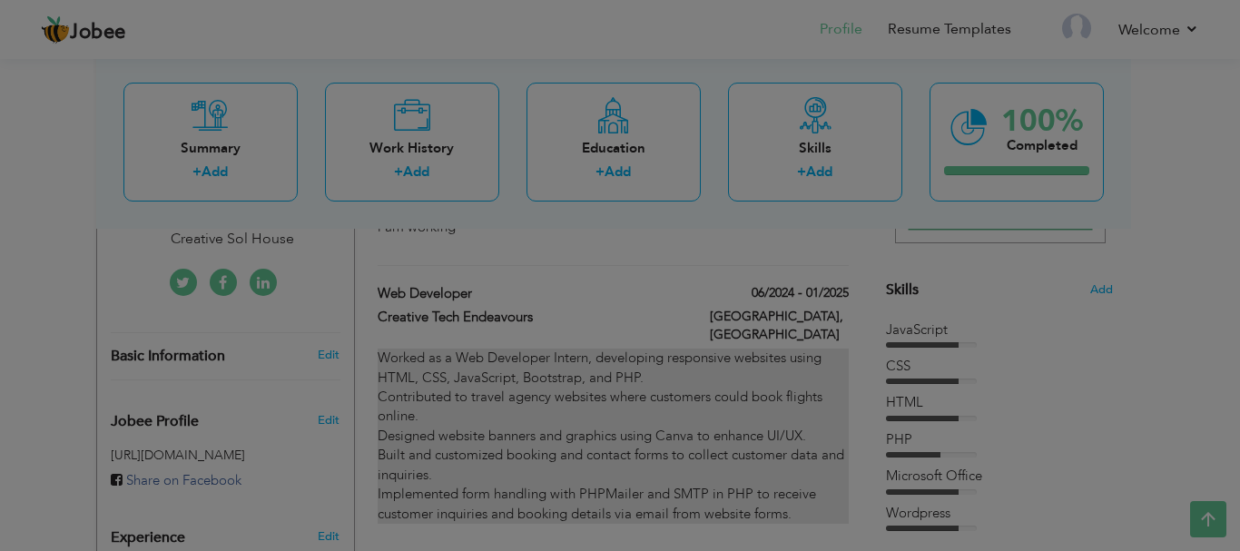
scroll to position [0, 0]
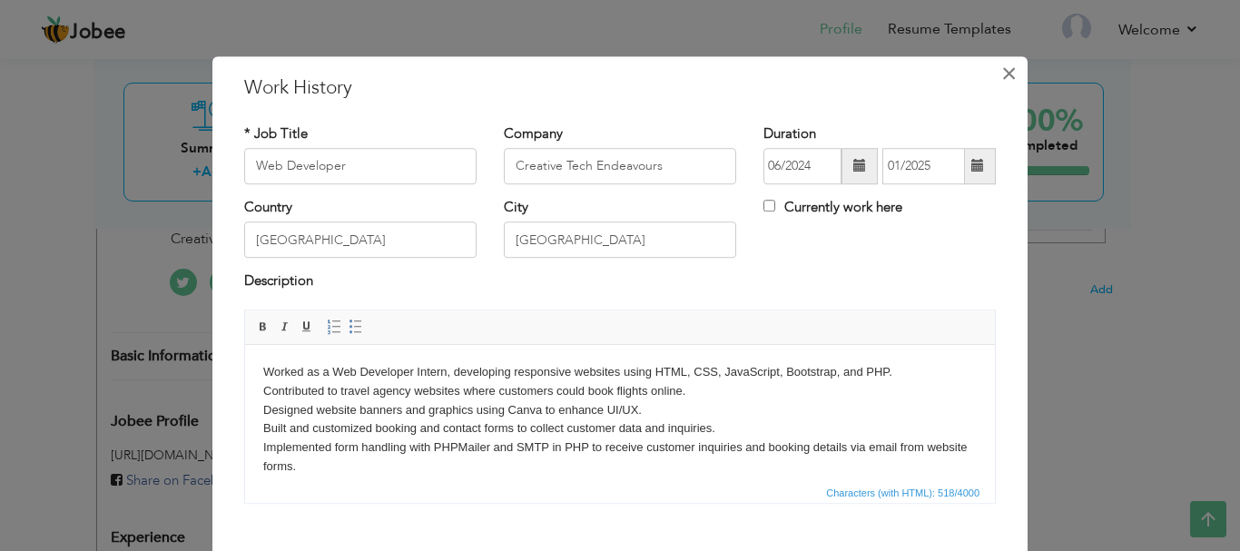
click at [1001, 66] on span "×" at bounding box center [1008, 73] width 15 height 33
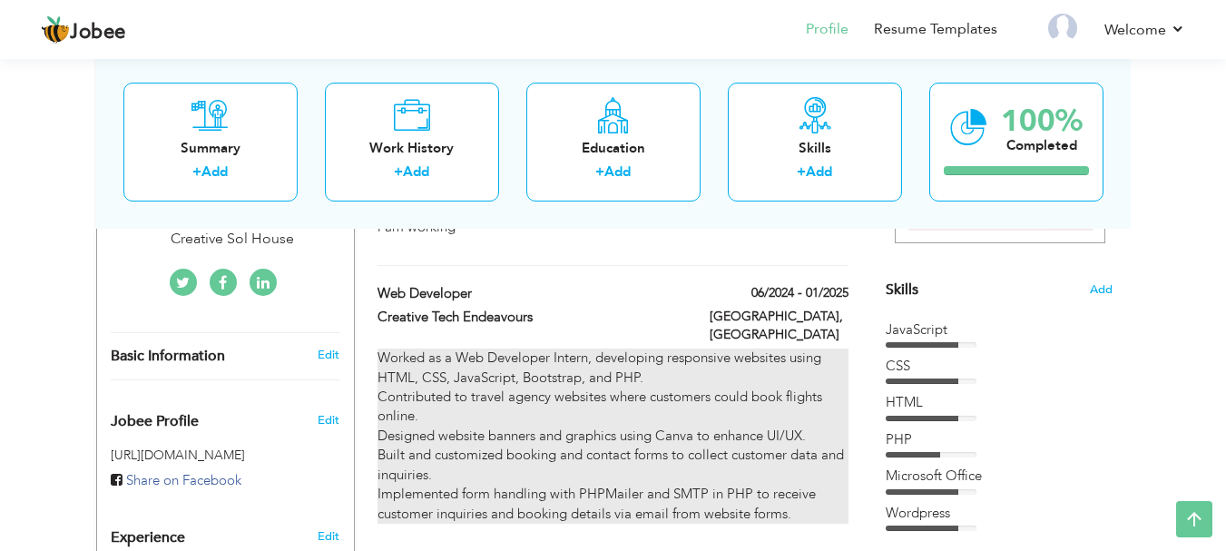
click at [822, 348] on p "Worked as a Web Developer Intern, developing responsive websites using HTML, CS…" at bounding box center [613, 435] width 470 height 175
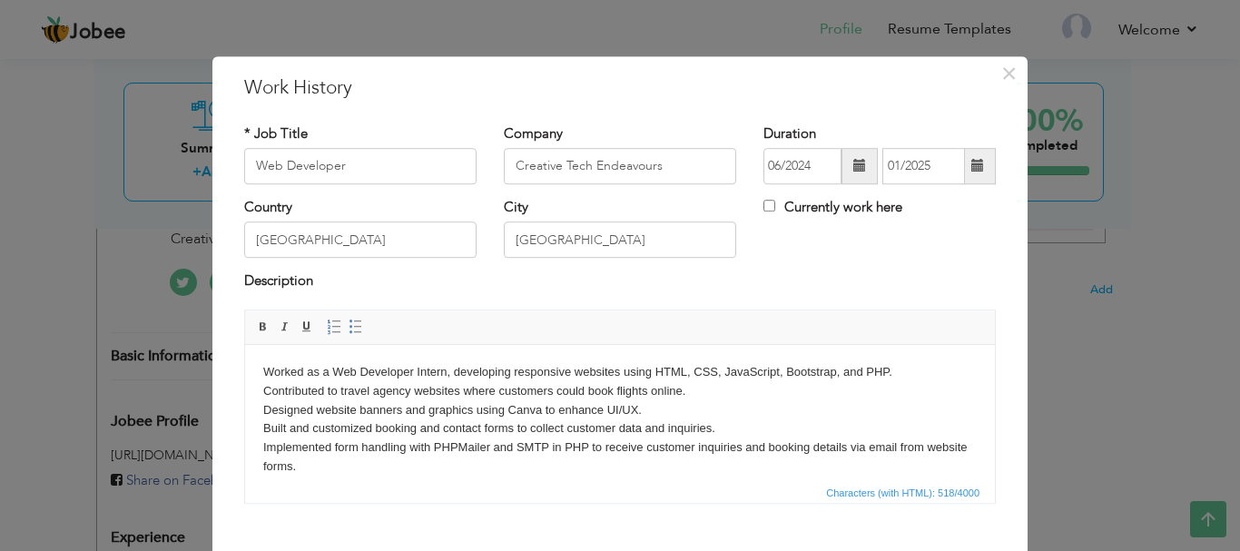
click at [680, 388] on p "Worked as a Web Developer Intern, developing responsive websites using HTML, CS…" at bounding box center [619, 418] width 713 height 113
click at [681, 388] on p "Worked as a Web Developer Intern, developing responsive websites using HTML, CS…" at bounding box center [619, 418] width 713 height 113
click at [728, 409] on p "Worked as a Web Developer Intern, developing responsive websites using HTML, CS…" at bounding box center [619, 418] width 713 height 113
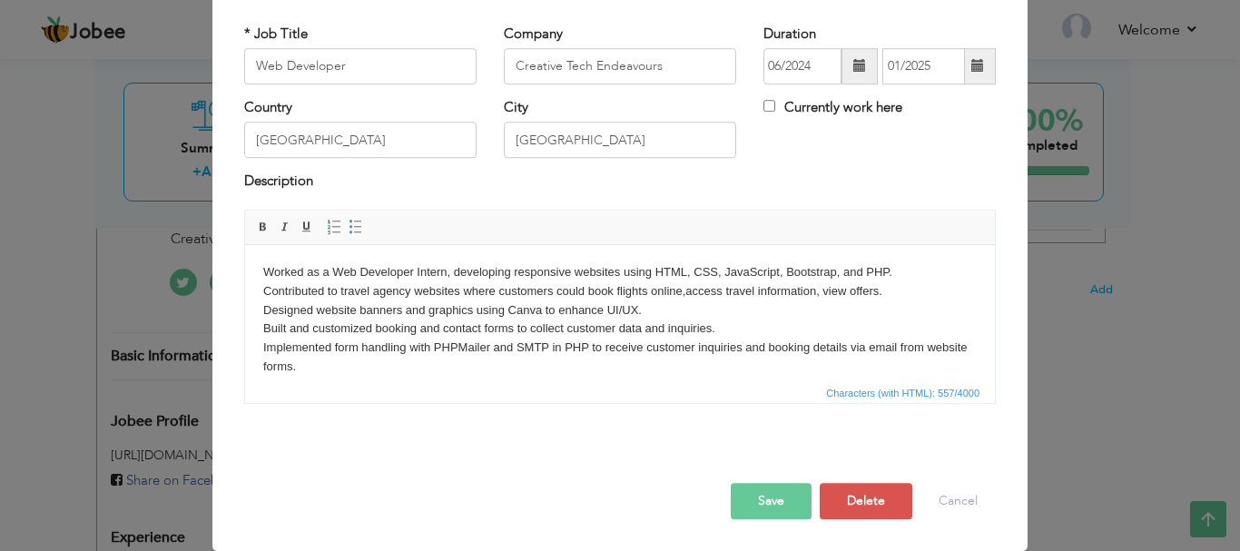
click at [761, 496] on button "Save" at bounding box center [771, 501] width 81 height 36
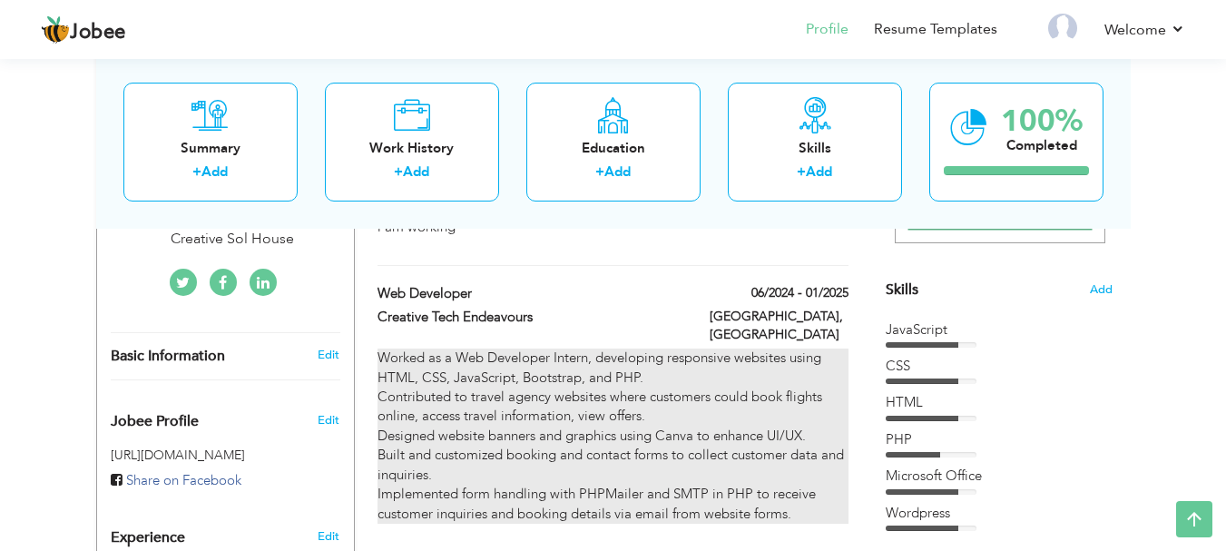
click at [727, 381] on p "Worked as a Web Developer Intern, developing responsive websites using HTML, CS…" at bounding box center [613, 435] width 470 height 175
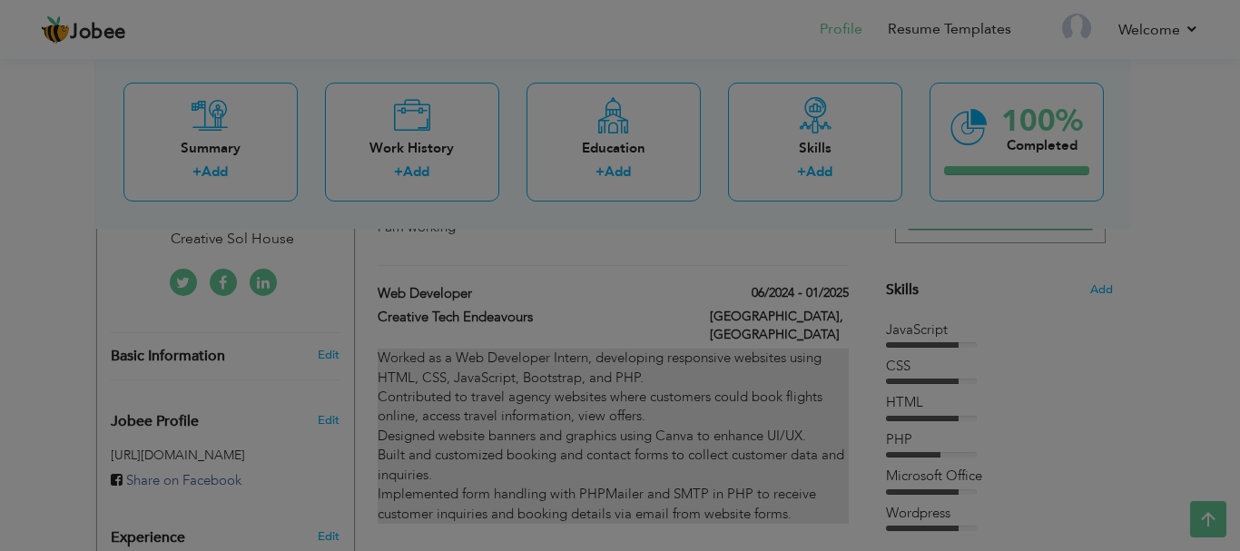
scroll to position [0, 0]
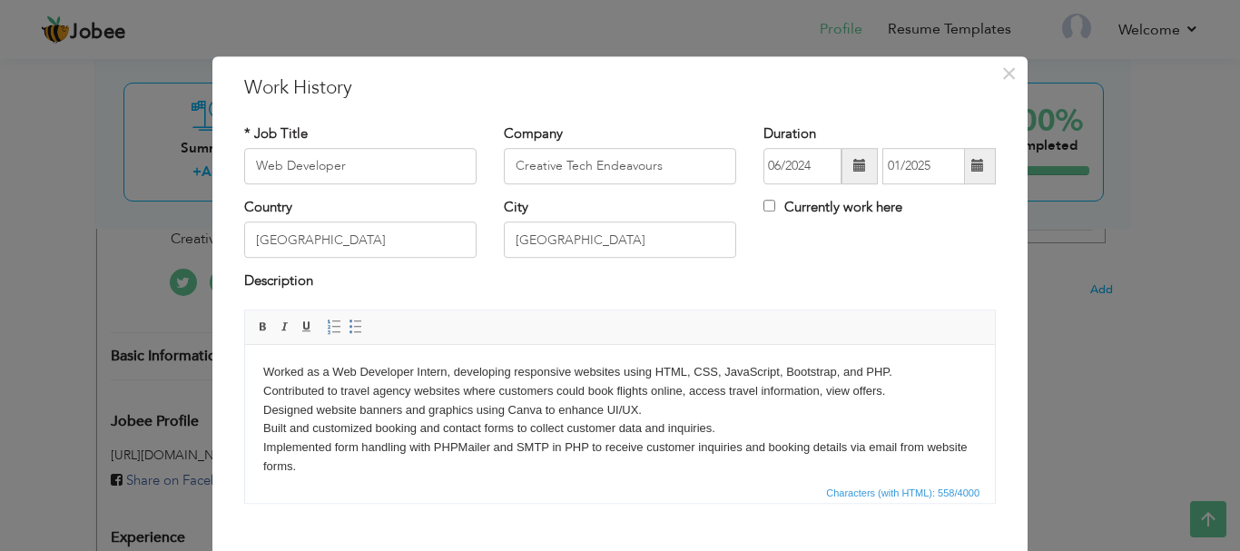
click at [429, 428] on p "Worked as a Web Developer Intern, developing responsive websites using HTML, CS…" at bounding box center [619, 418] width 713 height 113
click at [424, 428] on p "Worked as a Web Developer Intern, developing responsive websites using HTML, CS…" at bounding box center [619, 418] width 713 height 113
click at [418, 427] on p "Worked as a Web Developer Intern, developing responsive websites using HTML, CS…" at bounding box center [619, 418] width 713 height 113
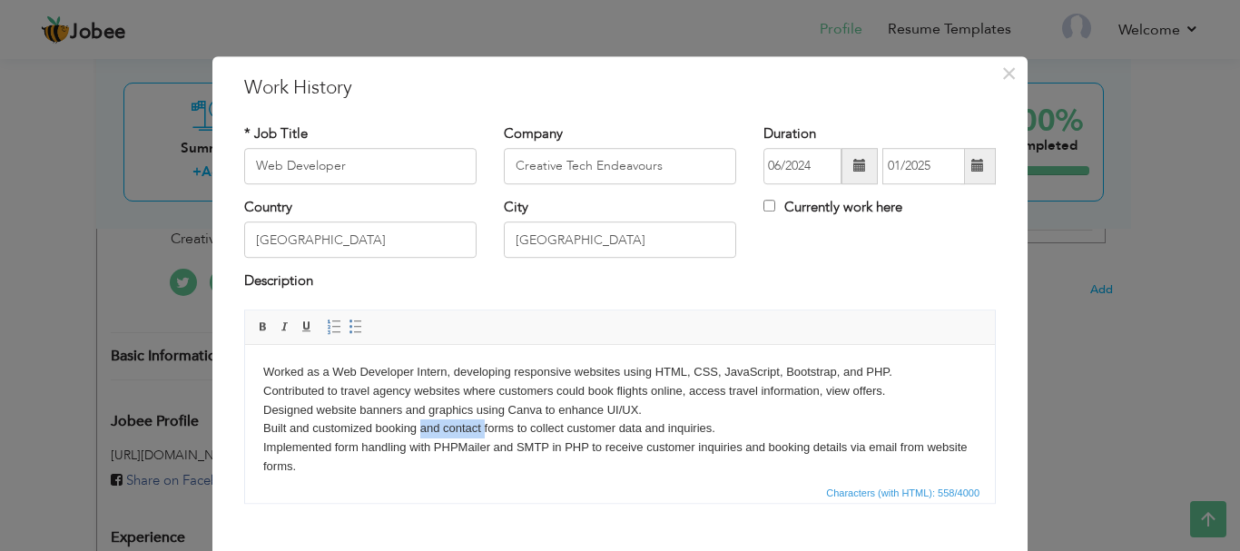
drag, startPoint x: 418, startPoint y: 427, endPoint x: 484, endPoint y: 427, distance: 65.3
click at [484, 427] on p "Worked as a Web Developer Intern, developing responsive websites using HTML, CS…" at bounding box center [619, 418] width 713 height 113
click at [901, 235] on div "Currently work here" at bounding box center [880, 216] width 260 height 37
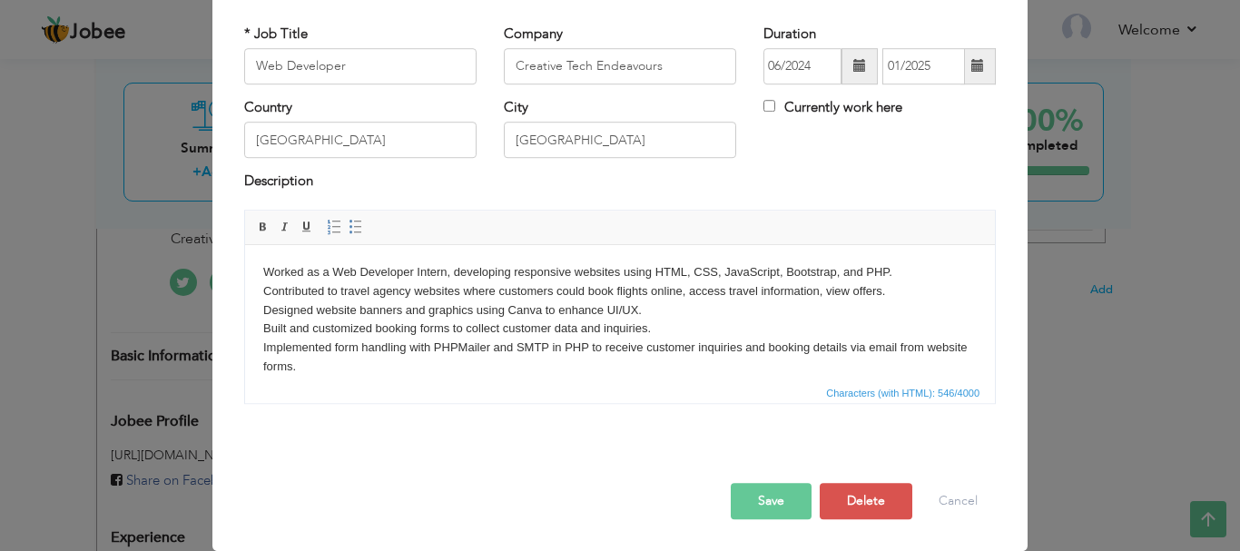
click at [767, 508] on button "Save" at bounding box center [771, 501] width 81 height 36
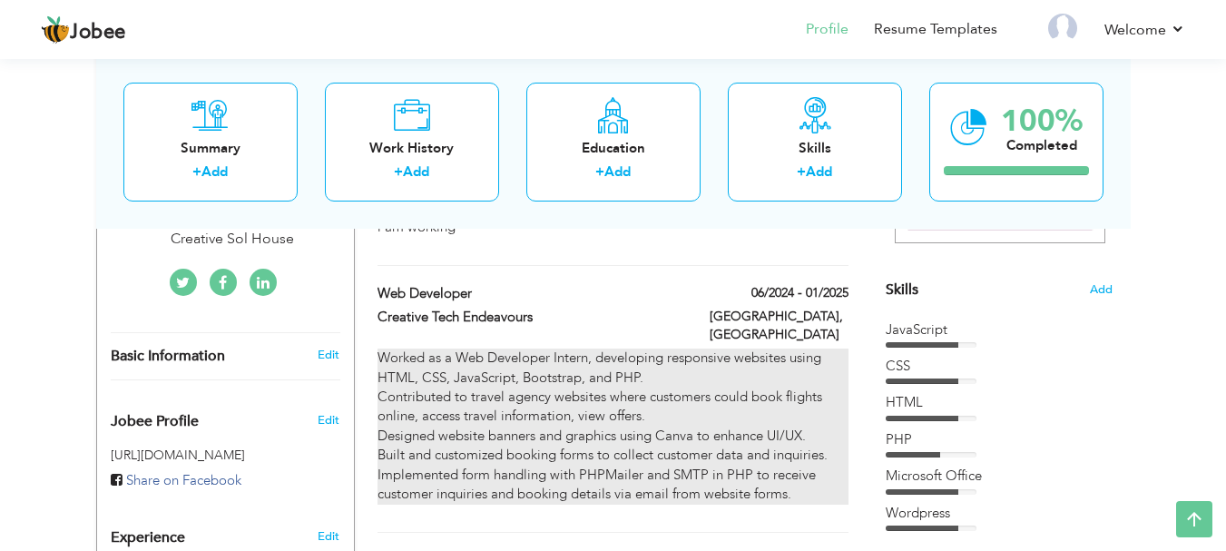
click at [732, 386] on p "Worked as a Web Developer Intern, developing responsive websites using HTML, CS…" at bounding box center [613, 425] width 470 height 155
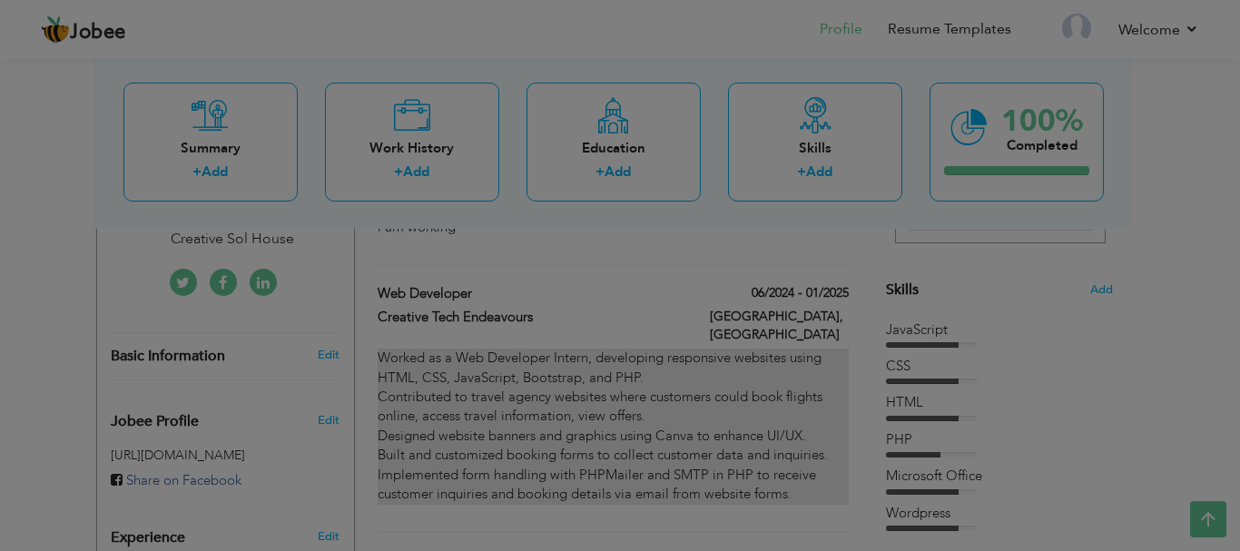
scroll to position [0, 0]
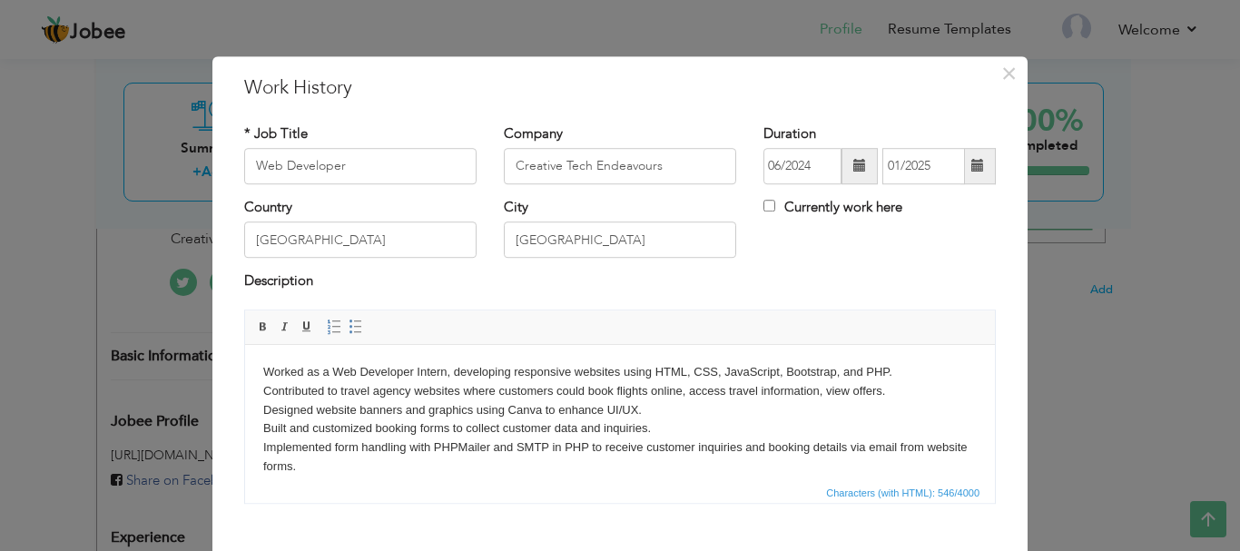
click at [825, 388] on p "Worked as a Web Developer Intern, developing responsive websites using HTML, CS…" at bounding box center [619, 418] width 713 height 113
click at [851, 259] on div "Country Pakistan City Lahore Currently work here" at bounding box center [620, 235] width 779 height 74
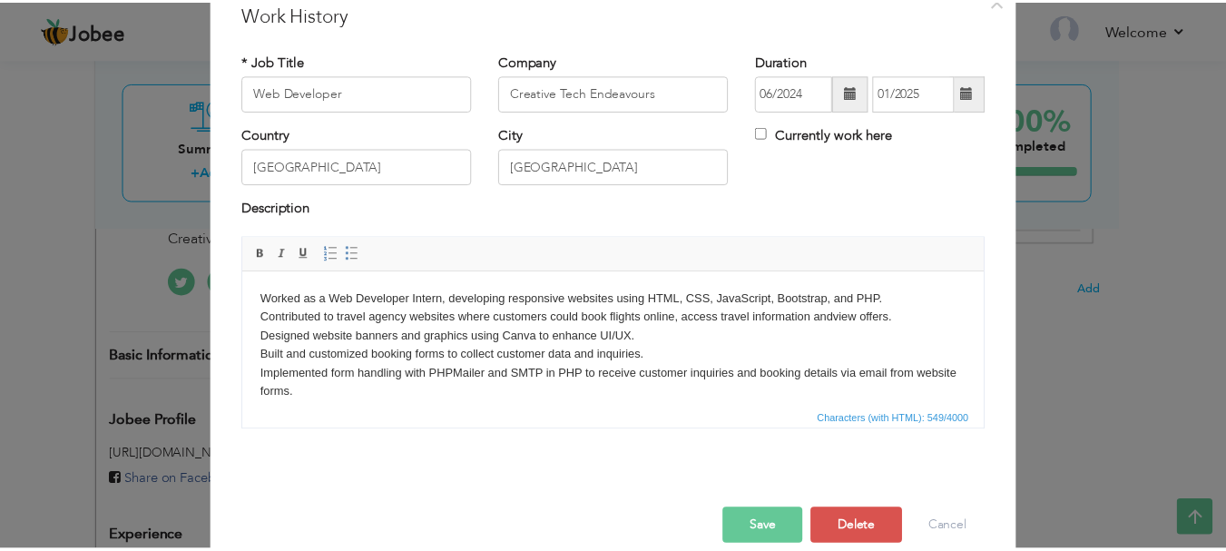
scroll to position [100, 0]
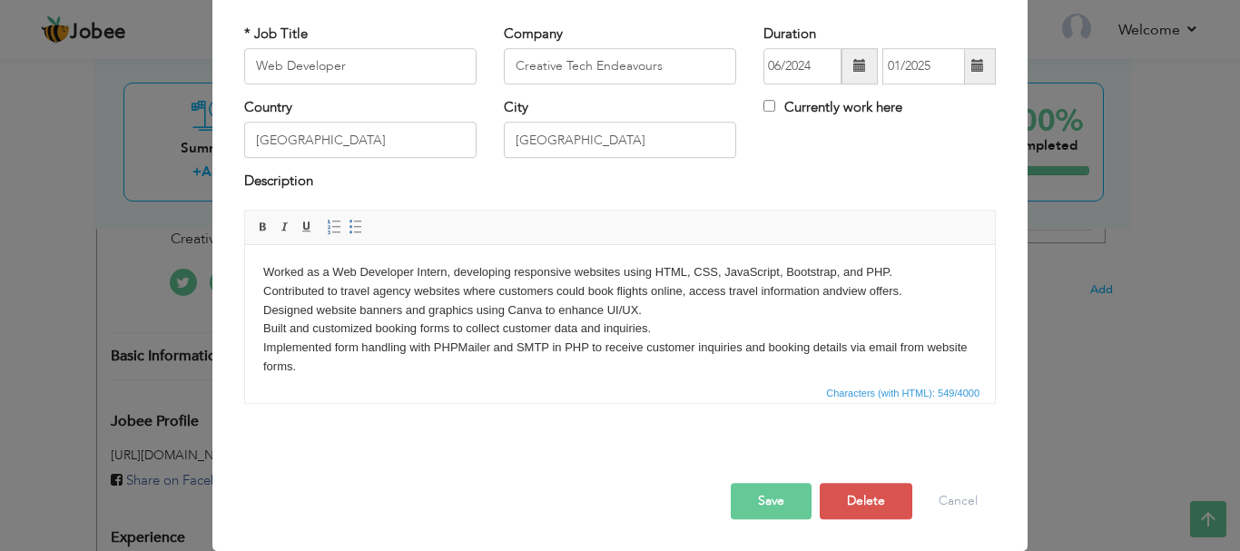
click at [759, 500] on button "Save" at bounding box center [771, 501] width 81 height 36
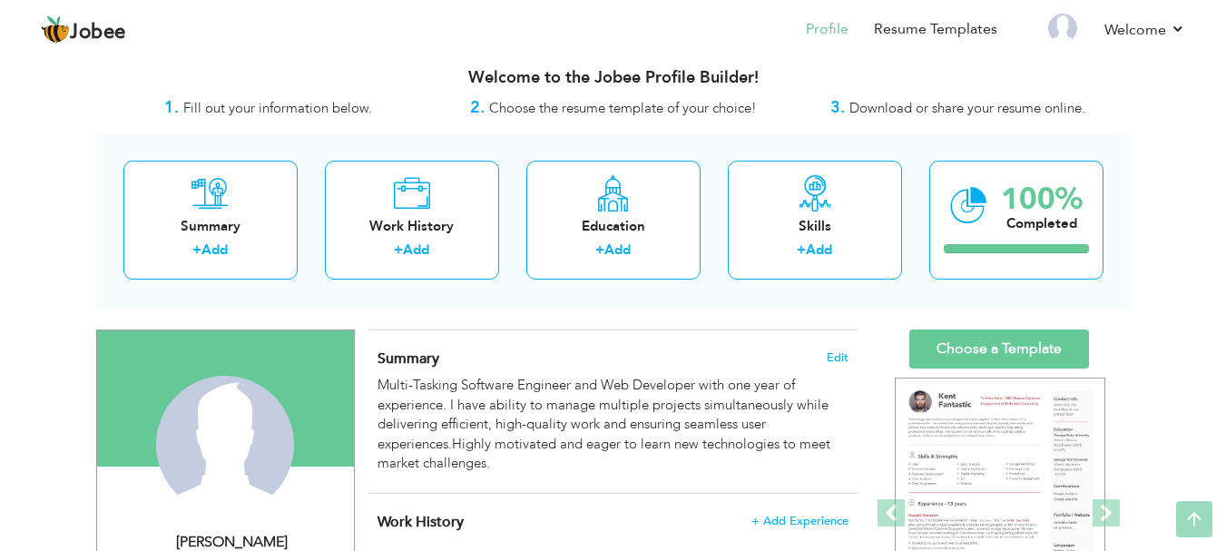
scroll to position [0, 0]
